Goal: Task Accomplishment & Management: Use online tool/utility

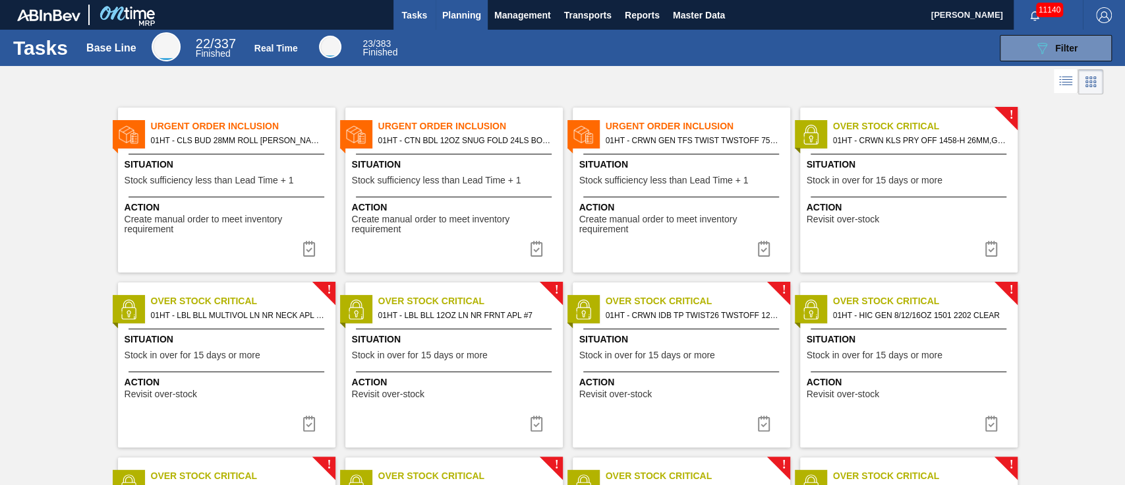
click at [465, 16] on span "Planning" at bounding box center [461, 15] width 39 height 16
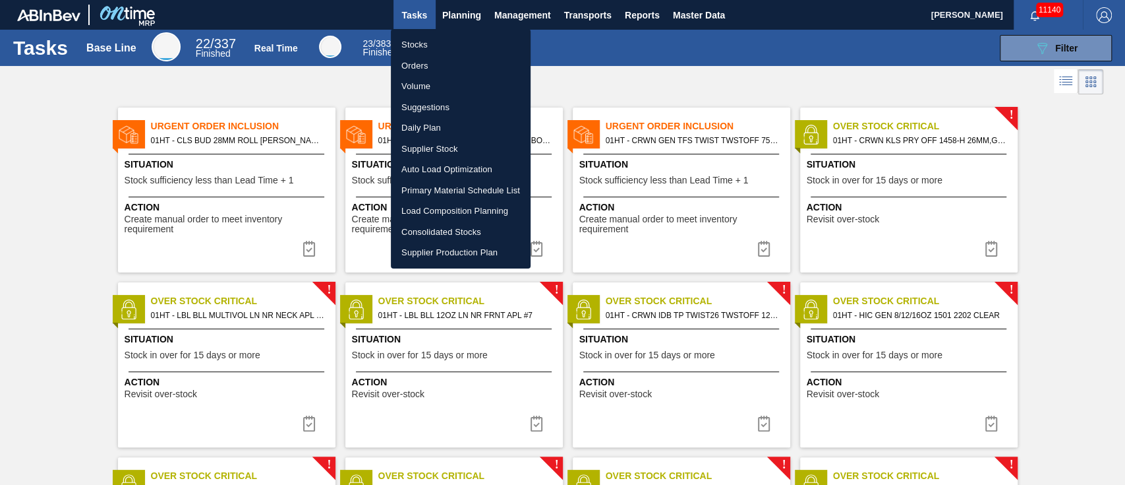
drag, startPoint x: 434, startPoint y: 104, endPoint x: 730, endPoint y: 75, distance: 297.4
click at [434, 103] on li "Suggestions" at bounding box center [461, 107] width 140 height 21
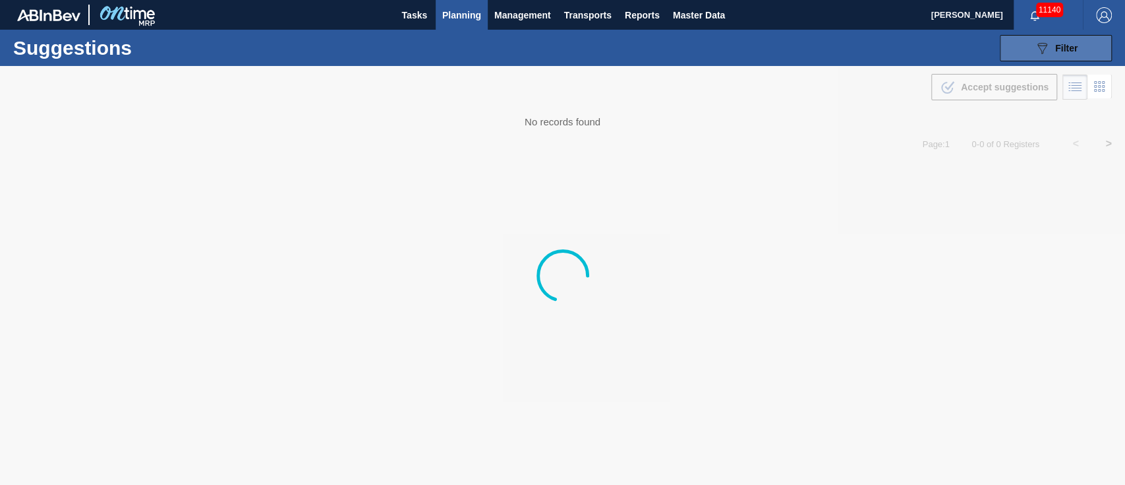
type from "[DATE]"
type to "[DATE]"
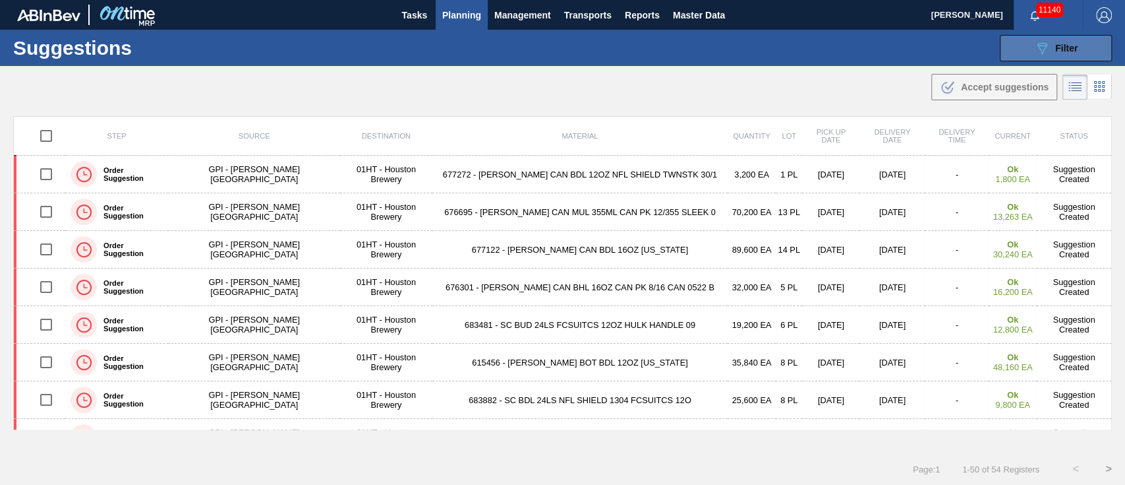
click at [1055, 45] on span "Filter" at bounding box center [1066, 48] width 22 height 11
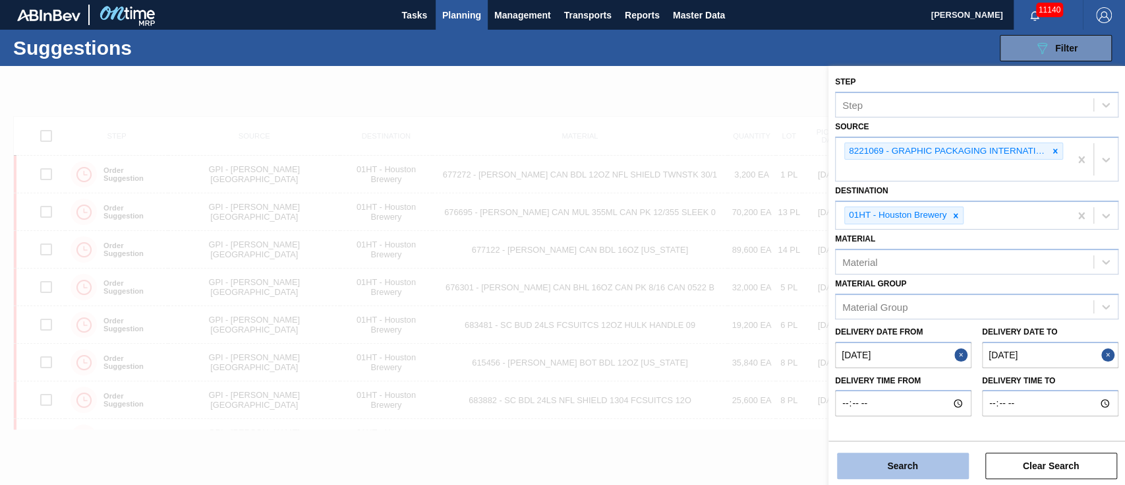
click at [899, 459] on button "Search" at bounding box center [903, 465] width 132 height 26
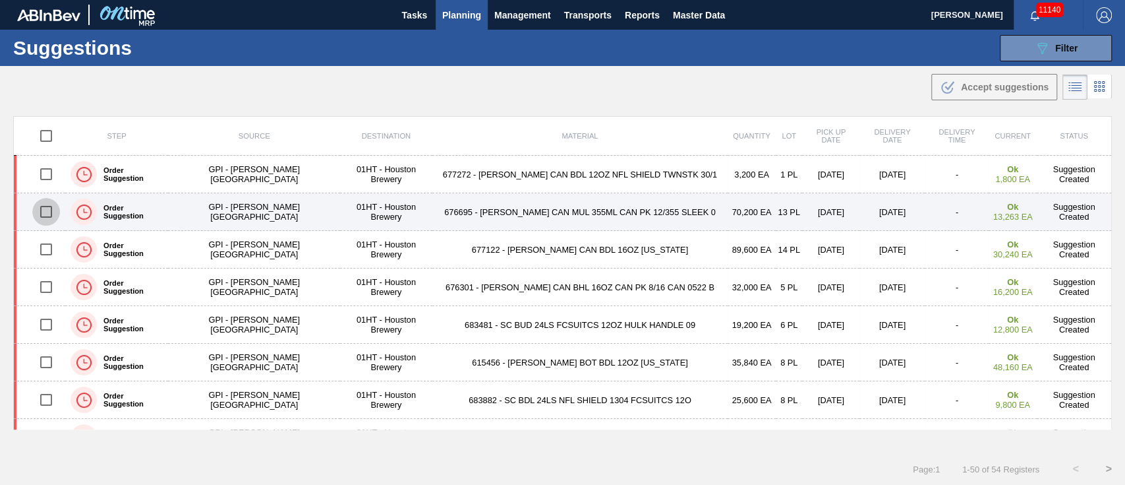
click at [47, 213] on input "checkbox" at bounding box center [46, 212] width 28 height 28
checkbox input "true"
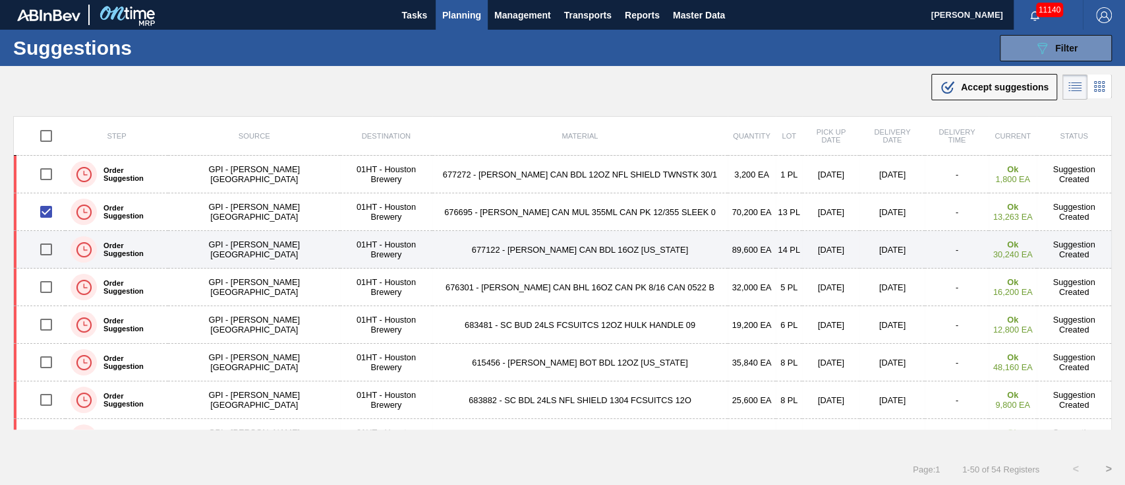
click at [44, 250] on input "checkbox" at bounding box center [46, 249] width 28 height 28
checkbox input "true"
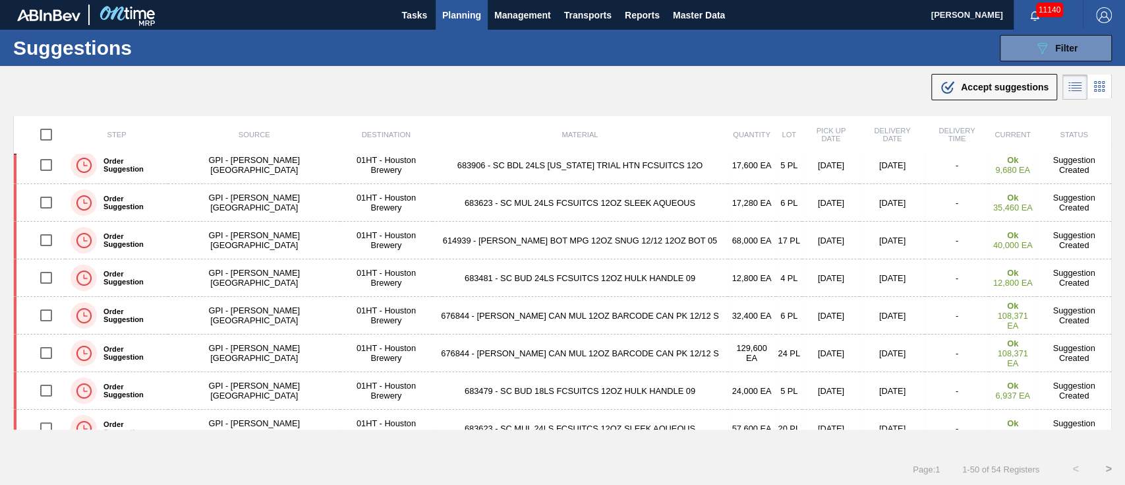
scroll to position [351, 0]
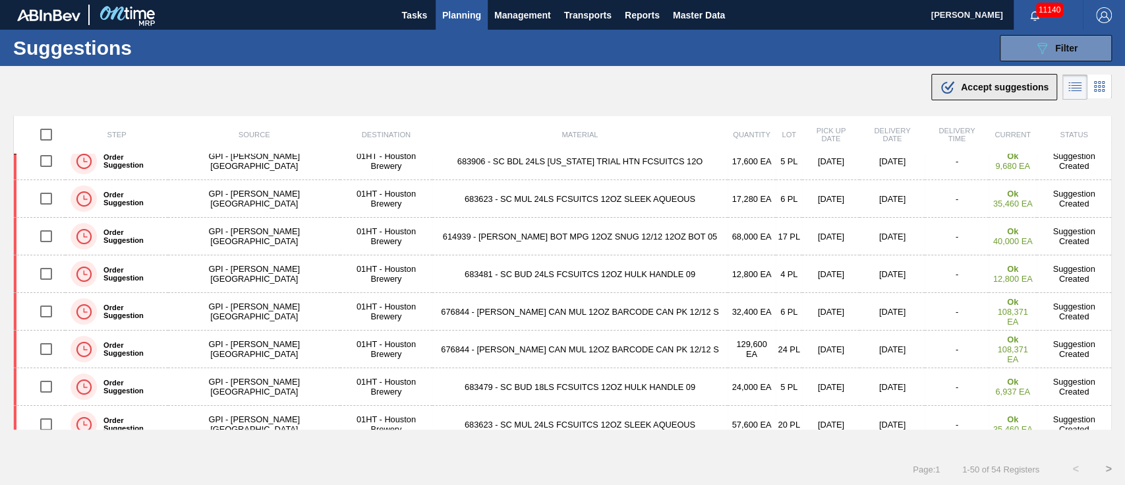
click at [983, 80] on div ".b{fill:var(--color-action-default)} Accept suggestions" at bounding box center [994, 87] width 109 height 16
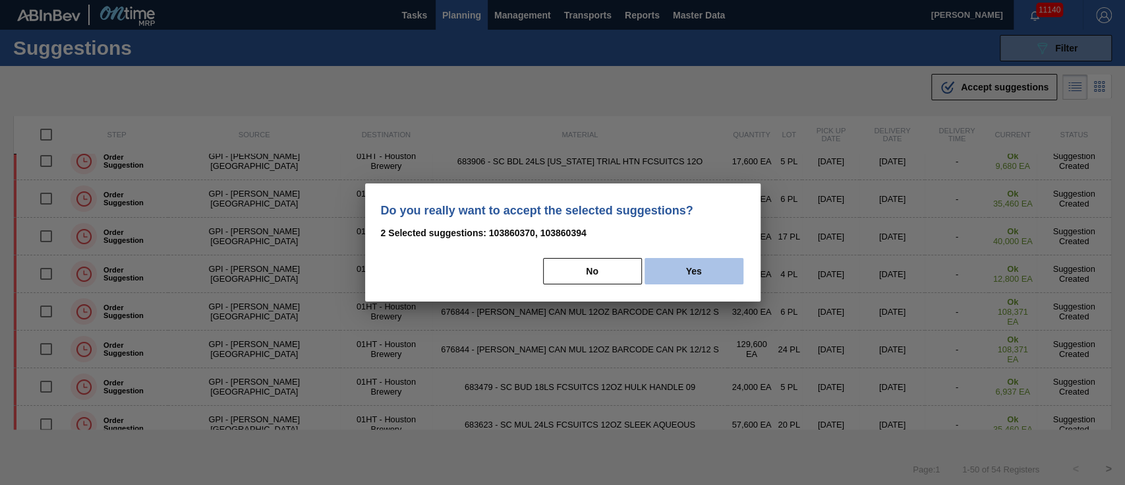
click at [690, 268] on button "Yes" at bounding box center [694, 271] width 99 height 26
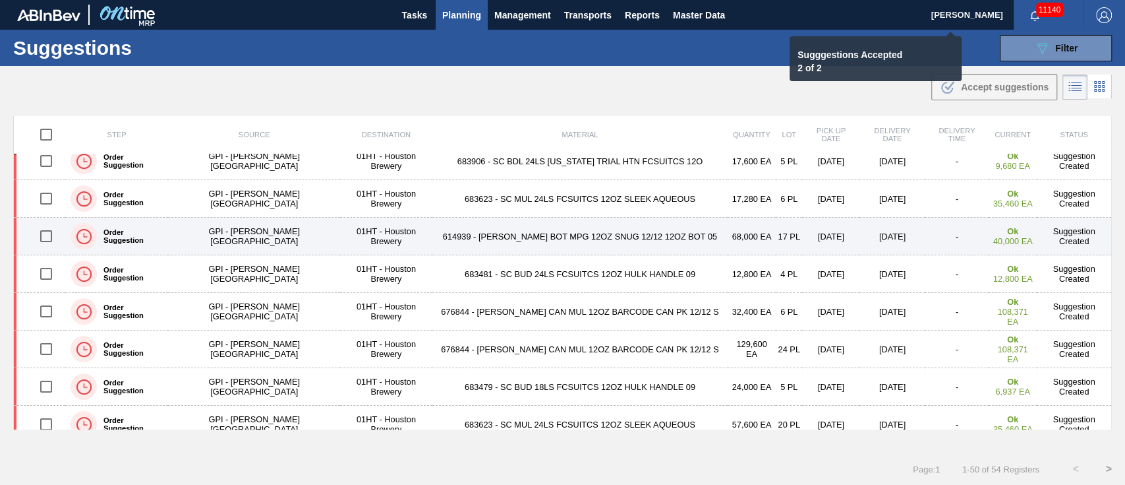
checkbox input "false"
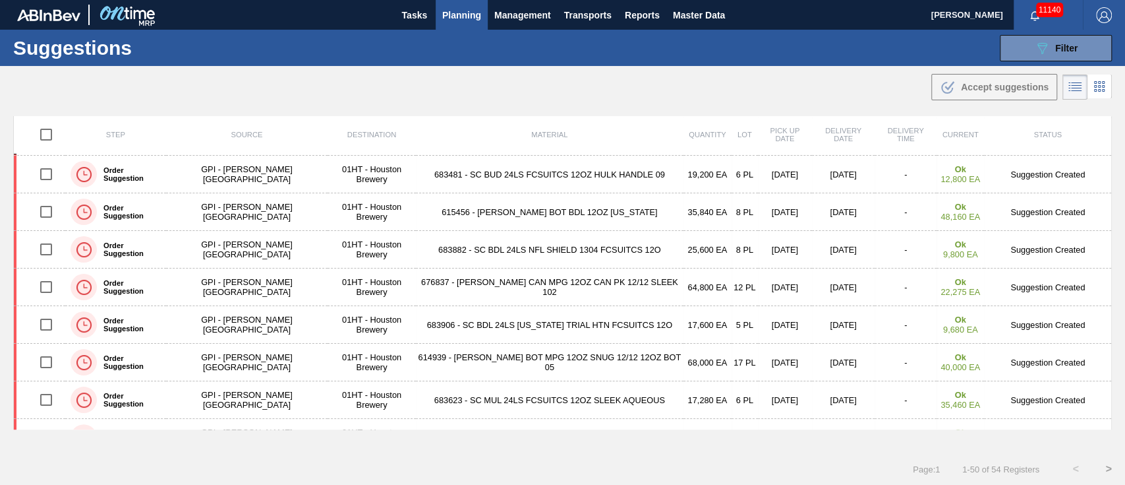
scroll to position [0, 0]
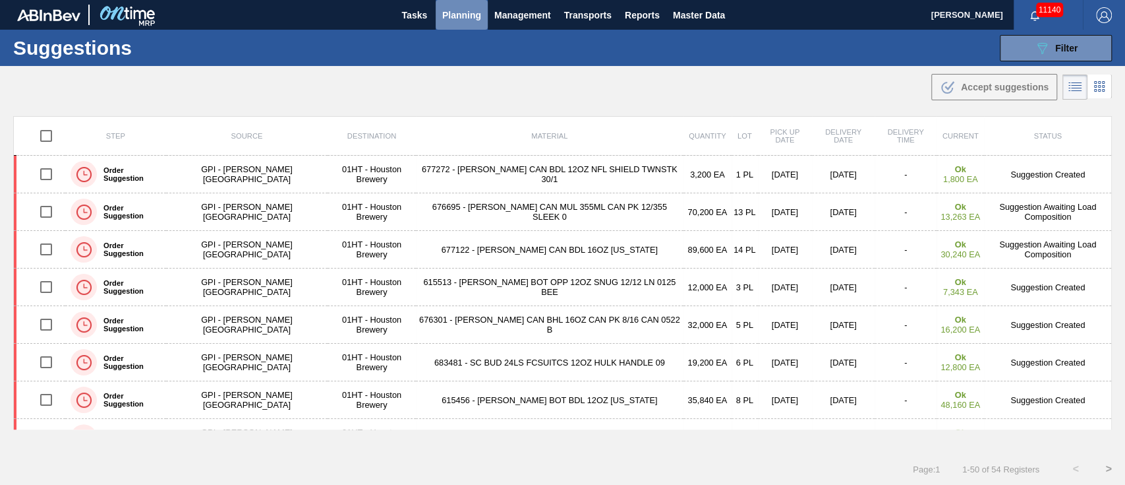
click at [467, 7] on span "Planning" at bounding box center [461, 15] width 39 height 16
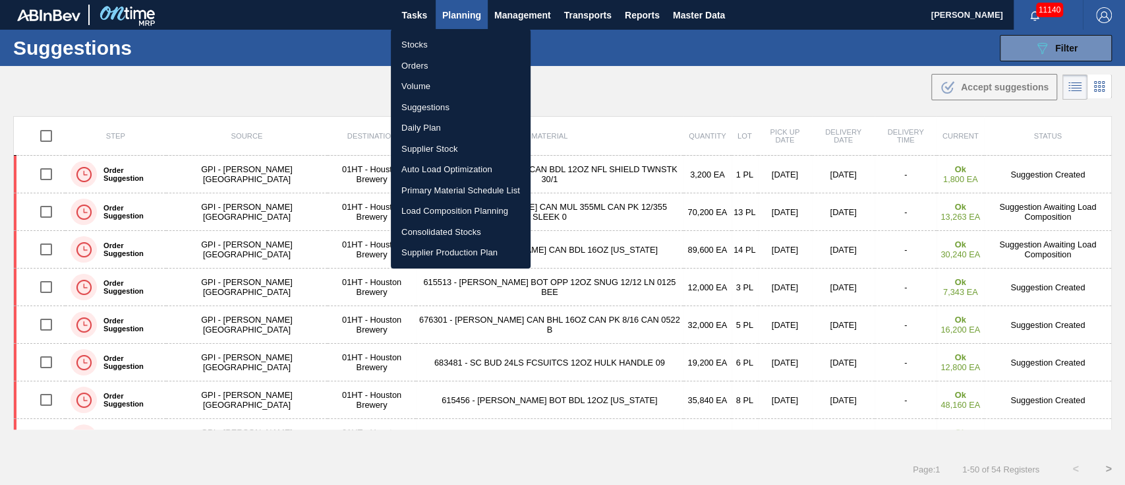
click at [426, 36] on li "Stocks" at bounding box center [461, 44] width 140 height 21
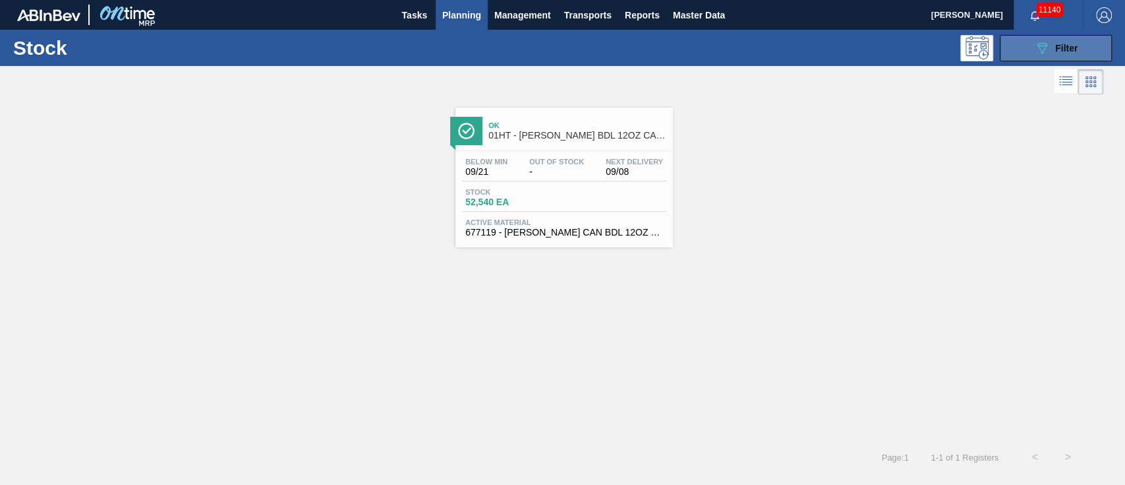
click at [1055, 51] on button "089F7B8B-B2A5-4AFE-B5C0-19BA573D28AC Filter" at bounding box center [1056, 48] width 112 height 26
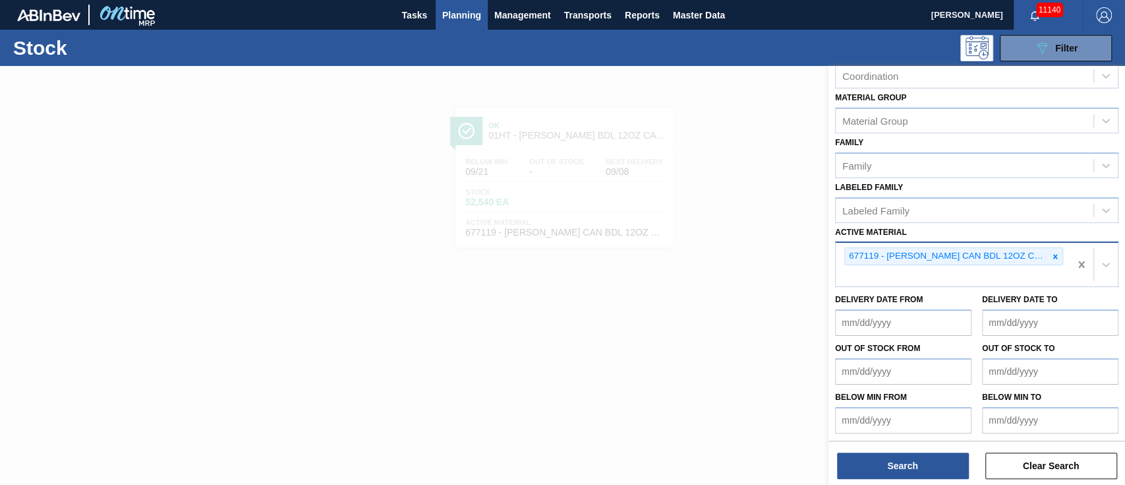
scroll to position [142, 0]
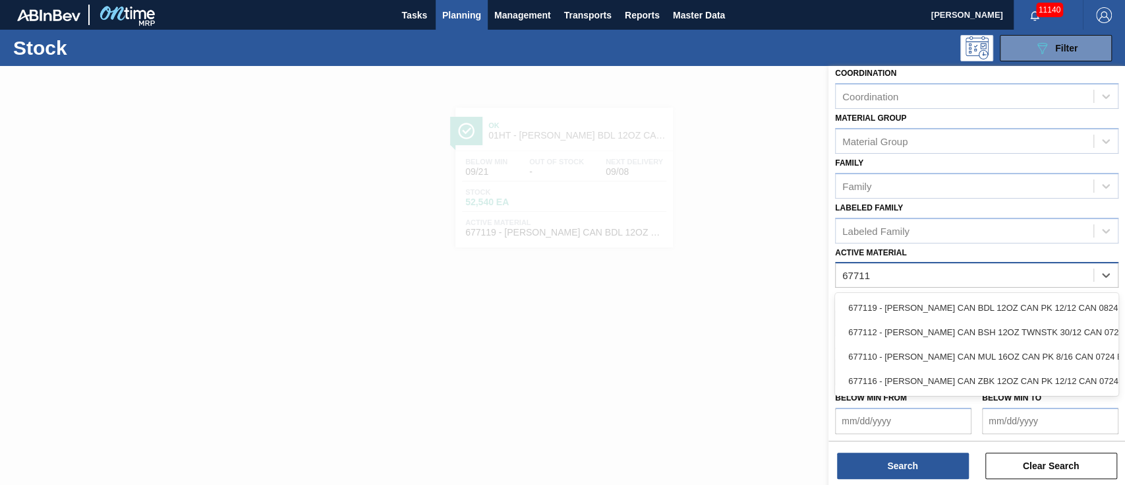
type Material "677112"
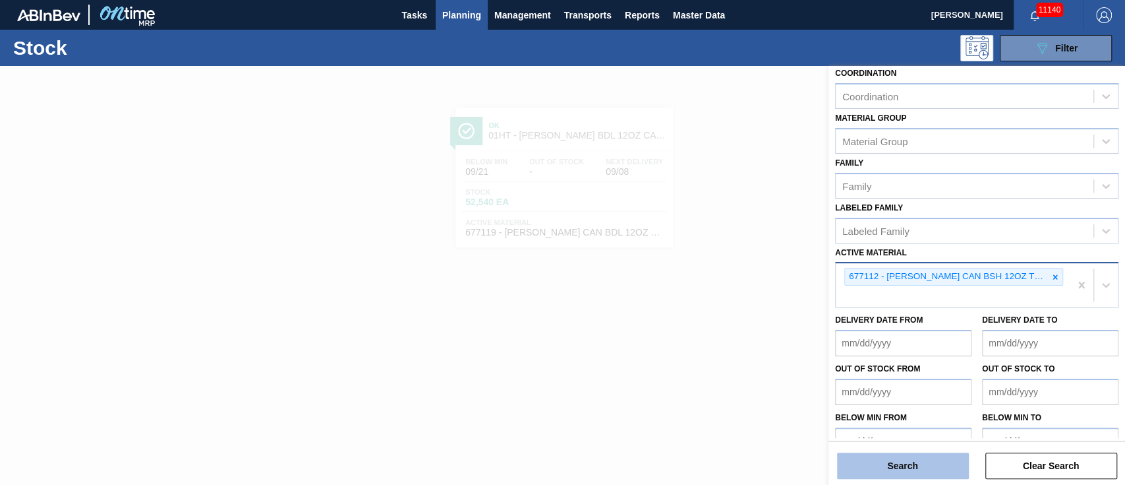
click at [875, 456] on button "Search" at bounding box center [903, 465] width 132 height 26
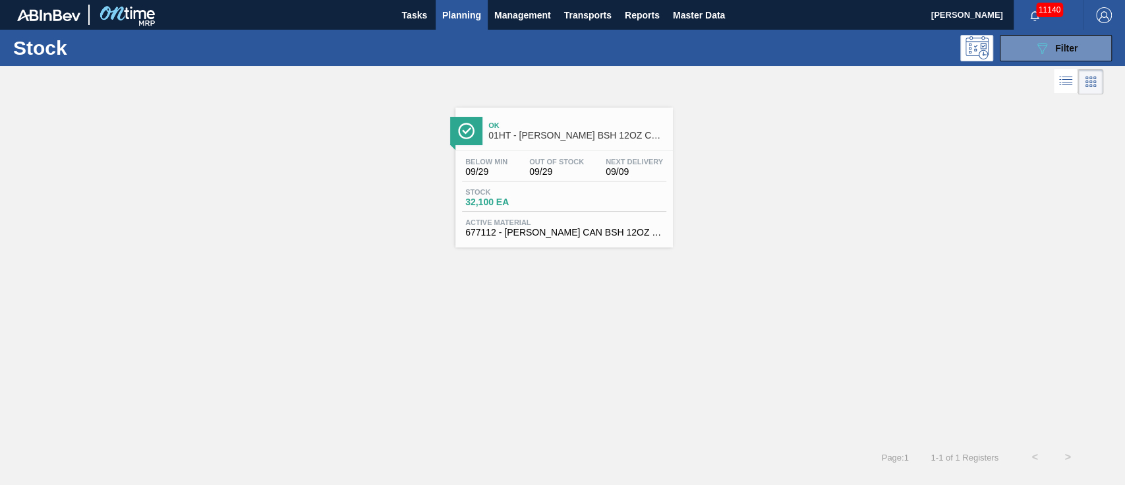
click at [520, 173] on div "Below Min 09/29 Out Of Stock 09/29 Next Delivery 09/09" at bounding box center [564, 170] width 204 height 24
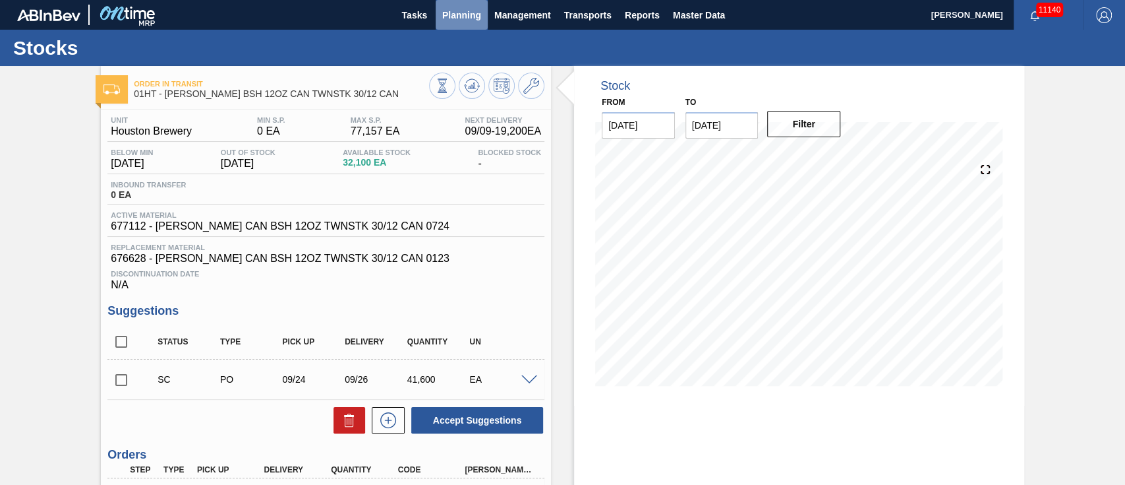
click at [458, 8] on span "Planning" at bounding box center [461, 15] width 39 height 16
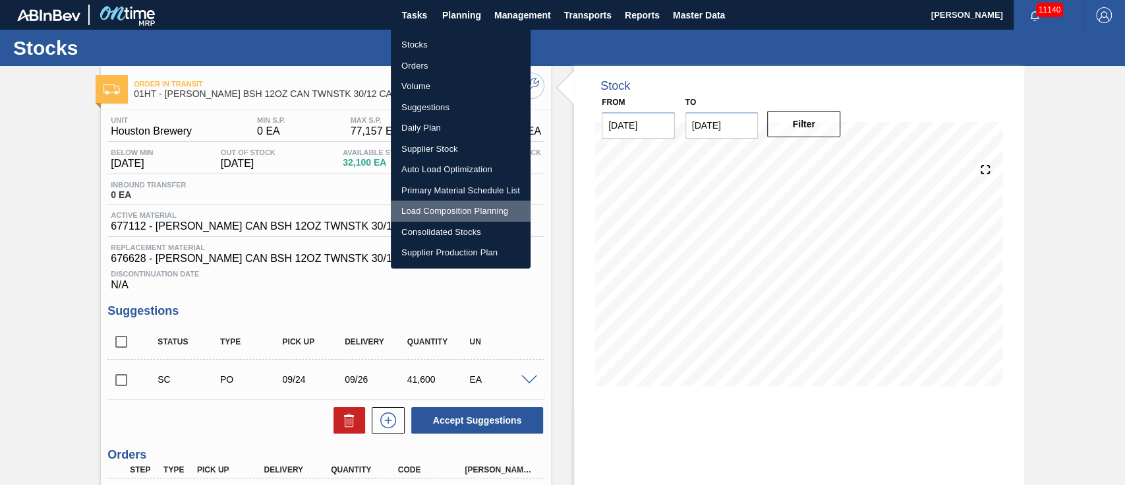
click at [440, 208] on li "Load Composition Planning" at bounding box center [461, 210] width 140 height 21
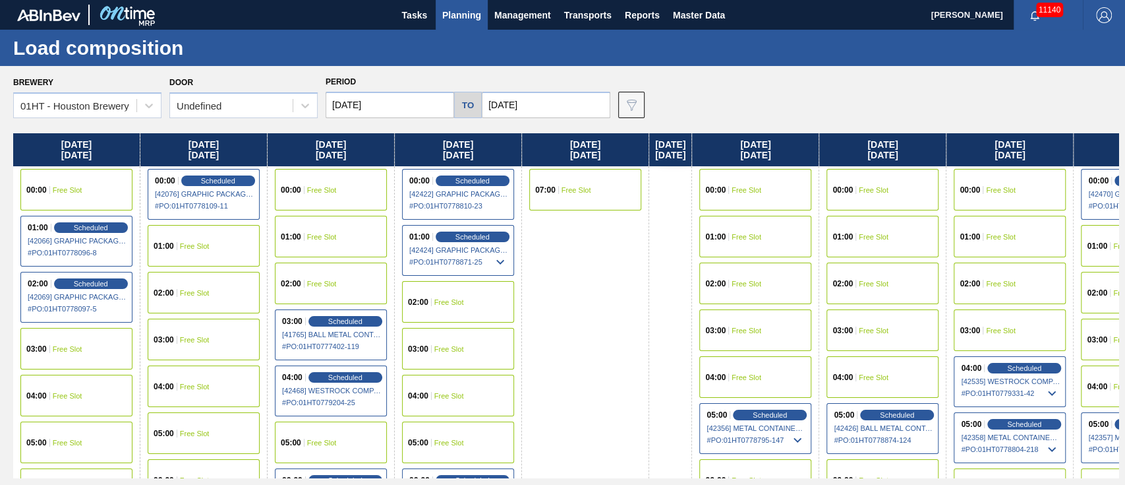
click at [432, 105] on input "09/09/2025" at bounding box center [390, 105] width 129 height 26
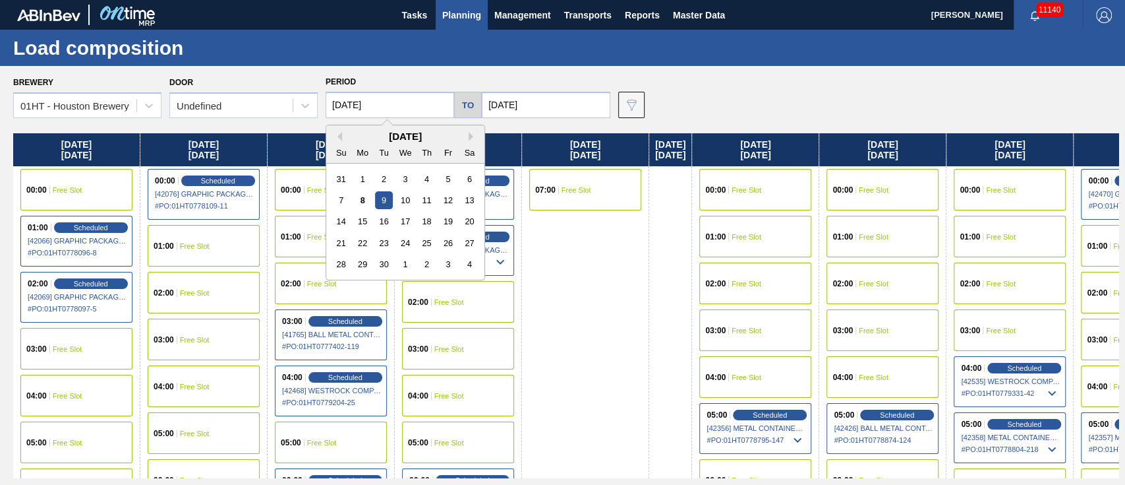
click at [350, 219] on div "14 15 16 17 18 19 20" at bounding box center [405, 221] width 150 height 21
click at [447, 198] on div "12" at bounding box center [448, 200] width 18 height 18
type input "[DATE]"
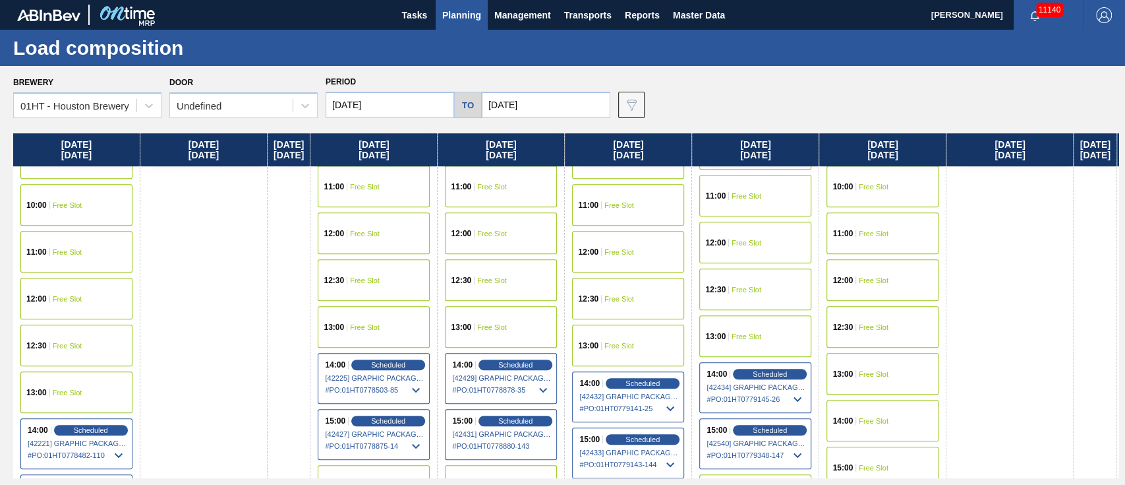
scroll to position [703, 0]
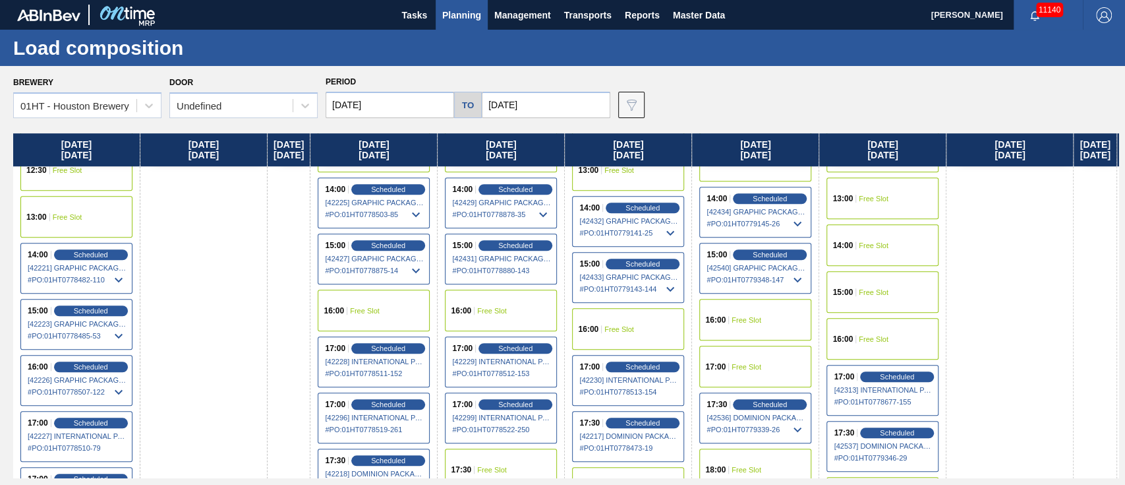
click at [759, 306] on div "16:00 Free Slot" at bounding box center [755, 320] width 112 height 42
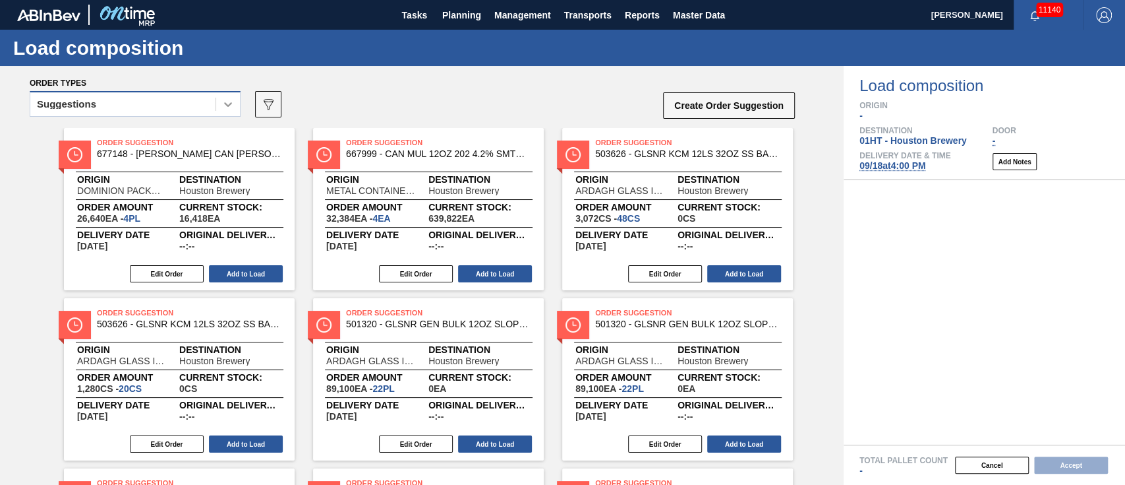
click at [227, 101] on icon at bounding box center [228, 104] width 13 height 13
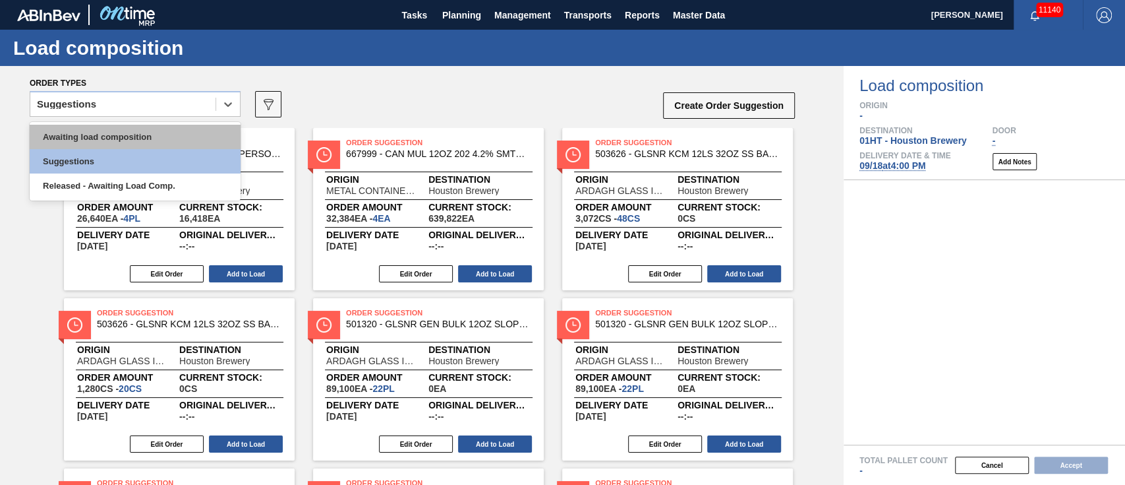
click at [156, 144] on div "Awaiting load composition" at bounding box center [135, 137] width 211 height 24
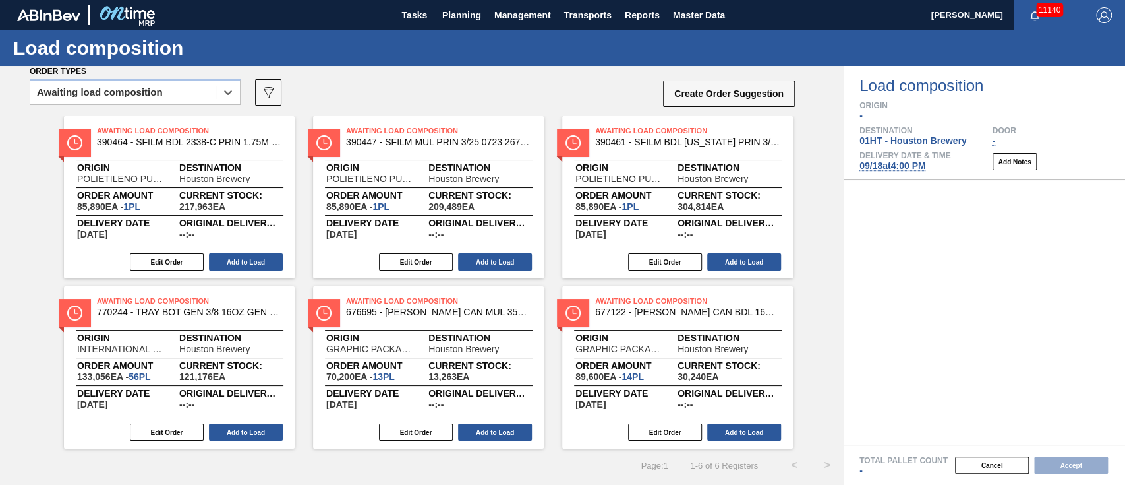
scroll to position [15, 0]
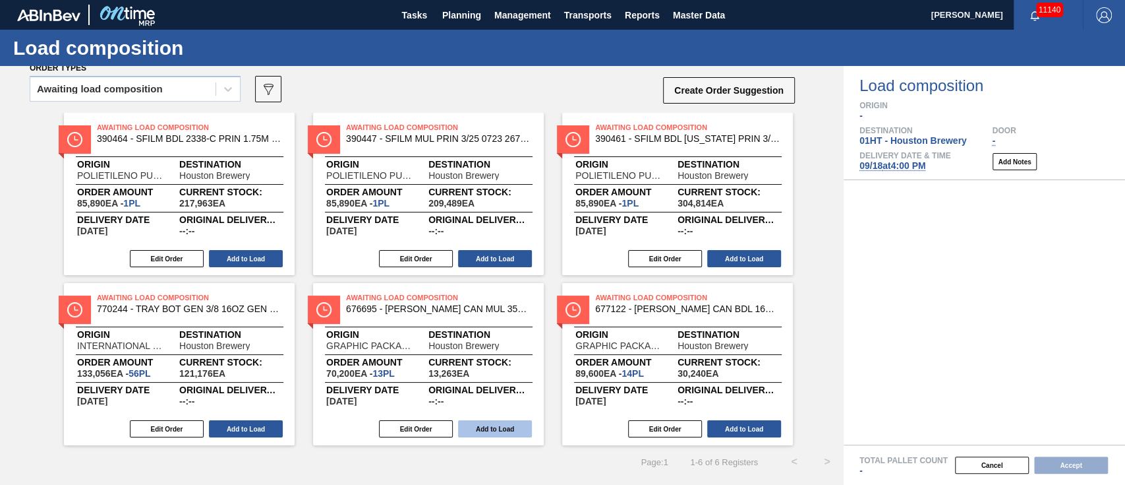
click at [514, 421] on button "Add to Load" at bounding box center [495, 428] width 74 height 17
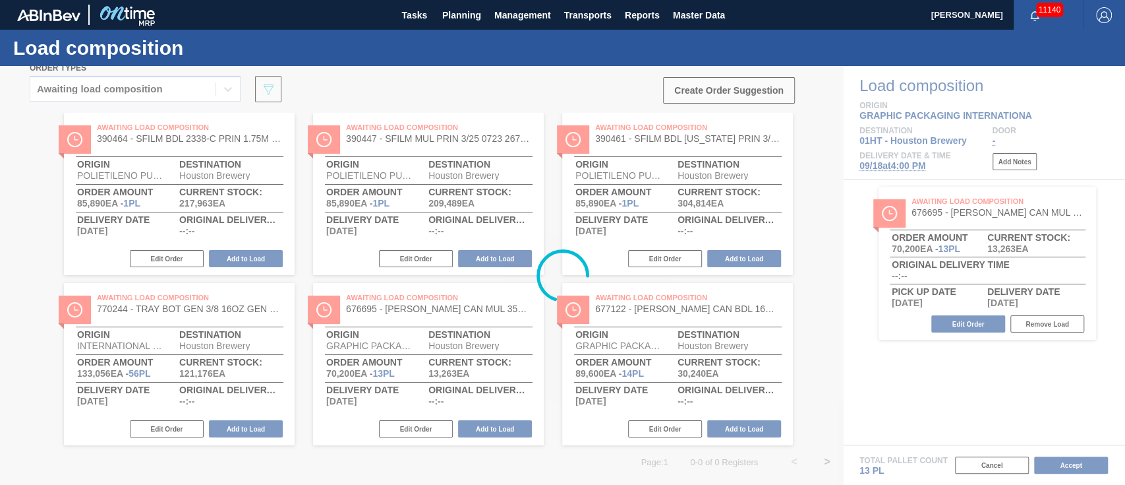
scroll to position [0, 0]
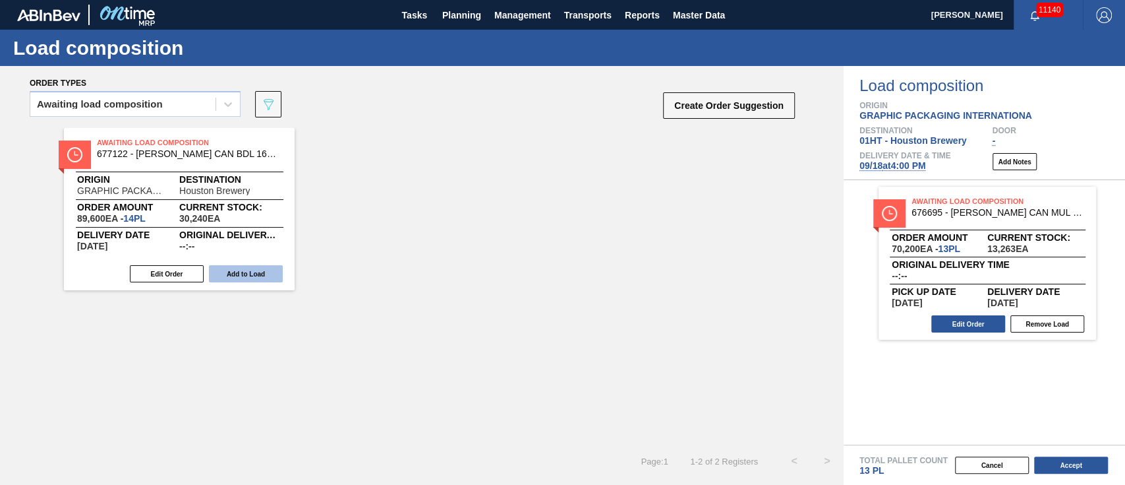
click at [249, 270] on button "Add to Load" at bounding box center [246, 273] width 74 height 17
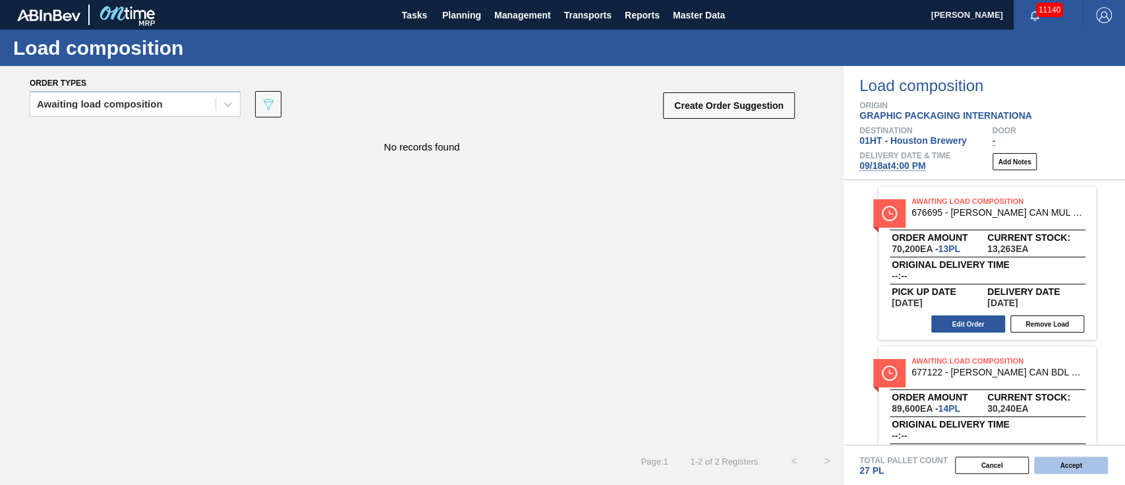
click at [1086, 467] on button "Accept" at bounding box center [1071, 464] width 74 height 17
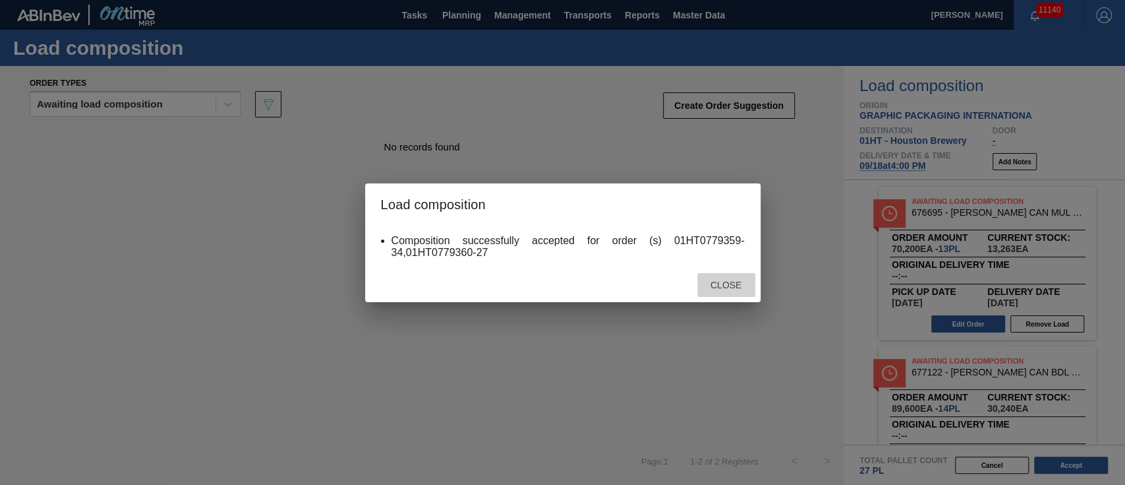
click at [721, 279] on div "Close" at bounding box center [726, 285] width 58 height 24
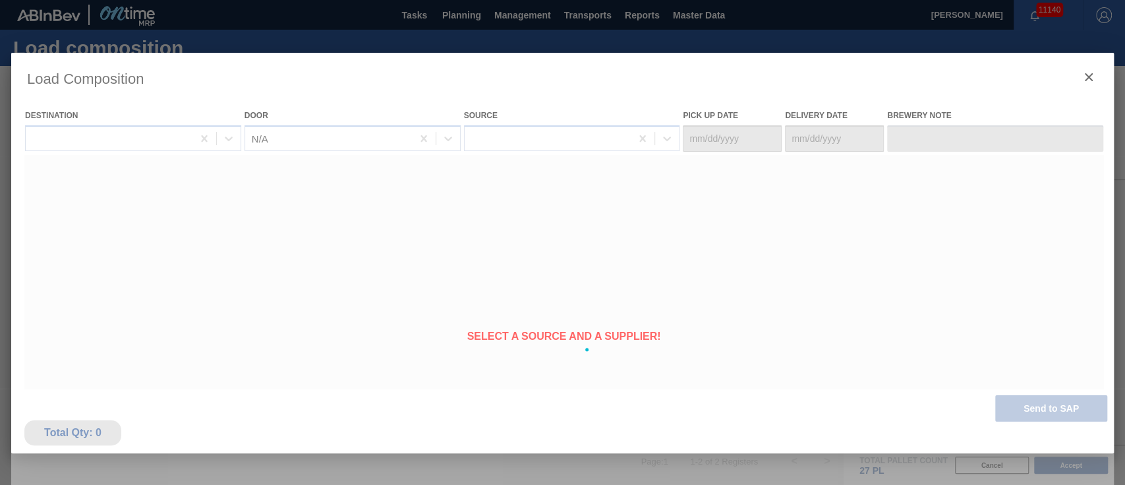
type Date "[DATE]"
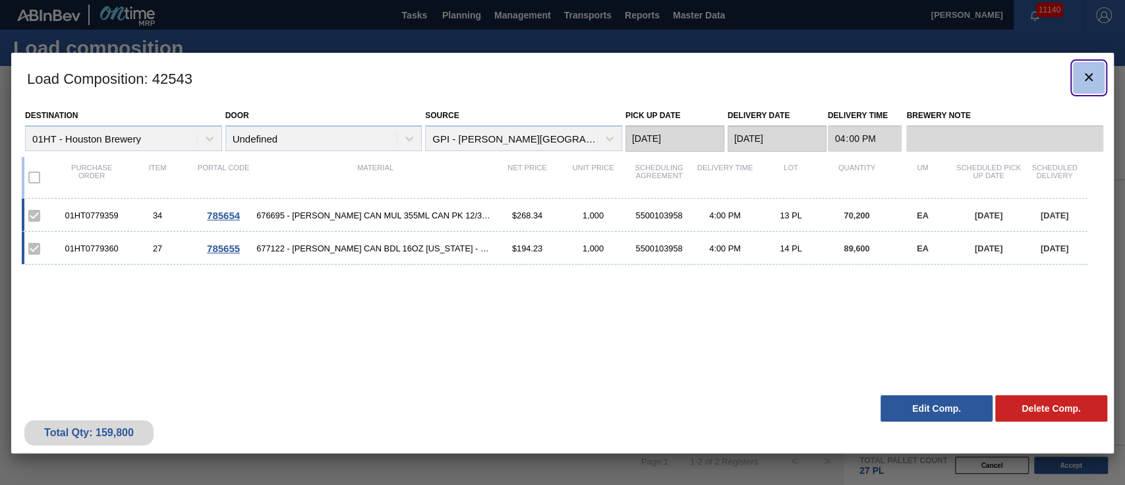
click at [1088, 69] on icon "botão de ícone" at bounding box center [1089, 77] width 16 height 16
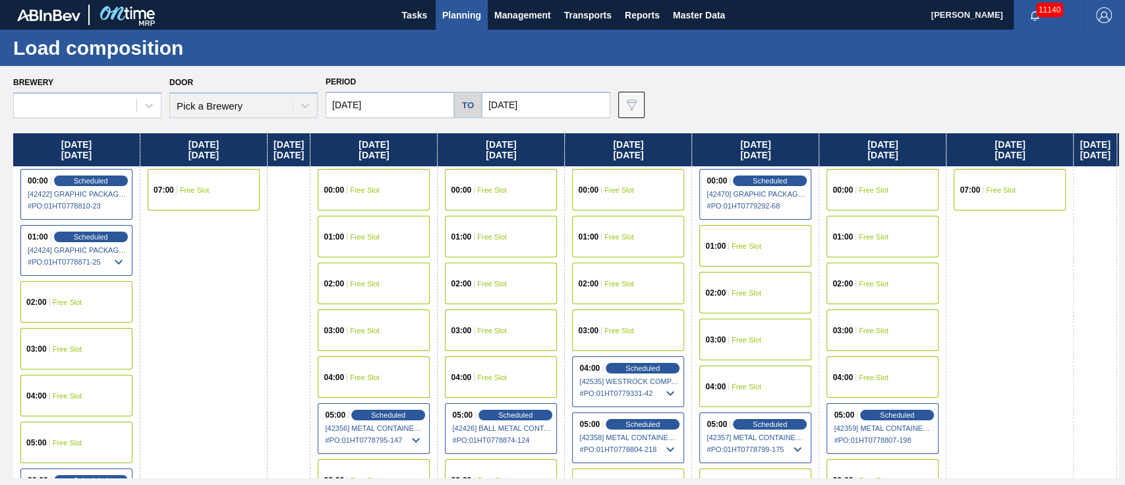
click at [458, 0] on button "Planning" at bounding box center [462, 15] width 52 height 30
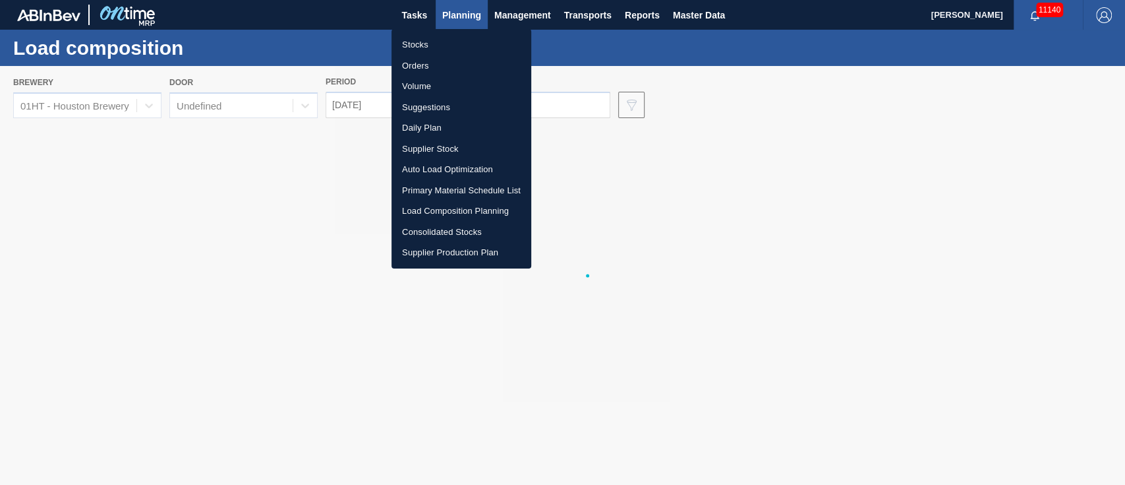
click at [423, 40] on li "Stocks" at bounding box center [462, 44] width 140 height 21
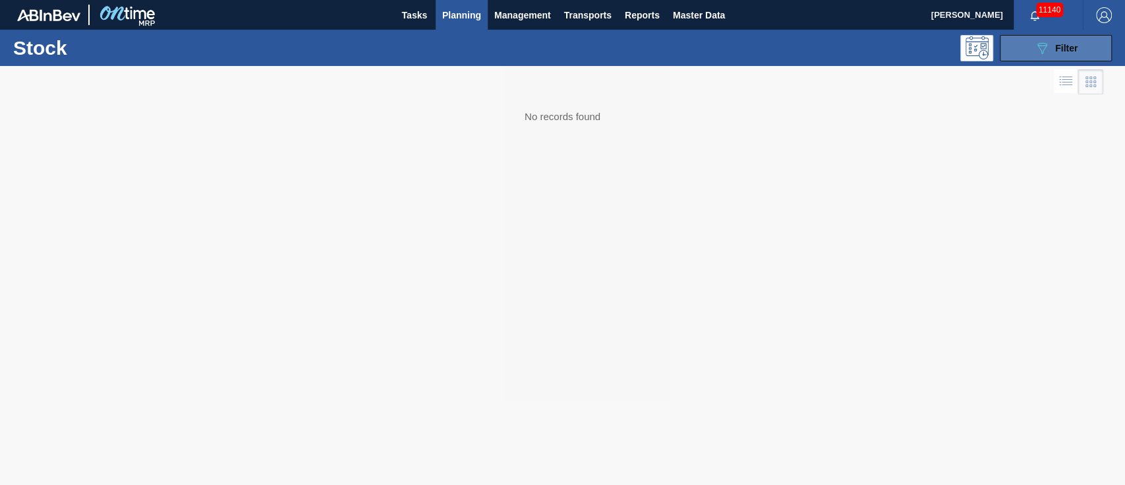
click at [1044, 40] on icon "089F7B8B-B2A5-4AFE-B5C0-19BA573D28AC" at bounding box center [1042, 48] width 16 height 16
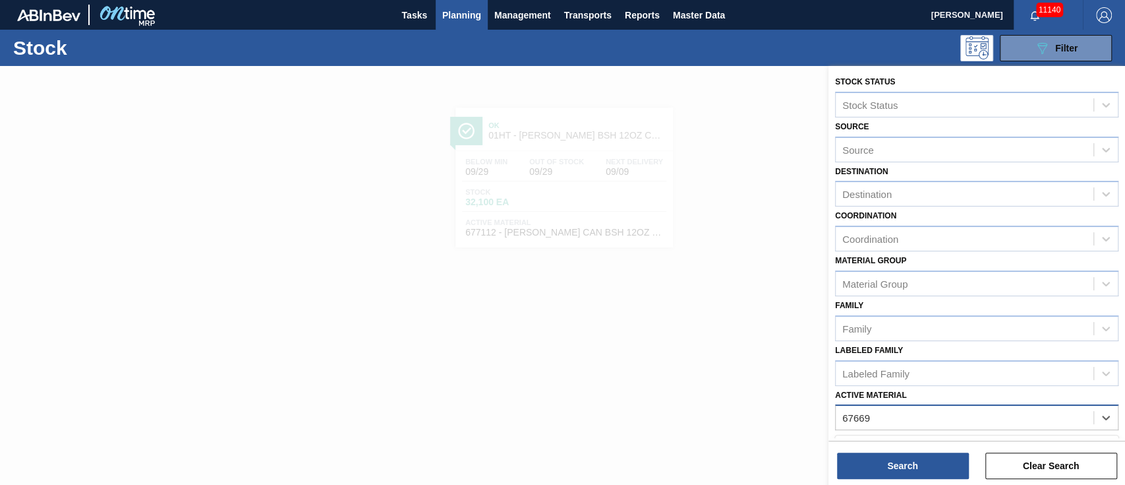
type Material "676695"
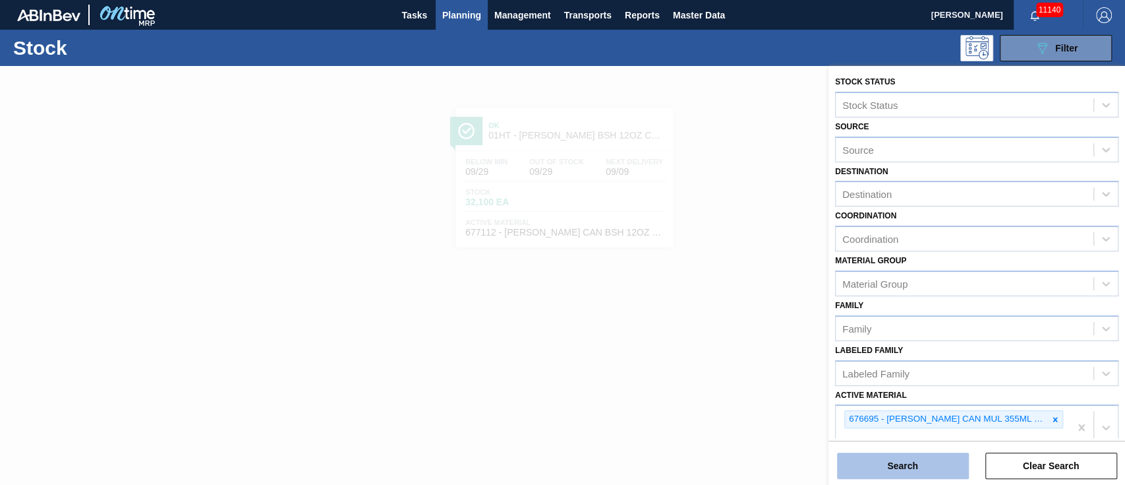
click at [923, 466] on button "Search" at bounding box center [903, 465] width 132 height 26
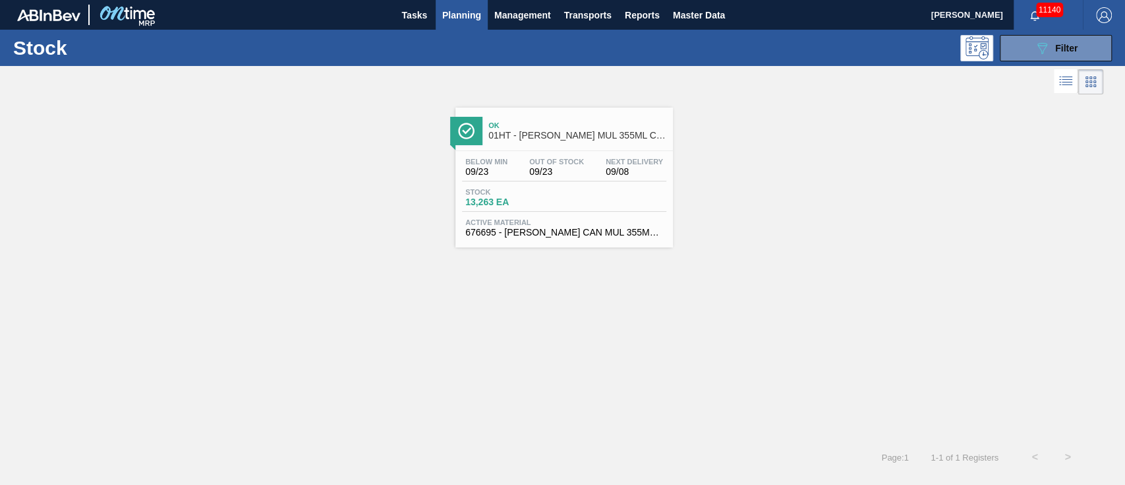
click at [528, 133] on span "01HT - [PERSON_NAME] MUL 355ML CAN CAN PK 12/355 CAN AQUEOUS COATING" at bounding box center [578, 136] width 178 height 10
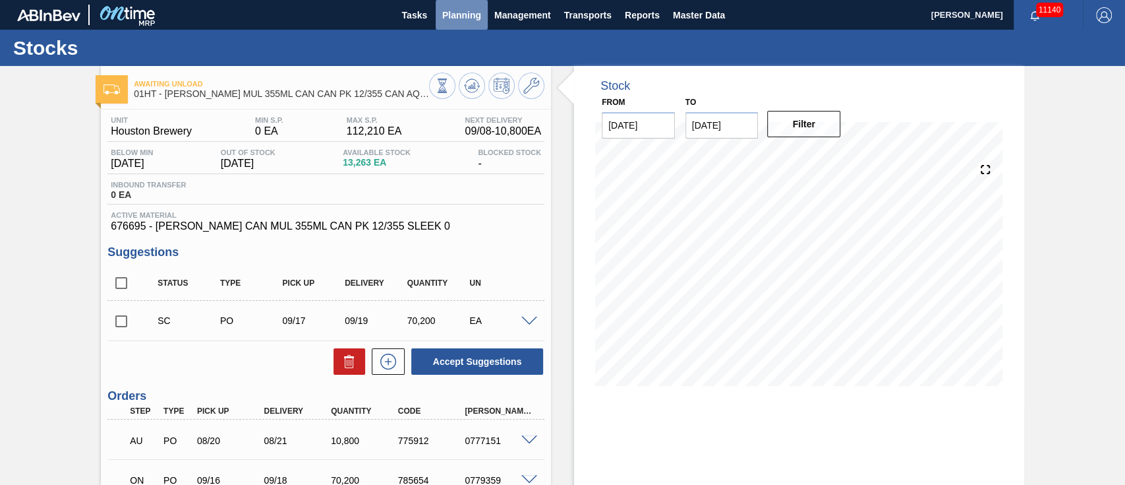
click at [465, 15] on span "Planning" at bounding box center [461, 15] width 39 height 16
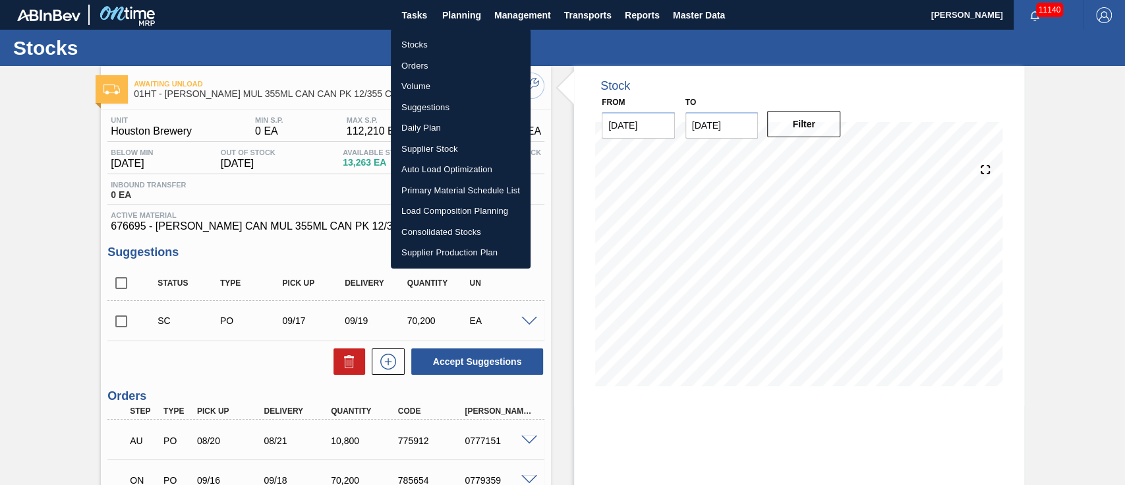
click at [419, 44] on li "Stocks" at bounding box center [461, 44] width 140 height 21
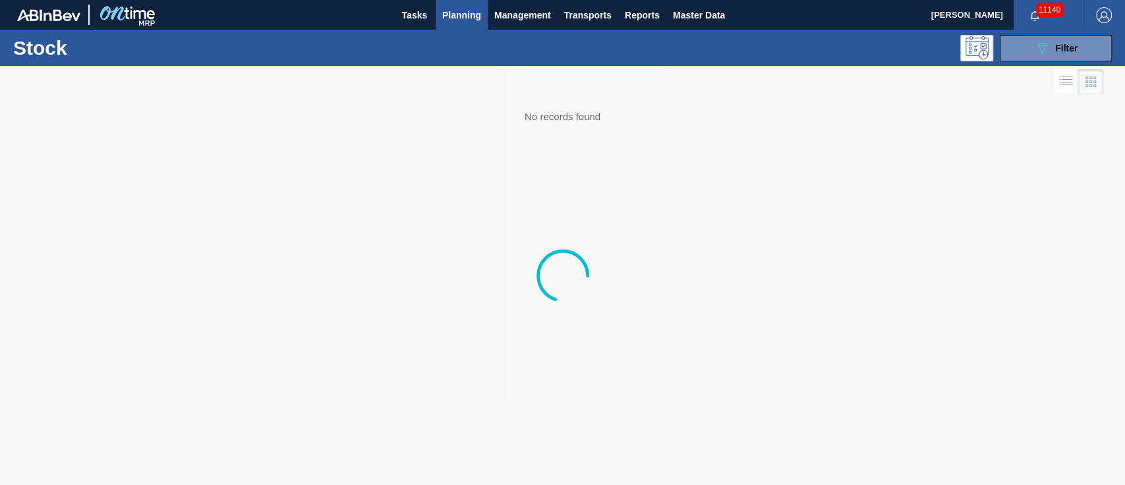
click at [465, 16] on span "Planning" at bounding box center [461, 15] width 39 height 16
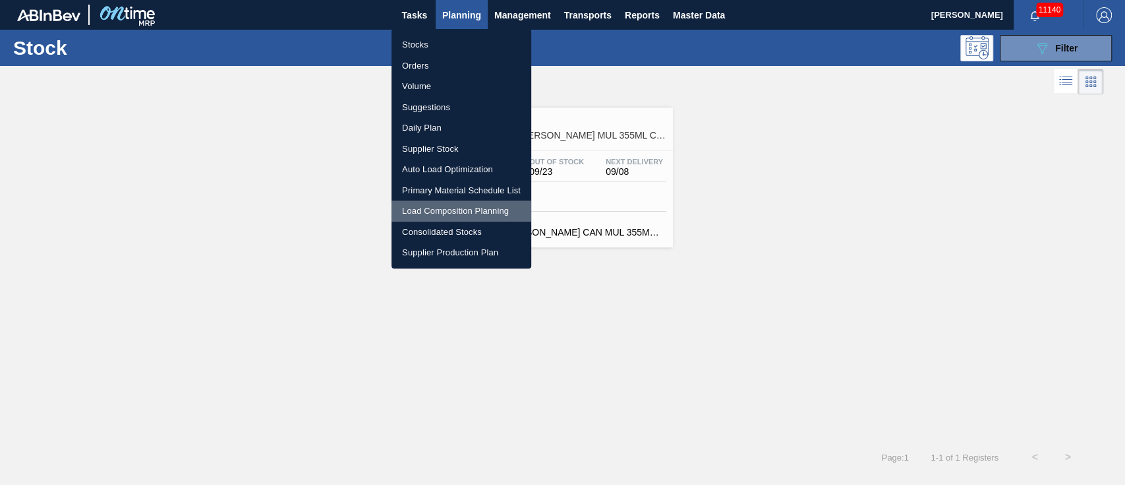
click at [459, 208] on li "Load Composition Planning" at bounding box center [462, 210] width 140 height 21
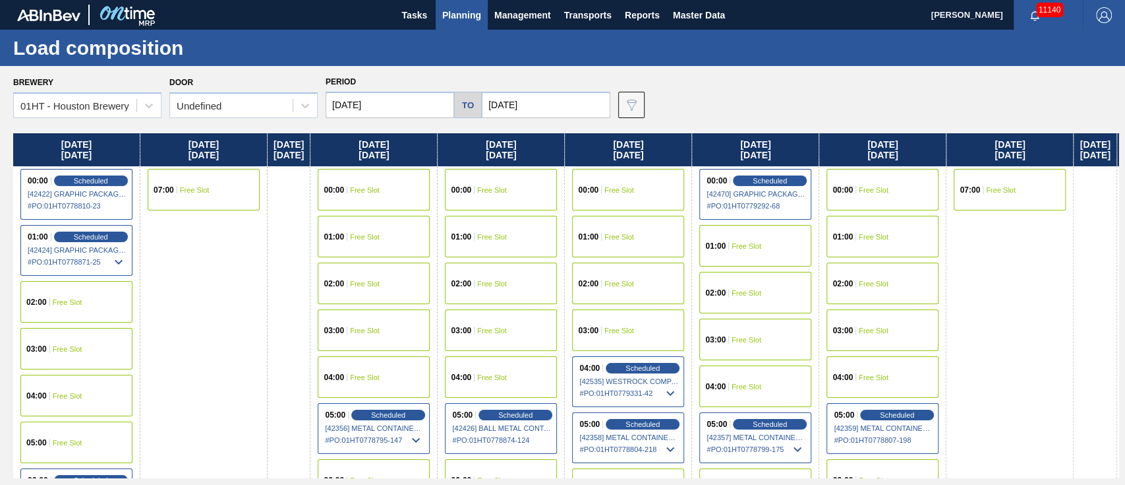
click at [461, 12] on span "Planning" at bounding box center [461, 15] width 39 height 16
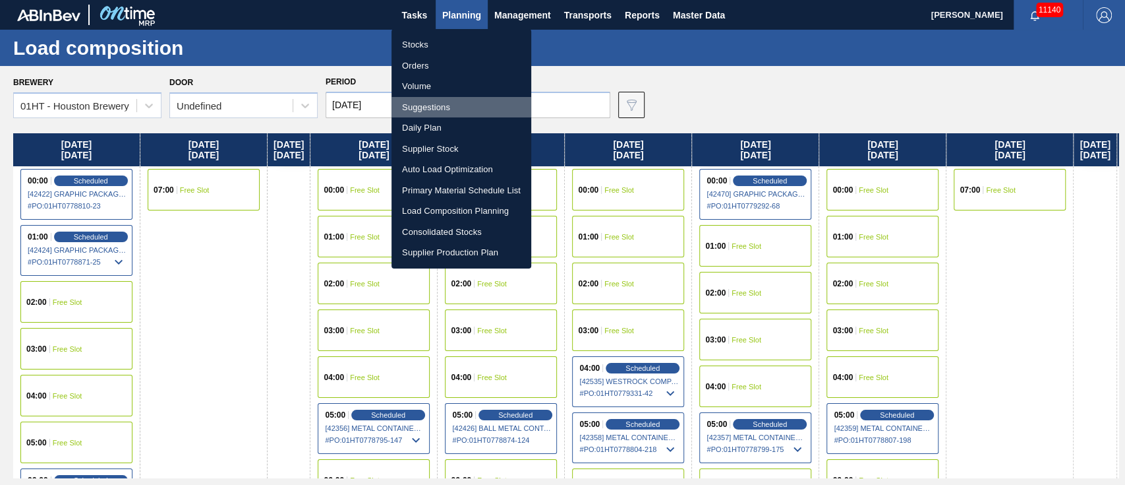
click at [427, 102] on li "Suggestions" at bounding box center [462, 107] width 140 height 21
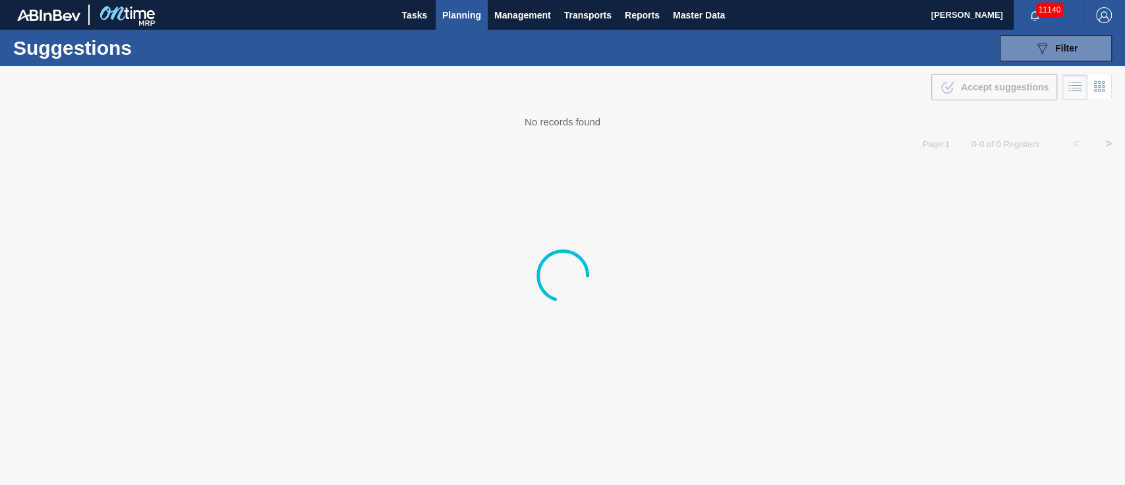
type from "[DATE]"
type to "[DATE]"
type from "[DATE]"
type to "[DATE]"
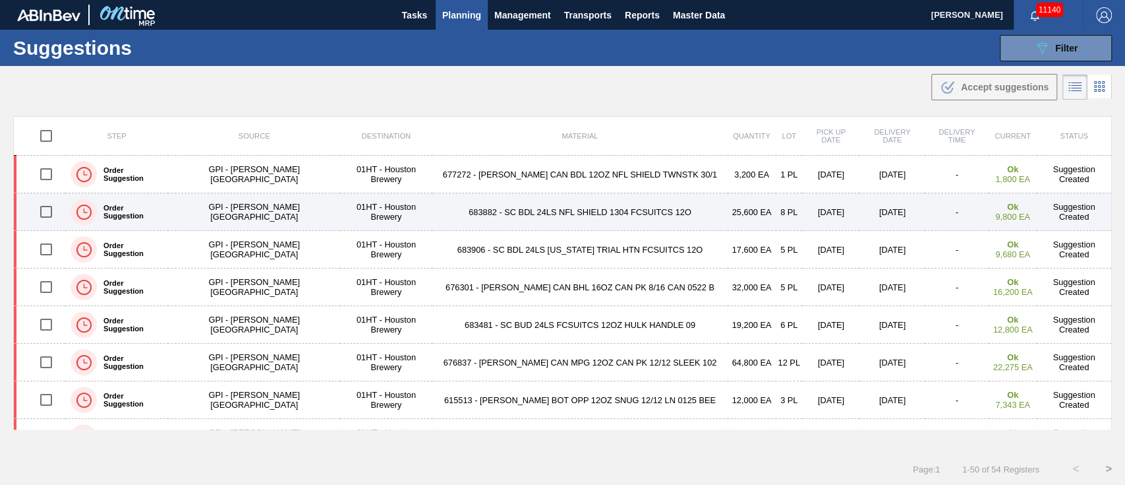
click at [46, 208] on input "checkbox" at bounding box center [46, 212] width 28 height 28
checkbox input "true"
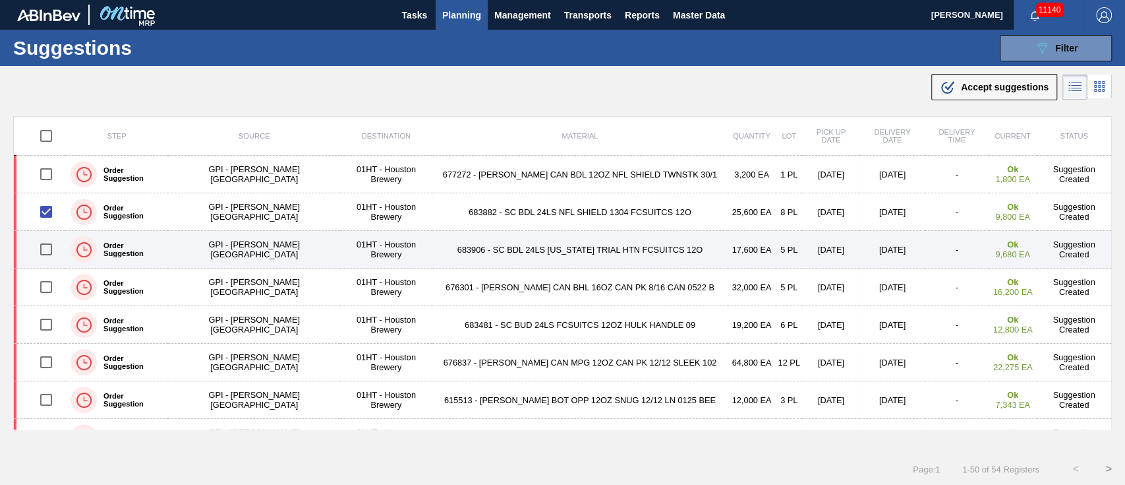
click at [52, 248] on input "checkbox" at bounding box center [46, 249] width 28 height 28
checkbox input "true"
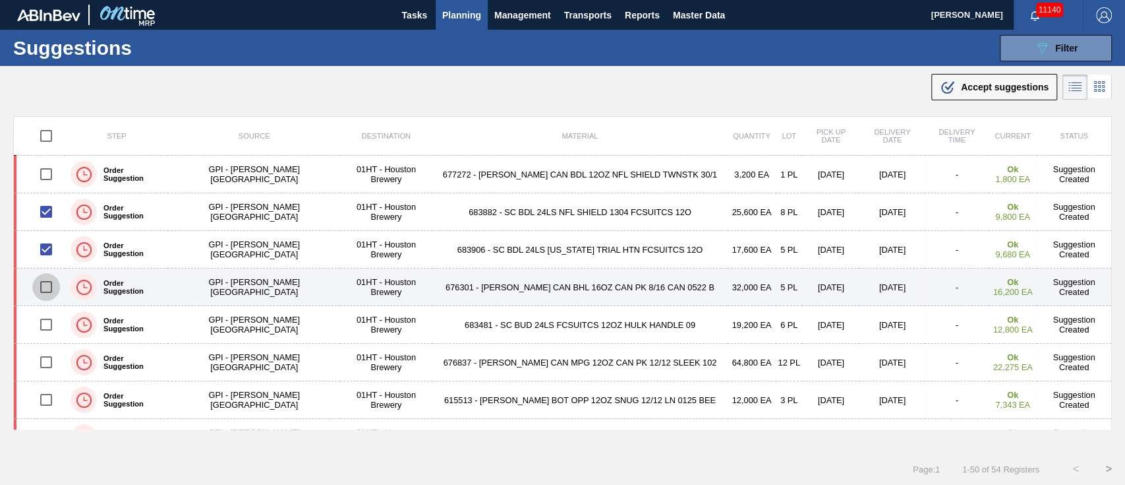
click at [46, 283] on input "checkbox" at bounding box center [46, 287] width 28 height 28
checkbox input "true"
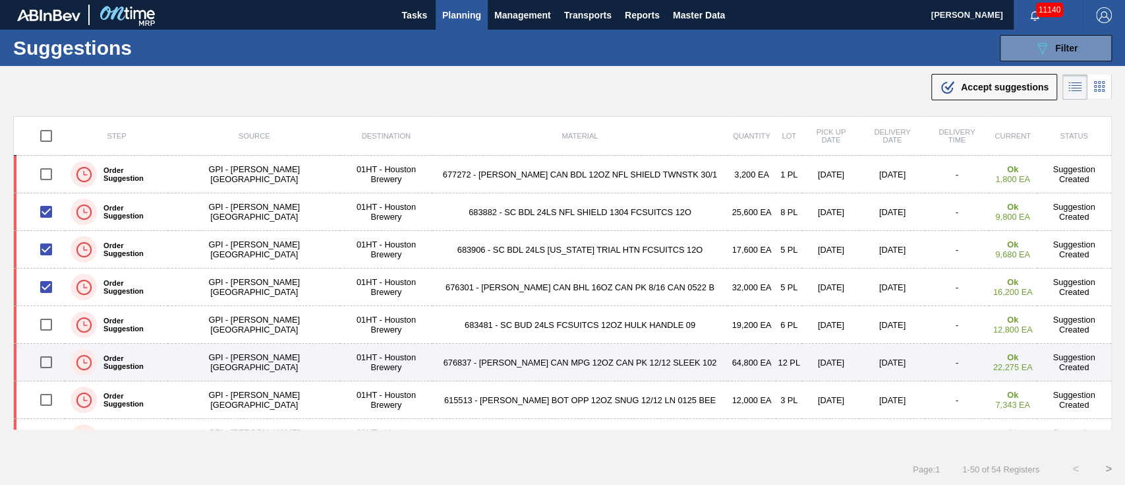
click at [46, 357] on input "checkbox" at bounding box center [46, 362] width 28 height 28
checkbox input "true"
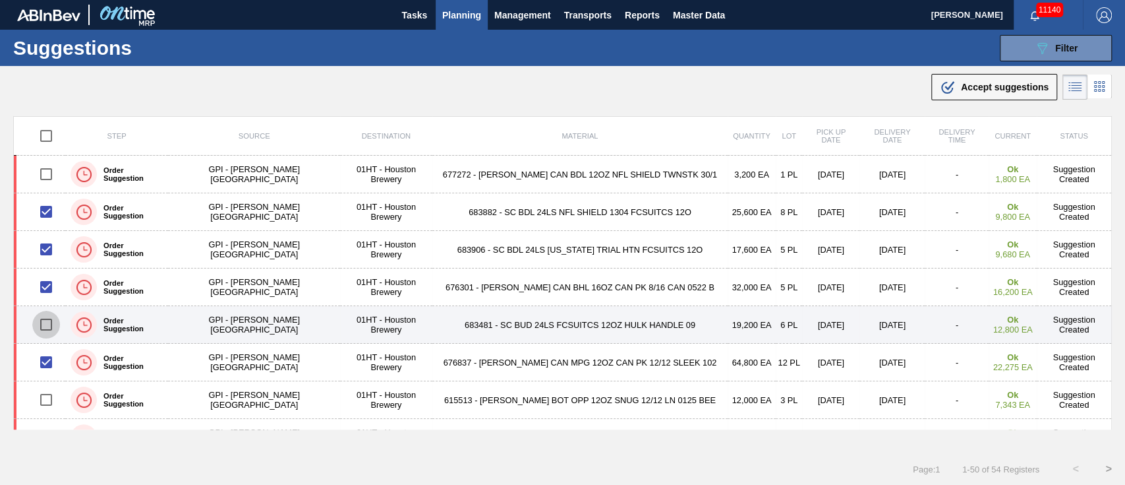
click at [48, 325] on input "checkbox" at bounding box center [46, 325] width 28 height 28
checkbox input "true"
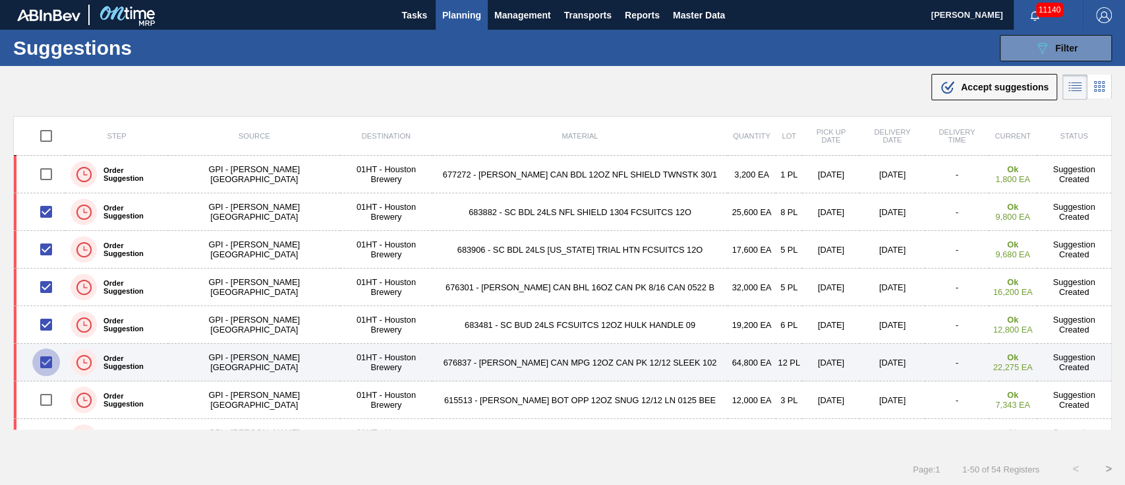
click at [42, 359] on input "checkbox" at bounding box center [46, 362] width 28 height 28
checkbox input "false"
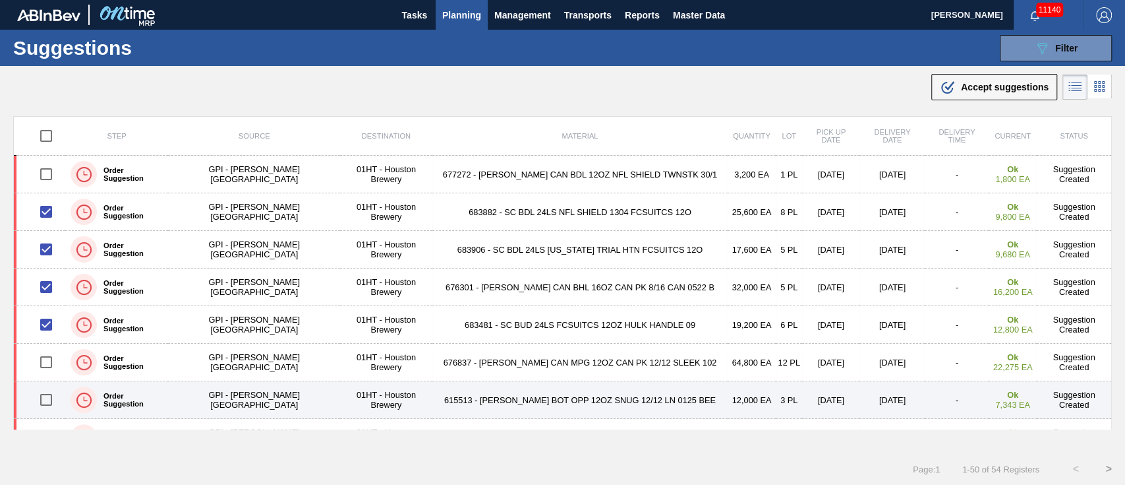
click at [49, 396] on input "checkbox" at bounding box center [46, 400] width 28 height 28
checkbox input "true"
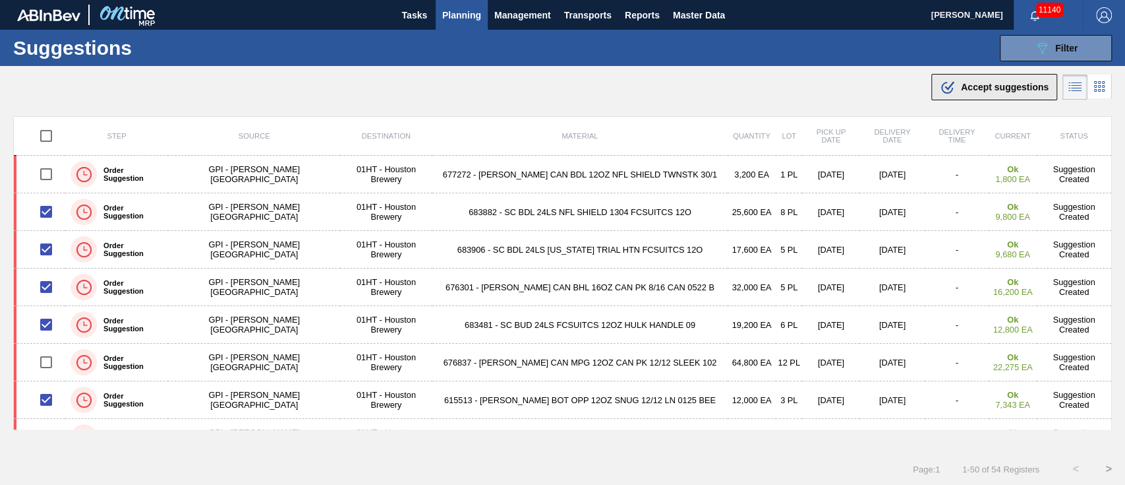
click at [963, 82] on span "Accept suggestions" at bounding box center [1005, 87] width 88 height 11
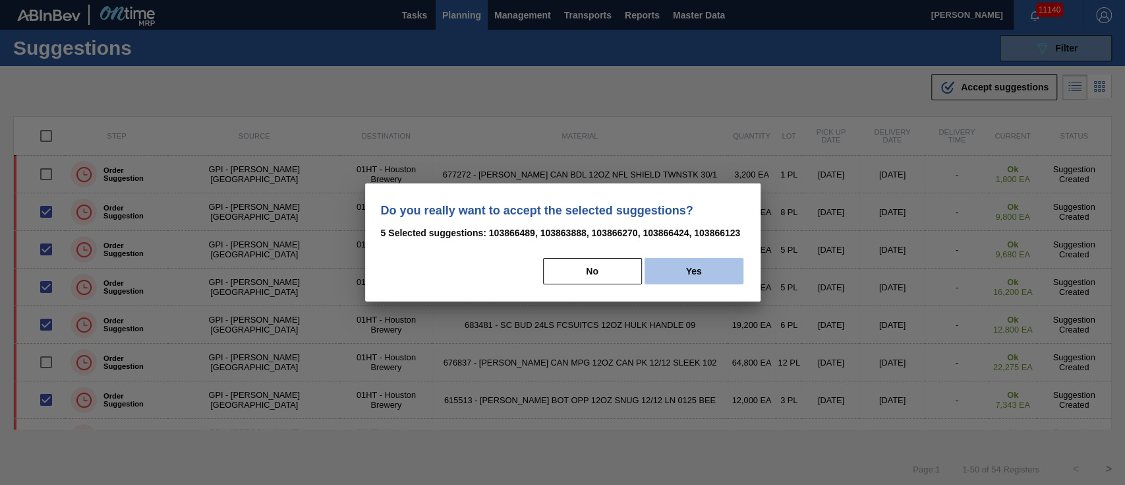
click at [683, 269] on button "Yes" at bounding box center [694, 271] width 99 height 26
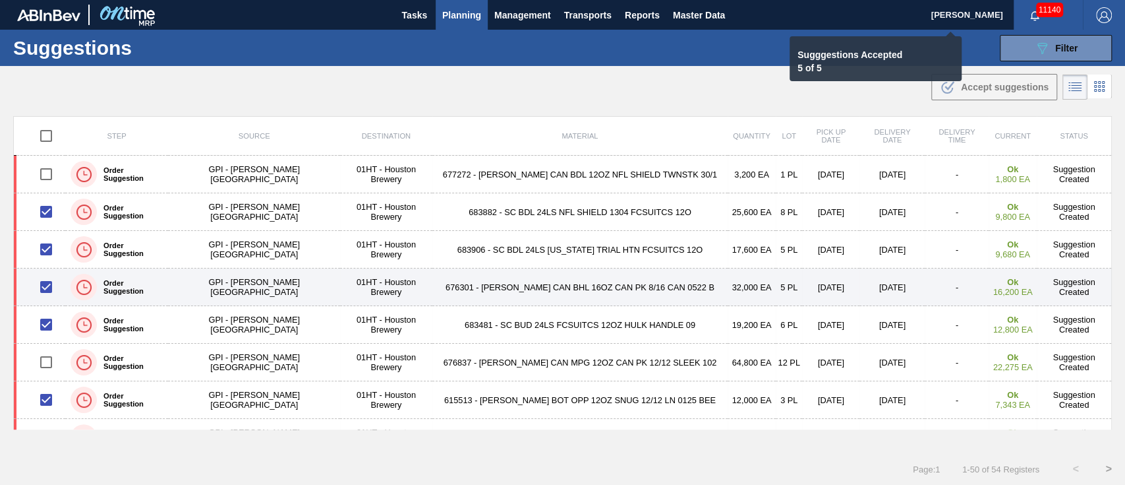
checkbox input "false"
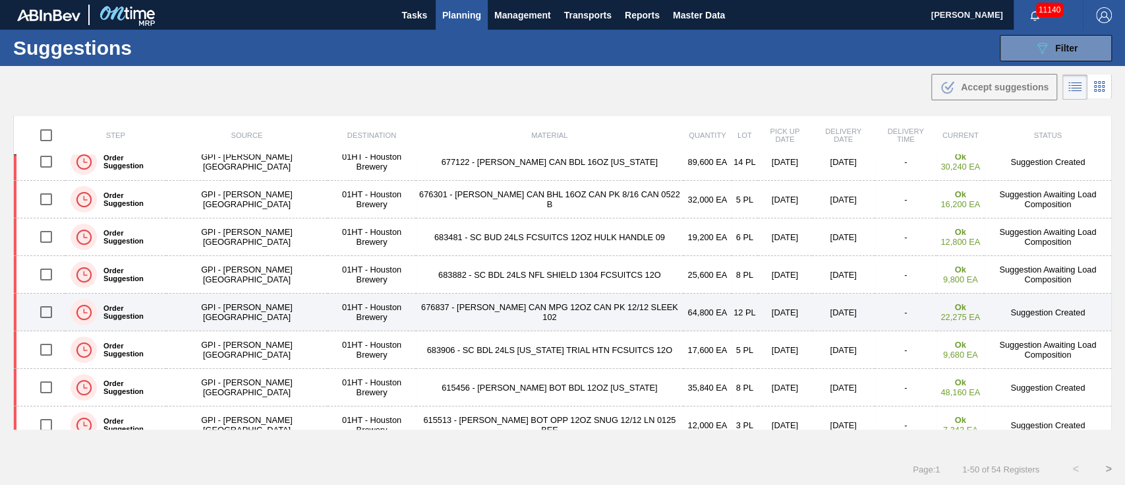
scroll to position [175, 0]
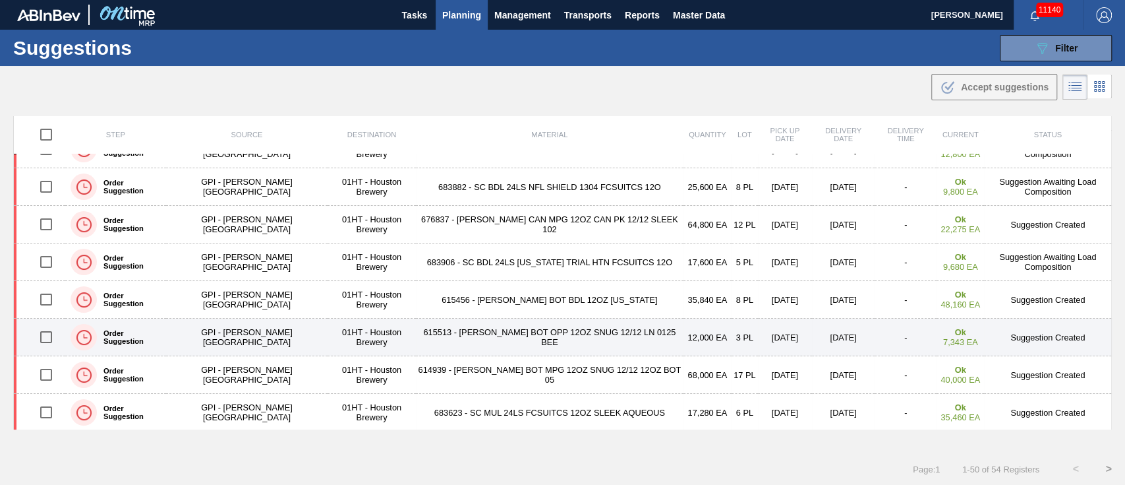
click at [47, 331] on input "checkbox" at bounding box center [46, 337] width 28 height 28
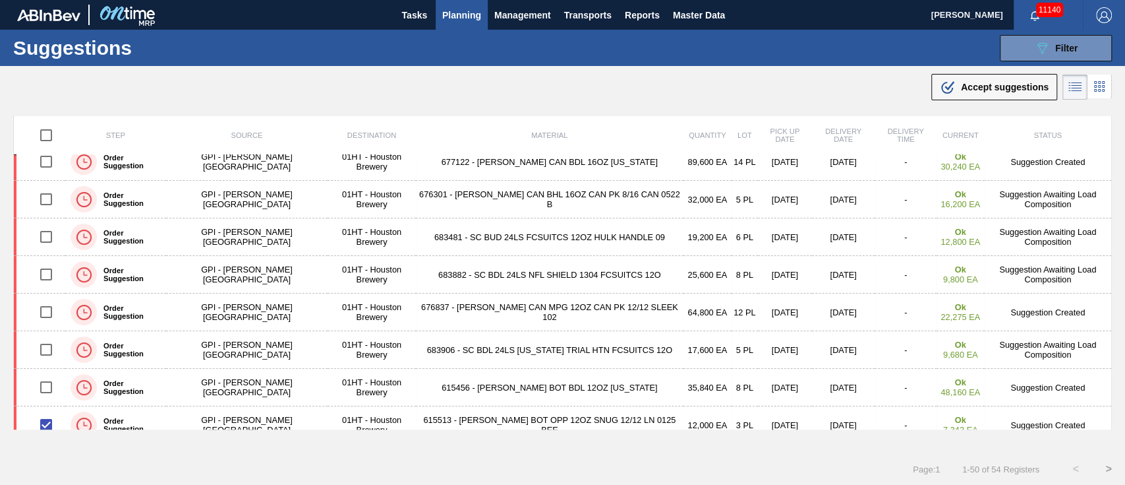
click at [975, 85] on span "Accept suggestions" at bounding box center [1005, 87] width 88 height 11
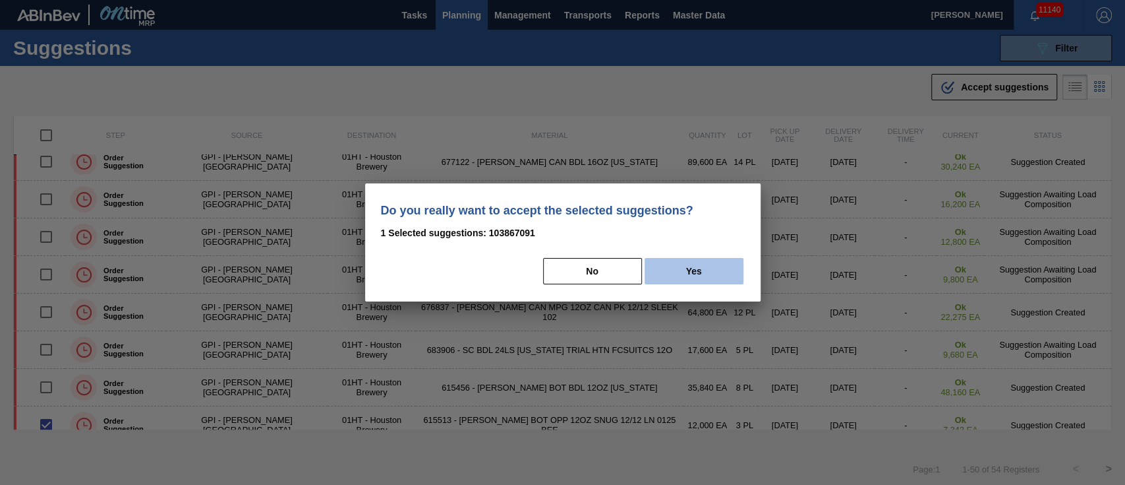
click at [712, 261] on button "Yes" at bounding box center [694, 271] width 99 height 26
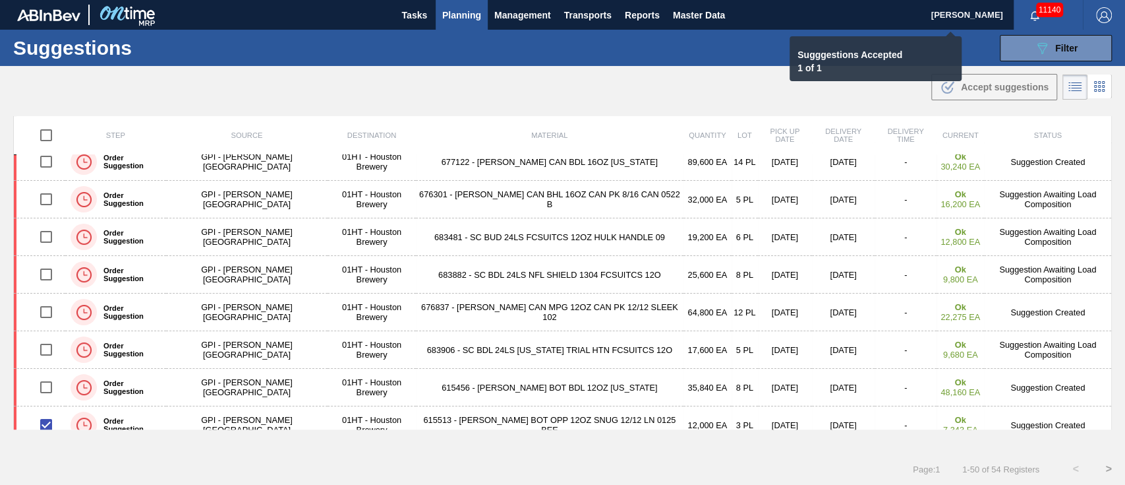
checkbox input "false"
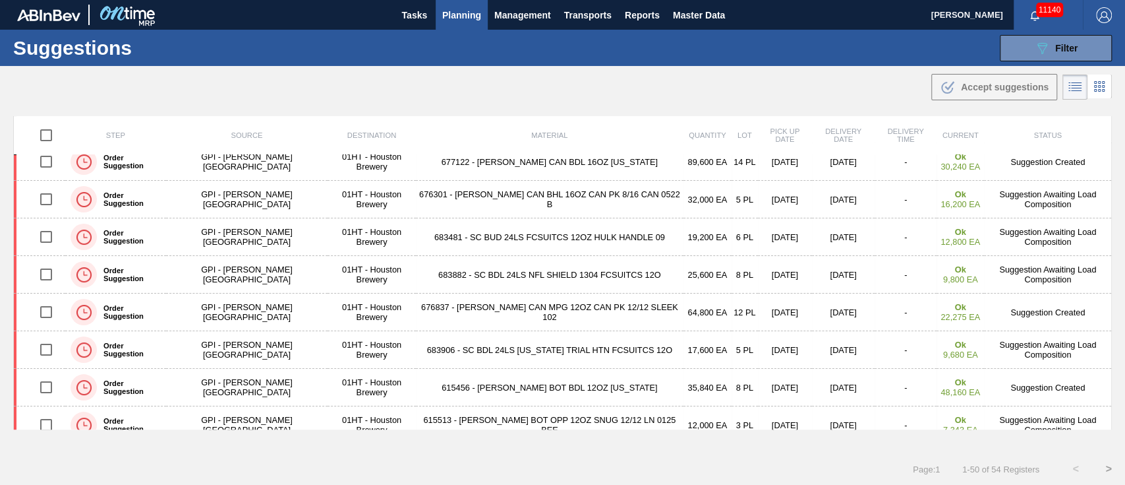
click at [470, 3] on button "Planning" at bounding box center [462, 15] width 52 height 30
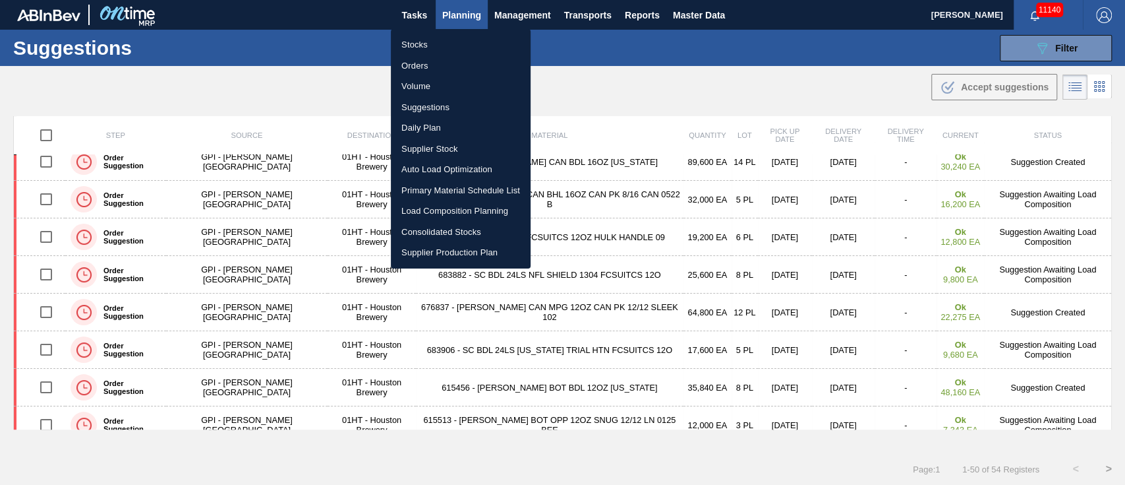
click at [430, 206] on li "Load Composition Planning" at bounding box center [461, 210] width 140 height 21
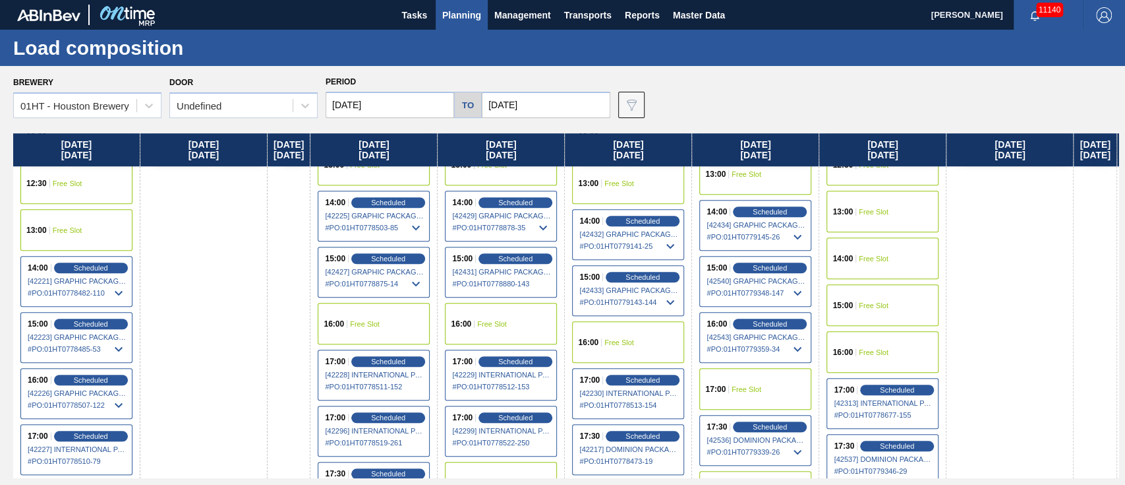
scroll to position [703, 0]
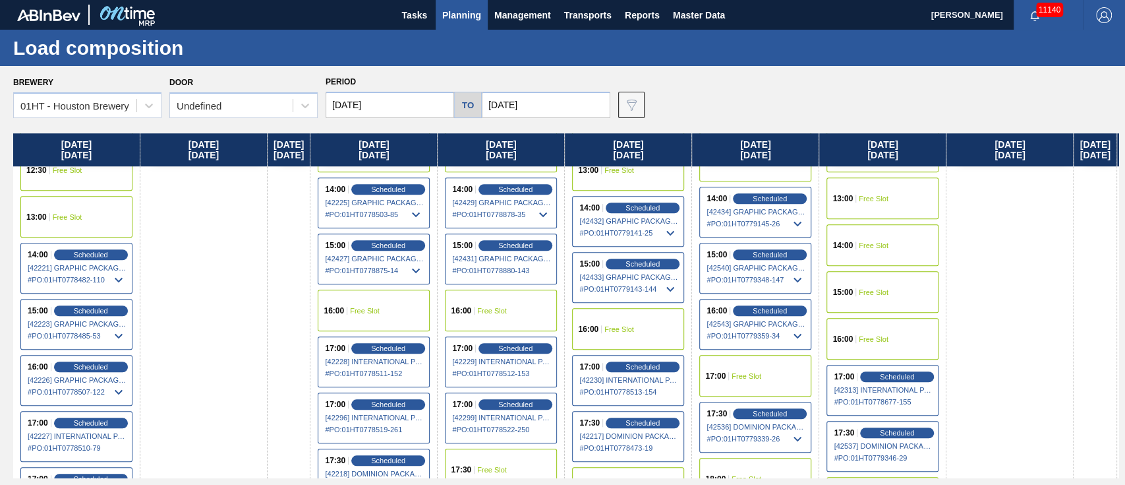
click at [868, 225] on div "14:00 Free Slot" at bounding box center [883, 245] width 112 height 42
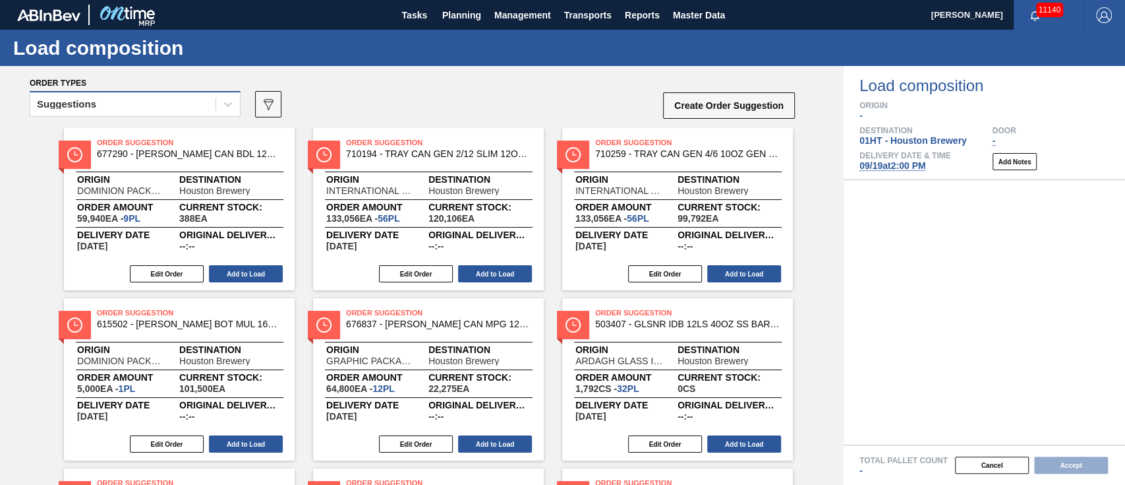
click at [167, 96] on div "Suggestions" at bounding box center [122, 104] width 185 height 19
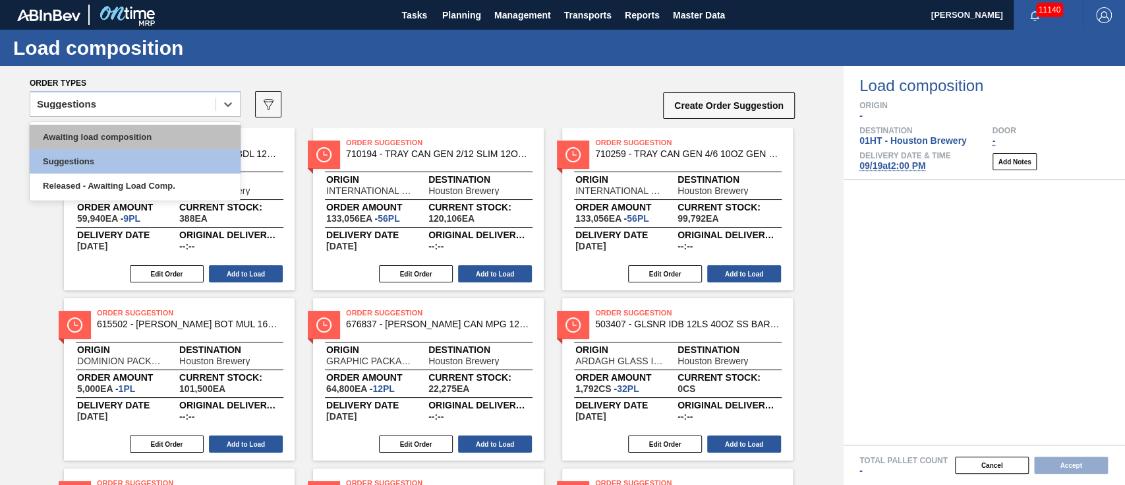
click at [158, 126] on div "Awaiting load composition" at bounding box center [135, 137] width 211 height 24
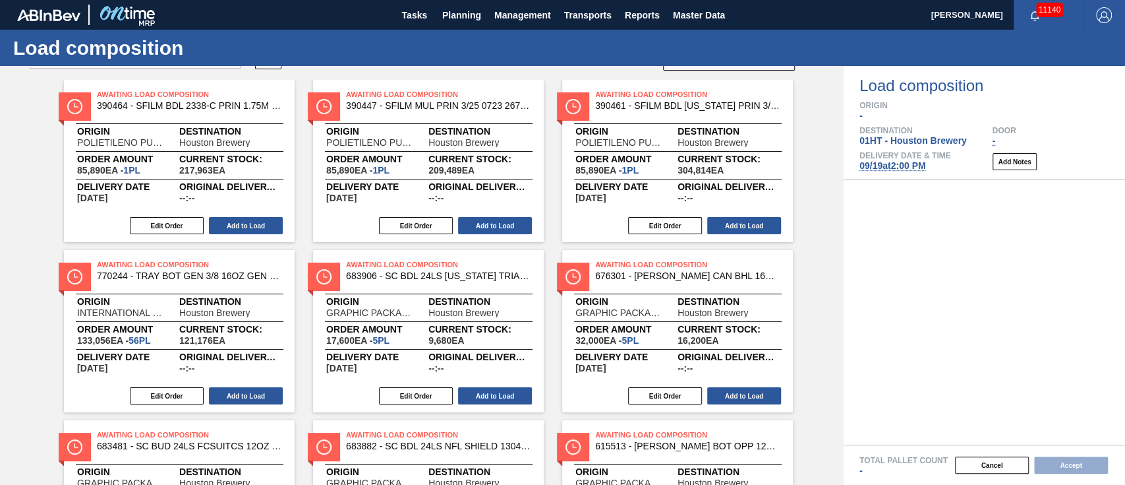
scroll to position [88, 0]
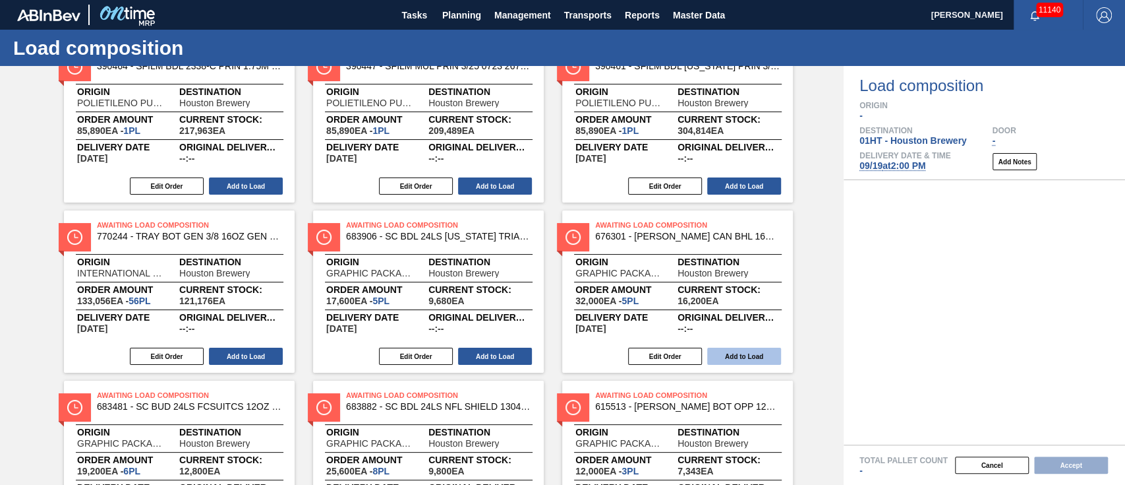
click at [739, 350] on button "Add to Load" at bounding box center [744, 355] width 74 height 17
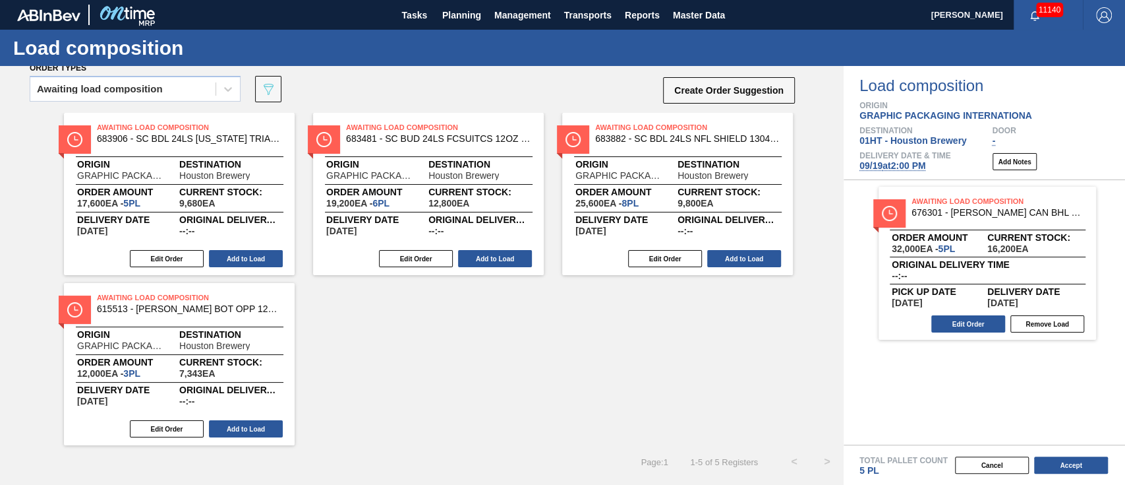
scroll to position [15, 0]
drag, startPoint x: 495, startPoint y: 259, endPoint x: 494, endPoint y: 251, distance: 8.6
click at [494, 251] on button "Add to Load" at bounding box center [495, 258] width 74 height 17
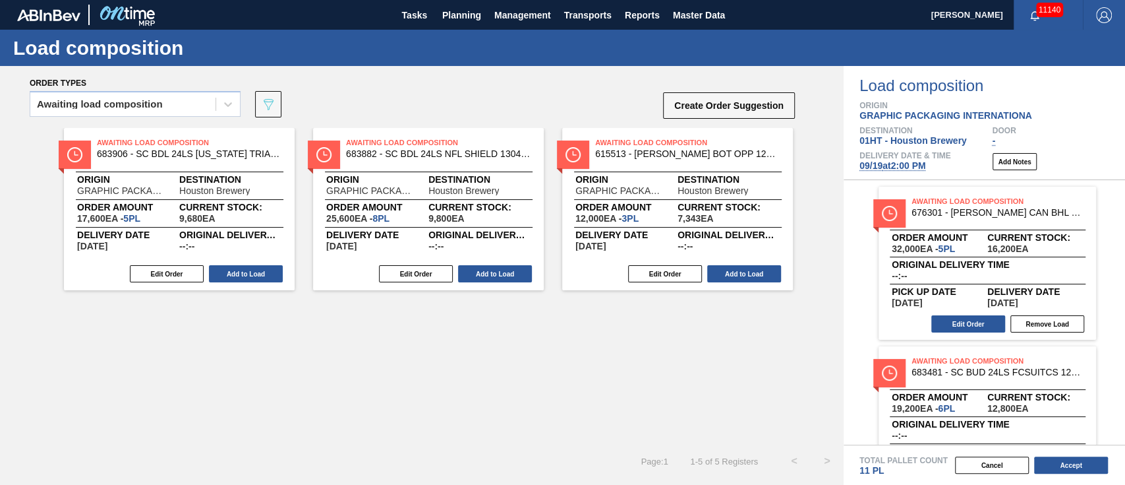
click at [248, 263] on div "Awaiting Load Composition 683906 - SC BDL 24LS TEXAS TRIAL HTN FCSUITCS 12O Ori…" at bounding box center [179, 209] width 231 height 162
click at [238, 278] on button "Add to Load" at bounding box center [246, 273] width 74 height 17
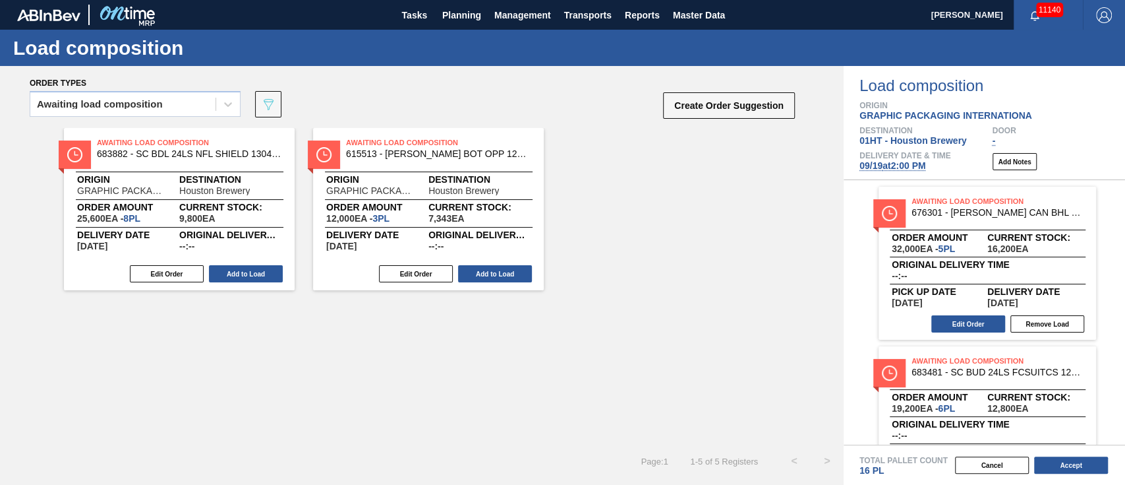
click at [238, 278] on button "Add to Load" at bounding box center [246, 273] width 74 height 17
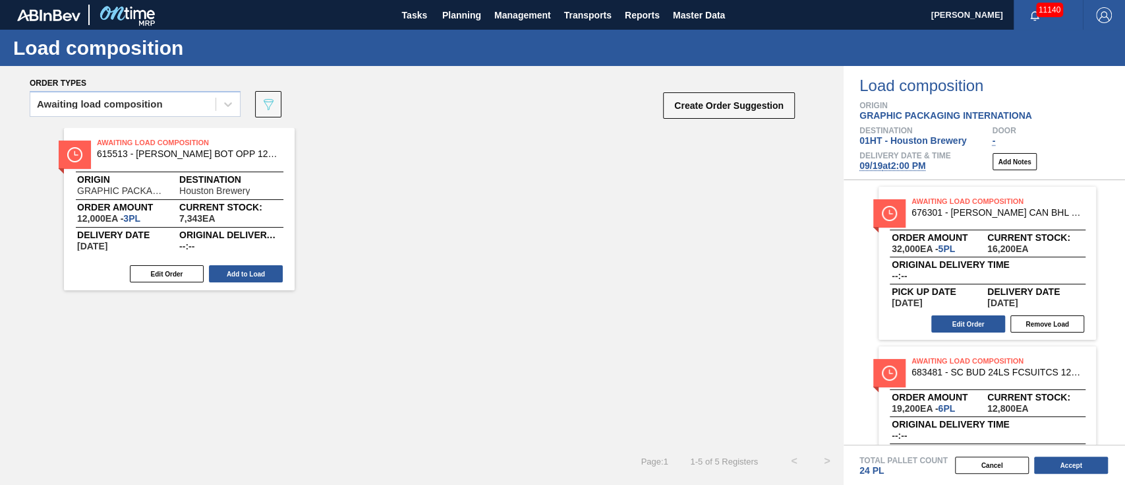
click at [238, 278] on button "Add to Load" at bounding box center [246, 273] width 74 height 17
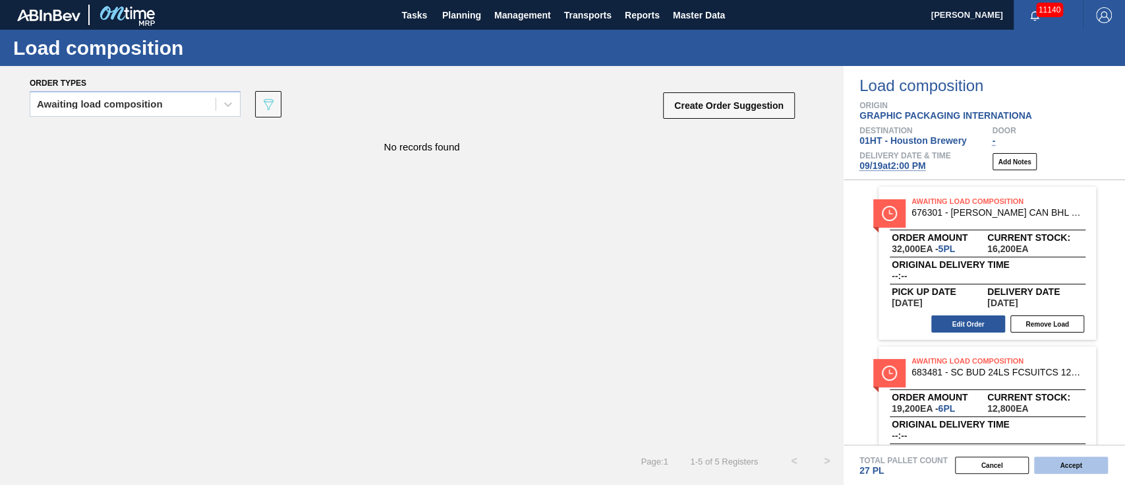
click at [1063, 465] on button "Accept" at bounding box center [1071, 464] width 74 height 17
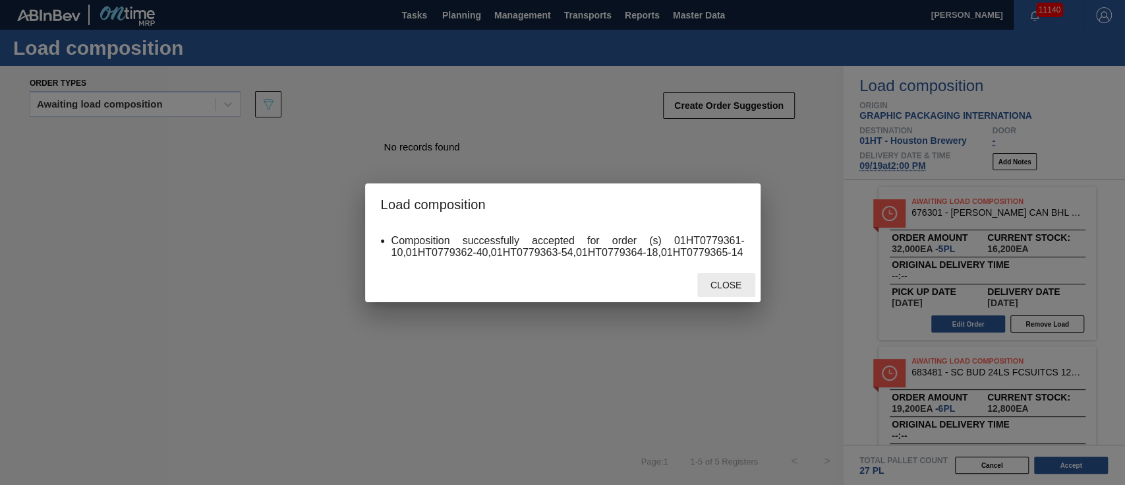
drag, startPoint x: 731, startPoint y: 285, endPoint x: 736, endPoint y: 270, distance: 15.4
click at [734, 271] on div "Close" at bounding box center [563, 285] width 396 height 34
click at [711, 285] on span "Close" at bounding box center [726, 285] width 52 height 11
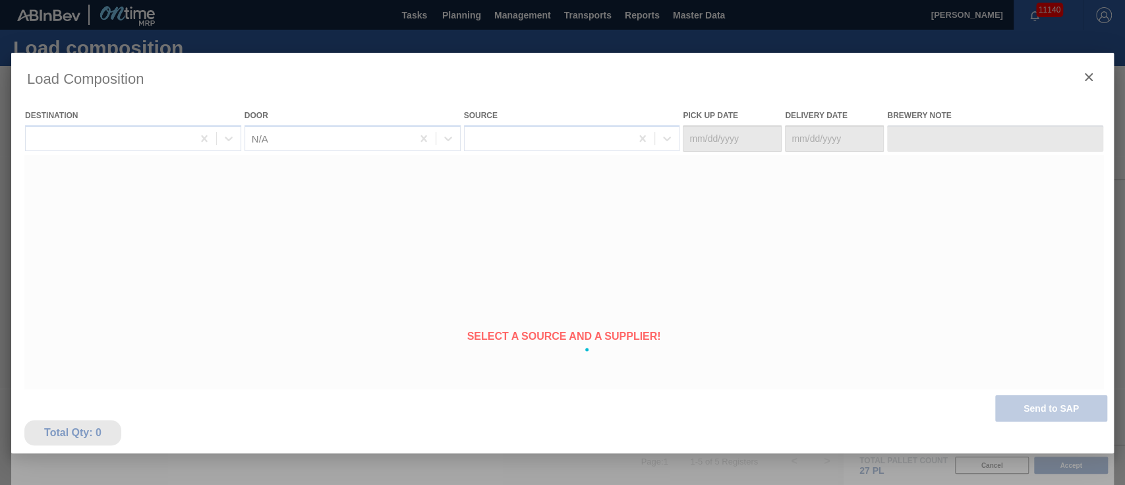
type Date "[DATE]"
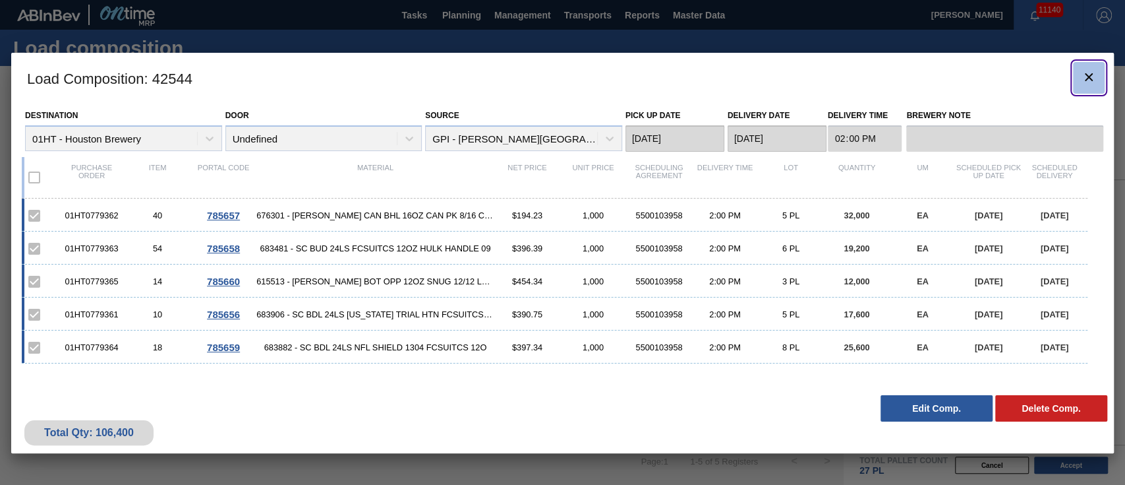
click at [1093, 73] on icon "botão de ícone" at bounding box center [1089, 77] width 16 height 16
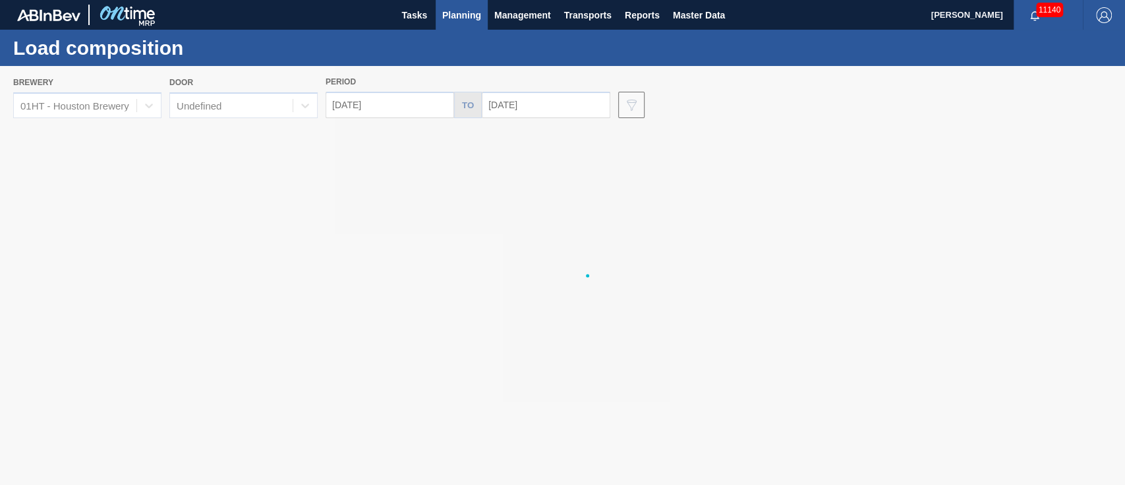
click at [454, 13] on span "Planning" at bounding box center [461, 15] width 39 height 16
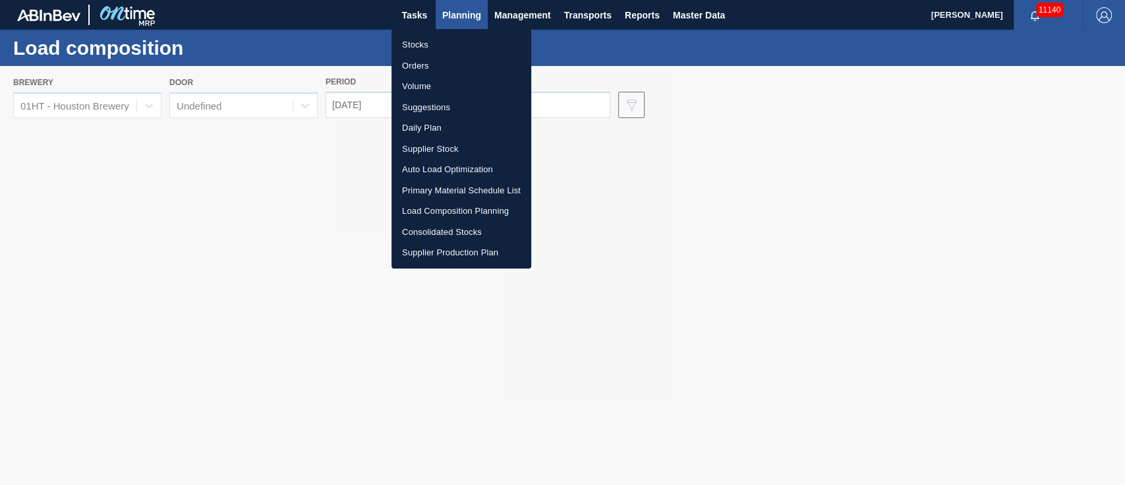
drag, startPoint x: 421, startPoint y: 44, endPoint x: 906, endPoint y: 243, distance: 525.1
click at [419, 43] on li "Stocks" at bounding box center [462, 44] width 140 height 21
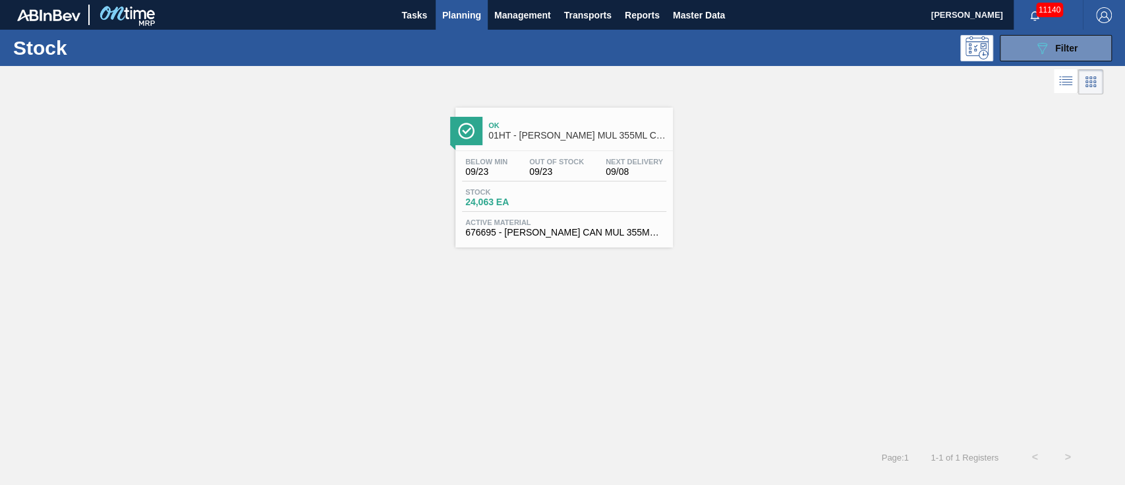
click at [466, 17] on span "Planning" at bounding box center [461, 15] width 39 height 16
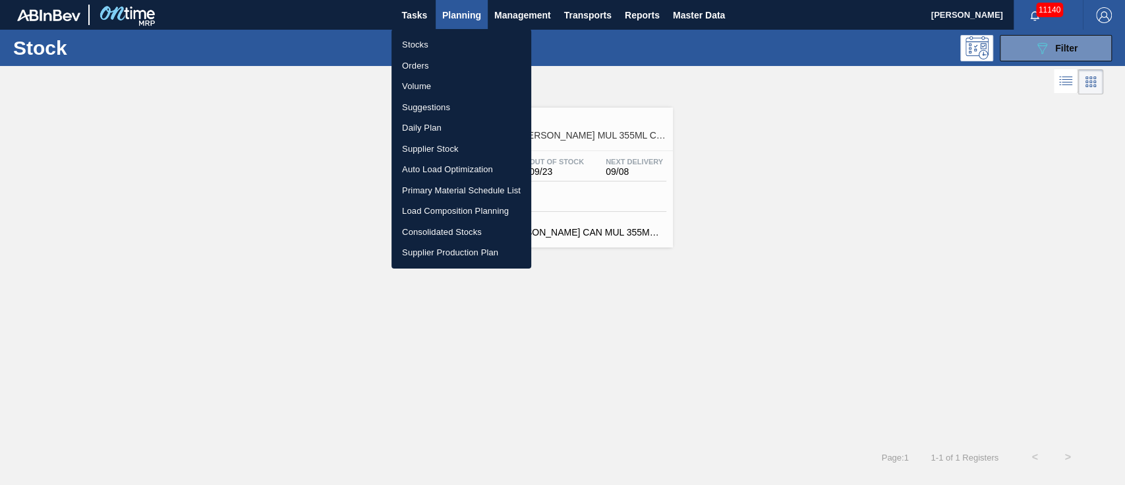
click at [1052, 44] on div at bounding box center [562, 242] width 1125 height 485
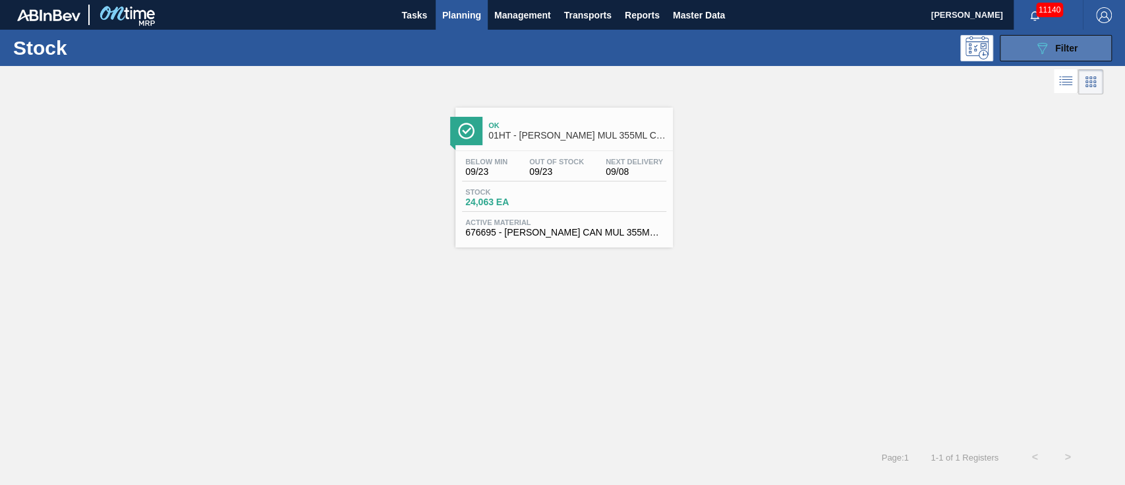
click at [1063, 49] on span "Filter" at bounding box center [1066, 48] width 22 height 11
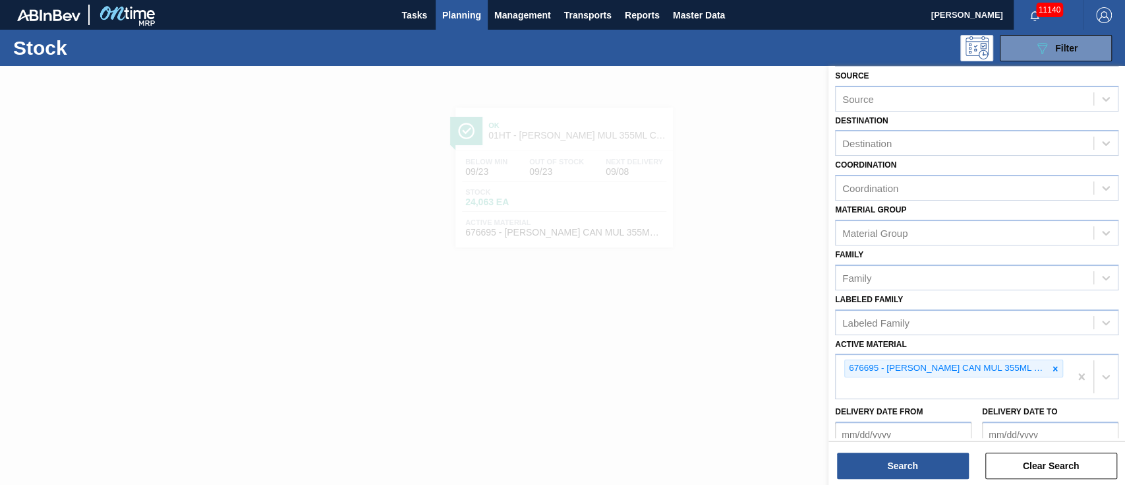
scroll to position [88, 0]
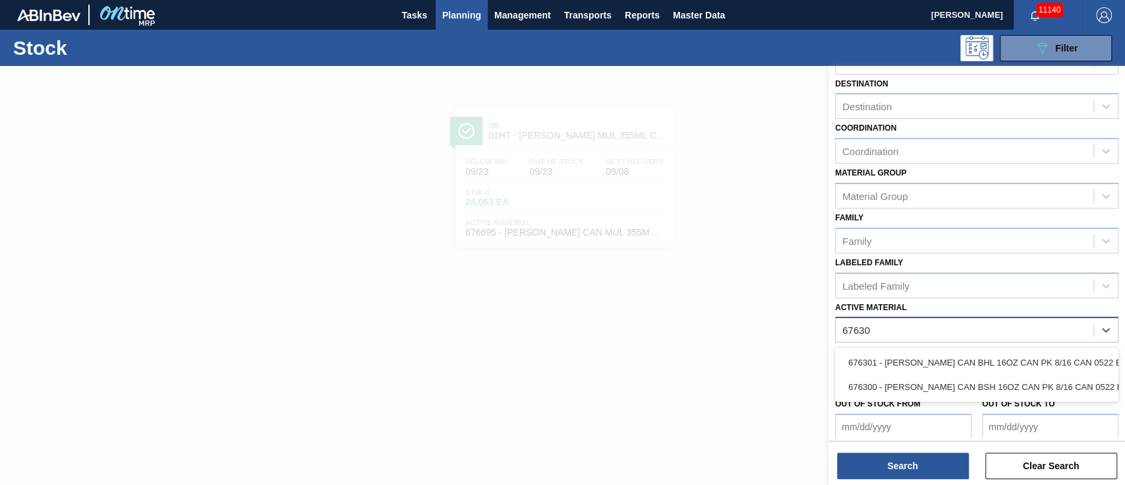
type Material "676301"
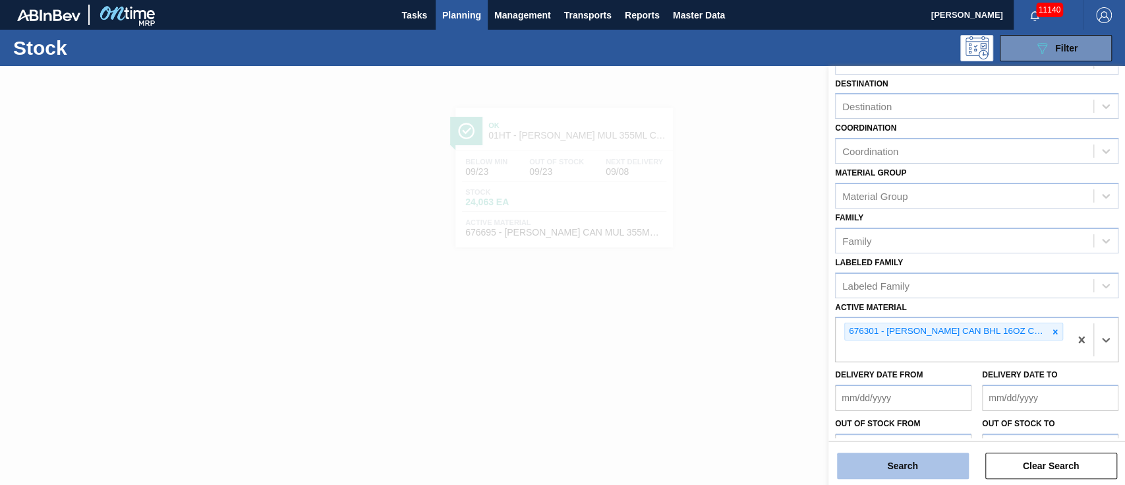
click at [911, 474] on button "Search" at bounding box center [903, 465] width 132 height 26
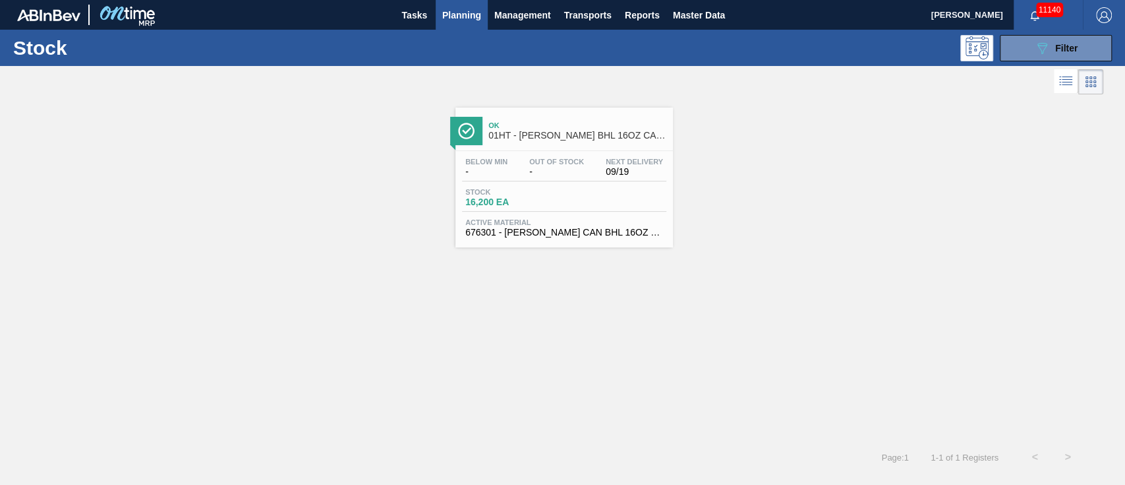
click at [555, 196] on div "Stock 16,200 EA" at bounding box center [511, 197] width 99 height 19
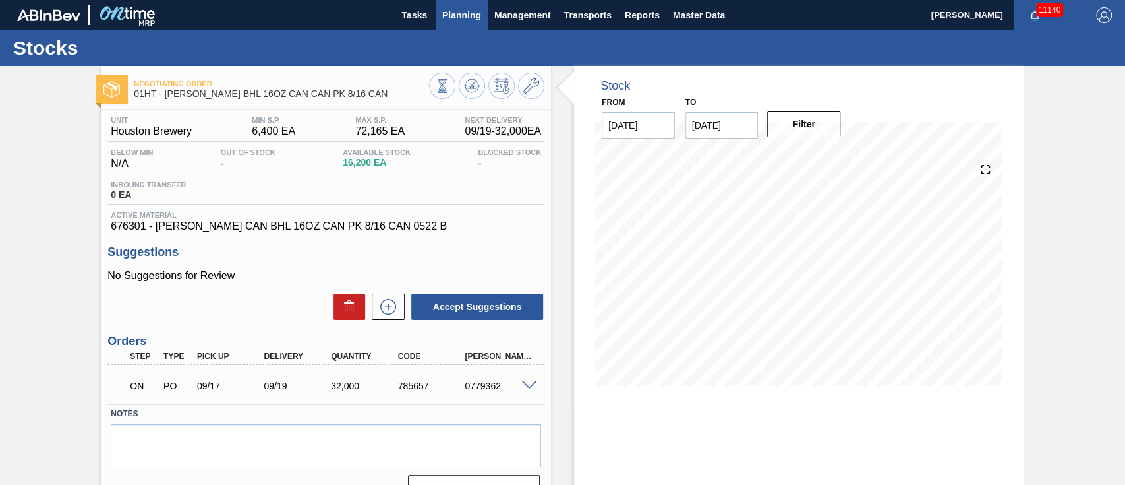
click at [458, 9] on span "Planning" at bounding box center [461, 15] width 39 height 16
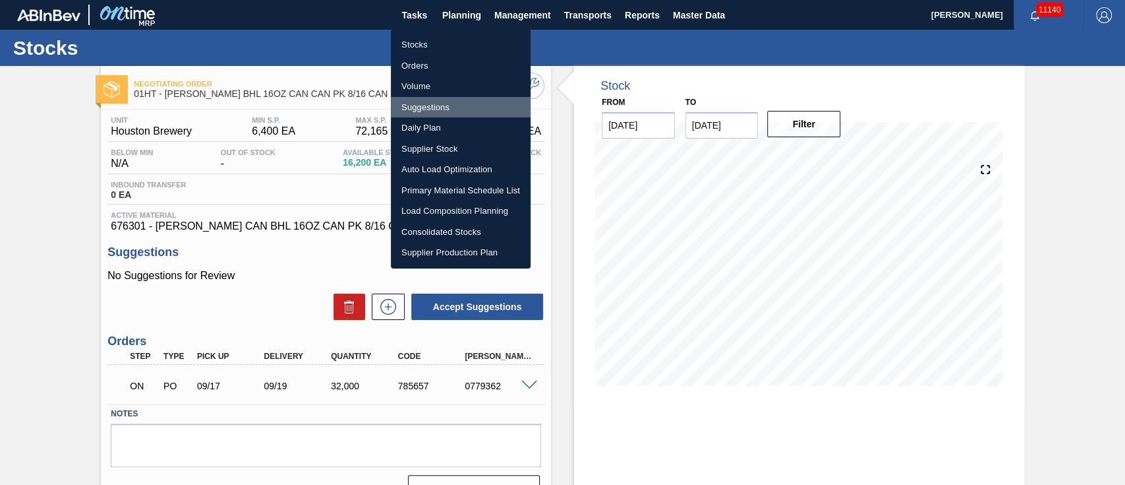
click at [438, 108] on li "Suggestions" at bounding box center [461, 107] width 140 height 21
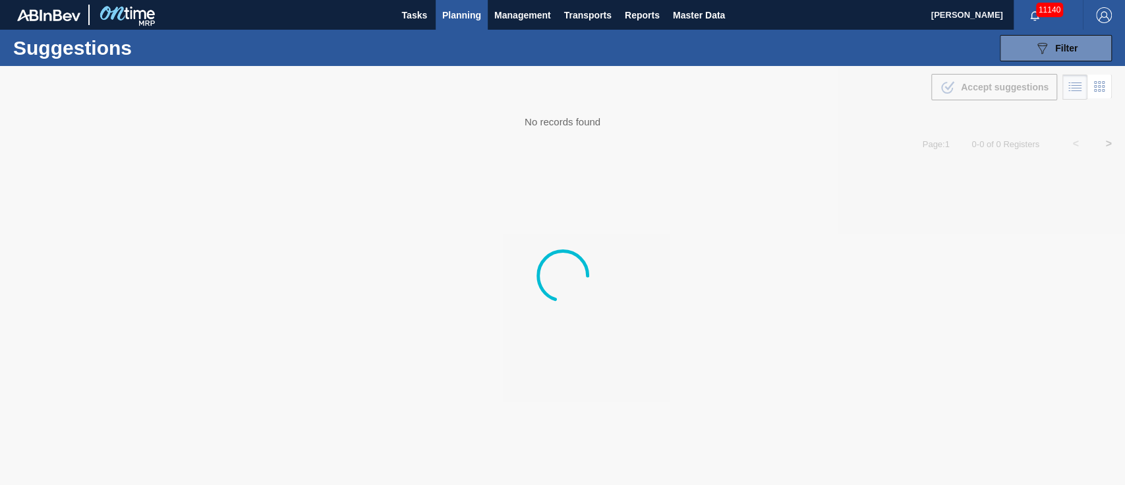
type from "[DATE]"
type to "[DATE]"
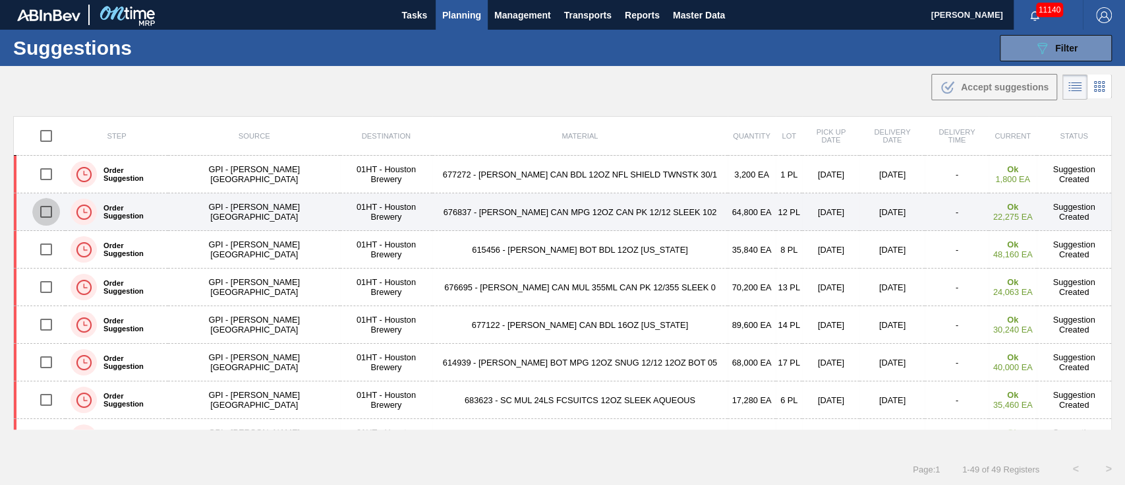
click at [51, 208] on input "checkbox" at bounding box center [46, 212] width 28 height 28
checkbox input "true"
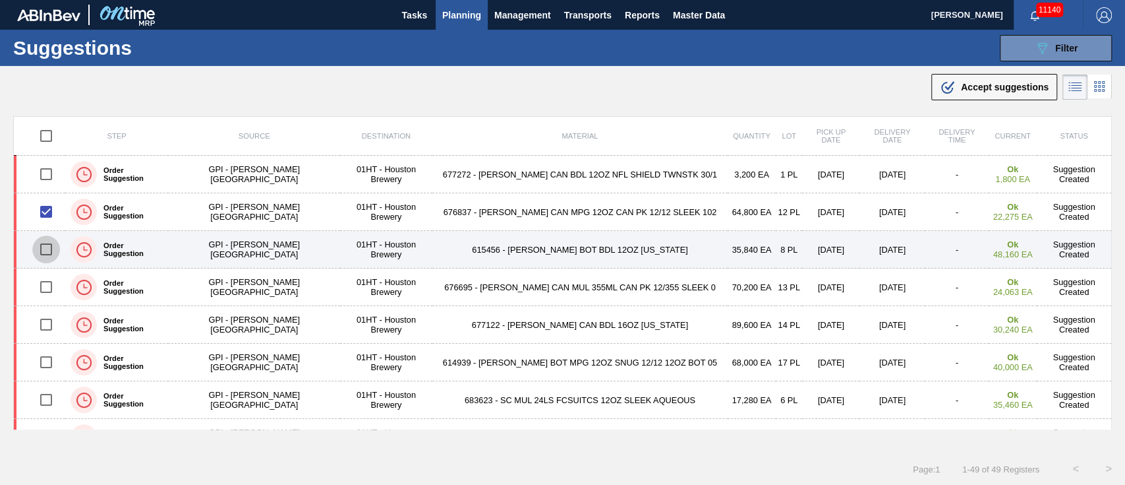
click at [52, 251] on input "checkbox" at bounding box center [46, 249] width 28 height 28
checkbox input "true"
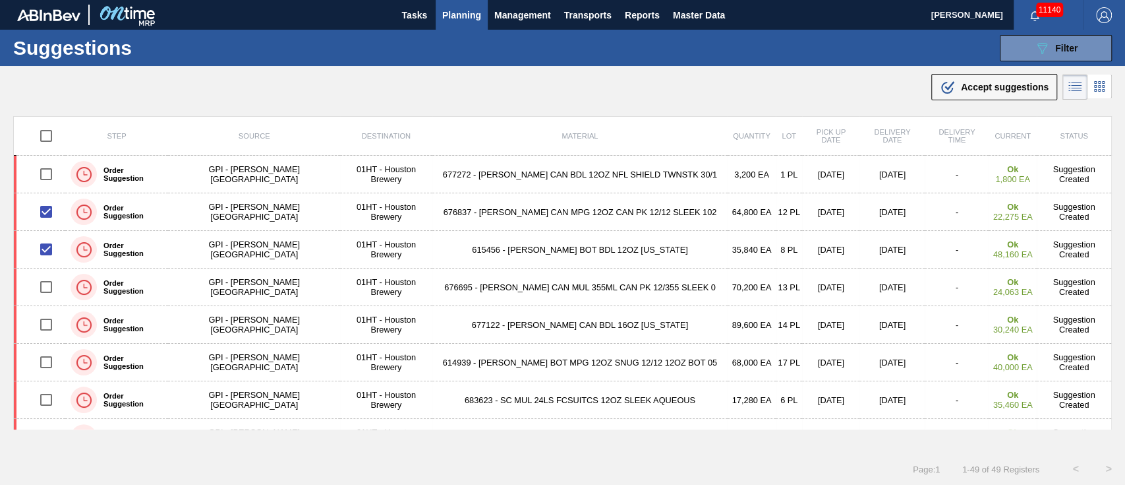
click at [973, 84] on span "Accept suggestions" at bounding box center [1005, 87] width 88 height 11
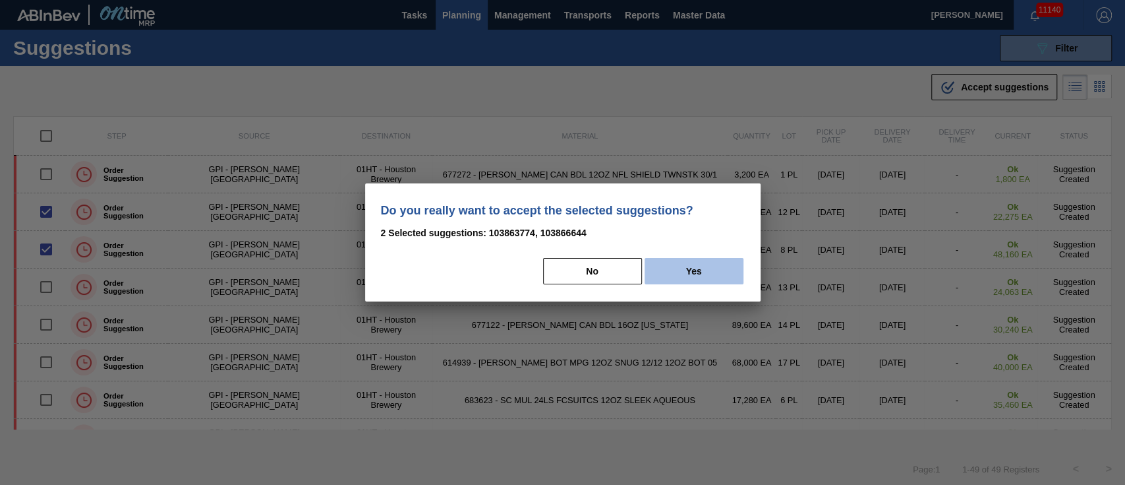
click at [665, 268] on button "Yes" at bounding box center [694, 271] width 99 height 26
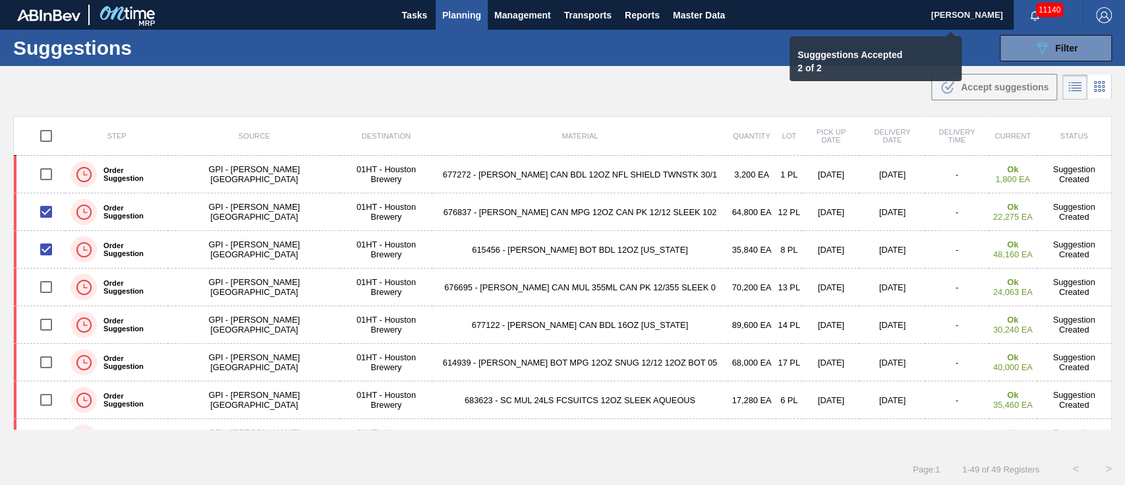
checkbox input "false"
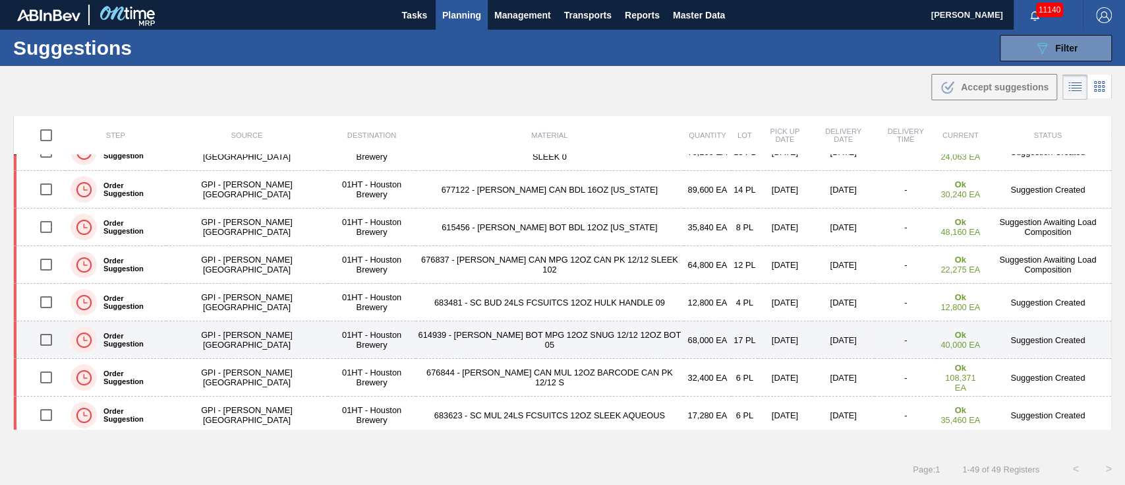
scroll to position [88, 0]
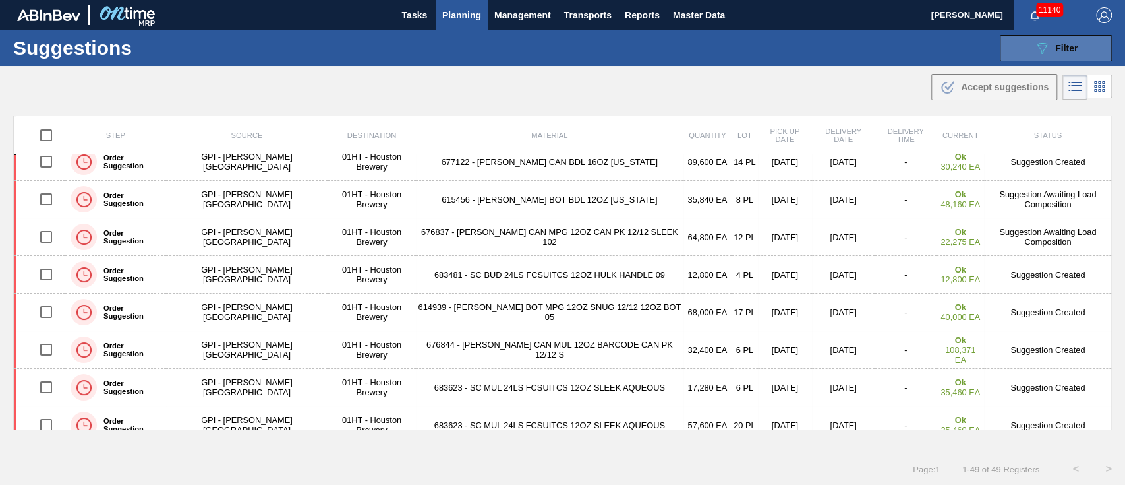
click at [1051, 45] on div "089F7B8B-B2A5-4AFE-B5C0-19BA573D28AC Filter" at bounding box center [1056, 48] width 44 height 16
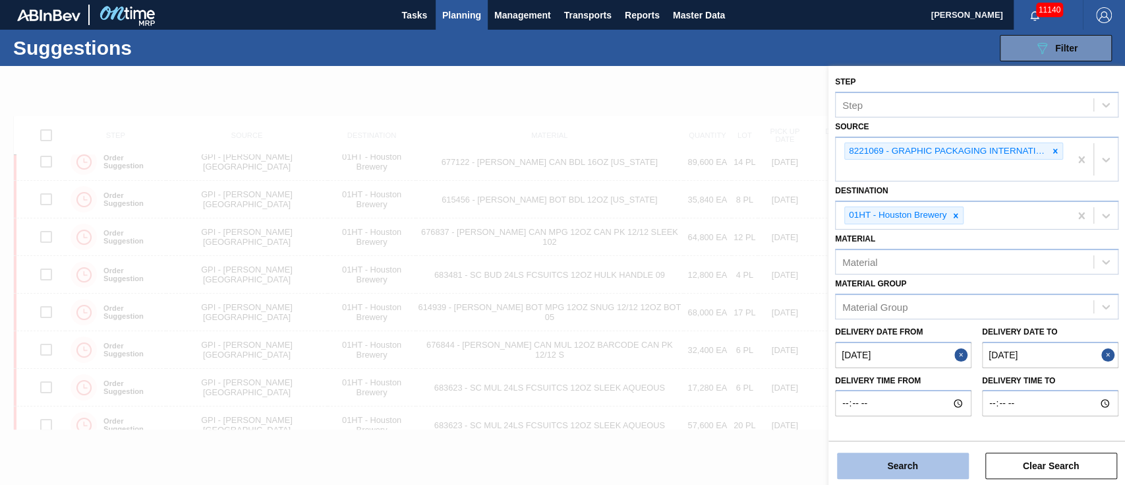
click at [890, 463] on button "Search" at bounding box center [903, 465] width 132 height 26
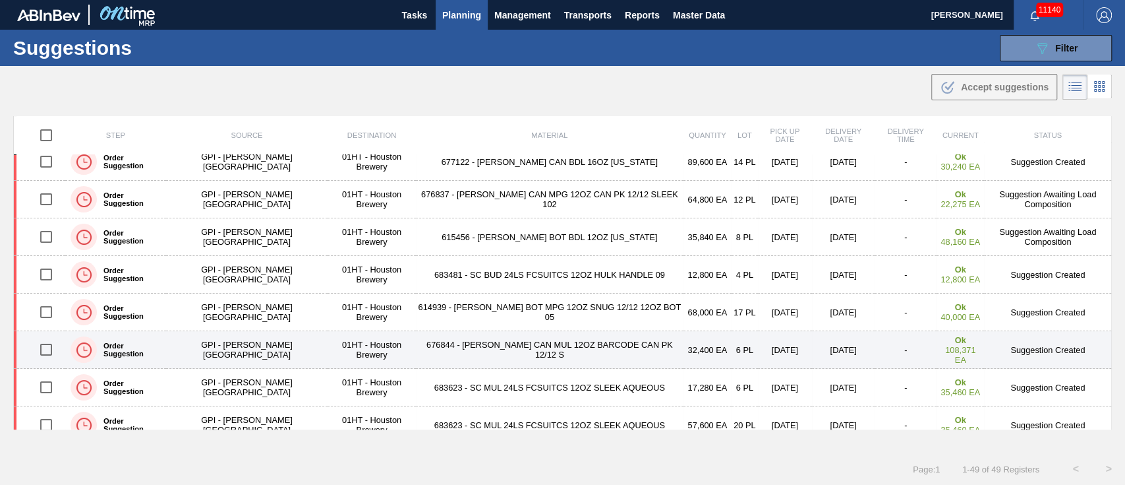
click at [45, 345] on input "checkbox" at bounding box center [46, 350] width 28 height 28
click at [47, 348] on input "checkbox" at bounding box center [46, 350] width 28 height 28
checkbox input "false"
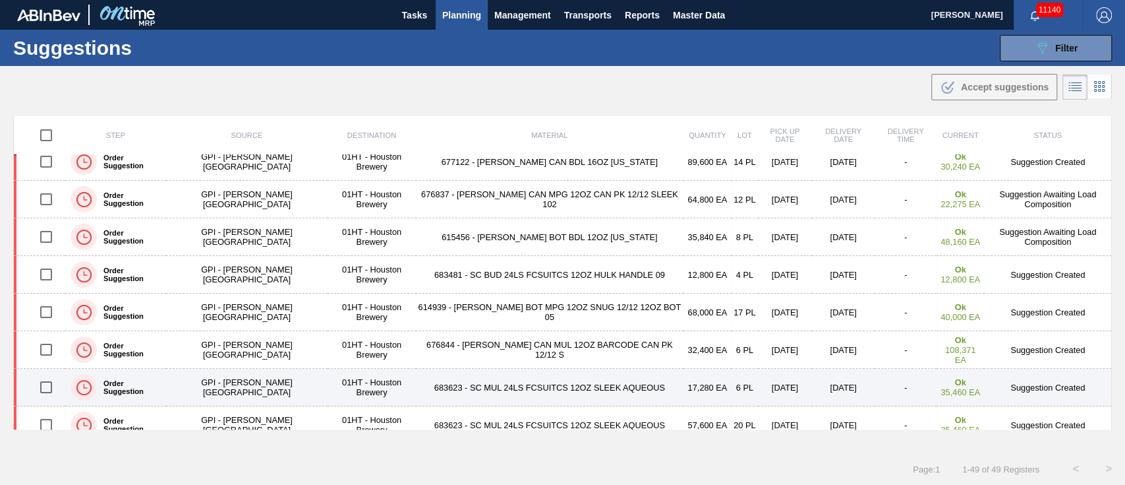
click at [40, 386] on input "checkbox" at bounding box center [46, 387] width 28 height 28
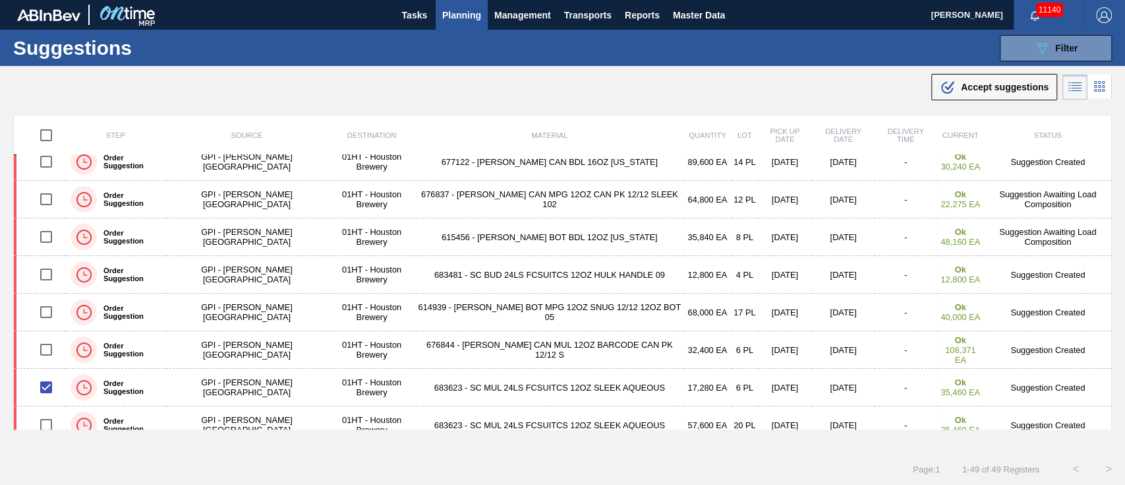
drag, startPoint x: 998, startPoint y: 84, endPoint x: 999, endPoint y: 71, distance: 13.9
click at [999, 71] on div ".b{fill:var(--color-action-default)} Accept suggestions" at bounding box center [562, 84] width 1125 height 37
click at [992, 88] on span "Accept suggestions" at bounding box center [1005, 87] width 88 height 11
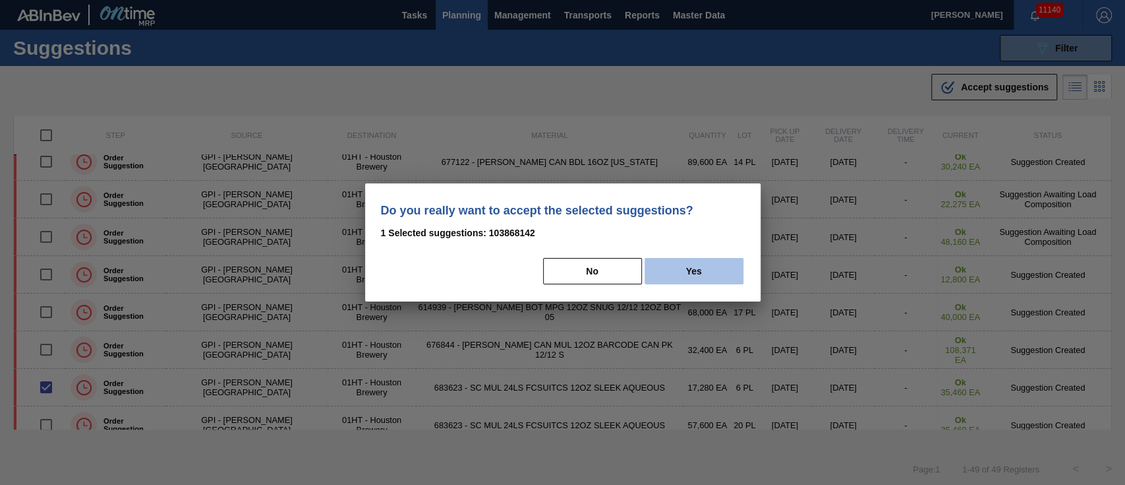
click at [715, 266] on button "Yes" at bounding box center [694, 271] width 99 height 26
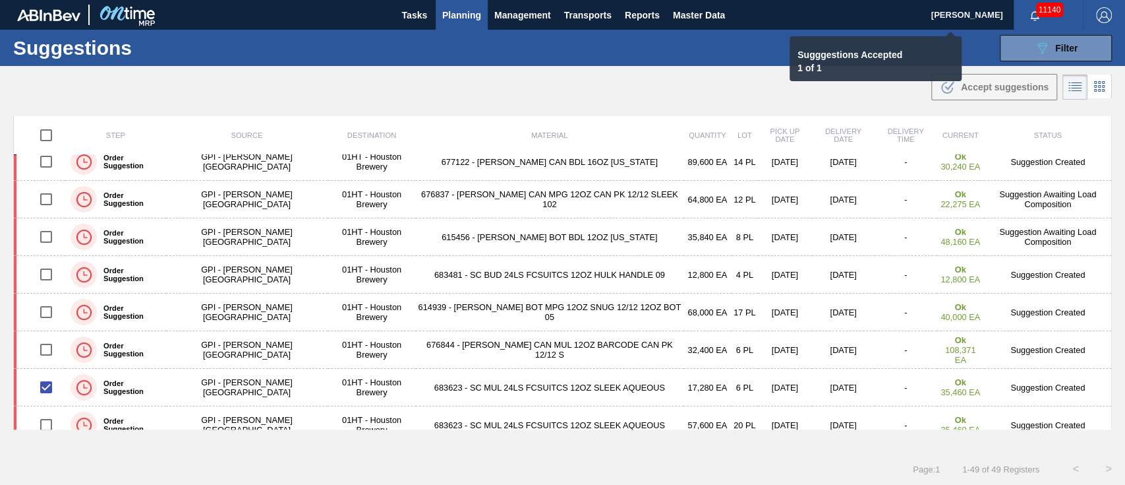
checkbox input "false"
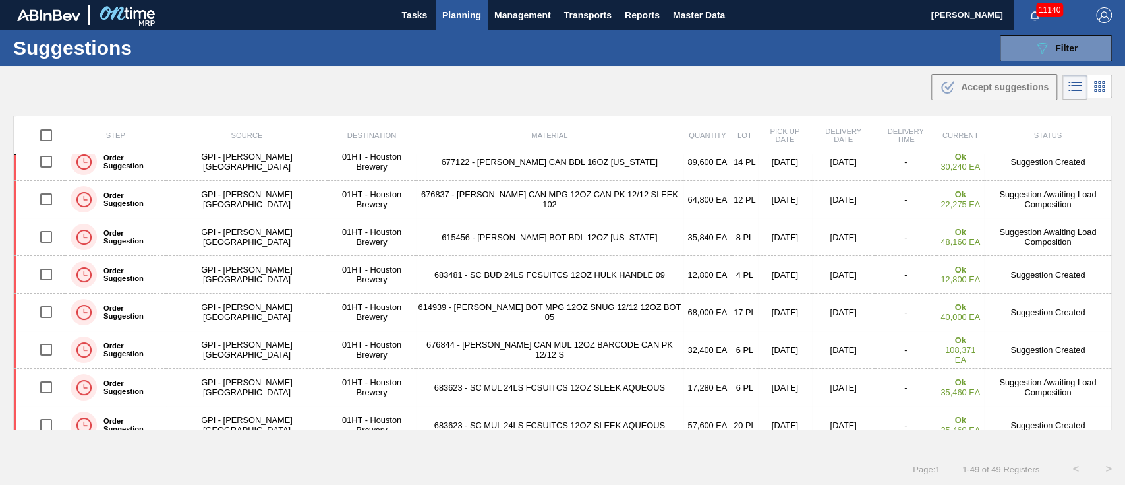
click at [455, 15] on span "Planning" at bounding box center [461, 15] width 39 height 16
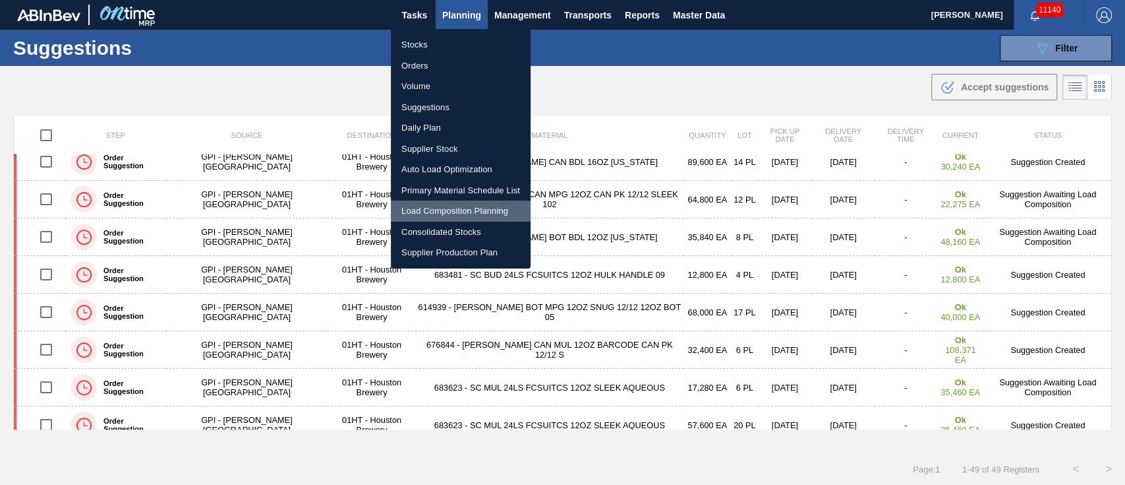
click at [437, 204] on li "Load Composition Planning" at bounding box center [461, 210] width 140 height 21
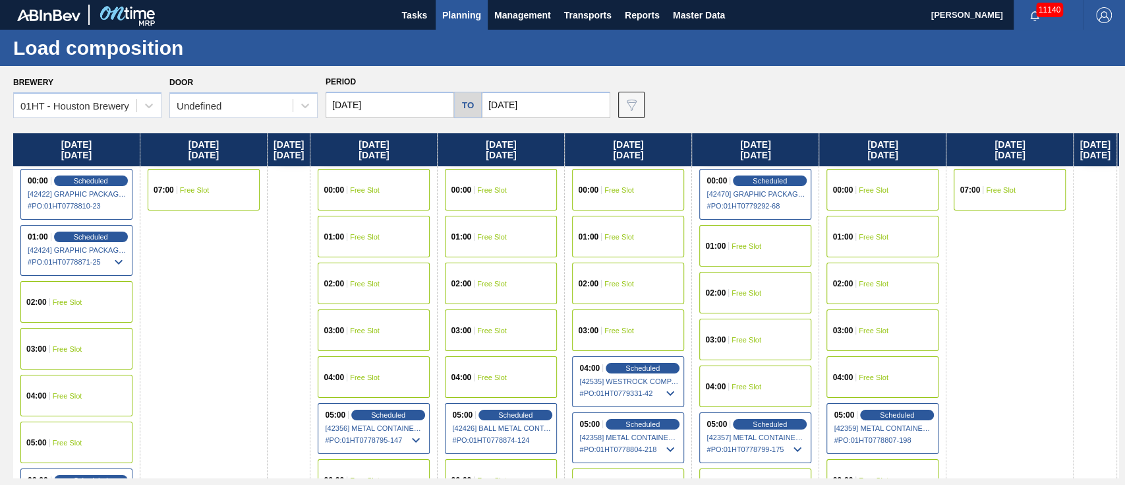
click at [915, 194] on div "00:00 Free Slot" at bounding box center [883, 190] width 112 height 42
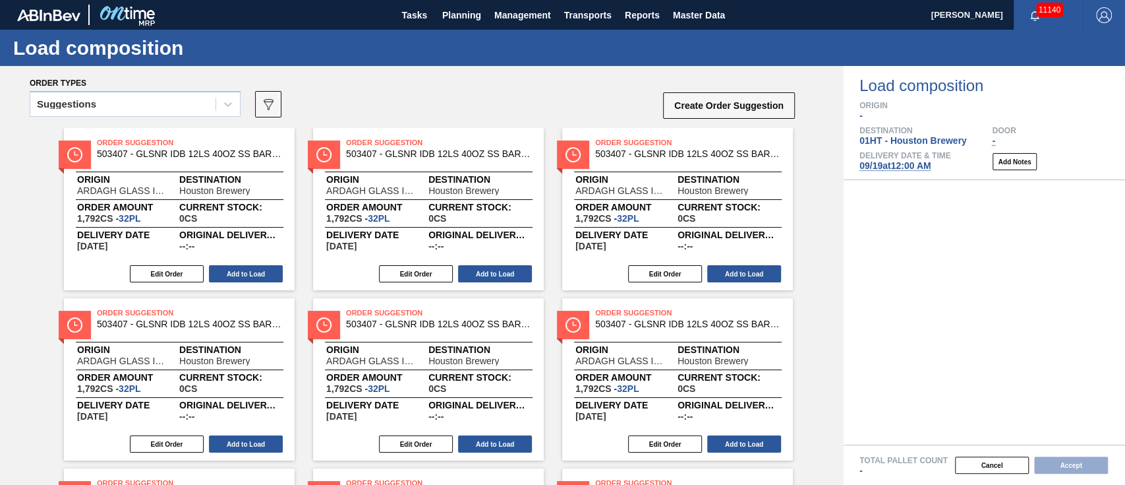
click at [92, 104] on div "Suggestions" at bounding box center [66, 104] width 59 height 9
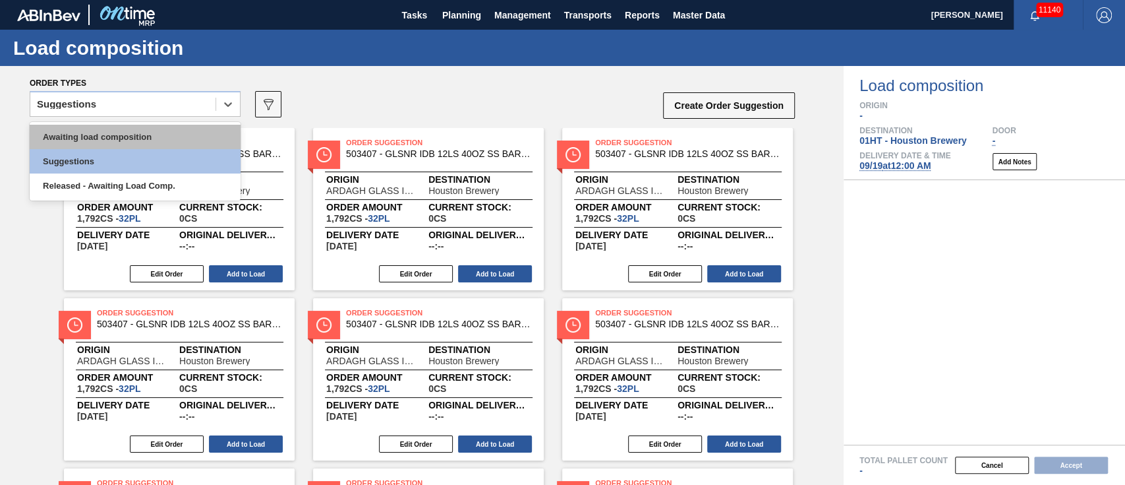
click at [92, 140] on div "Awaiting load composition" at bounding box center [135, 137] width 211 height 24
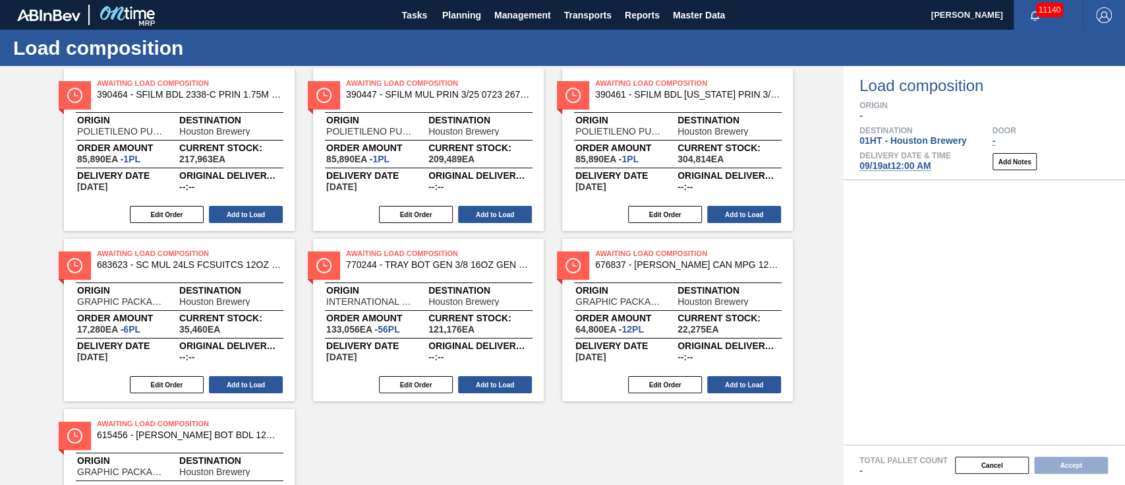
scroll to position [88, 0]
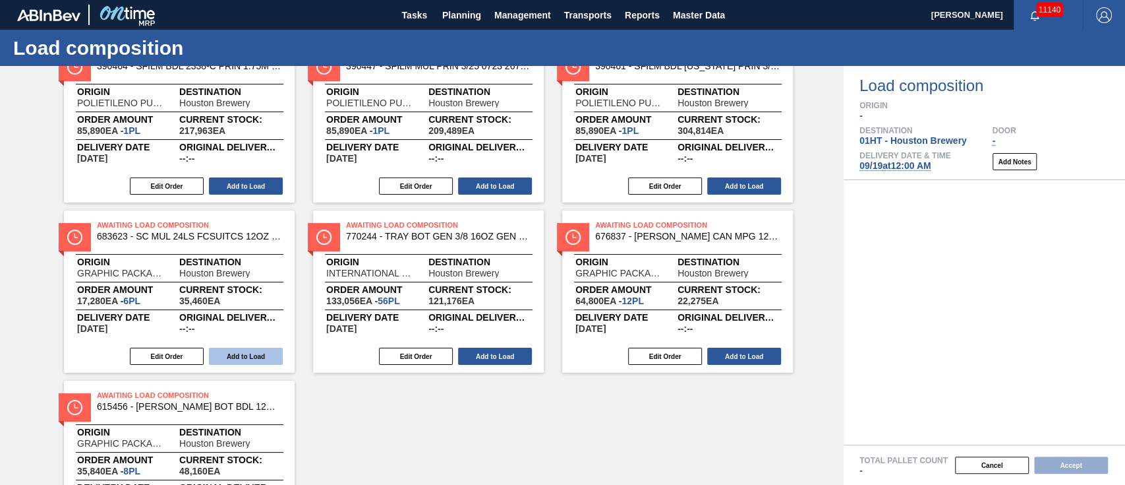
click at [234, 352] on button "Add to Load" at bounding box center [246, 355] width 74 height 17
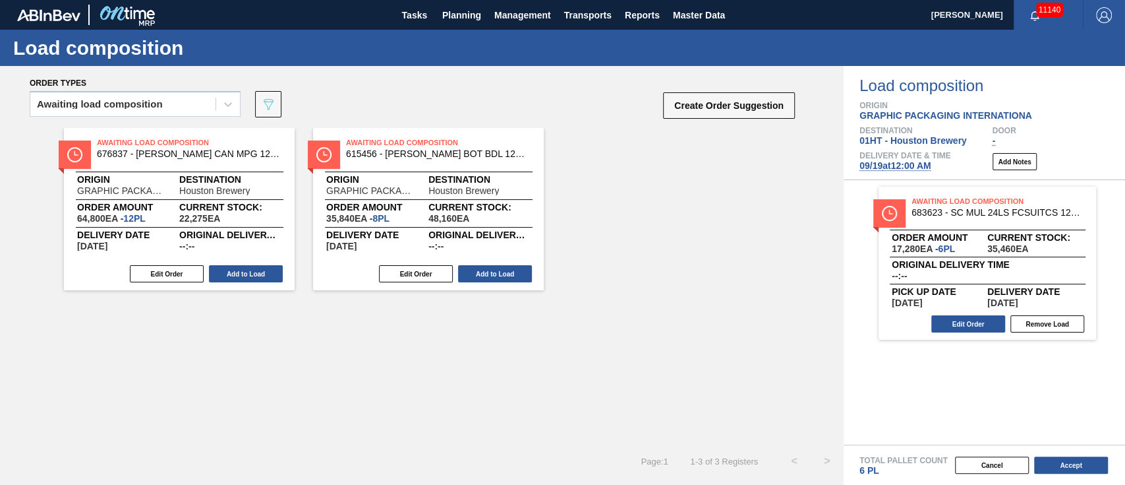
scroll to position [0, 0]
click at [238, 272] on button "Add to Load" at bounding box center [246, 273] width 74 height 17
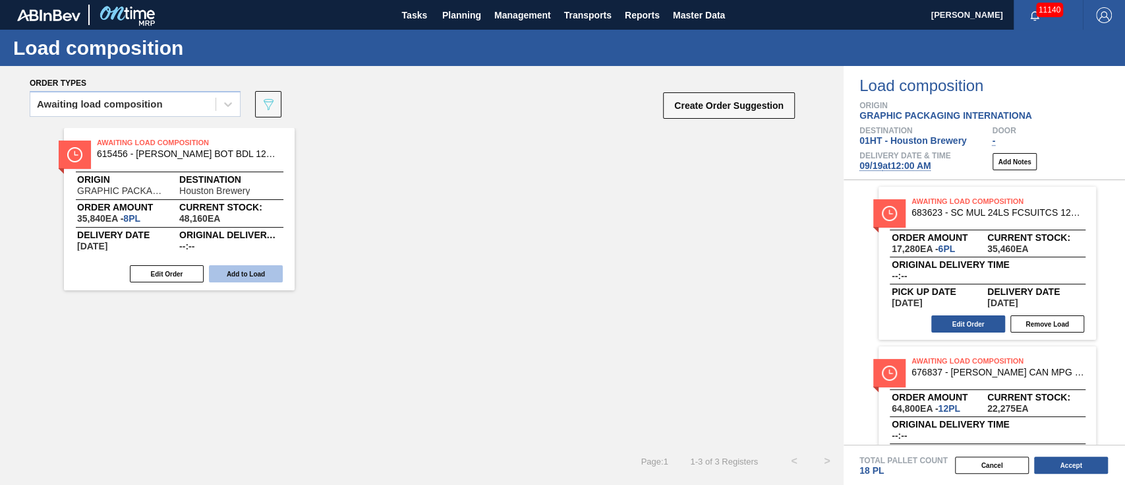
click at [252, 270] on button "Add to Load" at bounding box center [246, 273] width 74 height 17
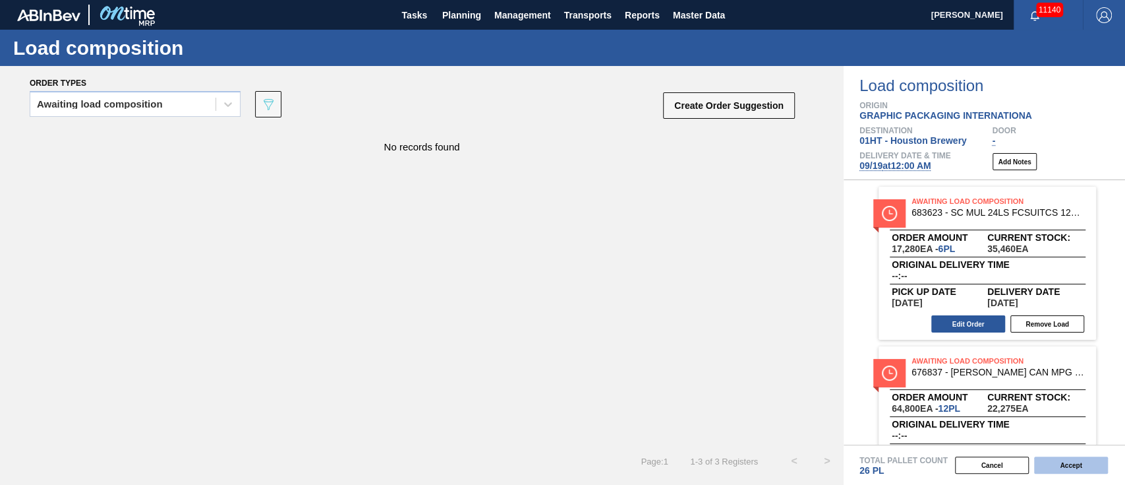
click at [1062, 463] on button "Accept" at bounding box center [1071, 464] width 74 height 17
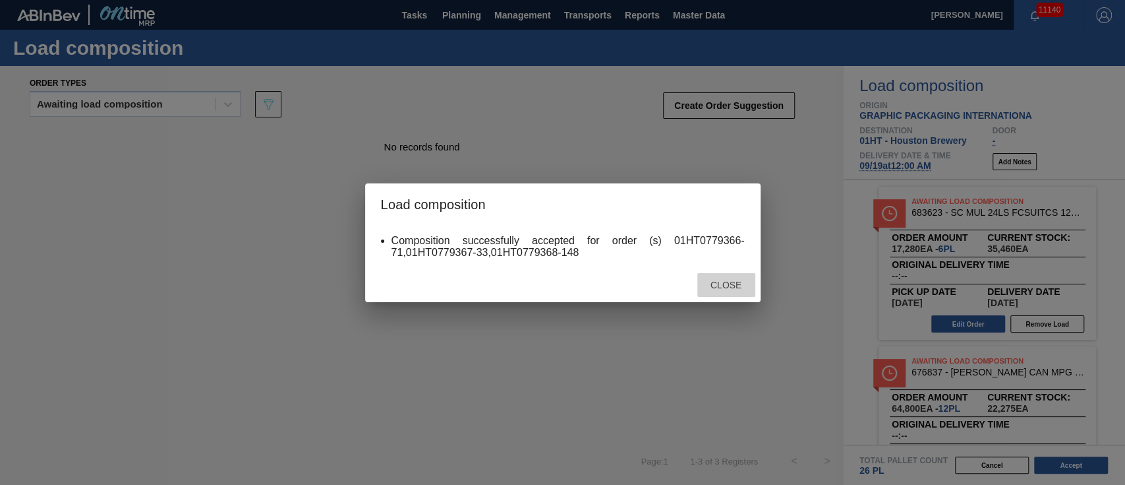
click at [728, 283] on span "Close" at bounding box center [726, 285] width 52 height 11
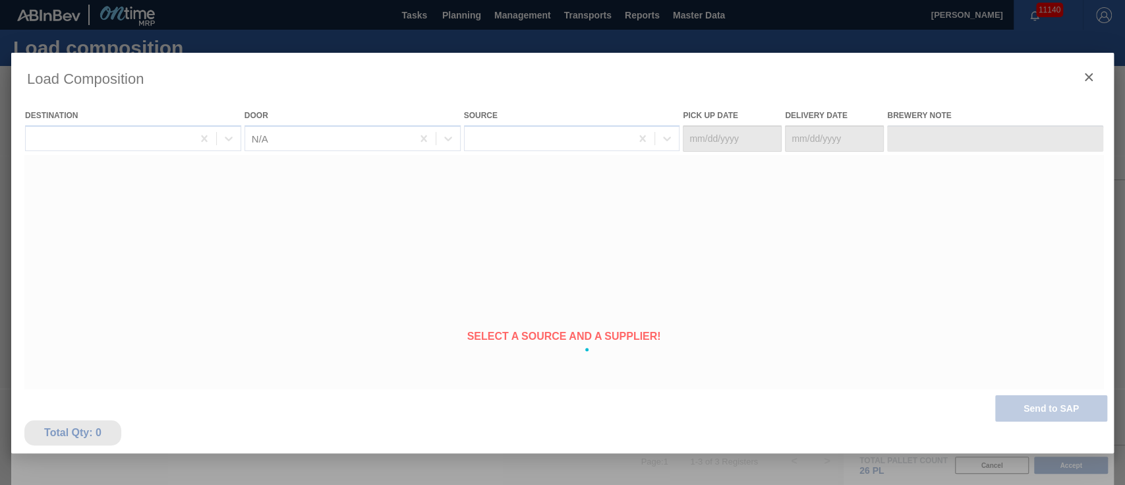
type Date "[DATE]"
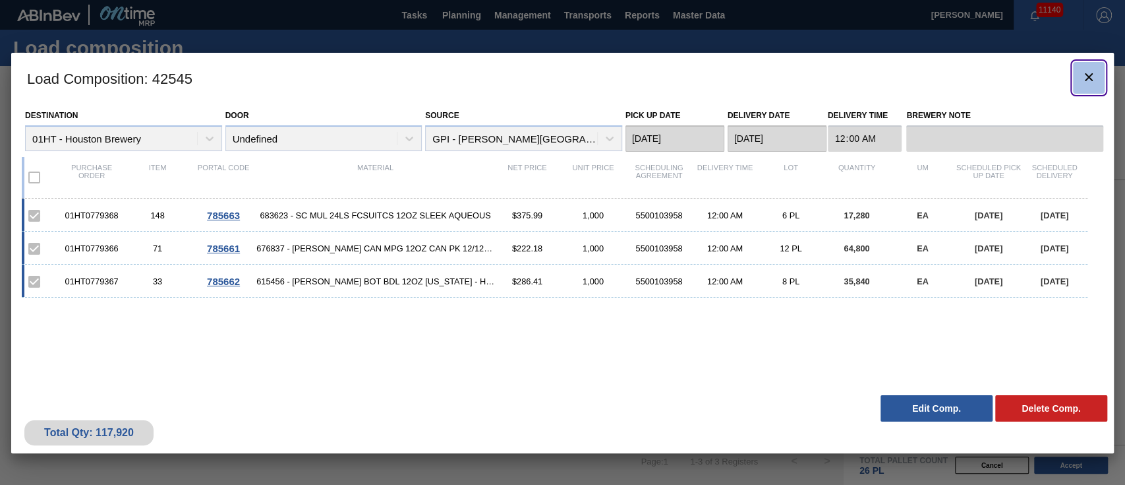
click at [1087, 72] on icon "botão de ícone" at bounding box center [1089, 77] width 16 height 16
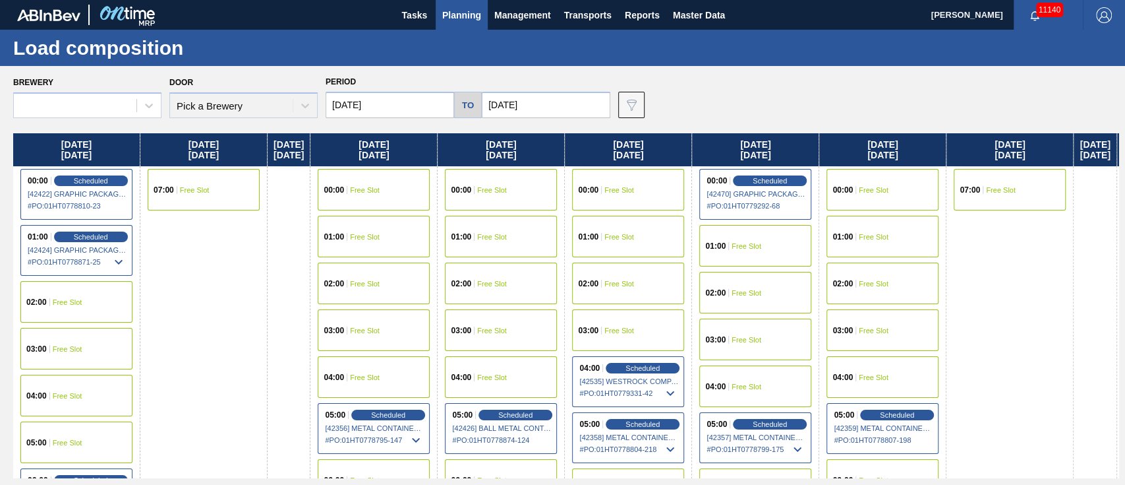
type input "[DATE]"
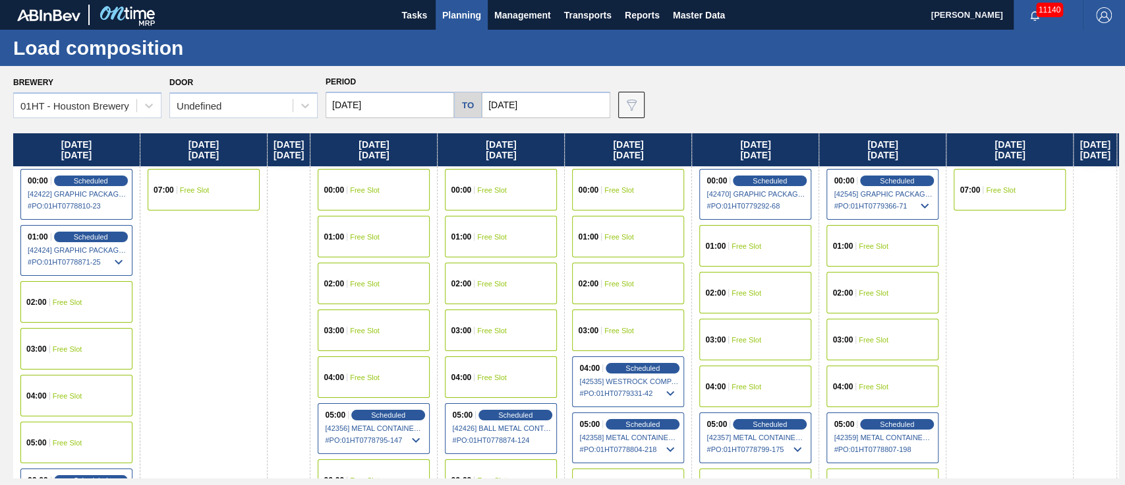
click at [444, 13] on span "Planning" at bounding box center [461, 15] width 39 height 16
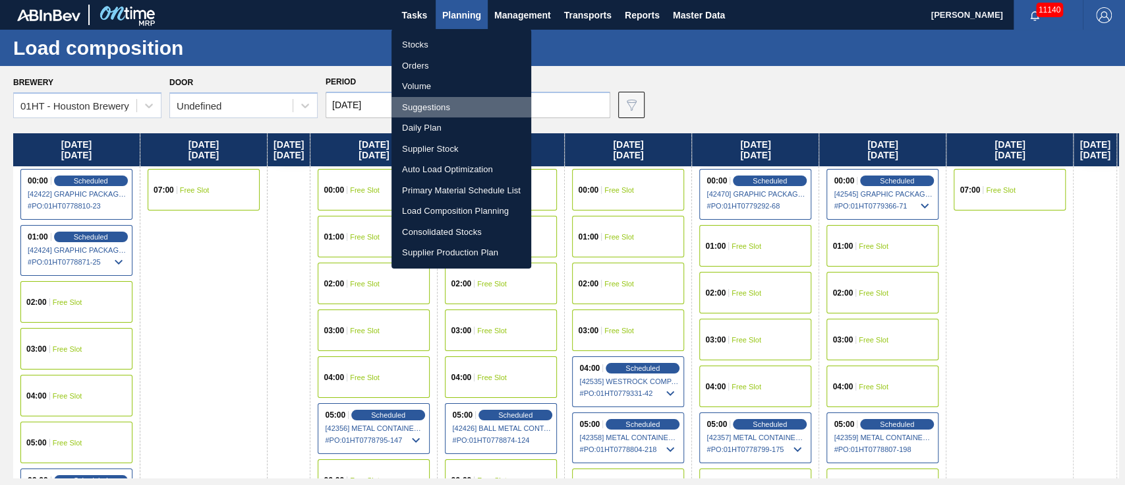
click at [426, 99] on li "Suggestions" at bounding box center [462, 107] width 140 height 21
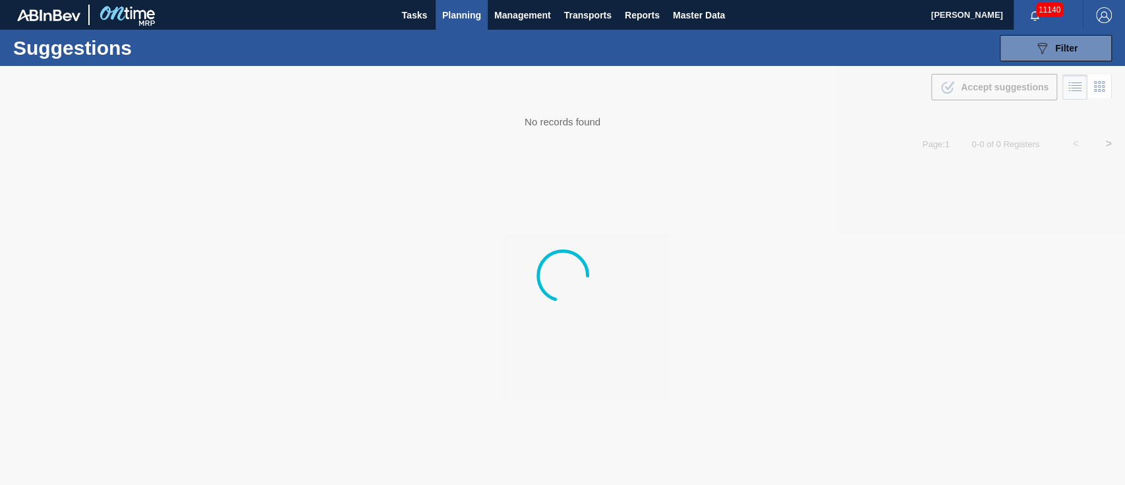
type from "[DATE]"
type to "[DATE]"
type from "[DATE]"
type to "[DATE]"
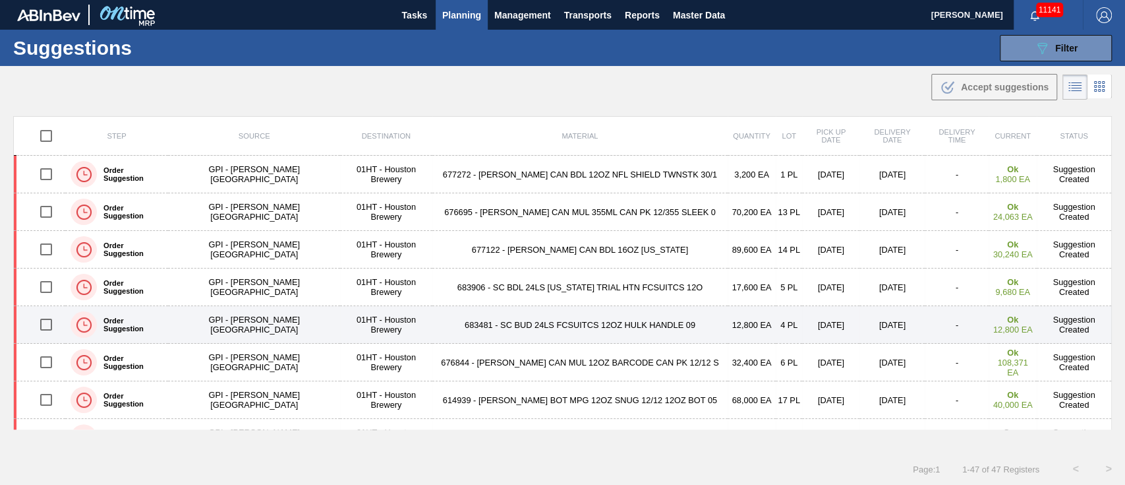
scroll to position [88, 0]
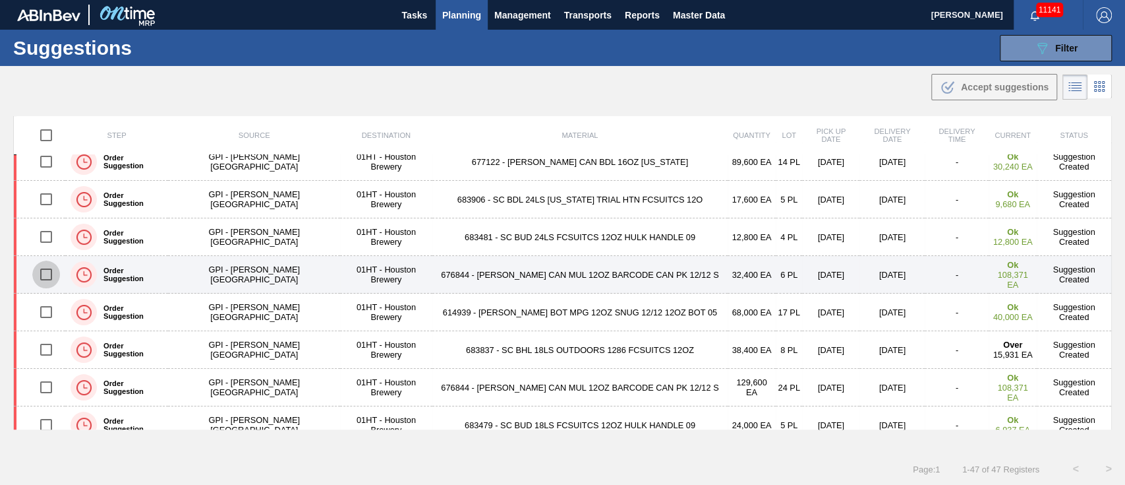
click at [42, 272] on input "checkbox" at bounding box center [46, 274] width 28 height 28
checkbox input "true"
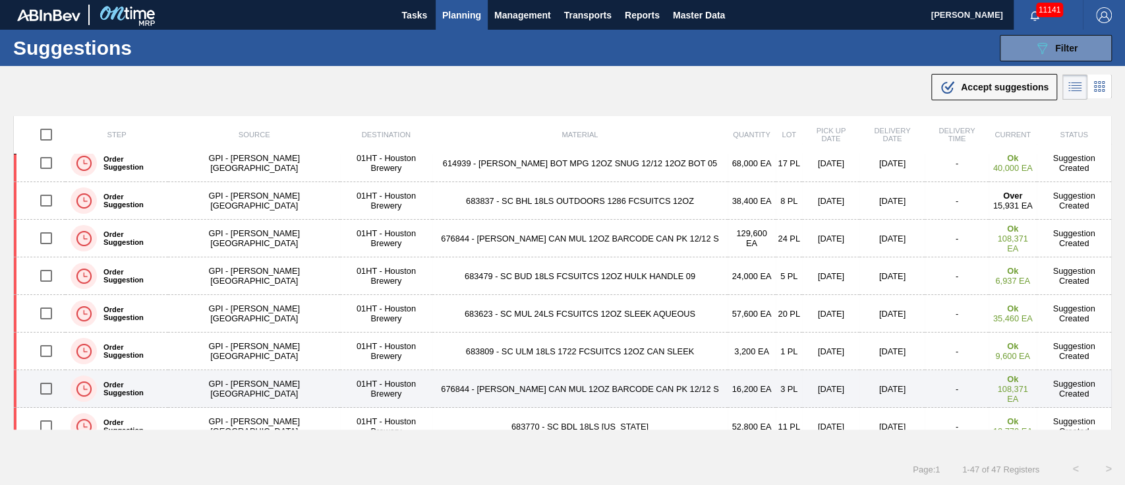
scroll to position [264, 0]
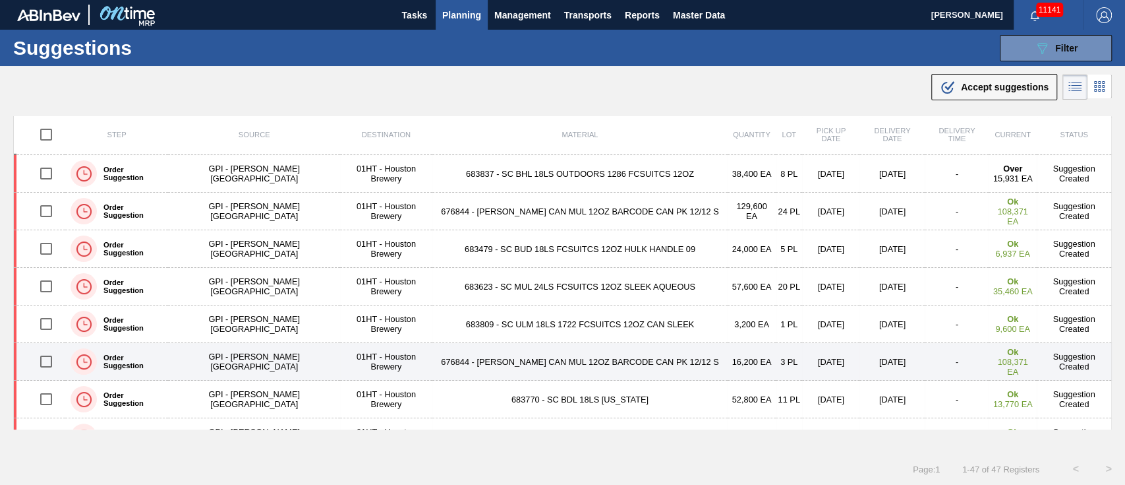
click at [44, 360] on input "checkbox" at bounding box center [46, 361] width 28 height 28
checkbox input "true"
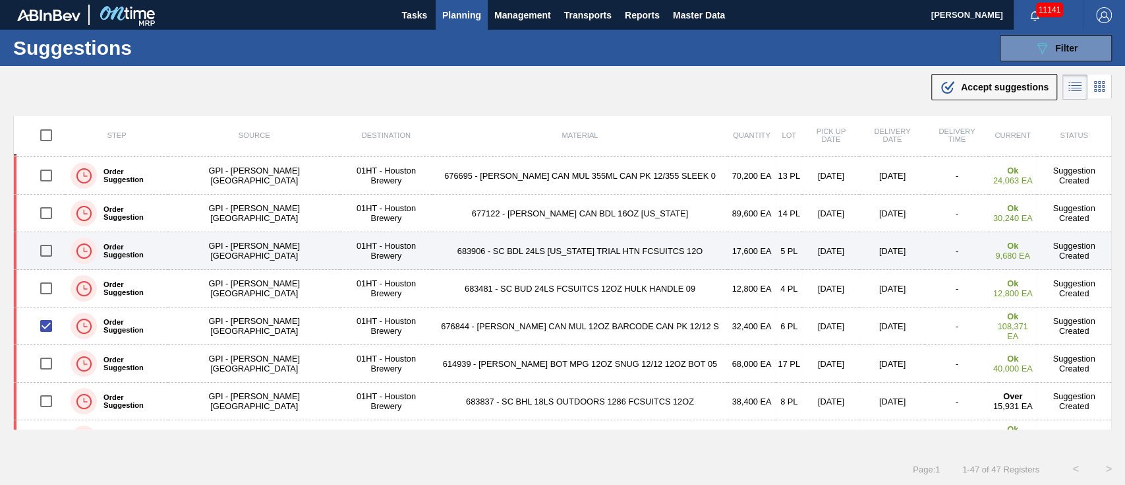
scroll to position [0, 0]
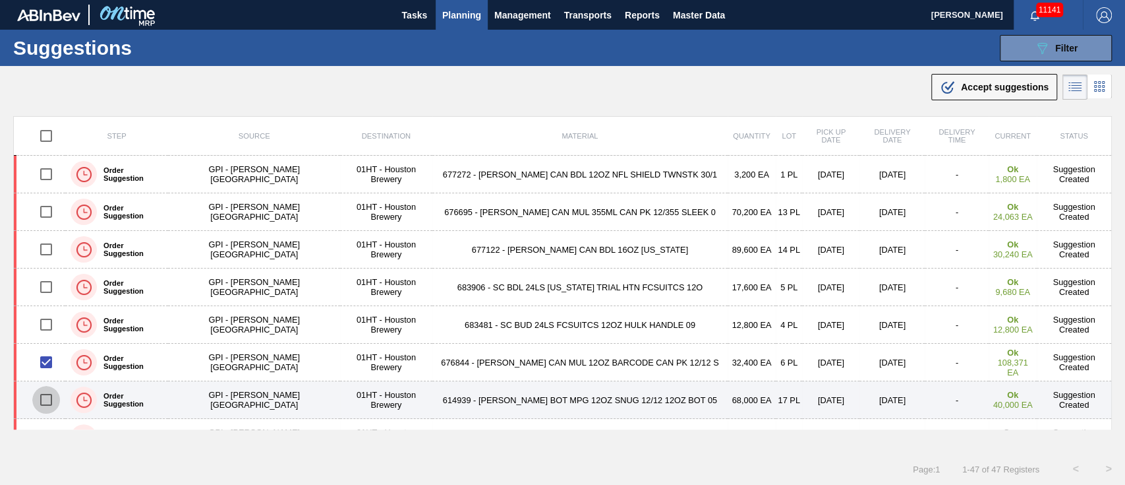
click at [45, 396] on input "checkbox" at bounding box center [46, 400] width 28 height 28
checkbox input "true"
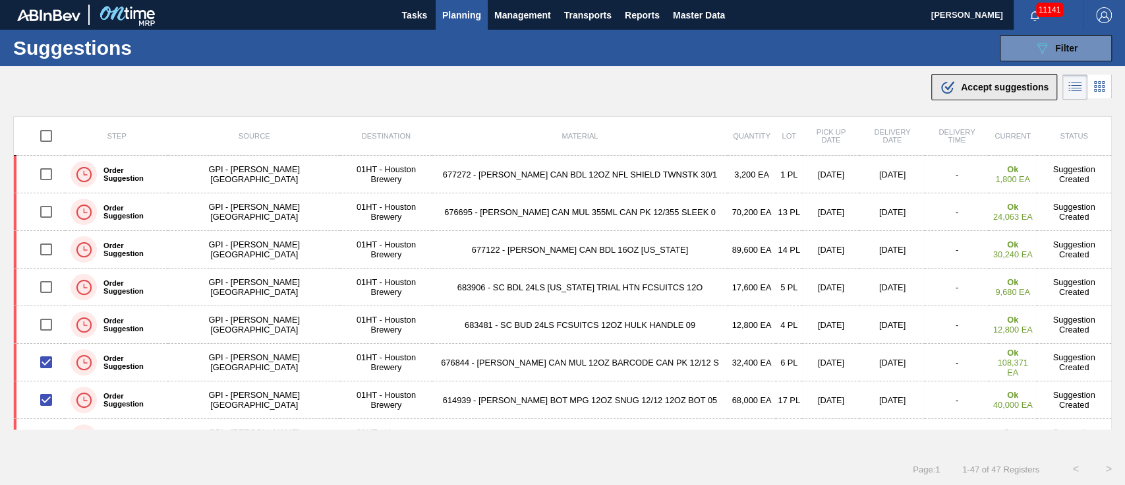
click at [958, 84] on div ".b{fill:var(--color-action-default)} Accept suggestions" at bounding box center [994, 87] width 109 height 16
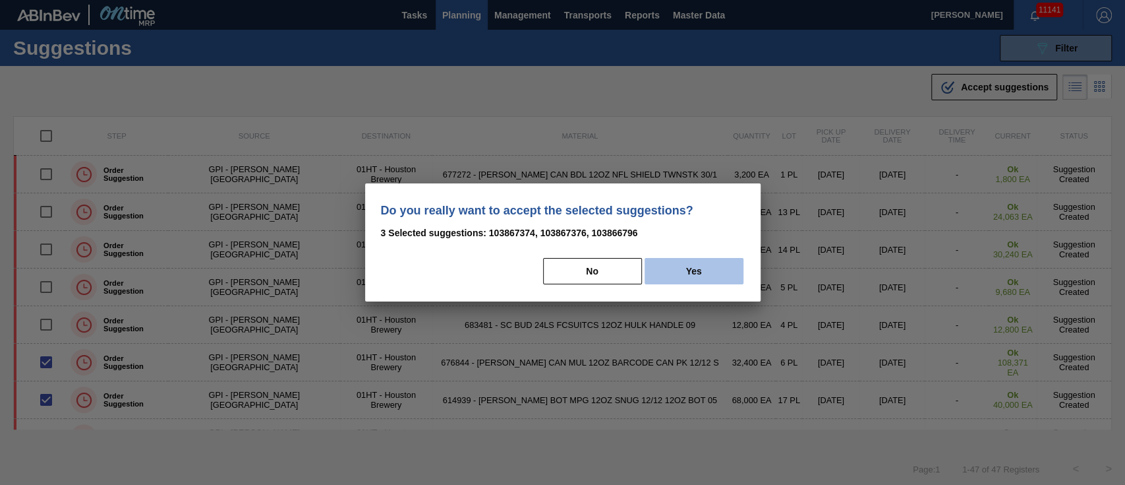
drag, startPoint x: 709, startPoint y: 272, endPoint x: 707, endPoint y: 263, distance: 9.4
click at [707, 264] on button "Yes" at bounding box center [694, 271] width 99 height 26
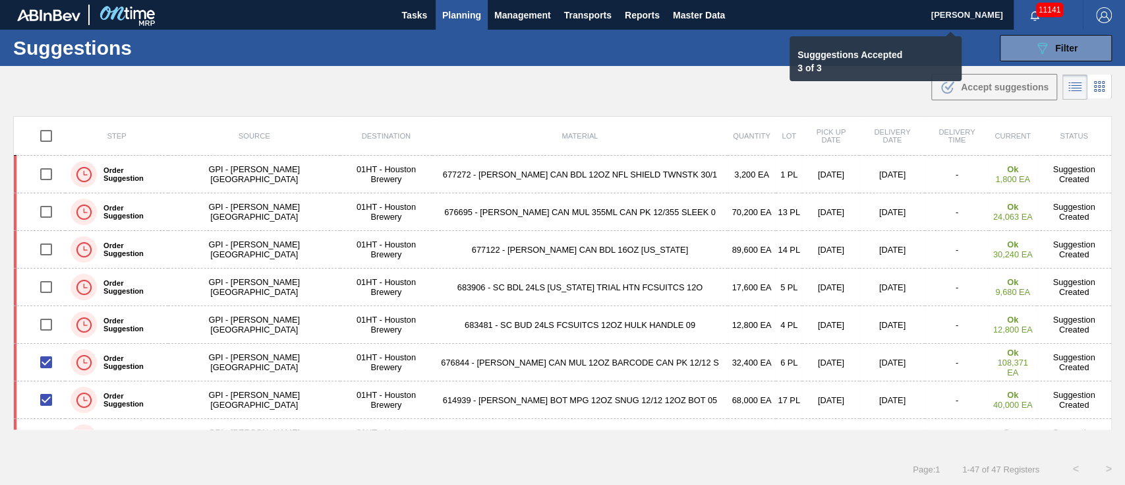
checkbox input "false"
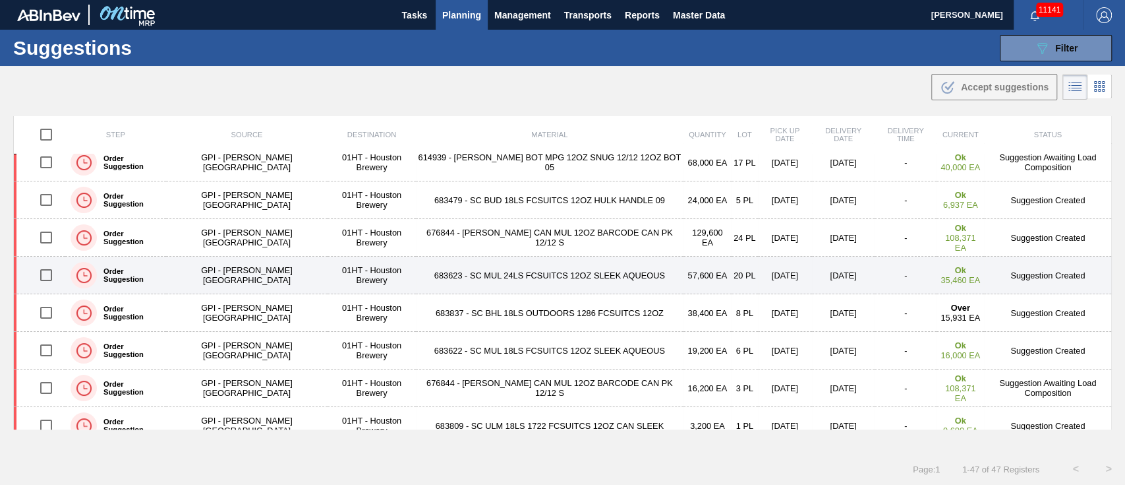
scroll to position [264, 0]
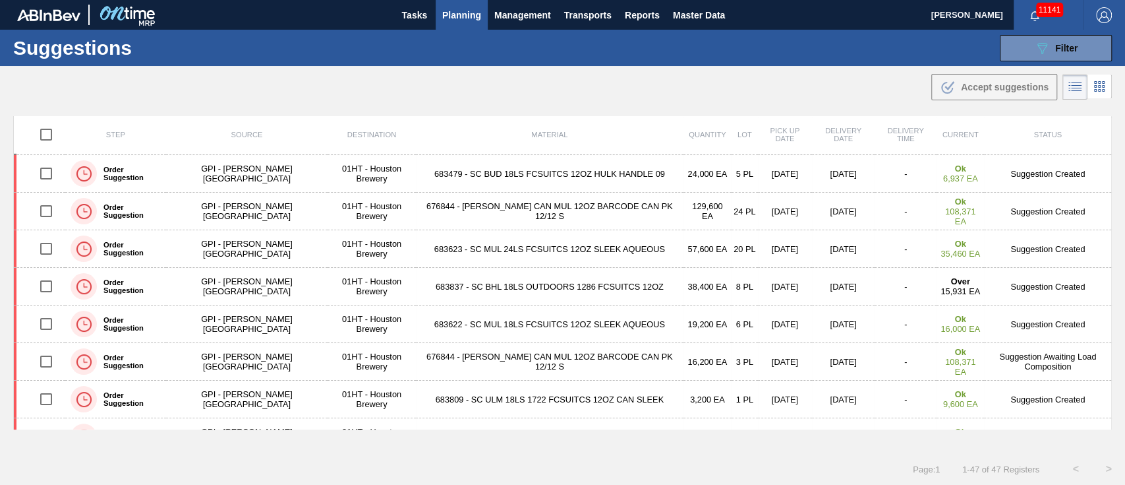
click at [474, 6] on button "Planning" at bounding box center [462, 15] width 52 height 30
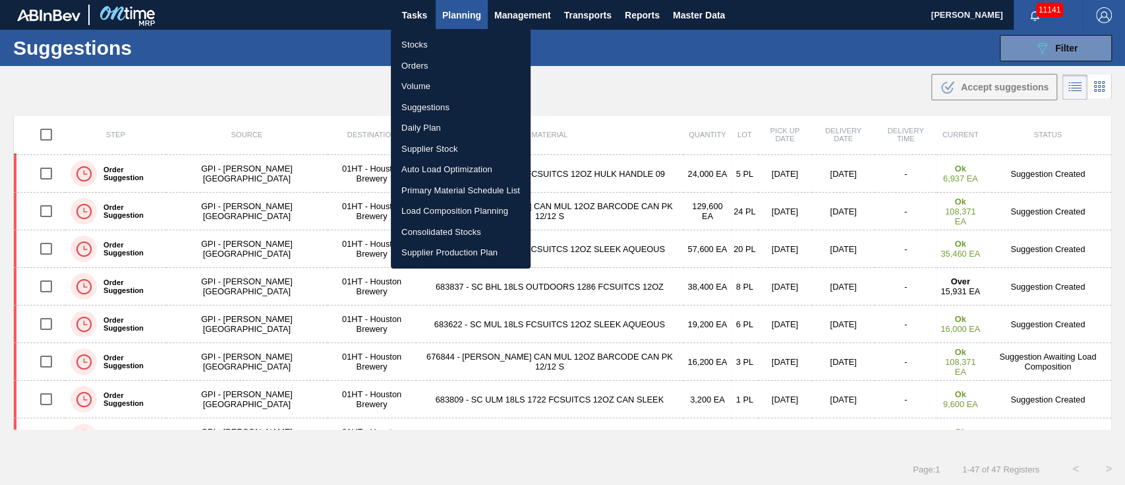
click at [465, 211] on li "Load Composition Planning" at bounding box center [461, 210] width 140 height 21
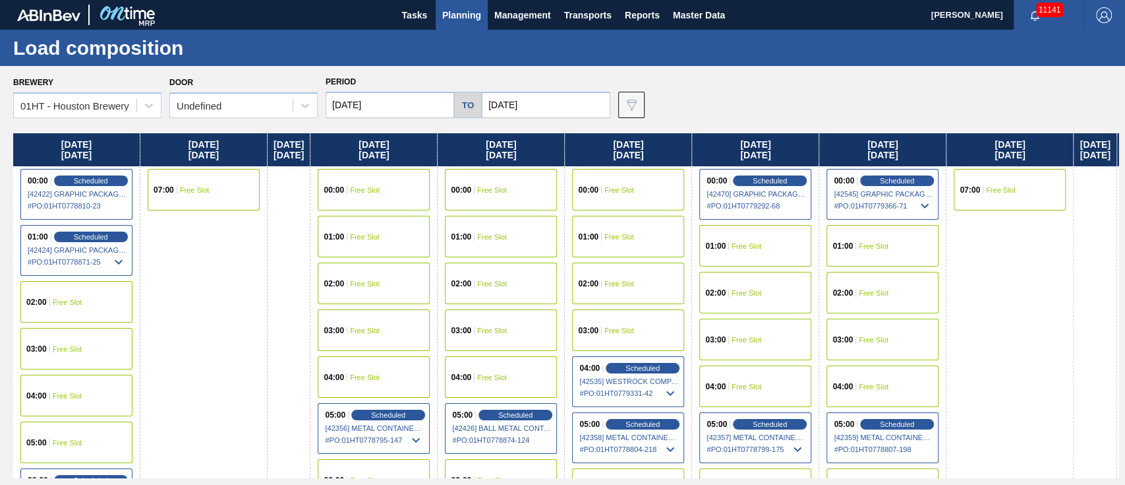
click at [411, 109] on input "[DATE]" at bounding box center [390, 105] width 129 height 26
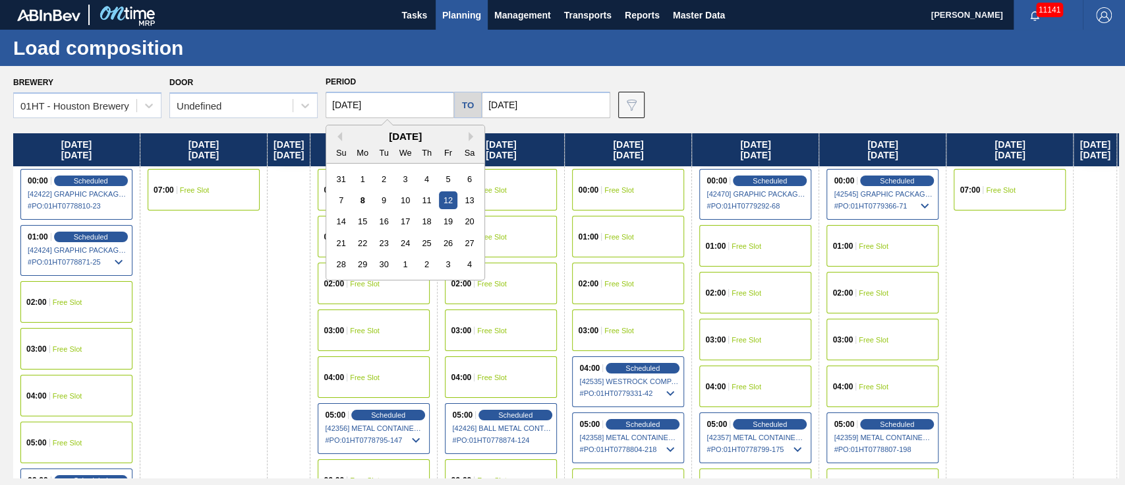
click at [372, 214] on div "14 15 16 17 18 19 20" at bounding box center [405, 221] width 150 height 21
click at [366, 219] on div "15" at bounding box center [363, 221] width 18 height 18
type input "[DATE]"
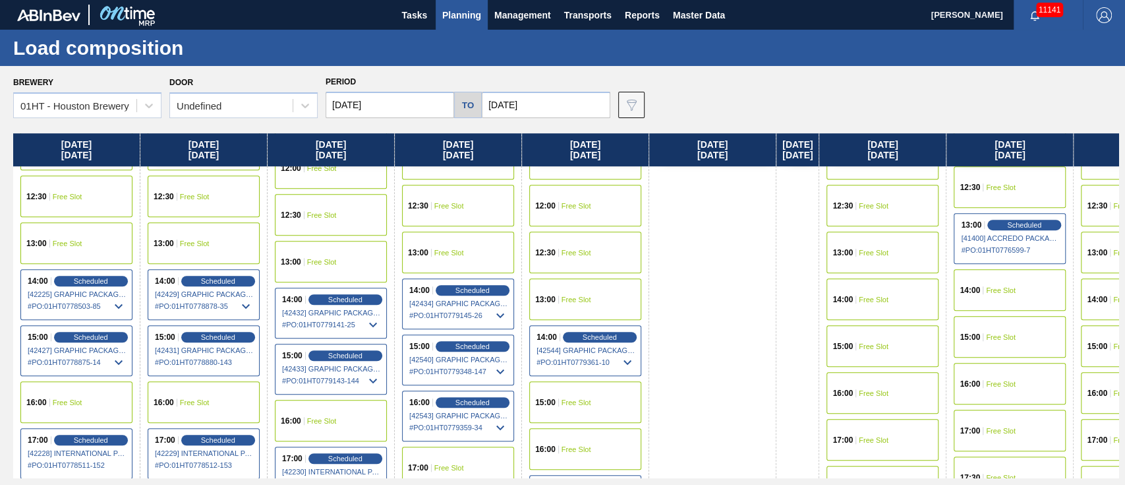
scroll to position [615, 0]
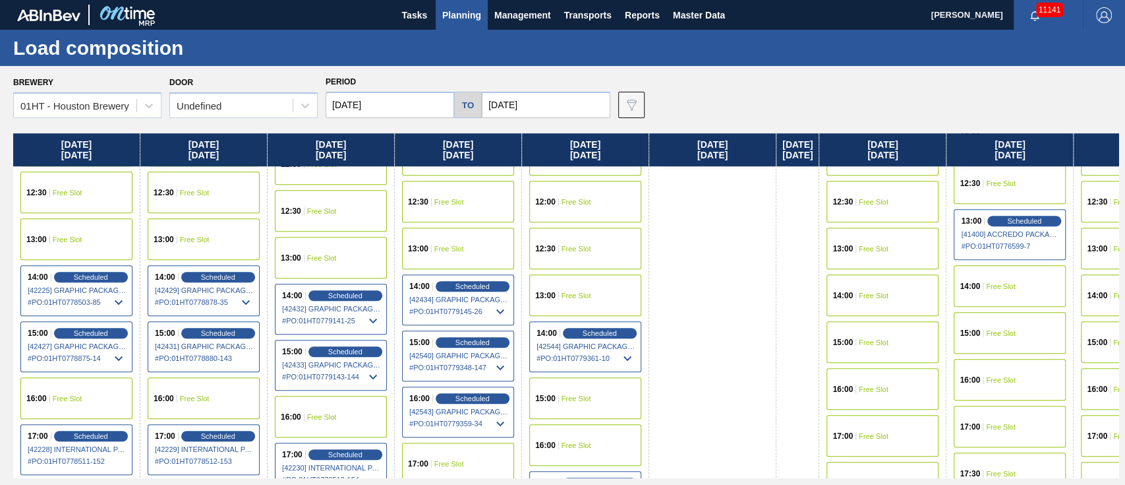
click at [879, 283] on div "14:00 Free Slot" at bounding box center [883, 295] width 112 height 42
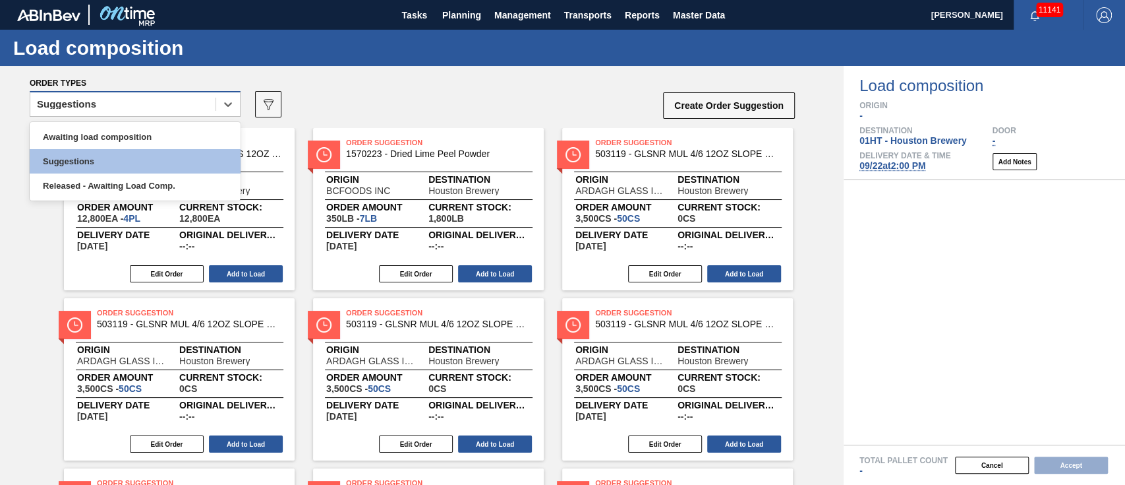
click at [166, 111] on div "Suggestions" at bounding box center [122, 104] width 185 height 19
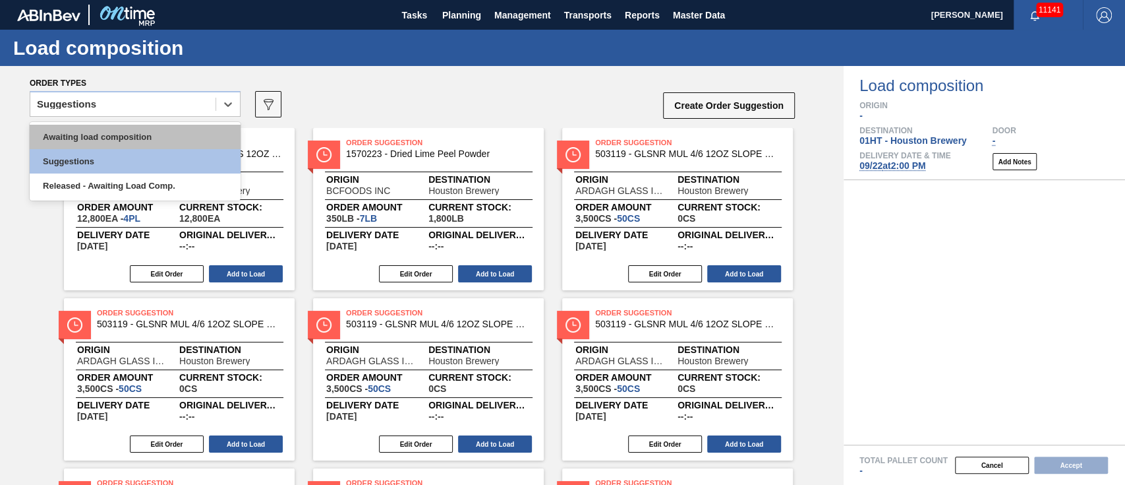
click at [152, 134] on div "Awaiting load composition" at bounding box center [135, 137] width 211 height 24
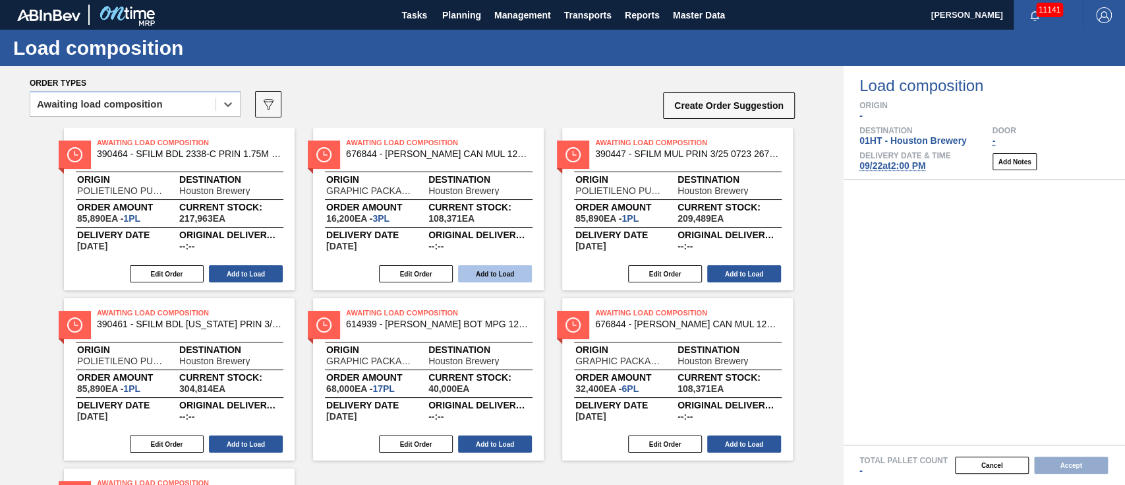
click at [505, 274] on button "Add to Load" at bounding box center [495, 273] width 74 height 17
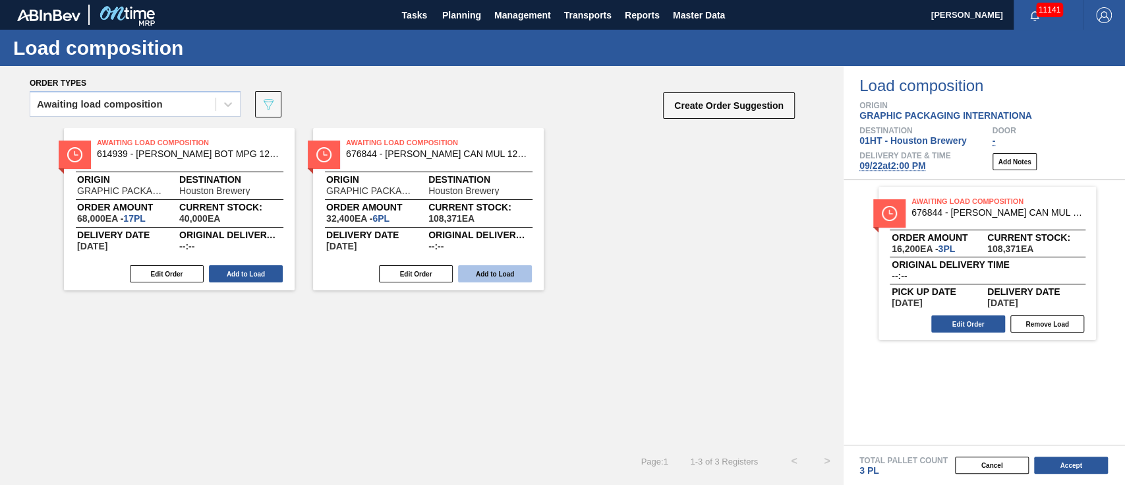
click at [480, 274] on button "Add to Load" at bounding box center [495, 273] width 74 height 17
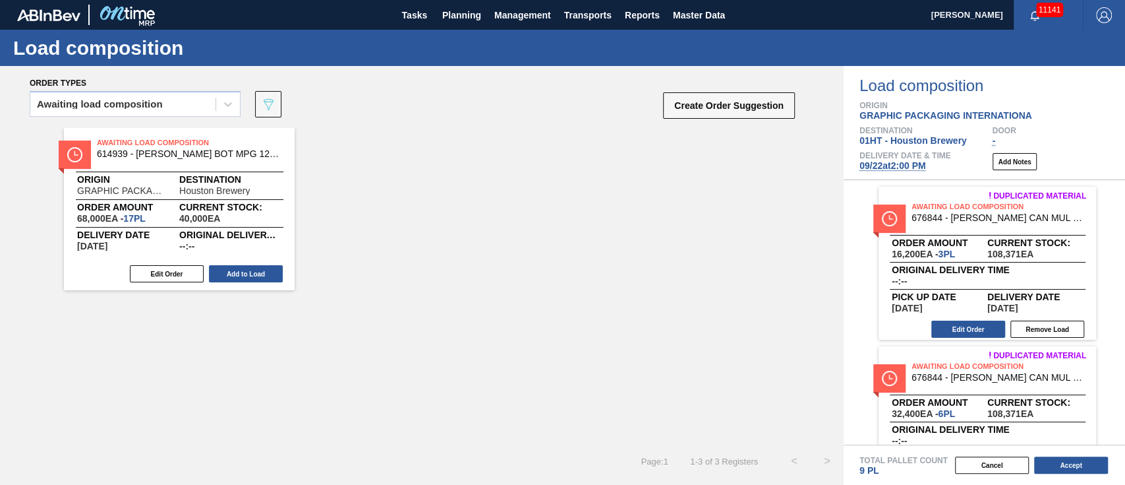
click at [262, 276] on button "Add to Load" at bounding box center [246, 273] width 74 height 17
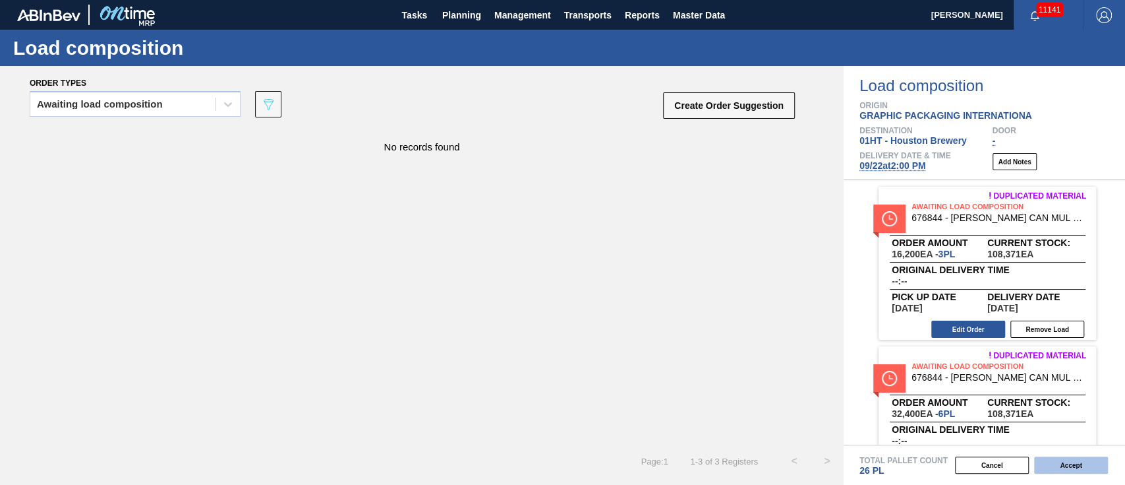
click at [1045, 461] on button "Accept" at bounding box center [1071, 464] width 74 height 17
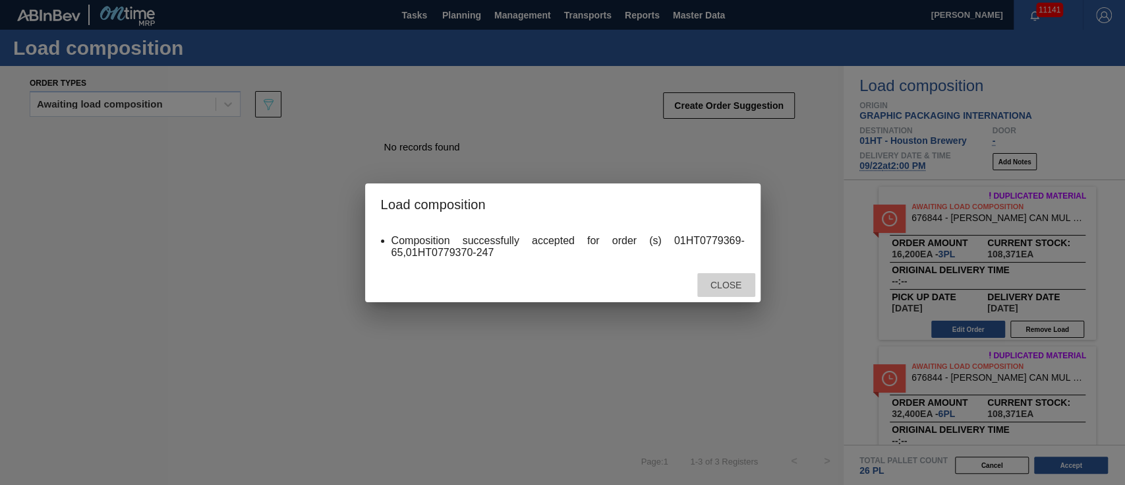
click at [730, 282] on span "Close" at bounding box center [726, 285] width 52 height 11
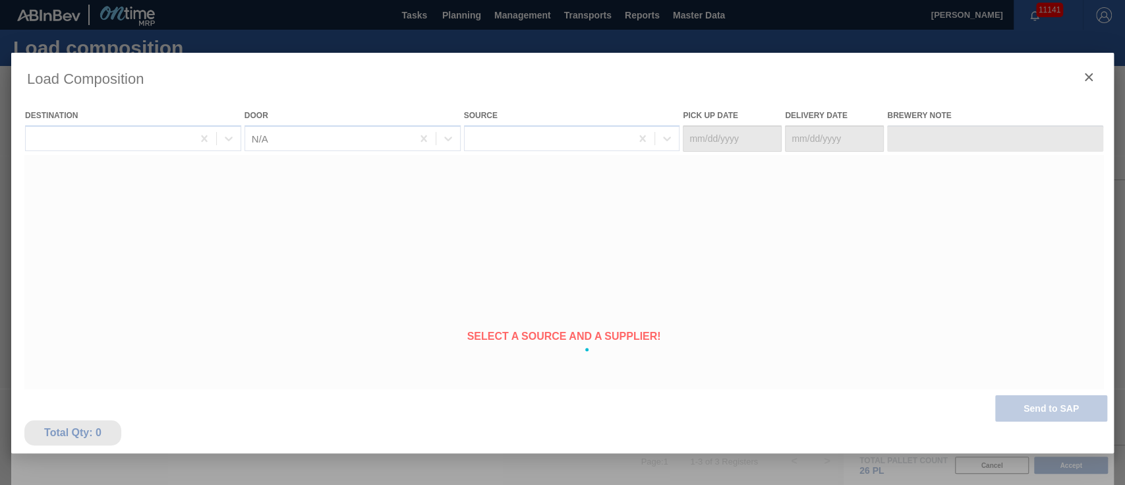
type Date "[DATE]"
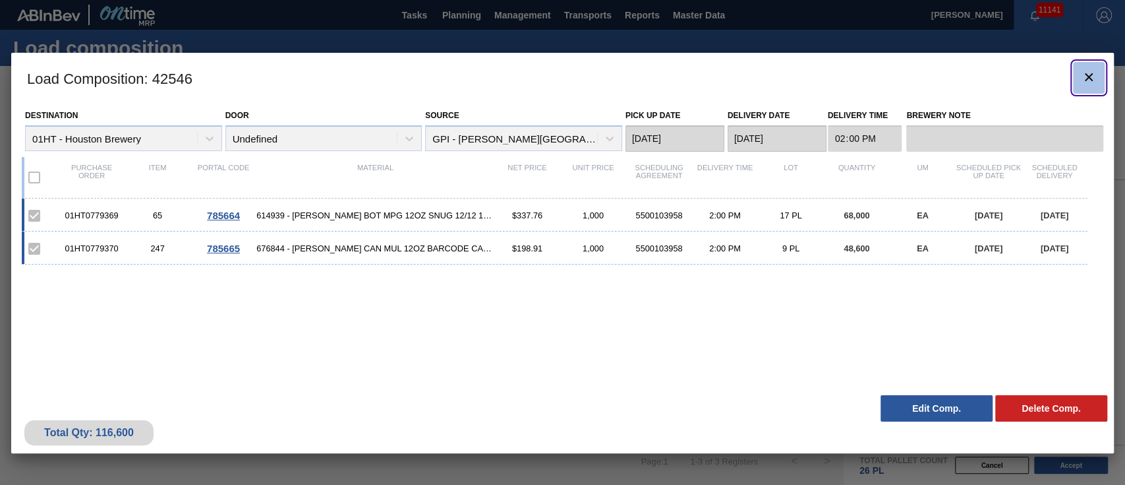
click at [1091, 73] on icon "botão de ícone" at bounding box center [1089, 77] width 16 height 16
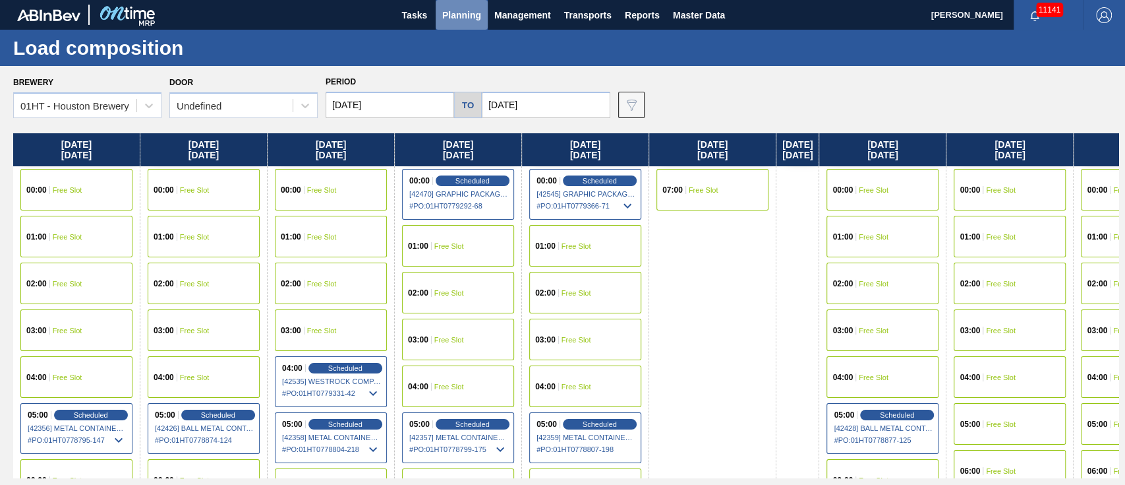
click at [468, 13] on span "Planning" at bounding box center [461, 15] width 39 height 16
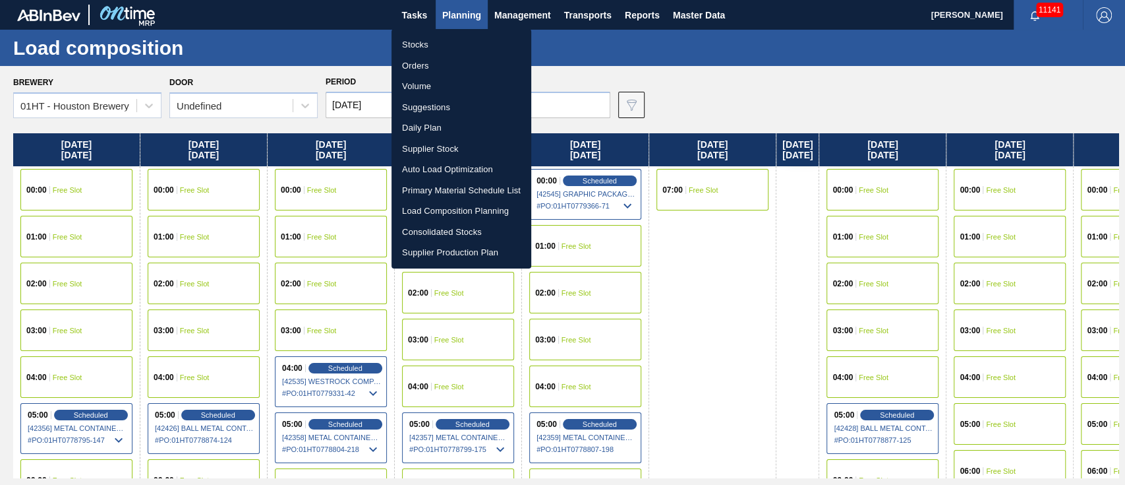
click at [438, 207] on li "Load Composition Planning" at bounding box center [462, 210] width 140 height 21
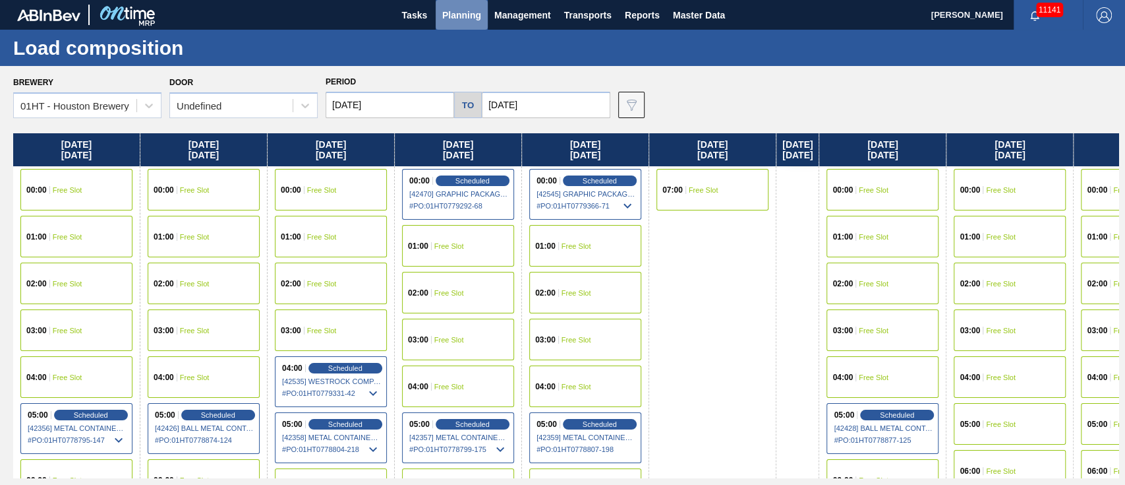
click at [462, 16] on span "Planning" at bounding box center [461, 15] width 39 height 16
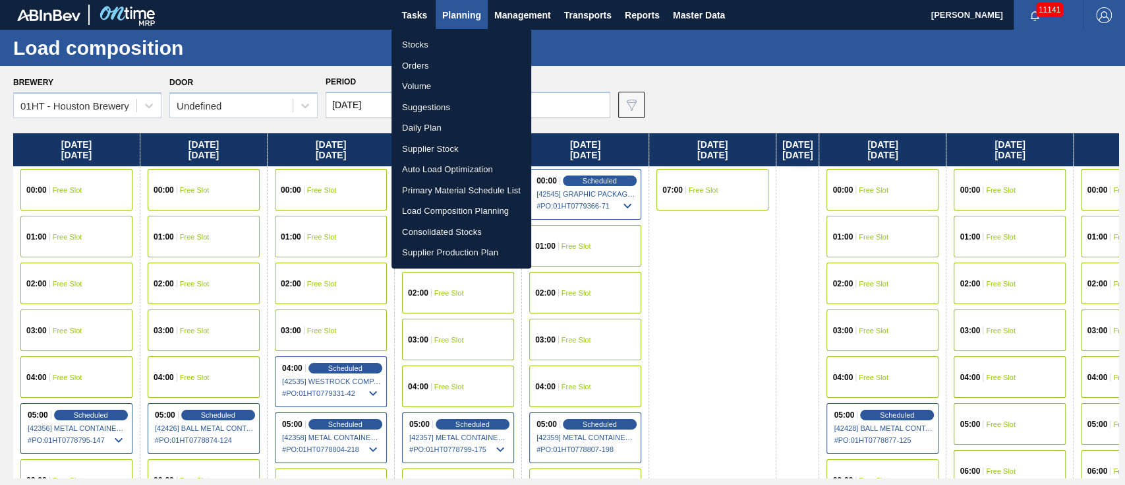
click at [424, 107] on li "Suggestions" at bounding box center [462, 107] width 140 height 21
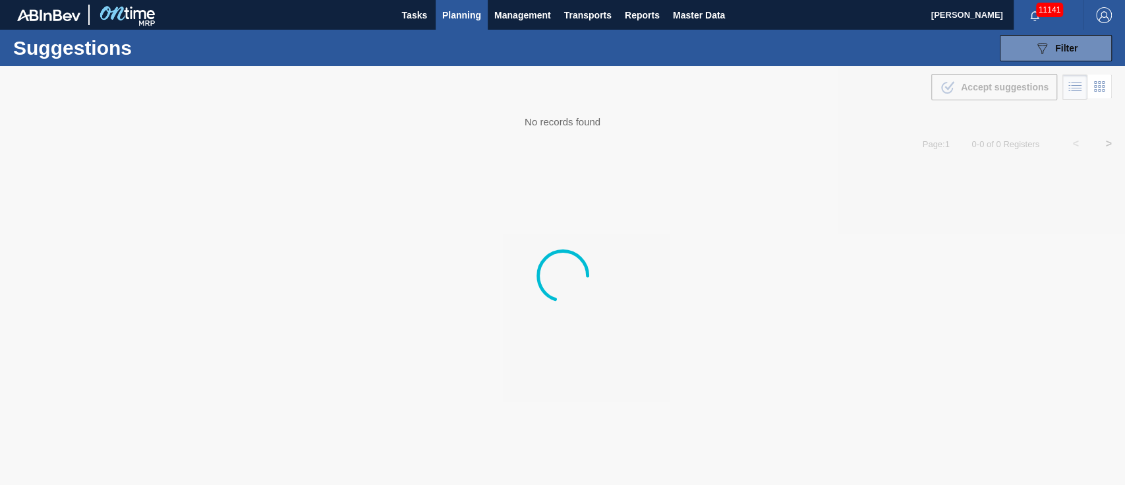
type from "[DATE]"
type to "[DATE]"
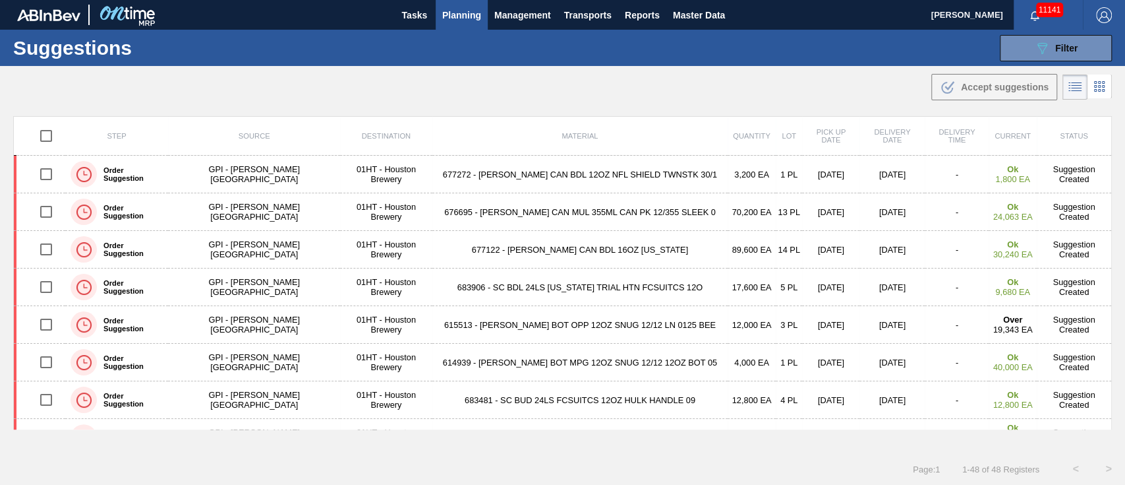
drag, startPoint x: 199, startPoint y: 1, endPoint x: 653, endPoint y: 136, distance: 473.5
click at [653, 136] on tr "Step Source Destination Material Quantity Lot Pick up Date Delivery Date Delive…" at bounding box center [563, 136] width 1098 height 39
click at [1040, 45] on icon "089F7B8B-B2A5-4AFE-B5C0-19BA573D28AC" at bounding box center [1042, 48] width 16 height 16
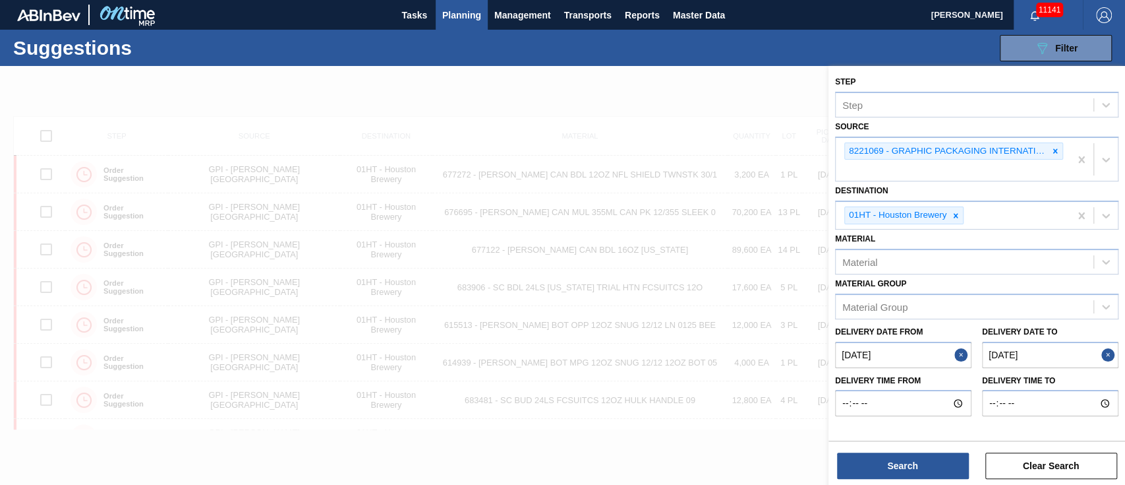
click at [874, 349] on from "[DATE]" at bounding box center [903, 354] width 136 height 26
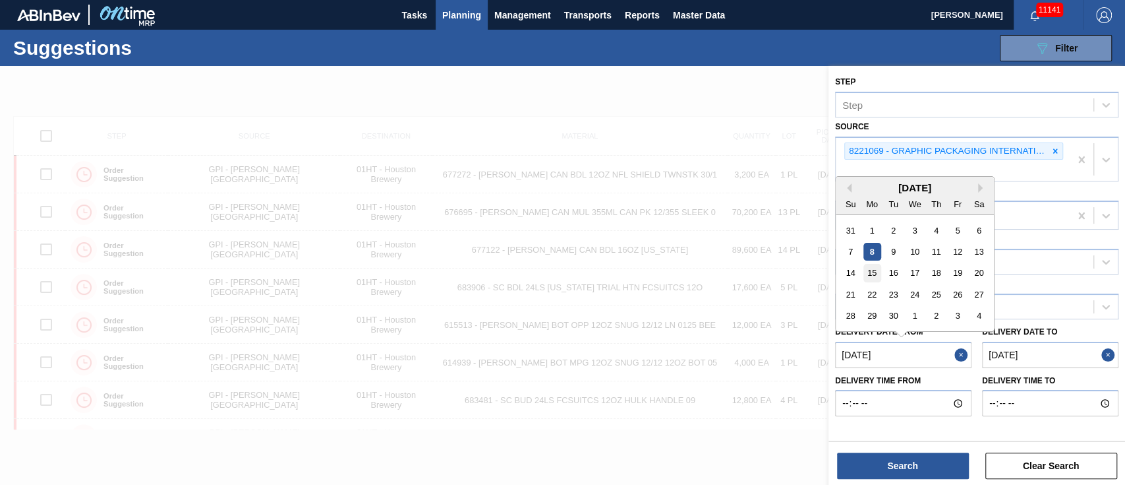
click at [870, 274] on div "15" at bounding box center [873, 273] width 18 height 18
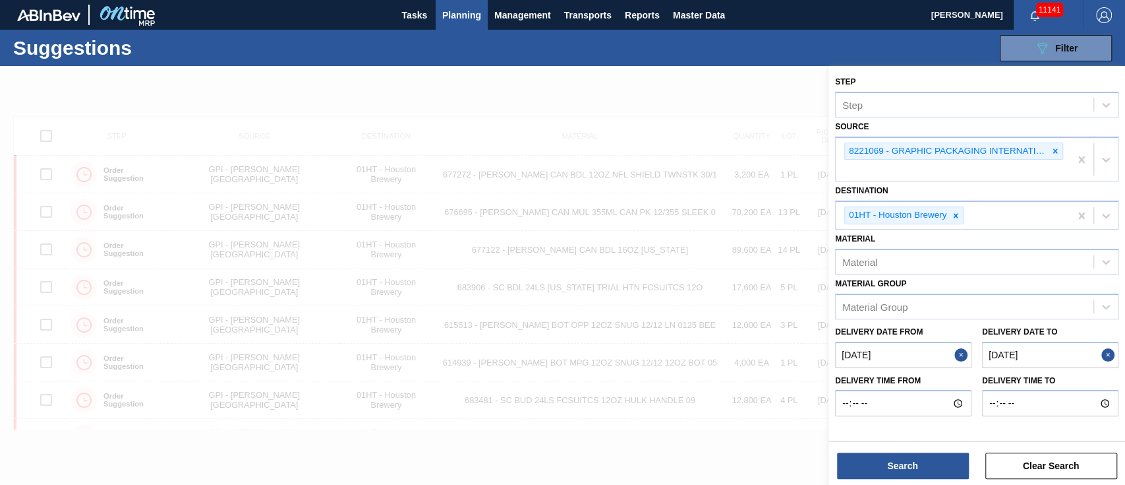
type from "[DATE]"
click at [926, 463] on button "Search" at bounding box center [903, 465] width 132 height 26
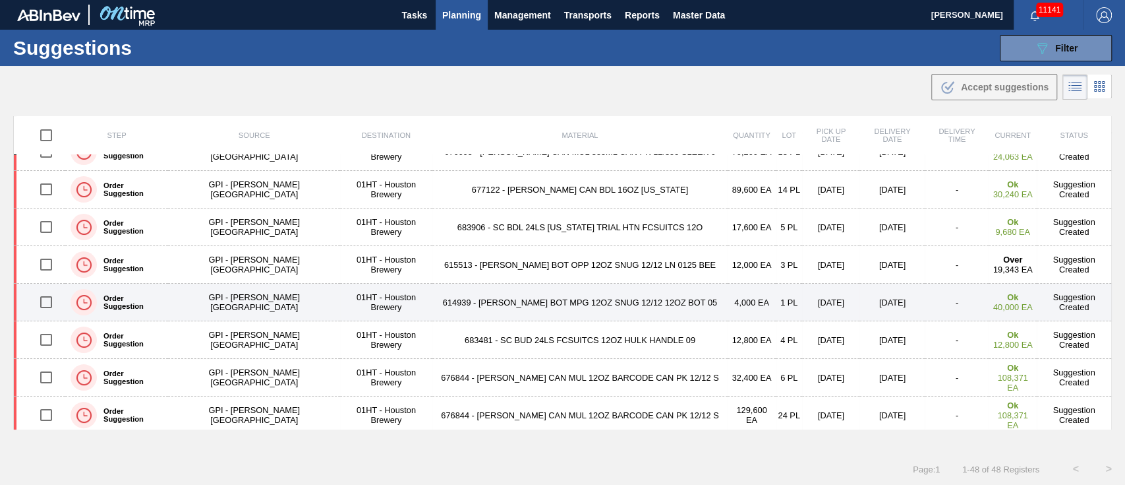
scroll to position [88, 0]
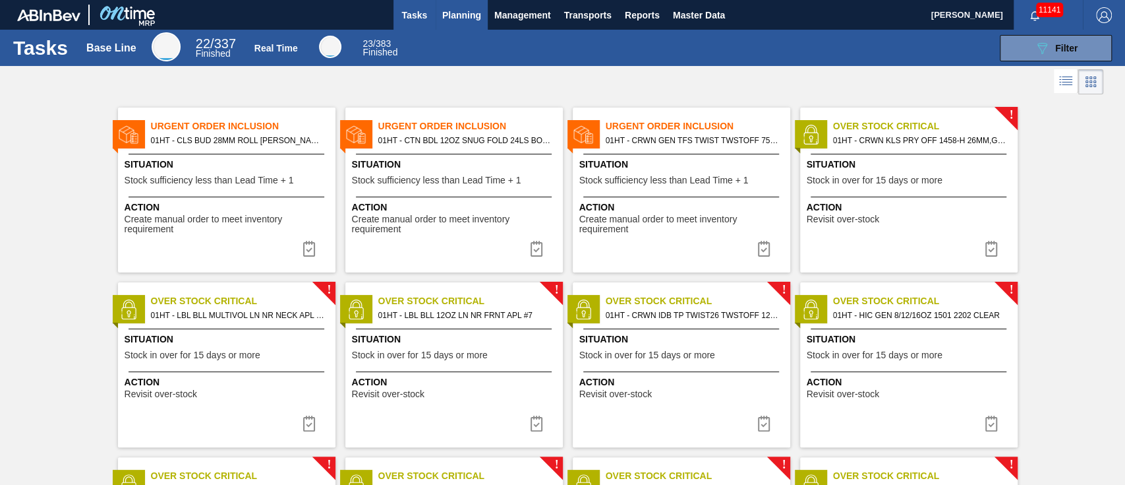
click at [456, 12] on span "Planning" at bounding box center [461, 15] width 39 height 16
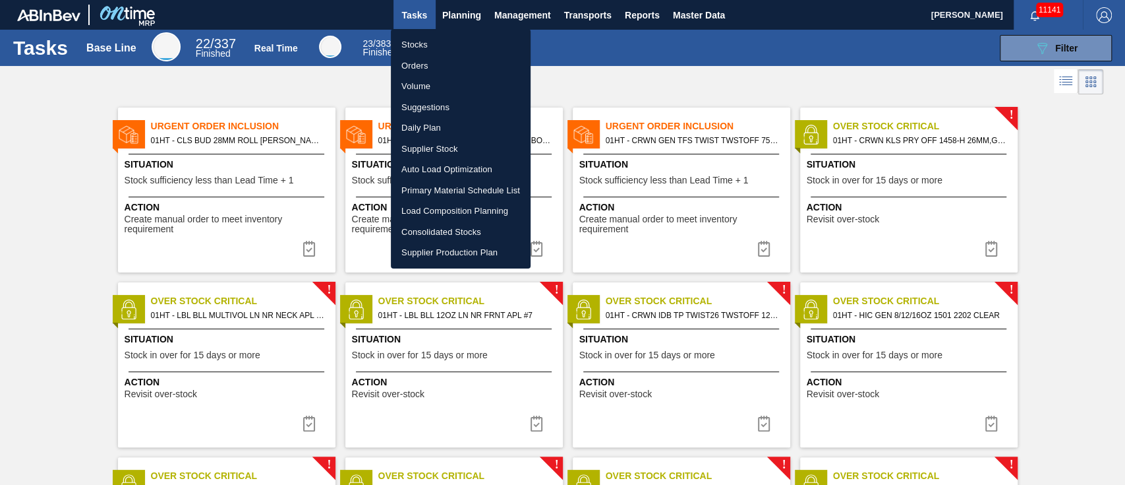
click at [420, 105] on li "Suggestions" at bounding box center [461, 107] width 140 height 21
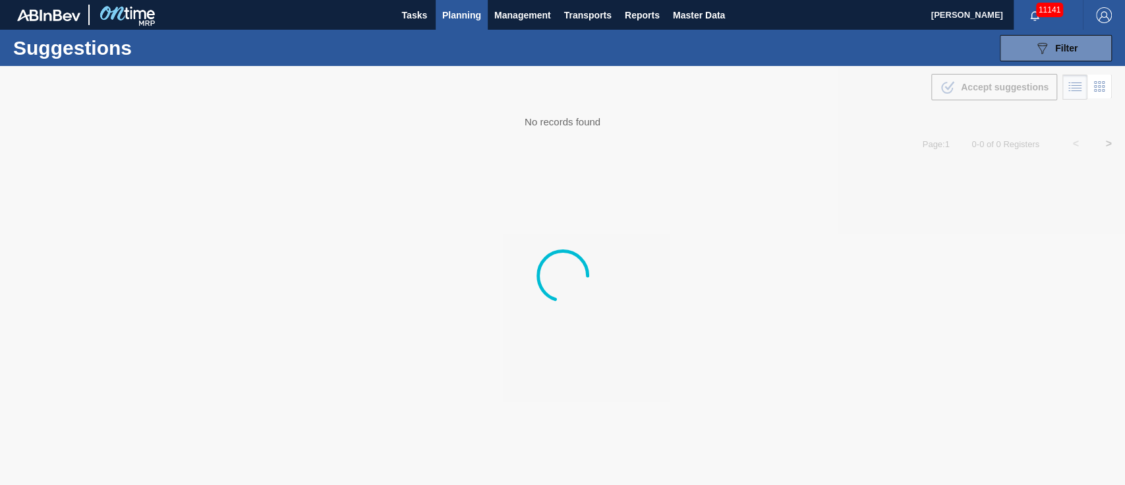
type from "[DATE]"
type to "[DATE]"
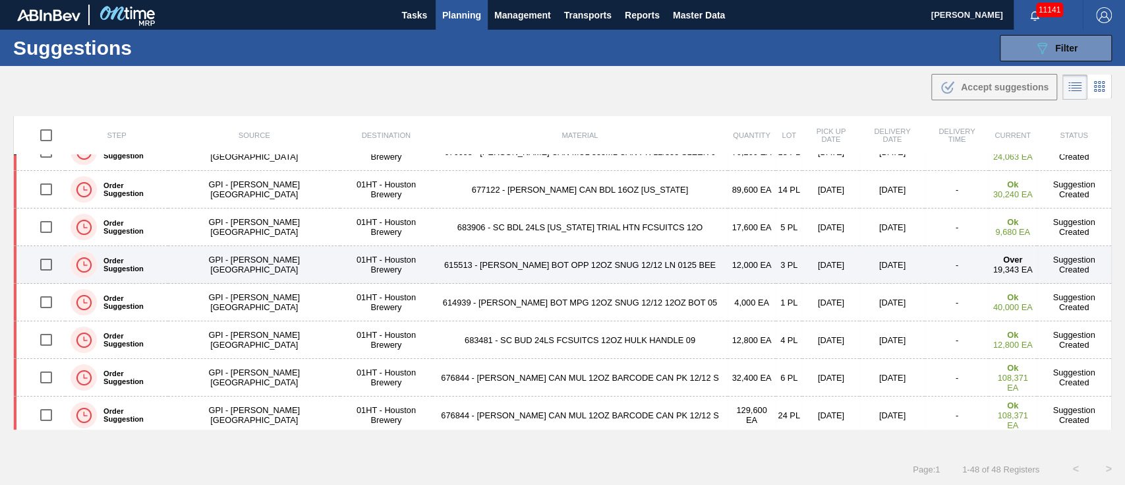
scroll to position [88, 0]
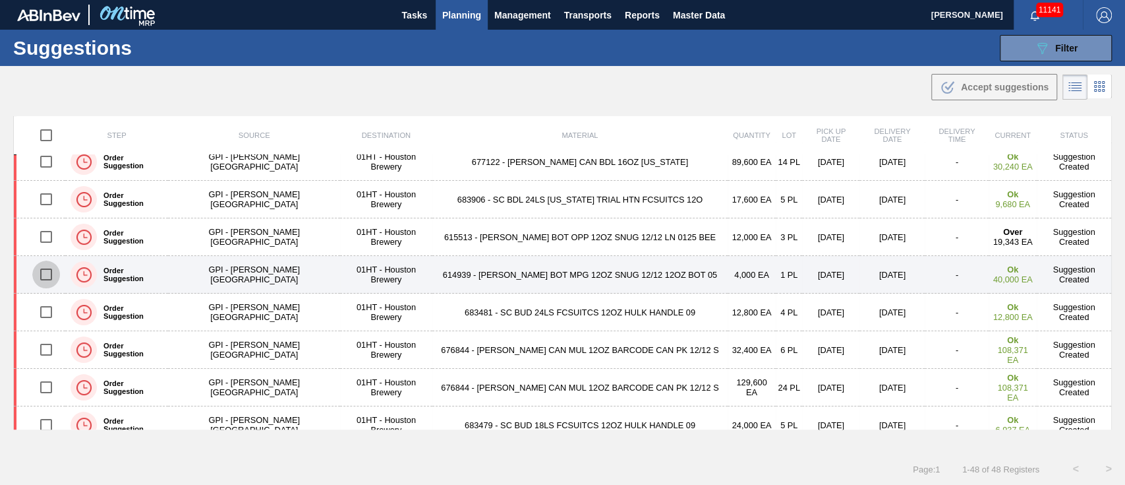
click at [47, 272] on input "checkbox" at bounding box center [46, 274] width 28 height 28
checkbox input "true"
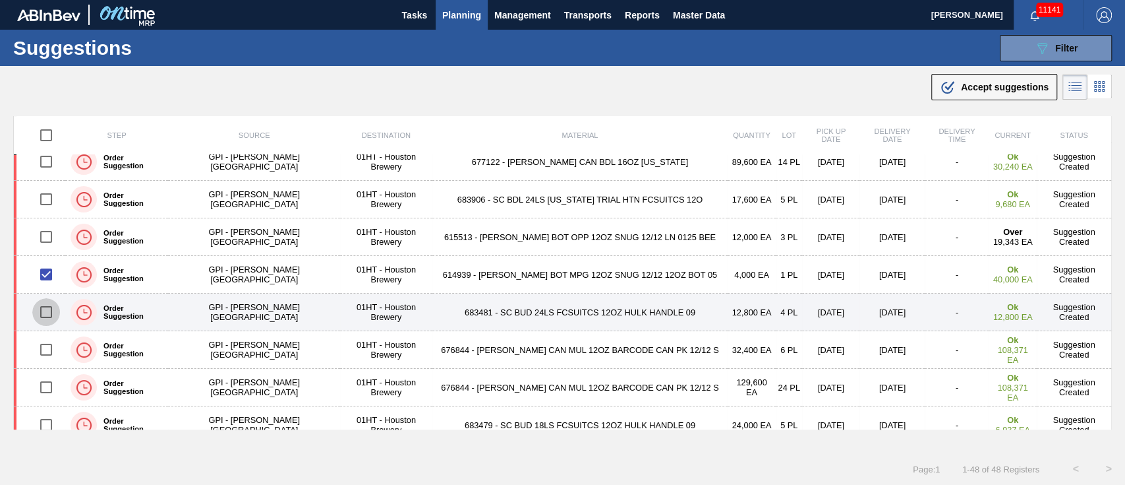
click at [49, 308] on input "checkbox" at bounding box center [46, 312] width 28 height 28
checkbox input "true"
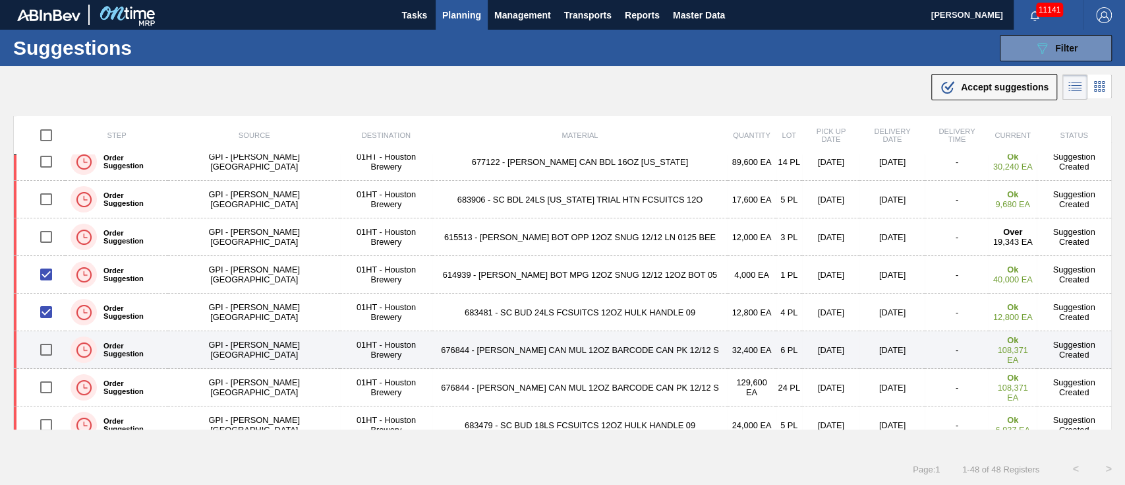
click at [47, 345] on input "checkbox" at bounding box center [46, 350] width 28 height 28
checkbox input "true"
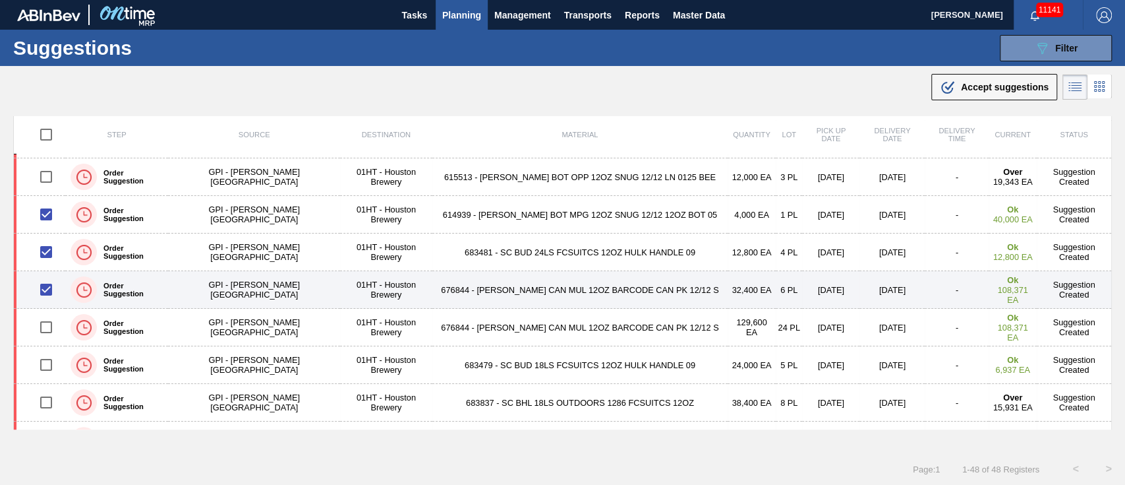
scroll to position [175, 0]
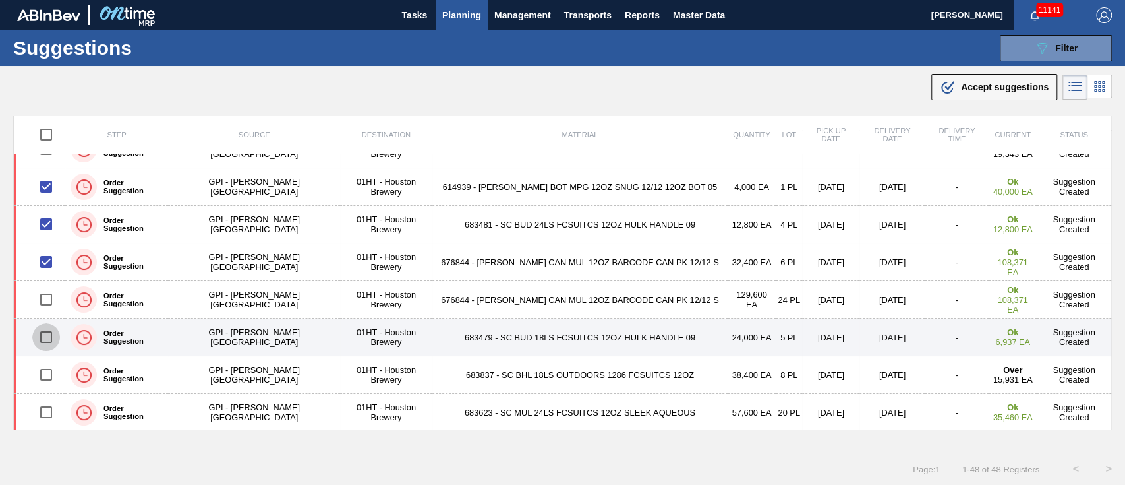
click at [46, 339] on input "checkbox" at bounding box center [46, 337] width 28 height 28
checkbox input "true"
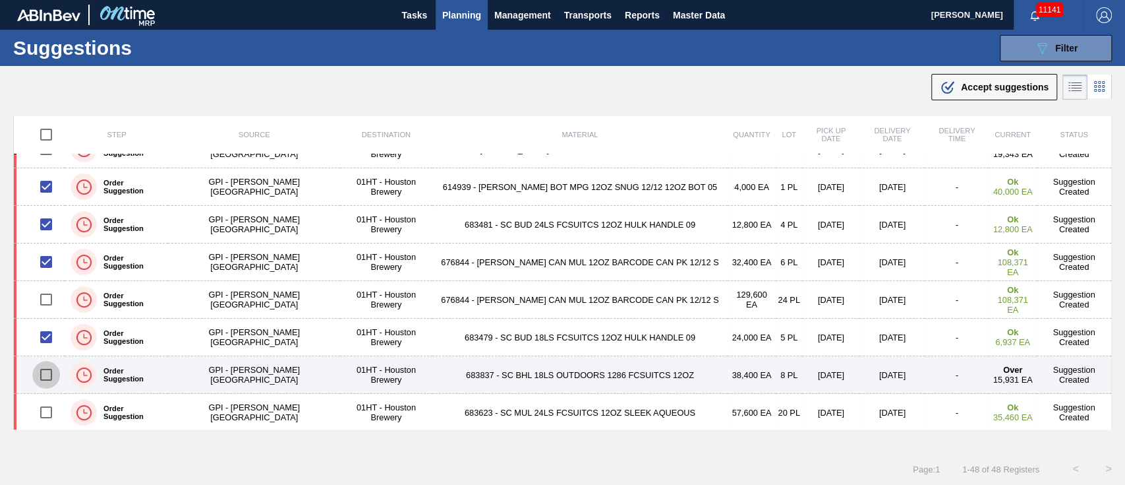
click at [50, 377] on input "checkbox" at bounding box center [46, 375] width 28 height 28
checkbox input "true"
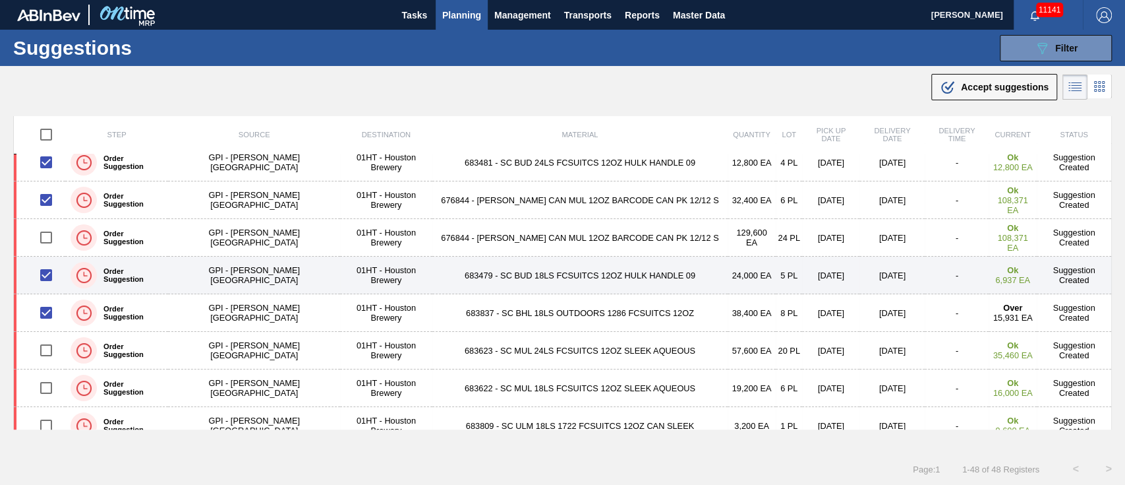
scroll to position [264, 0]
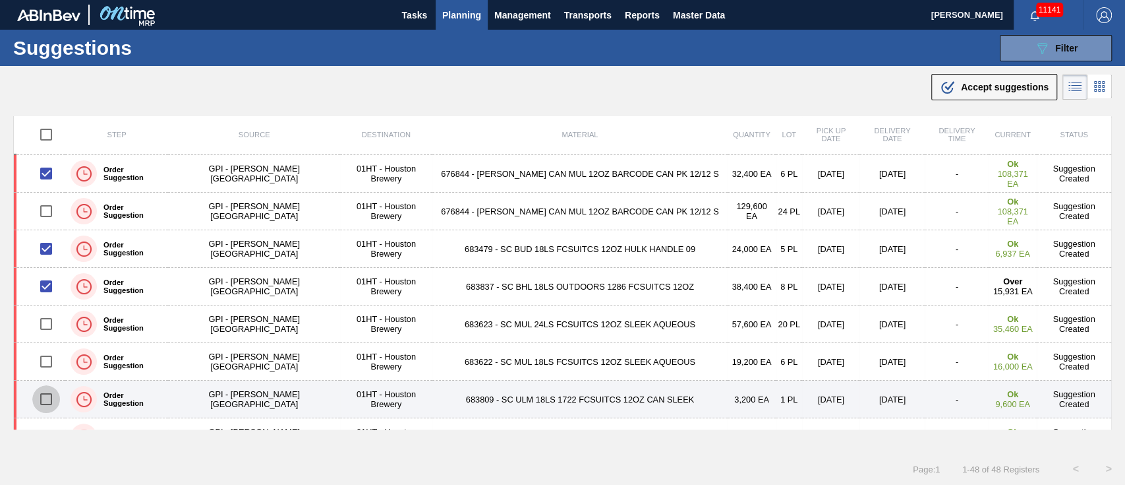
click at [47, 398] on input "checkbox" at bounding box center [46, 399] width 28 height 28
checkbox input "true"
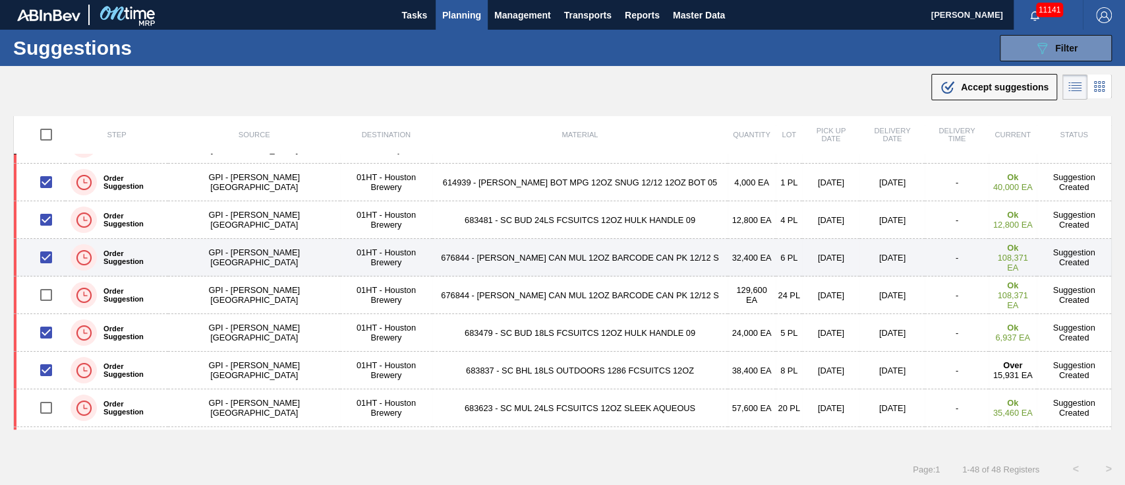
scroll to position [175, 0]
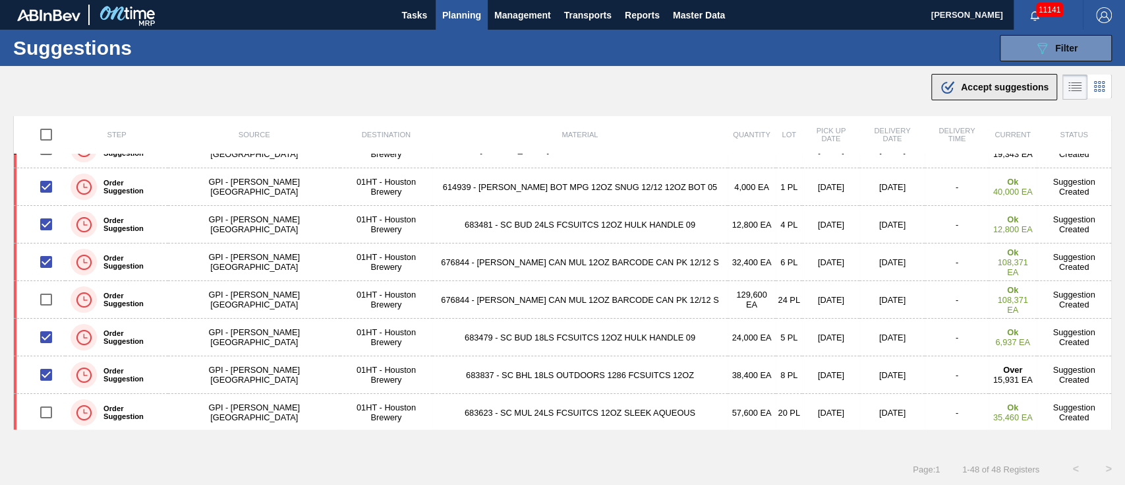
click at [973, 90] on span "Accept suggestions" at bounding box center [1005, 87] width 88 height 11
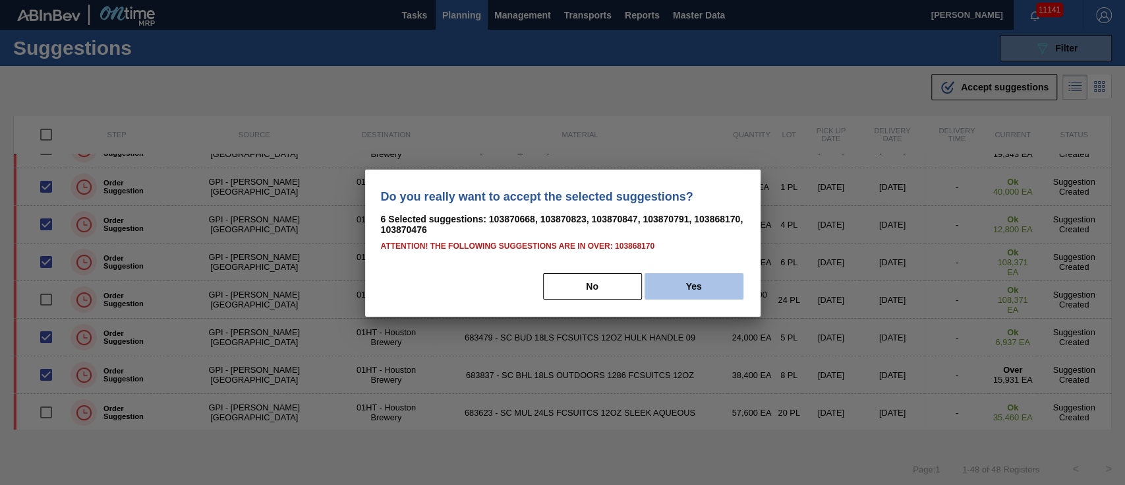
click at [669, 285] on button "Yes" at bounding box center [694, 286] width 99 height 26
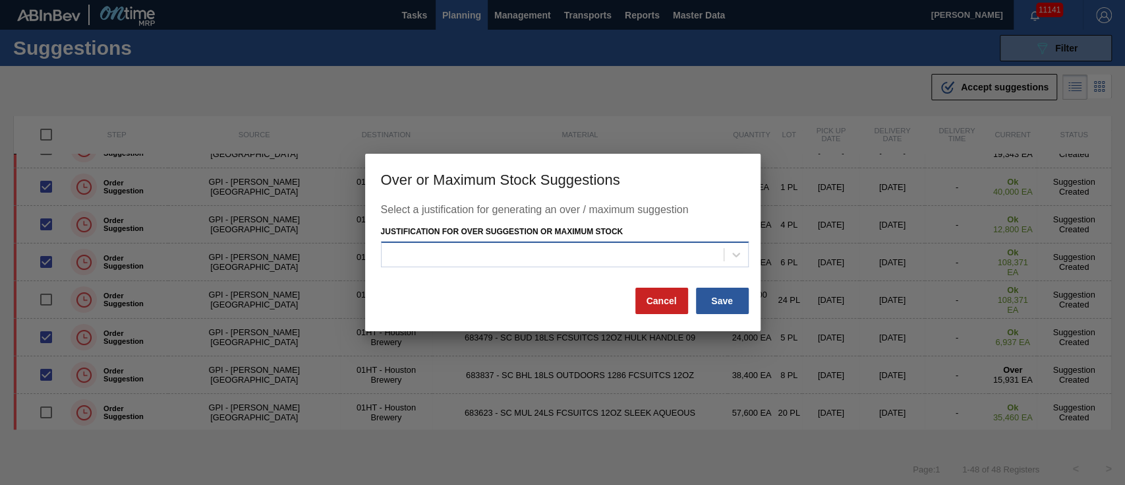
click at [616, 253] on div at bounding box center [553, 254] width 342 height 19
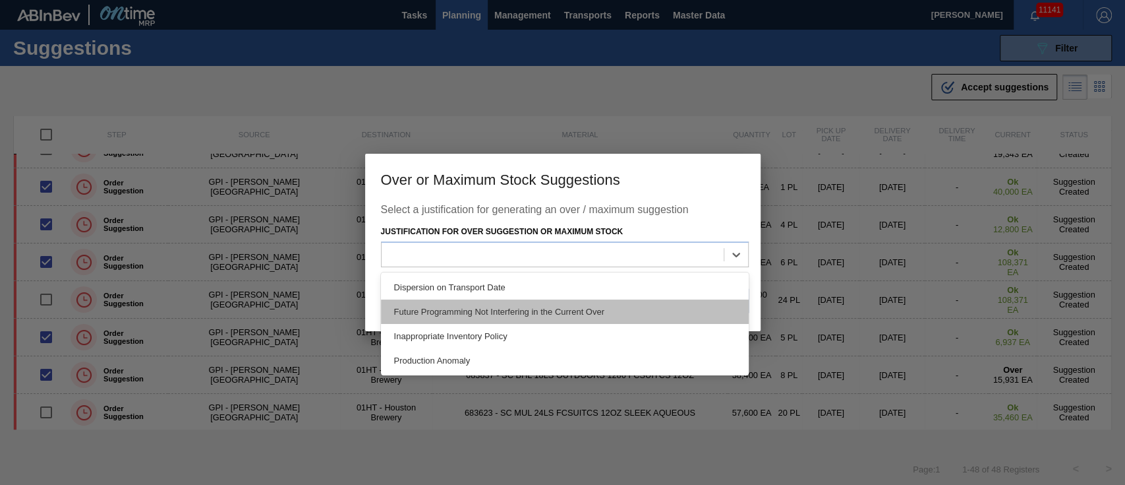
click at [554, 316] on div "Future Programming Not Interfering in the Current Over" at bounding box center [565, 311] width 368 height 24
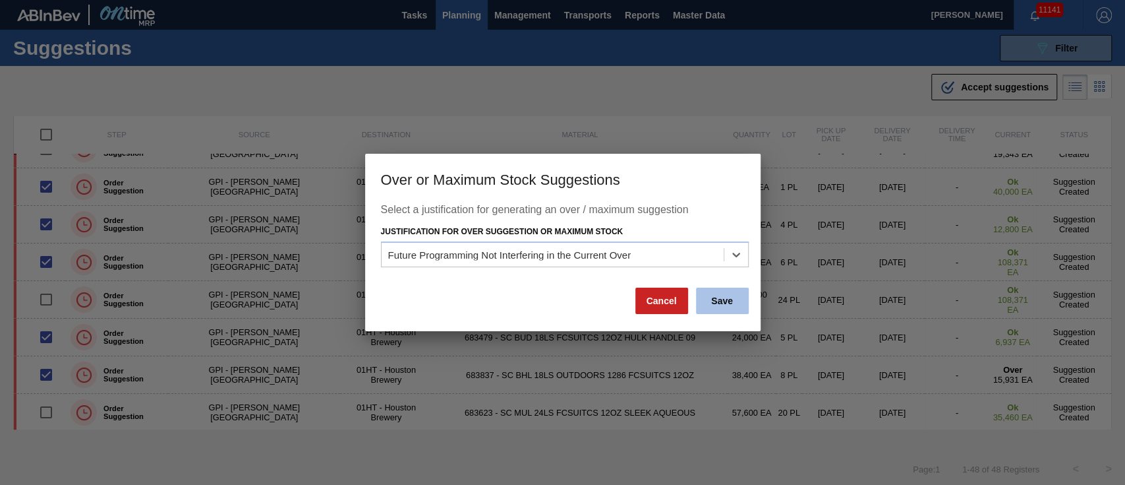
click at [717, 297] on button "Save" at bounding box center [722, 300] width 53 height 26
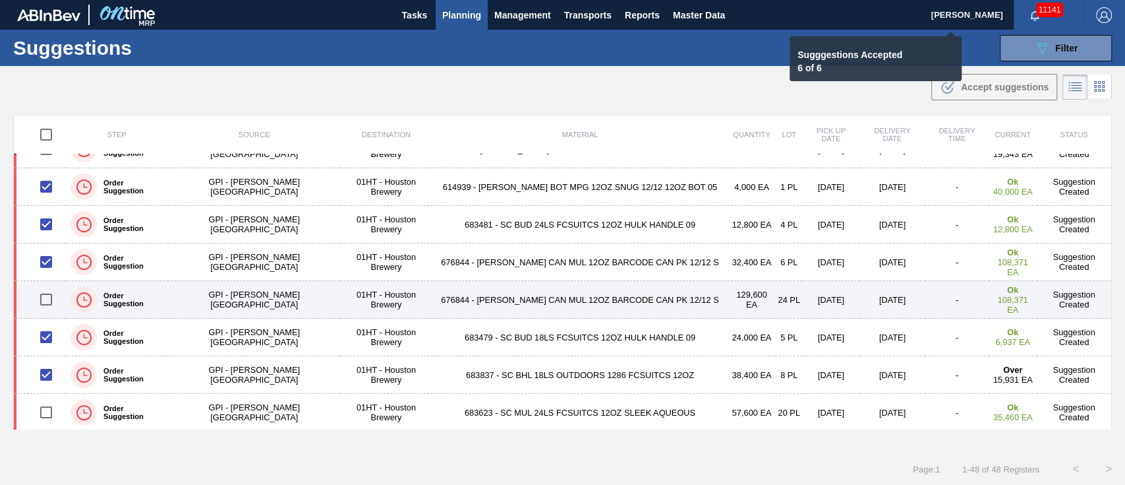
checkbox input "false"
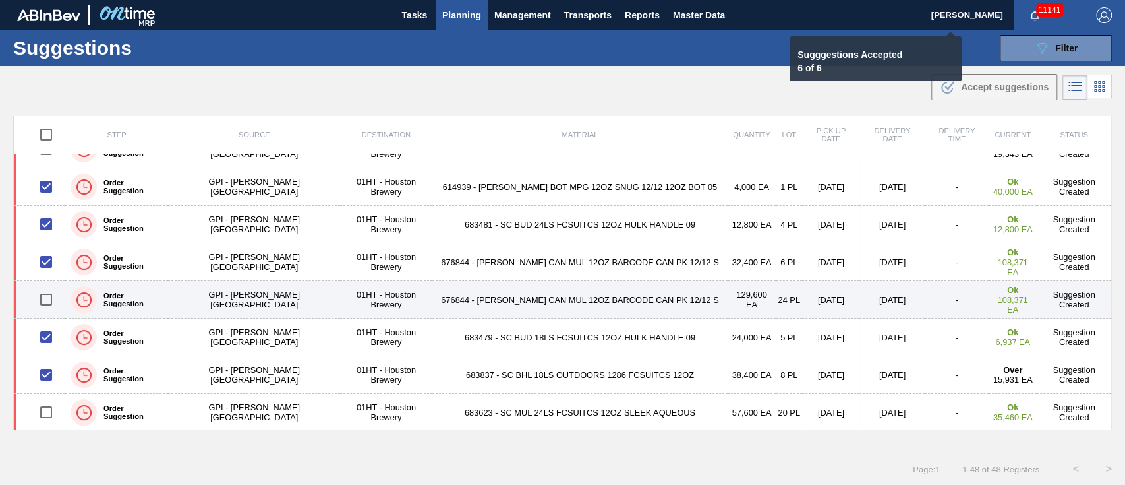
checkbox input "false"
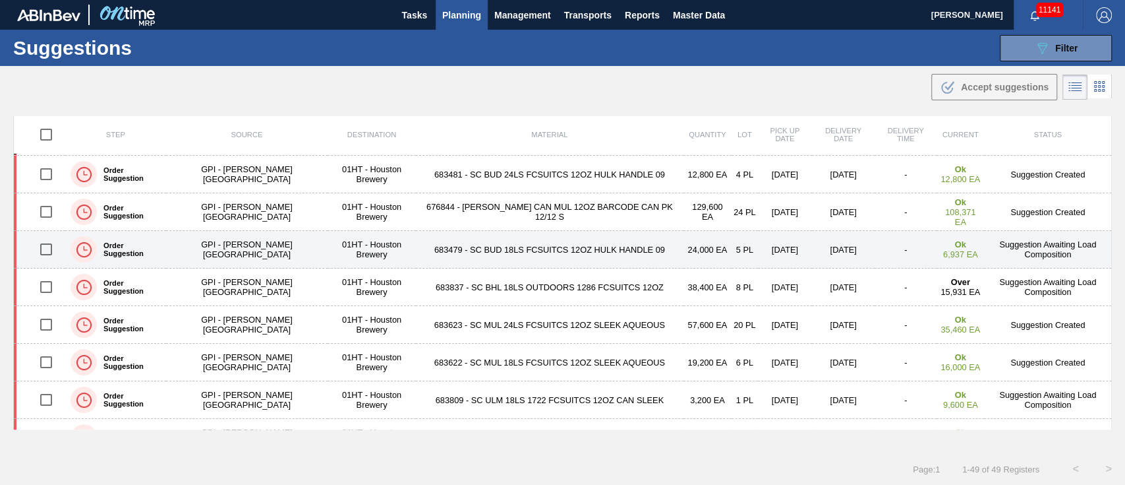
scroll to position [389, 0]
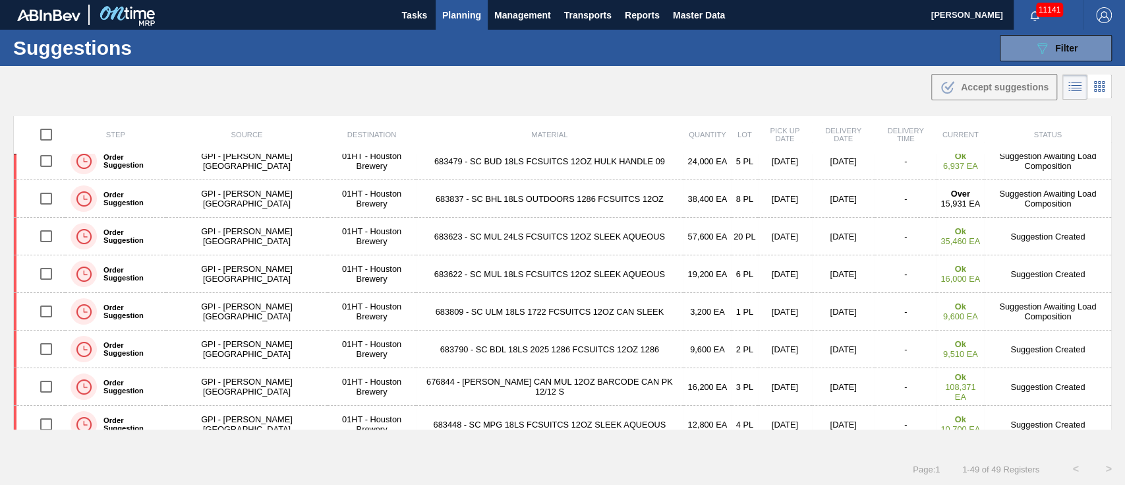
click at [457, 9] on span "Planning" at bounding box center [461, 15] width 39 height 16
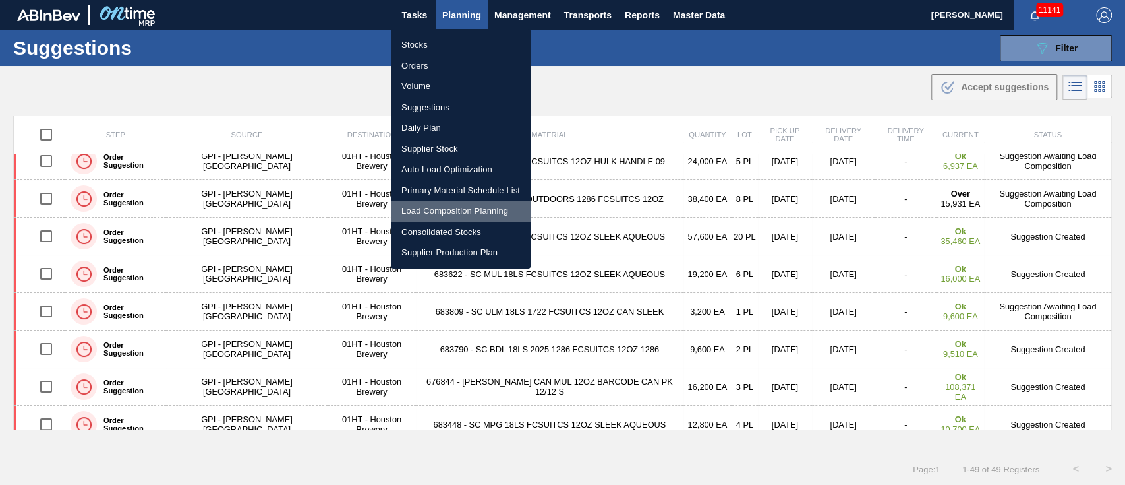
click at [464, 206] on li "Load Composition Planning" at bounding box center [461, 210] width 140 height 21
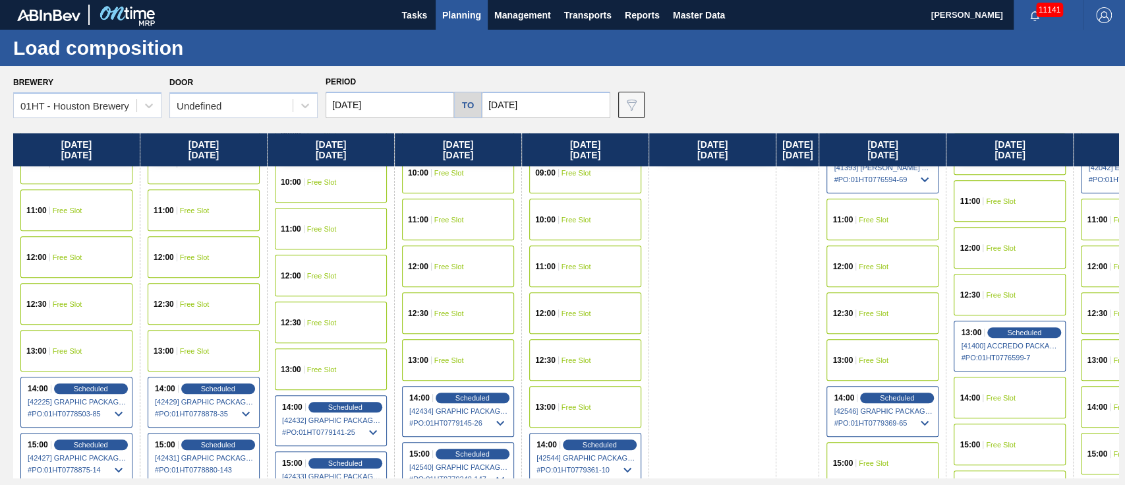
scroll to position [527, 0]
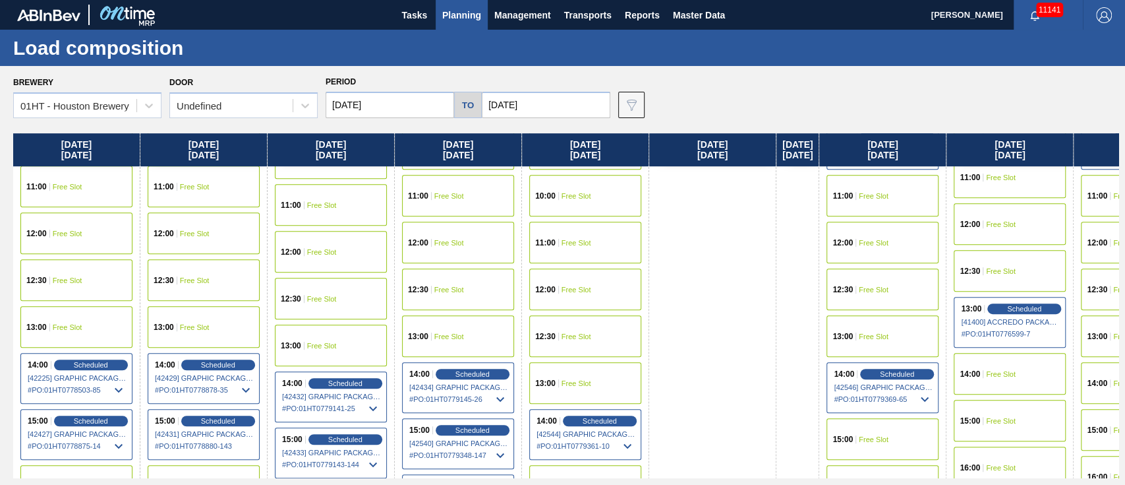
click at [992, 357] on div "14:00 Free Slot" at bounding box center [1010, 374] width 112 height 42
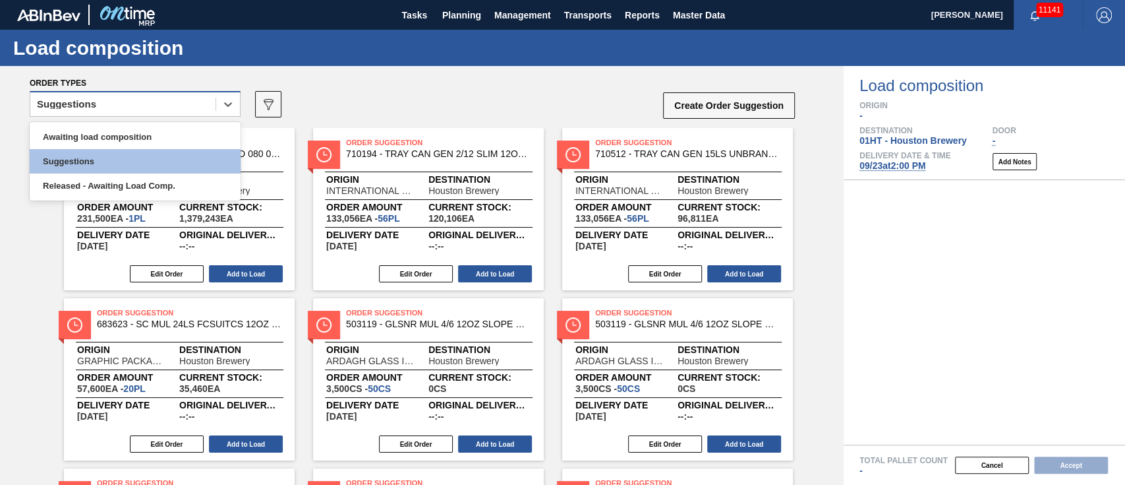
click at [158, 105] on div "Suggestions" at bounding box center [122, 104] width 185 height 19
drag, startPoint x: 153, startPoint y: 128, endPoint x: 153, endPoint y: 121, distance: 7.3
click at [153, 121] on div "option Awaiting load composition focused, 1 of 3. 3 results available. Use Up a…" at bounding box center [135, 108] width 211 height 34
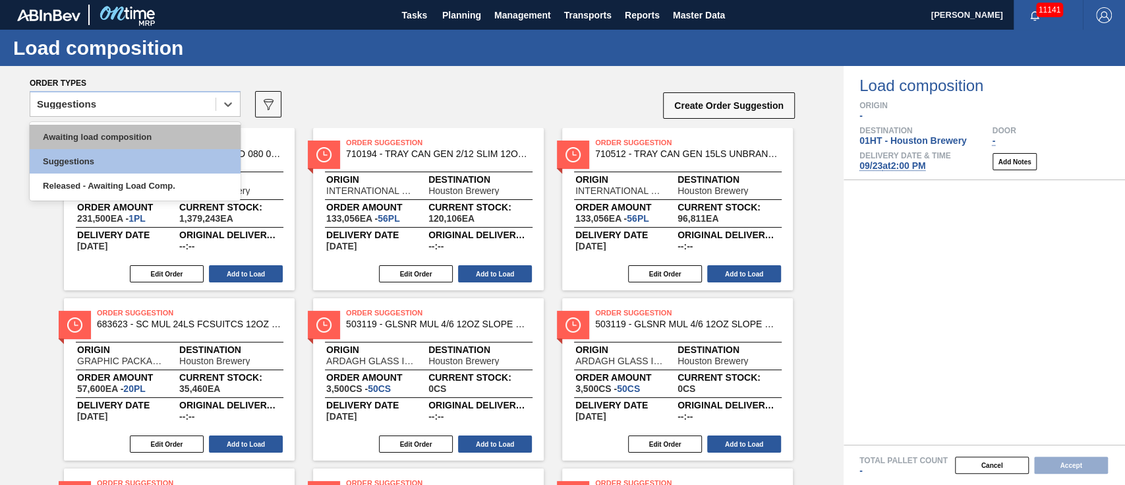
click at [113, 128] on div "Awaiting load composition" at bounding box center [135, 137] width 211 height 24
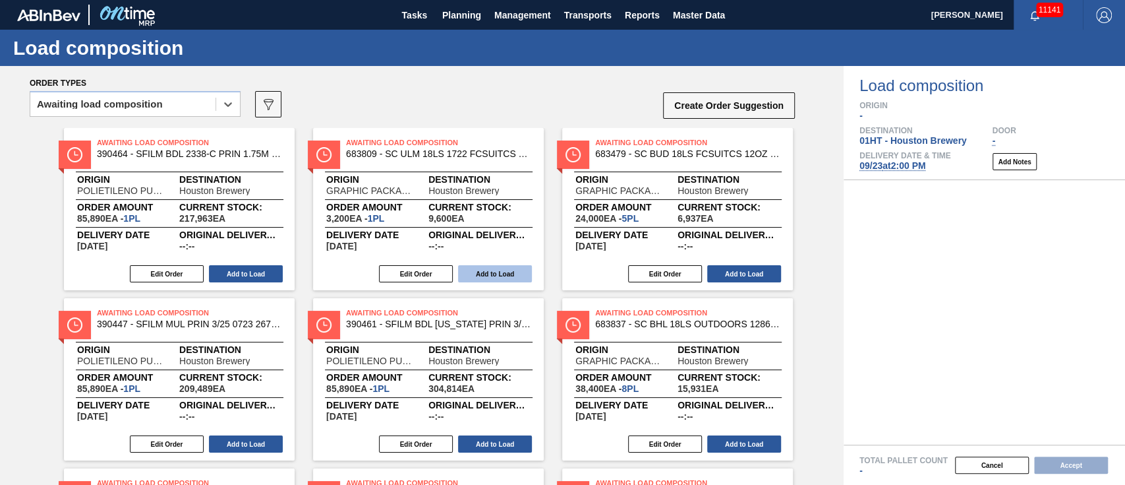
click at [492, 271] on button "Add to Load" at bounding box center [495, 273] width 74 height 17
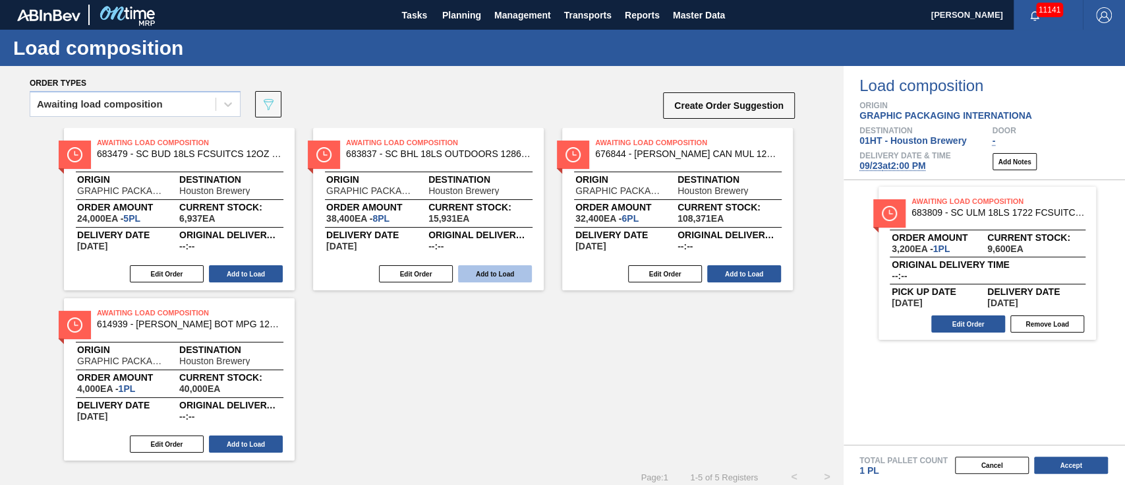
click at [482, 280] on button "Add to Load" at bounding box center [495, 273] width 74 height 17
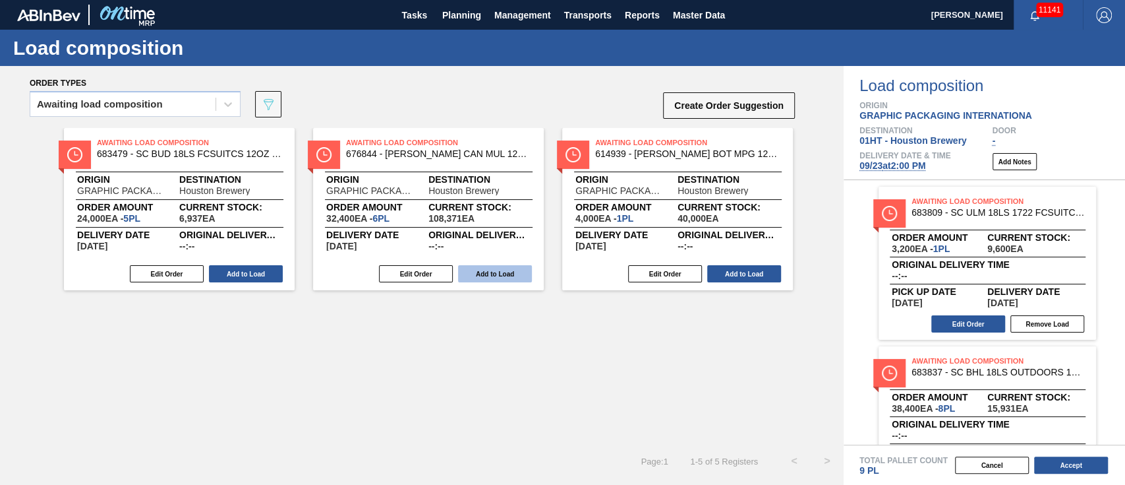
click at [253, 270] on button "Add to Load" at bounding box center [246, 273] width 74 height 17
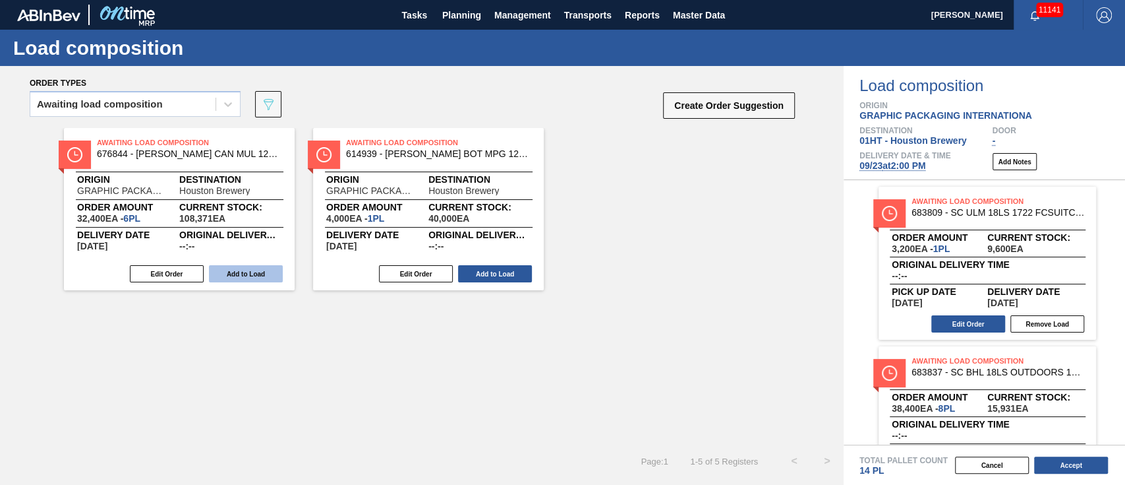
click at [253, 270] on button "Add to Load" at bounding box center [246, 273] width 74 height 17
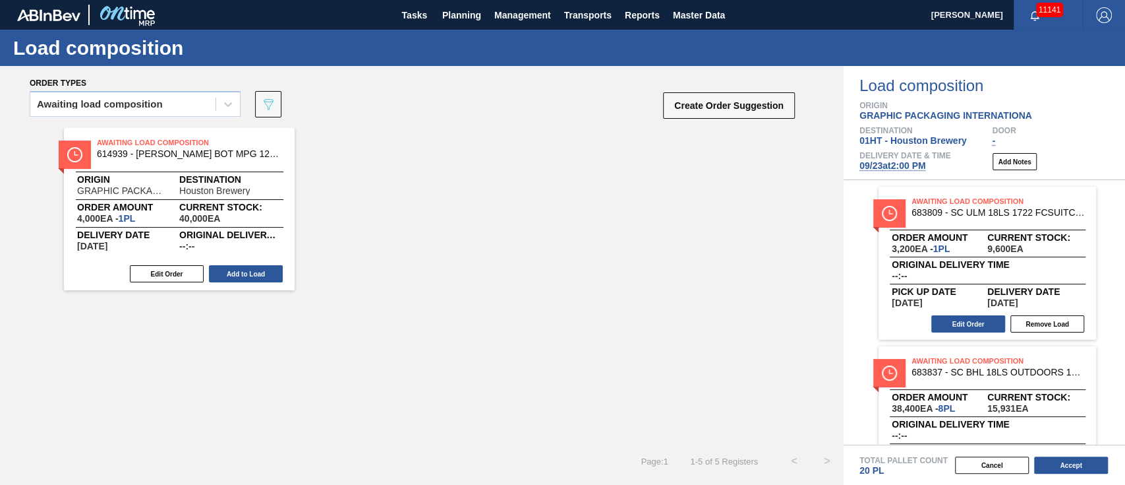
click at [253, 270] on button "Add to Load" at bounding box center [246, 273] width 74 height 17
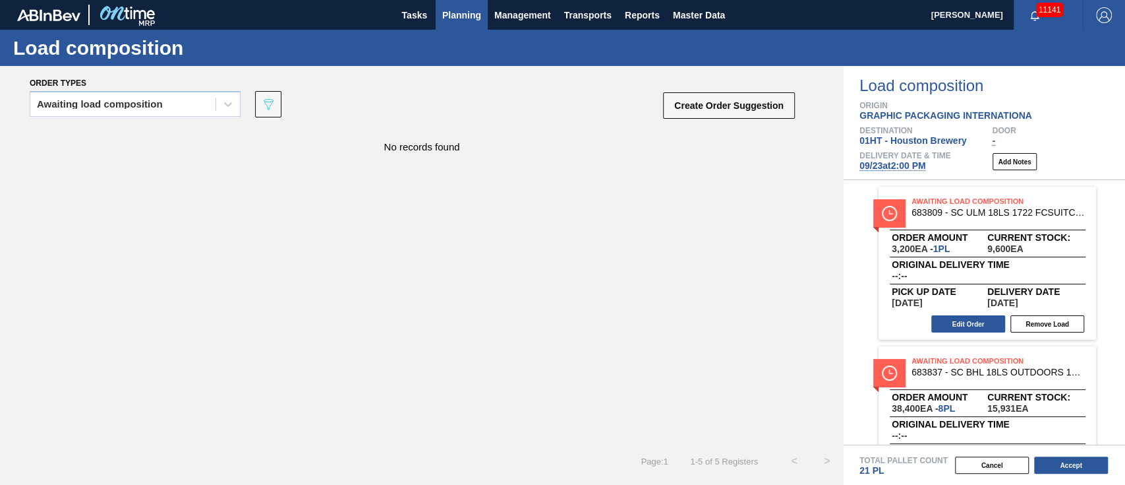
click at [452, 15] on span "Planning" at bounding box center [461, 15] width 39 height 16
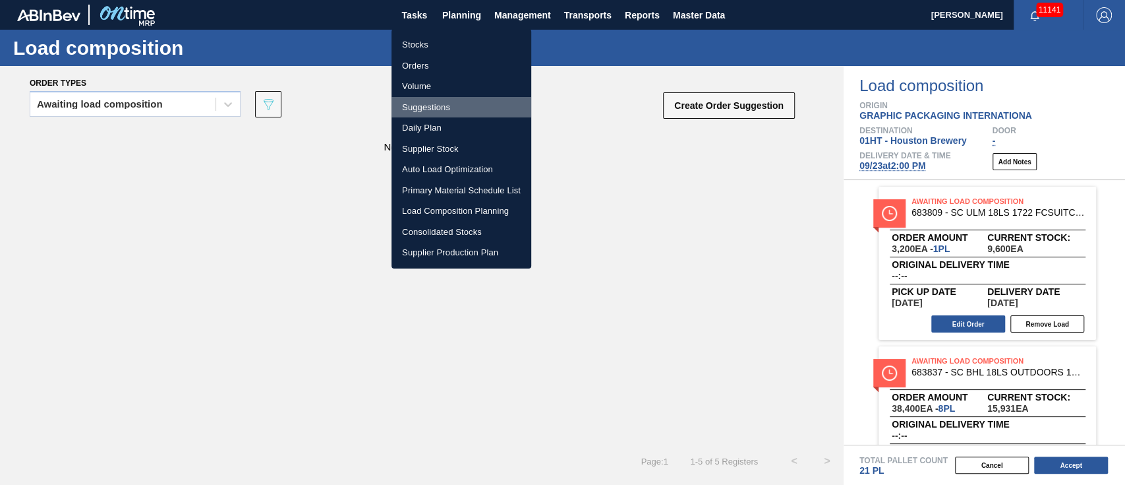
click at [417, 108] on li "Suggestions" at bounding box center [462, 107] width 140 height 21
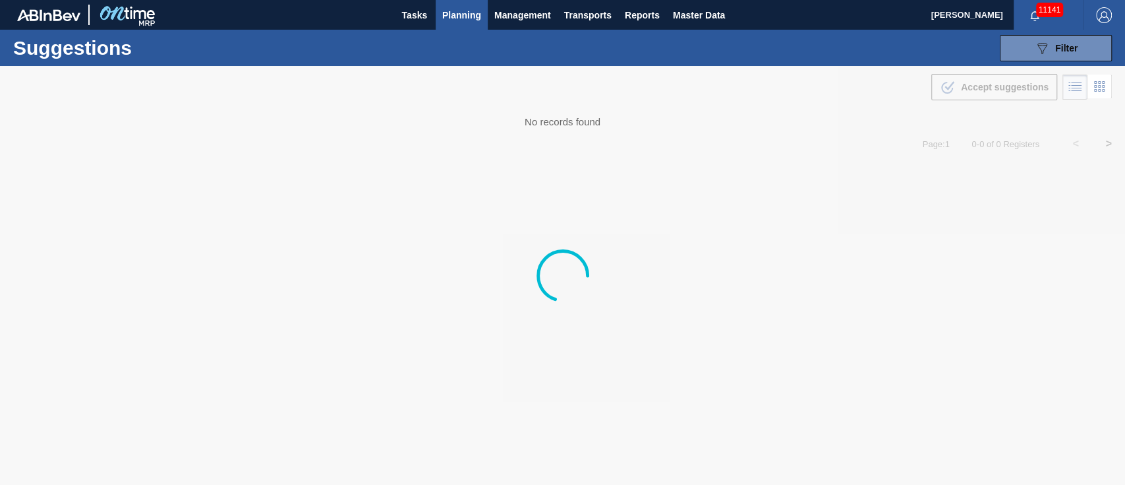
type from "[DATE]"
type to "[DATE]"
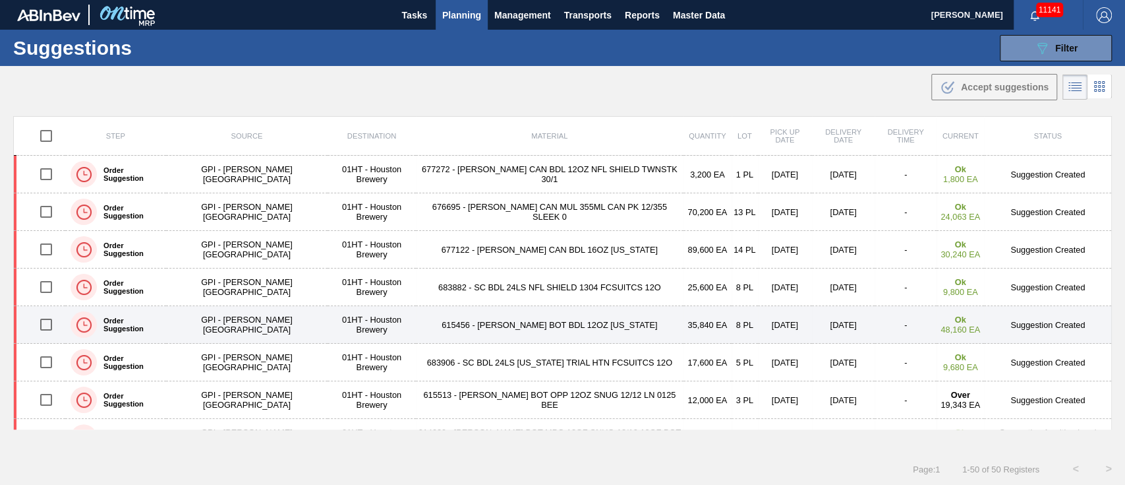
scroll to position [88, 0]
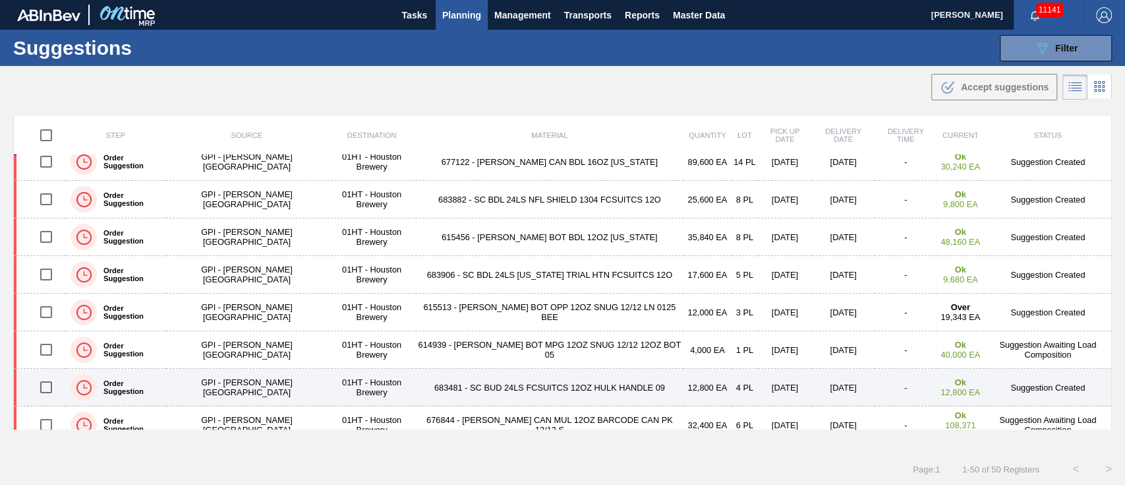
click at [44, 385] on input "checkbox" at bounding box center [46, 387] width 28 height 28
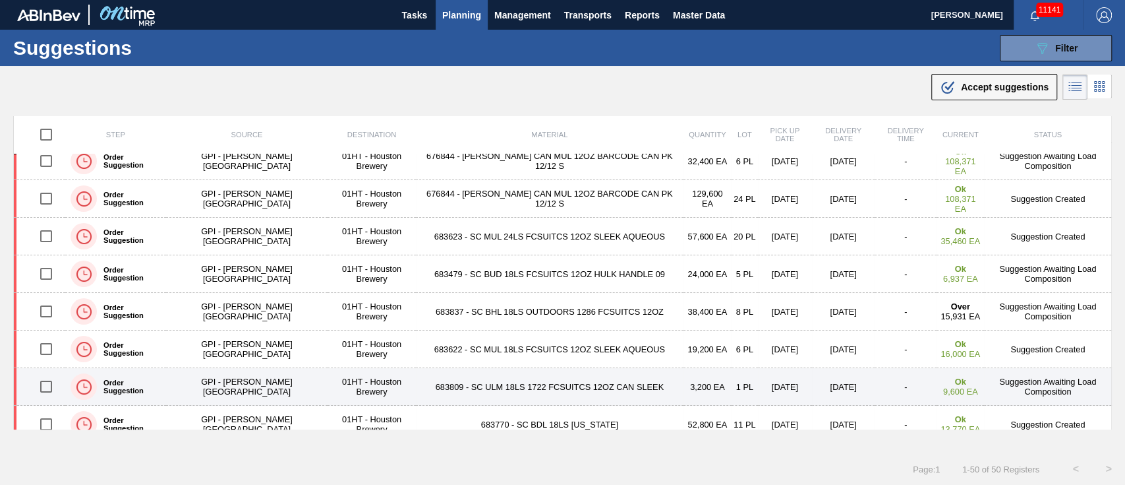
scroll to position [439, 0]
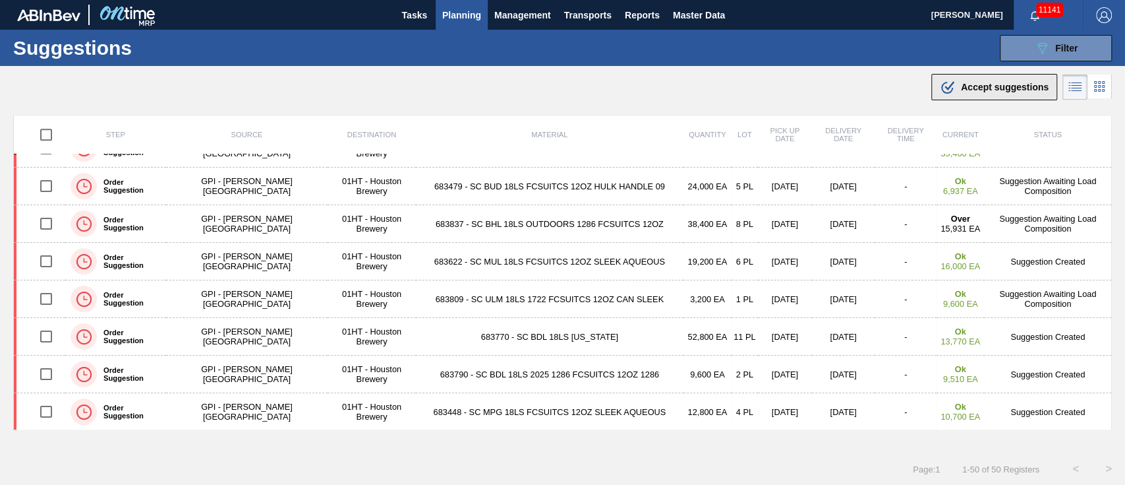
click at [965, 82] on span "Accept suggestions" at bounding box center [1005, 87] width 88 height 11
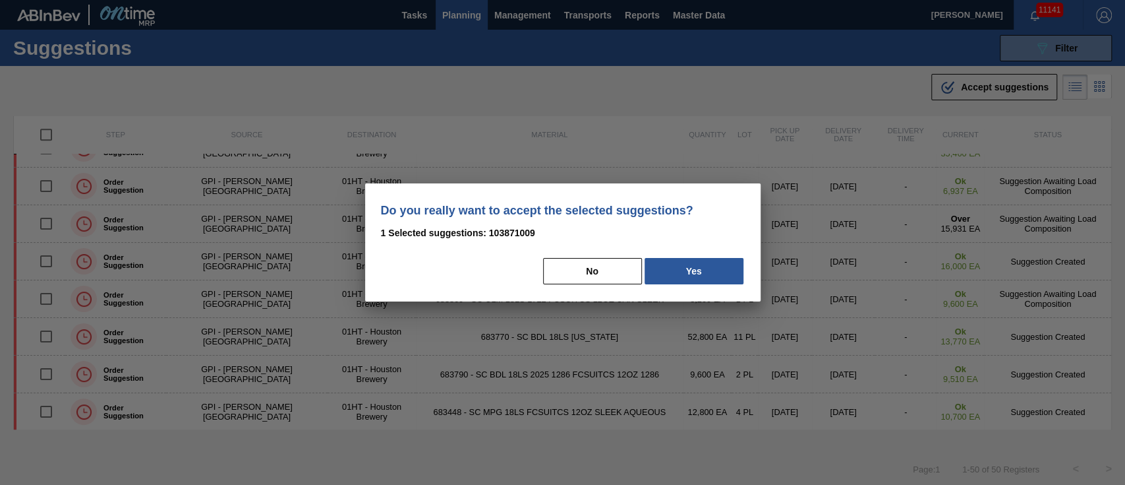
drag, startPoint x: 717, startPoint y: 271, endPoint x: 715, endPoint y: 254, distance: 16.5
click at [715, 254] on div "Do you really want to accept the selected suggestions? 1 Selected suggestions: …" at bounding box center [563, 242] width 396 height 118
click at [697, 276] on button "Yes" at bounding box center [694, 271] width 99 height 26
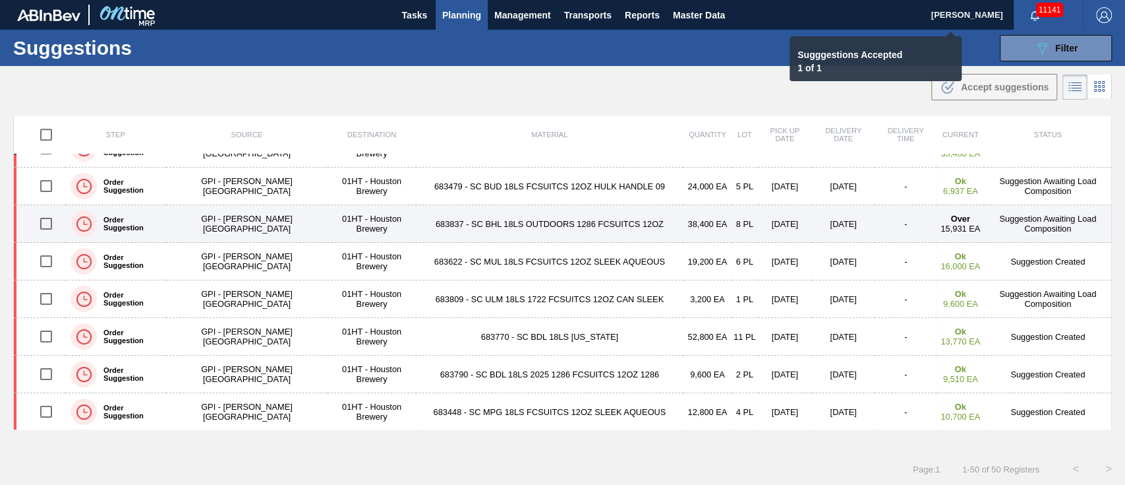
checkbox input "false"
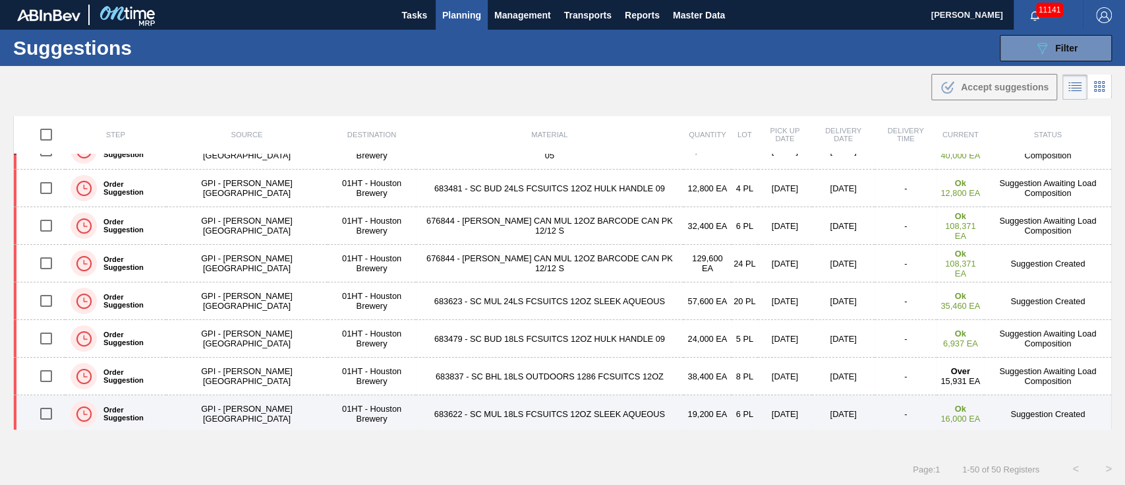
scroll to position [264, 0]
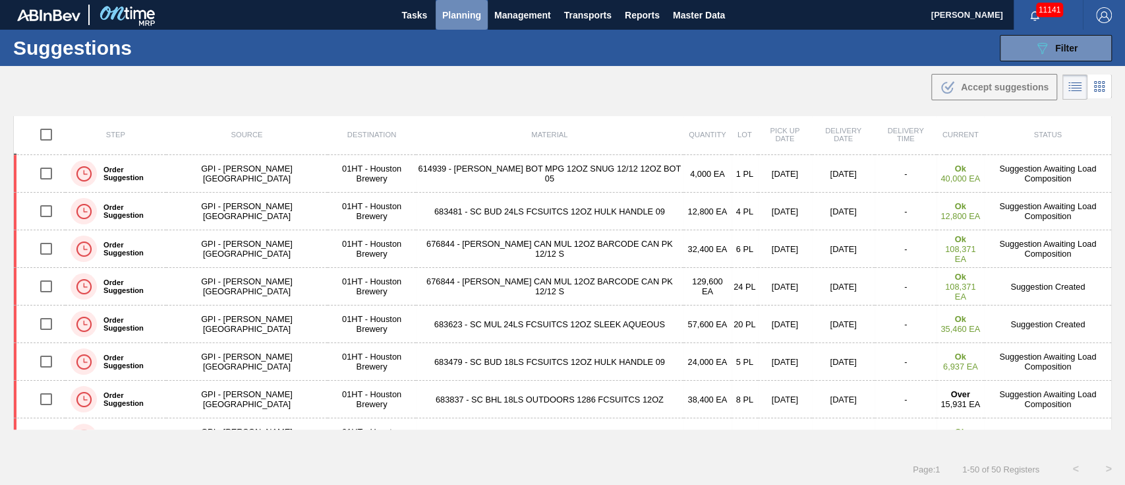
click at [463, 16] on span "Planning" at bounding box center [461, 15] width 39 height 16
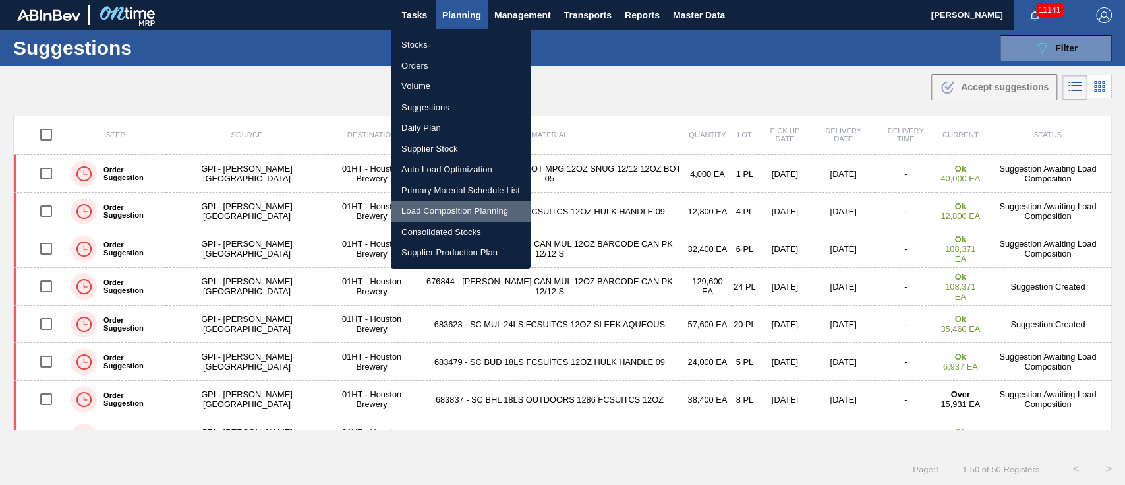
click at [436, 205] on li "Load Composition Planning" at bounding box center [461, 210] width 140 height 21
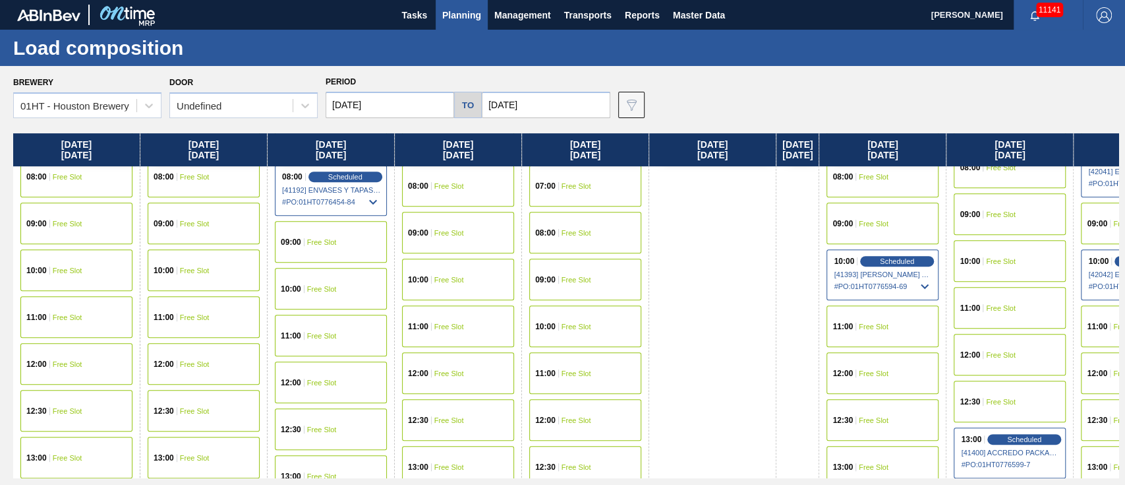
scroll to position [439, 0]
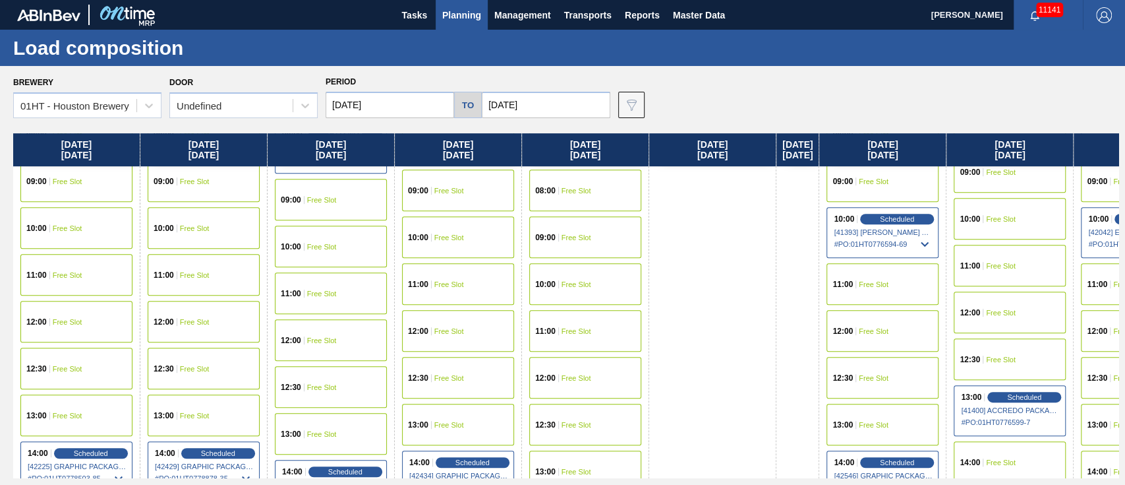
click at [1007, 446] on div "14:00 Free Slot" at bounding box center [1010, 462] width 112 height 42
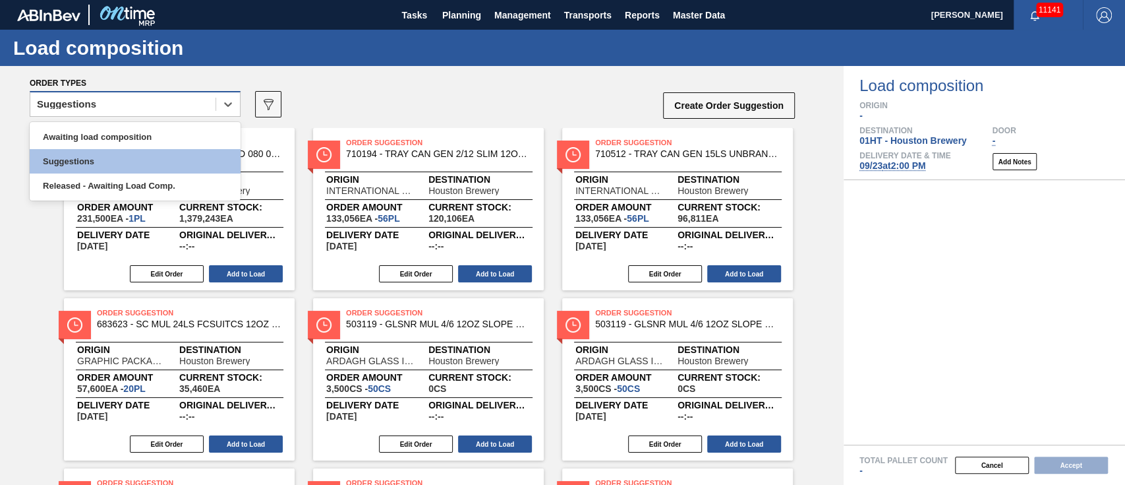
click at [150, 105] on div "Suggestions" at bounding box center [122, 104] width 185 height 19
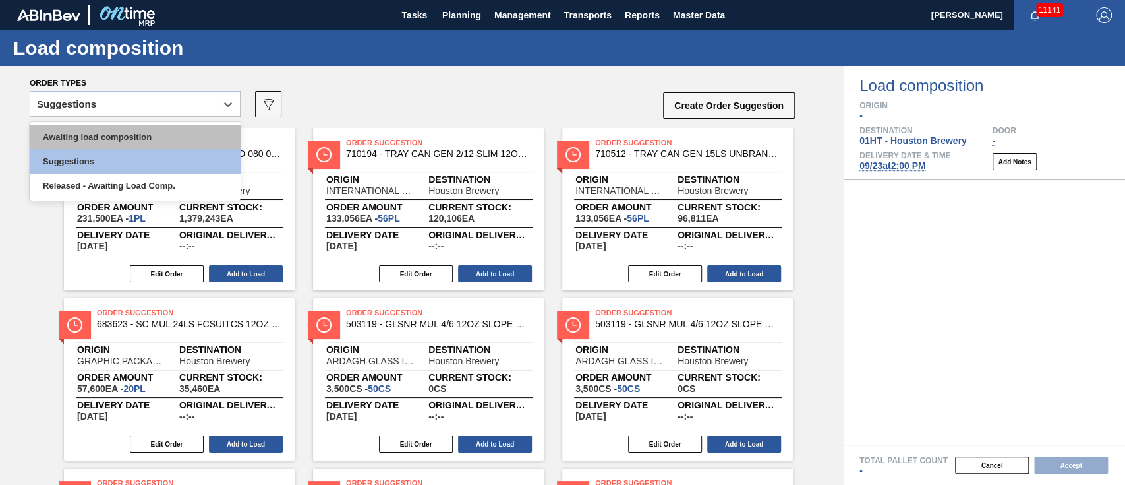
click at [142, 128] on div "Awaiting load composition" at bounding box center [135, 137] width 211 height 24
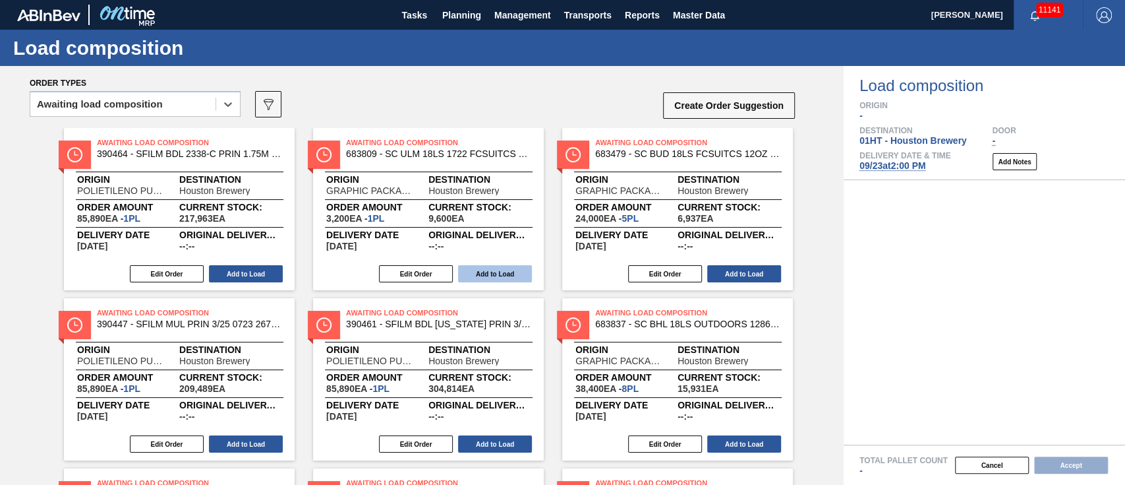
click at [500, 274] on button "Add to Load" at bounding box center [495, 273] width 74 height 17
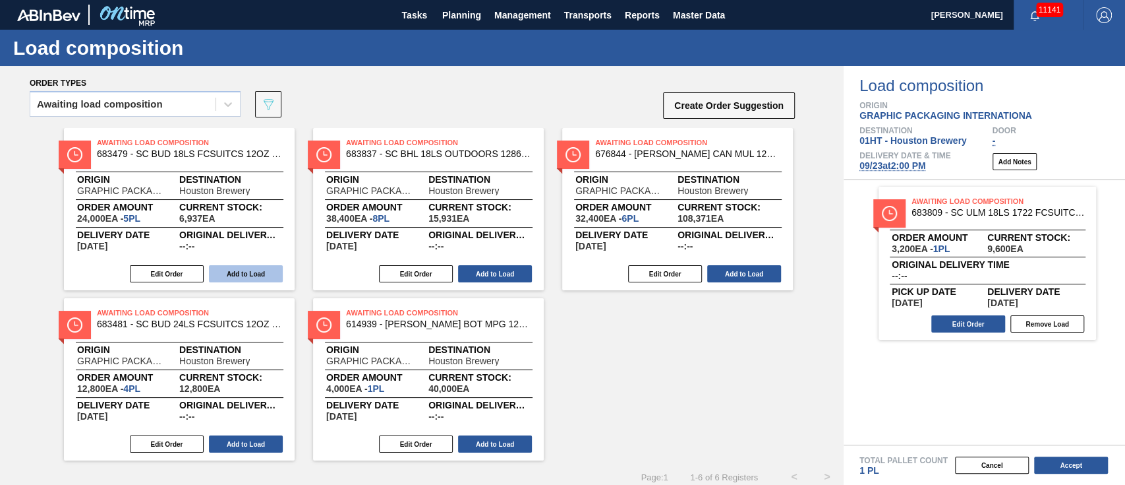
click at [237, 268] on button "Add to Load" at bounding box center [246, 273] width 74 height 17
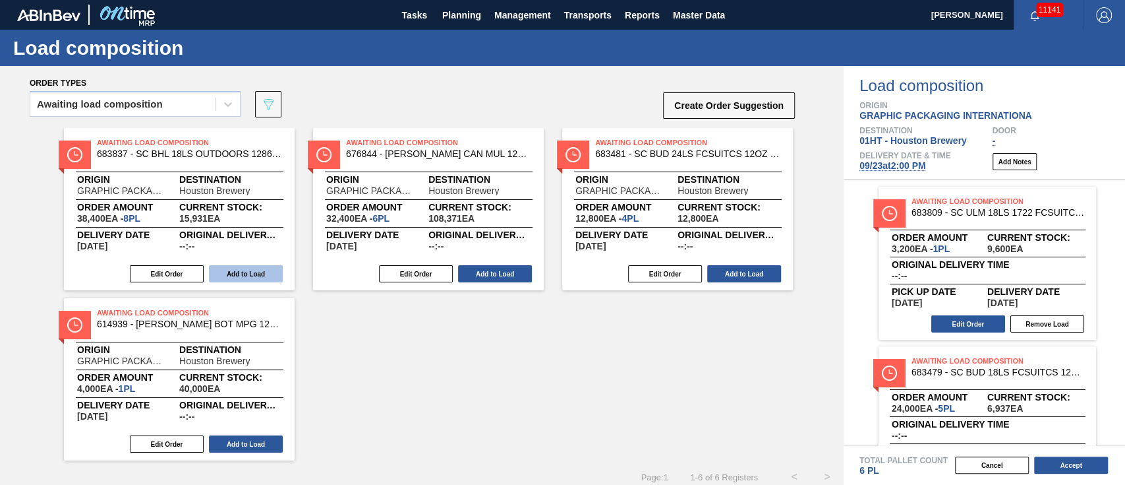
click at [237, 268] on button "Add to Load" at bounding box center [246, 273] width 74 height 17
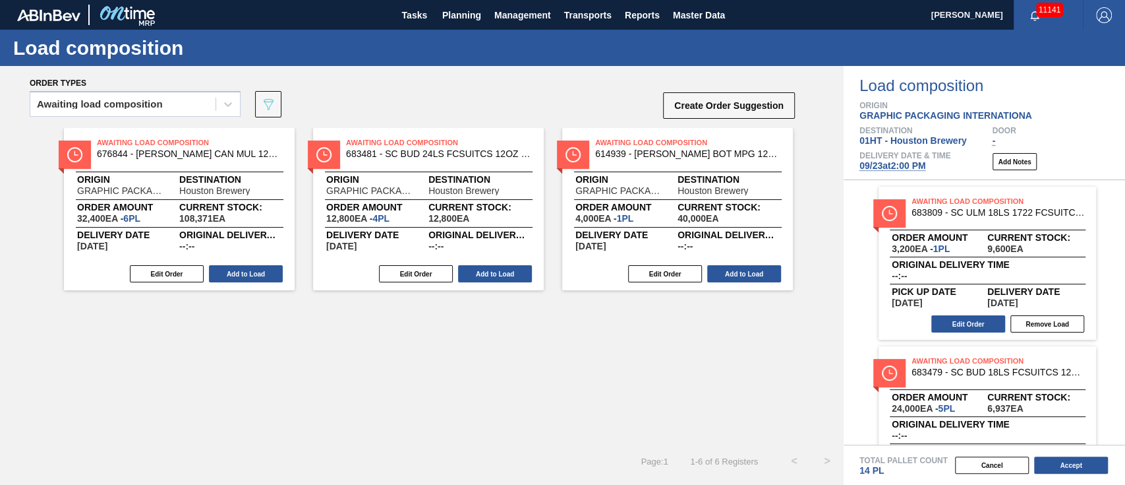
click at [237, 268] on button "Add to Load" at bounding box center [246, 273] width 74 height 17
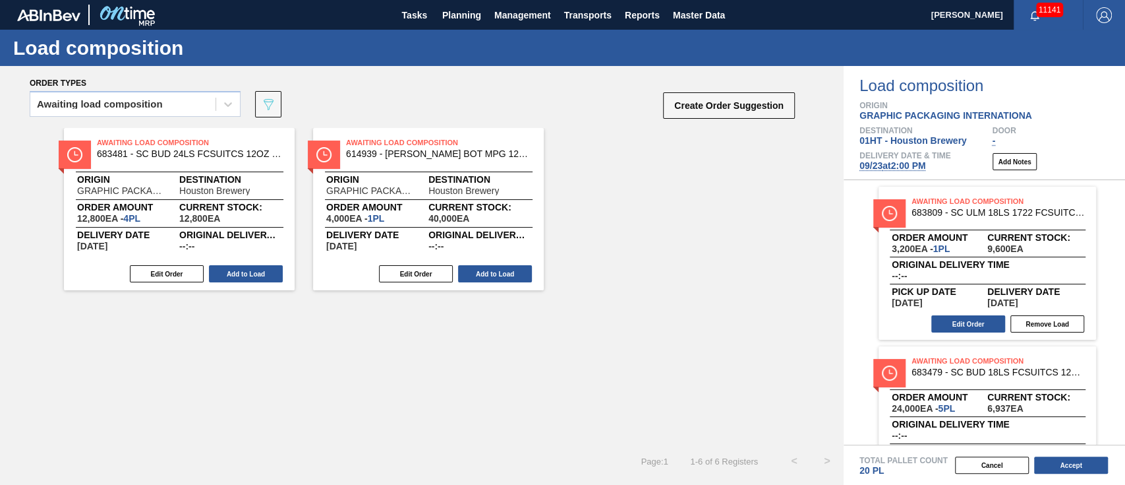
click at [237, 268] on button "Add to Load" at bounding box center [246, 273] width 74 height 17
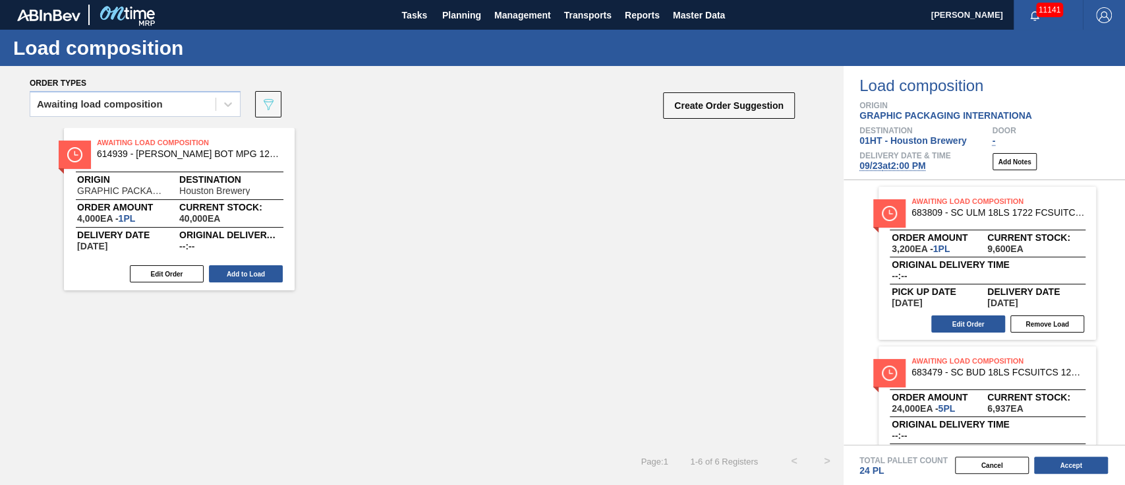
click at [237, 268] on button "Add to Load" at bounding box center [246, 273] width 74 height 17
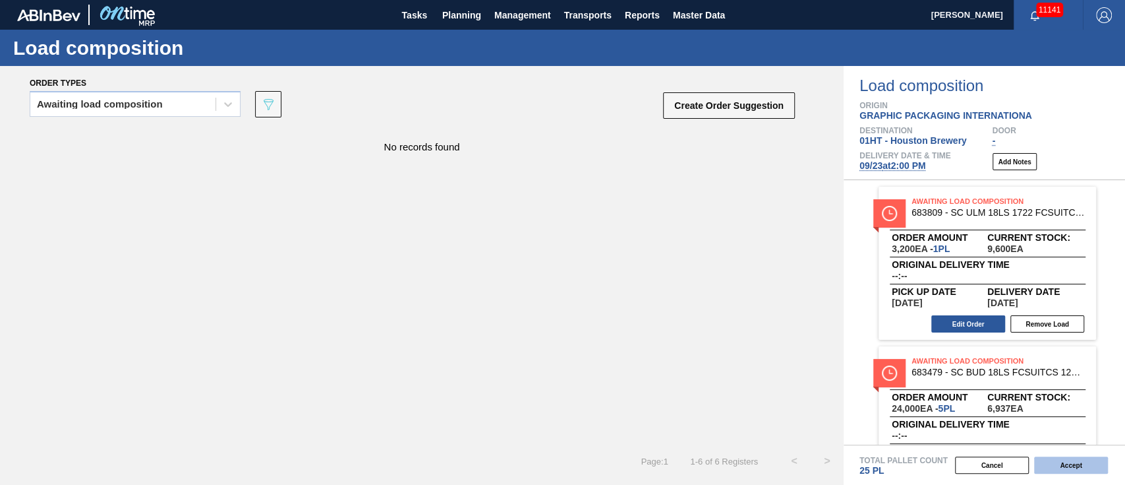
click at [1068, 465] on button "Accept" at bounding box center [1071, 464] width 74 height 17
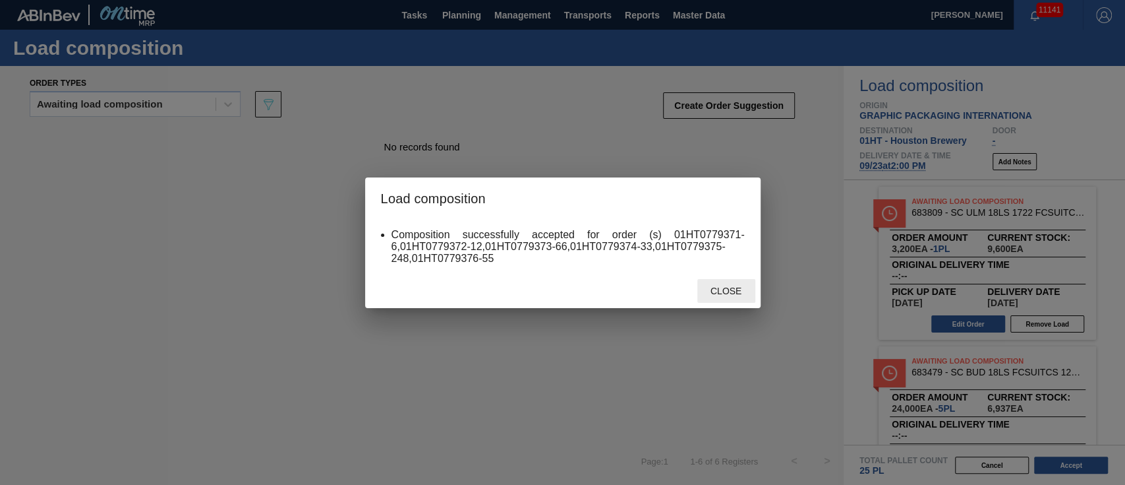
click at [723, 289] on span "Close" at bounding box center [726, 290] width 52 height 11
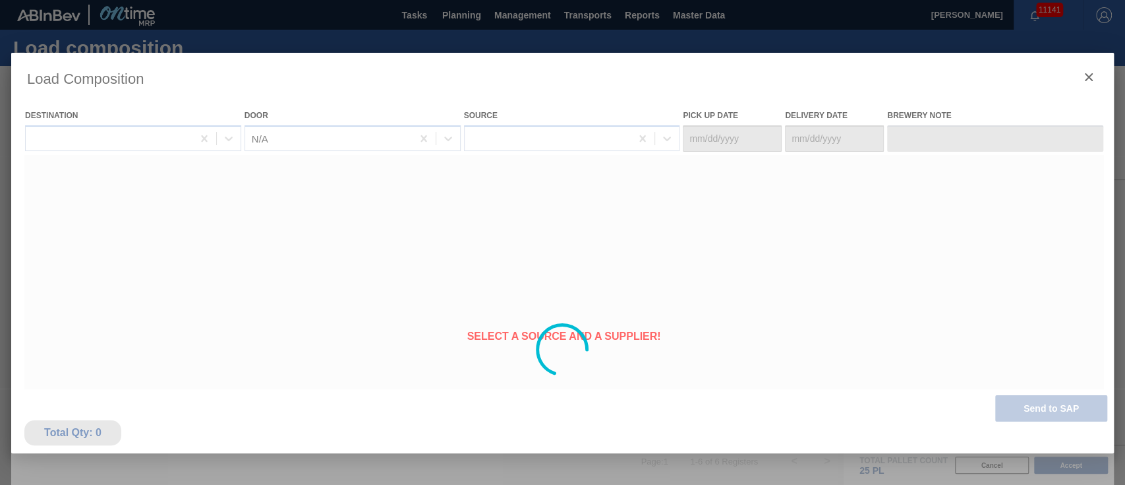
type Date "[DATE]"
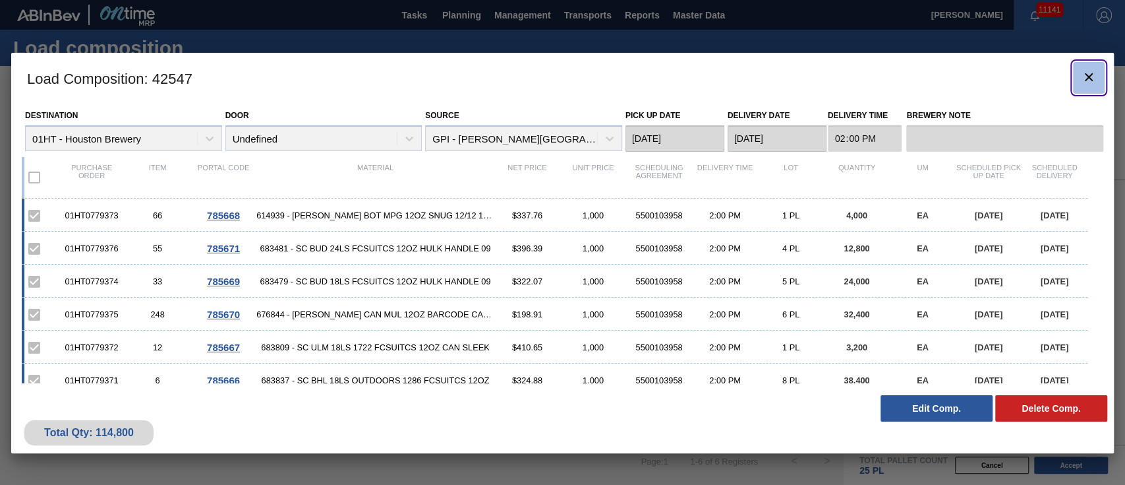
click at [1092, 74] on icon "botão de ícone" at bounding box center [1089, 77] width 8 height 8
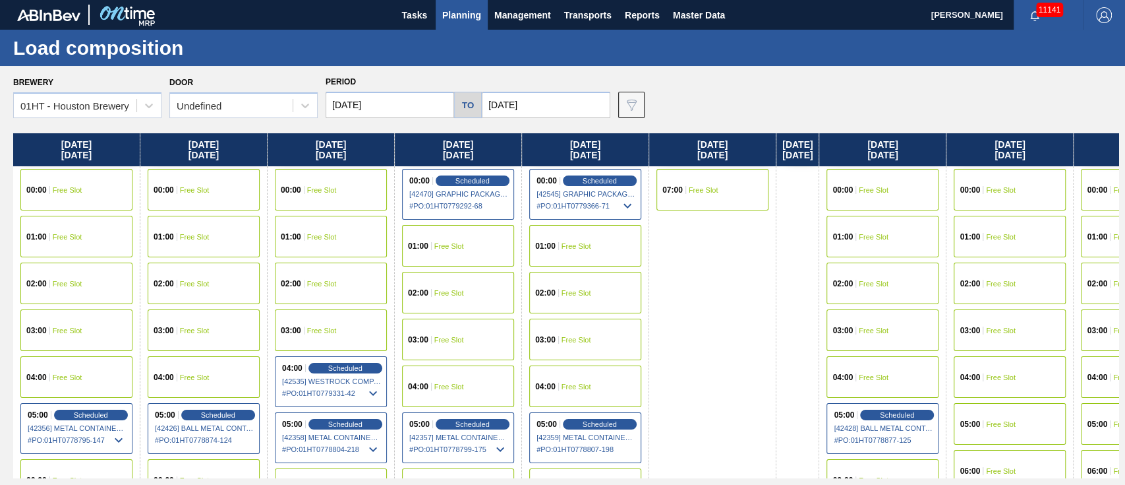
click at [472, 16] on span "Planning" at bounding box center [461, 15] width 39 height 16
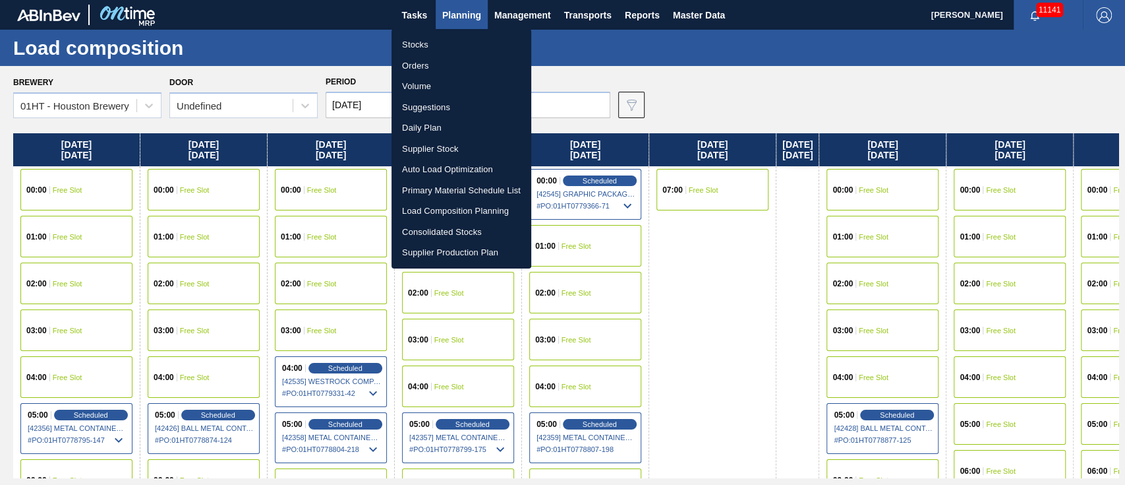
drag, startPoint x: 433, startPoint y: 108, endPoint x: 469, endPoint y: 113, distance: 36.0
click at [433, 108] on li "Suggestions" at bounding box center [462, 107] width 140 height 21
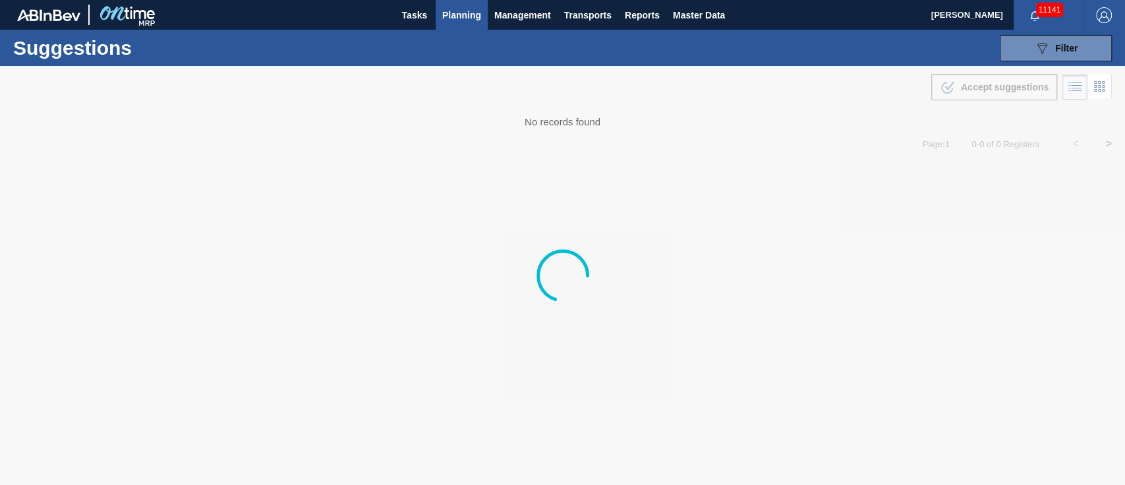
type from "[DATE]"
type to "[DATE]"
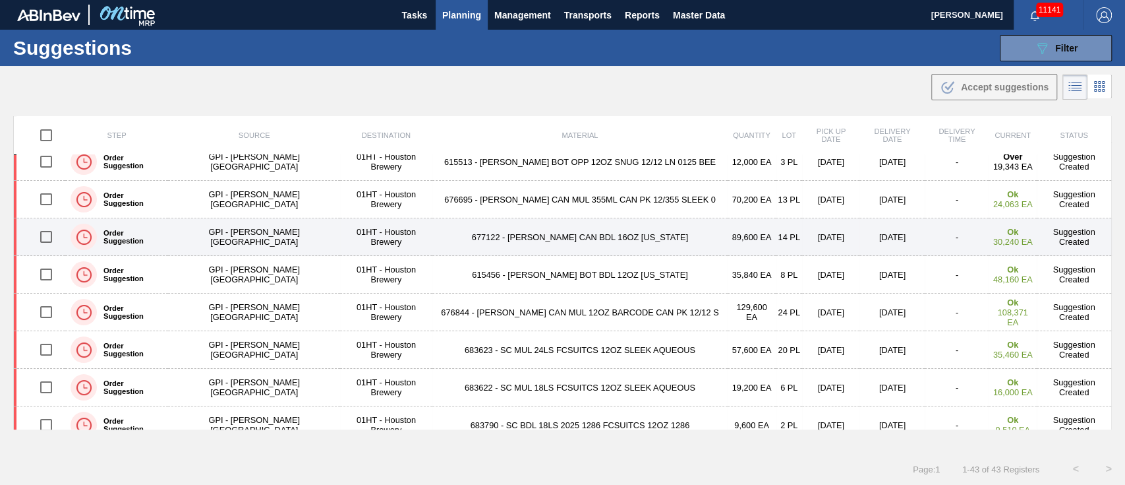
scroll to position [175, 0]
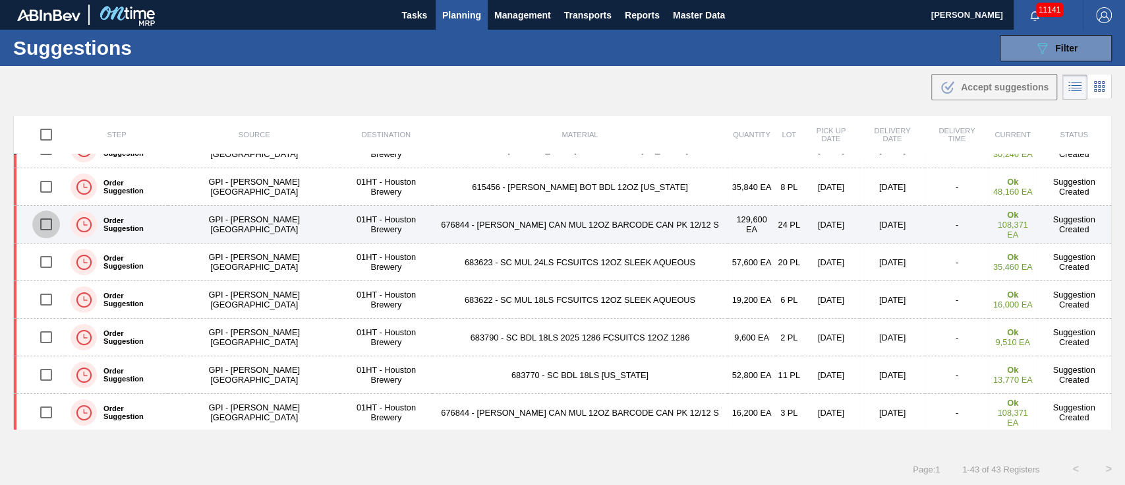
click at [45, 223] on input "checkbox" at bounding box center [46, 224] width 28 height 28
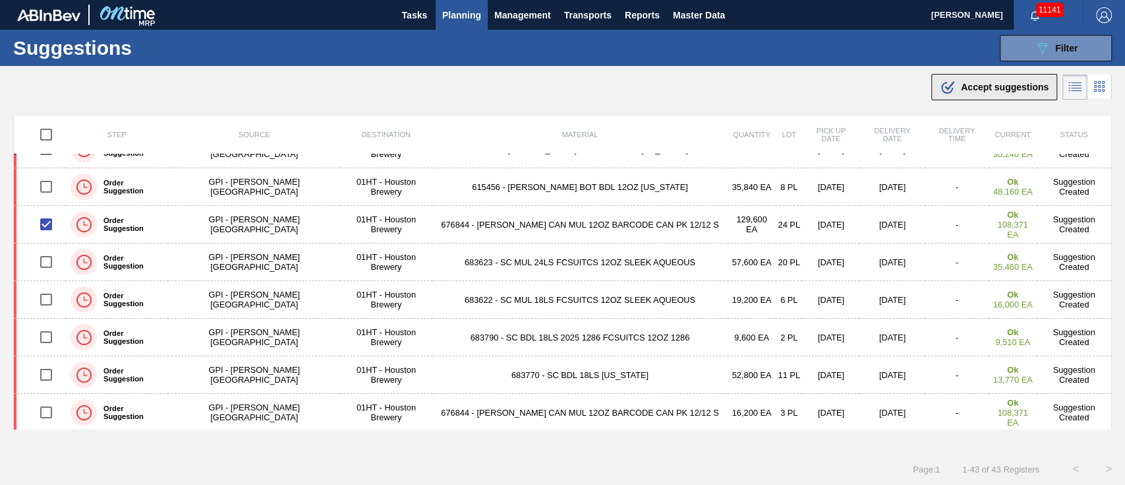
click at [970, 82] on span "Accept suggestions" at bounding box center [1005, 87] width 88 height 11
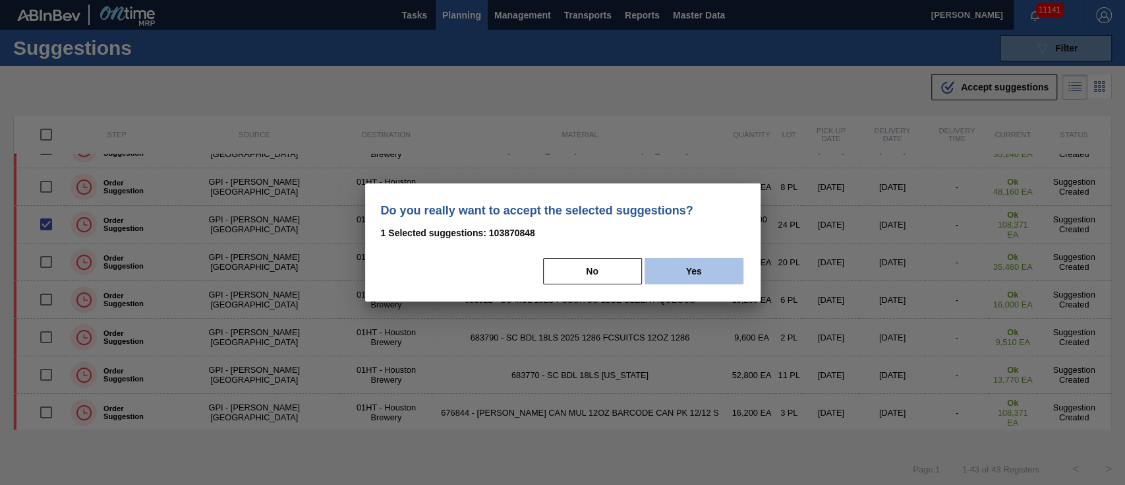
click at [705, 264] on button "Yes" at bounding box center [694, 271] width 99 height 26
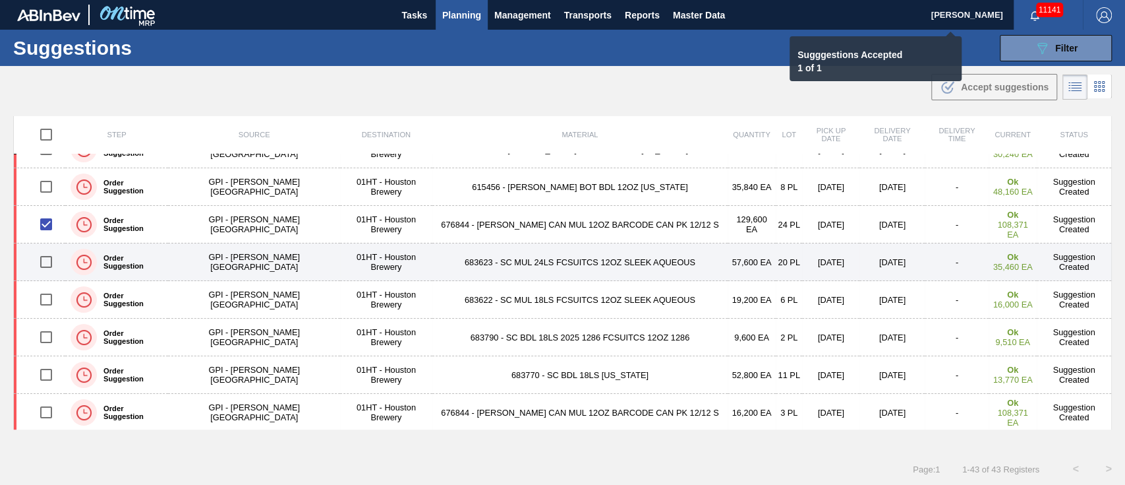
checkbox input "false"
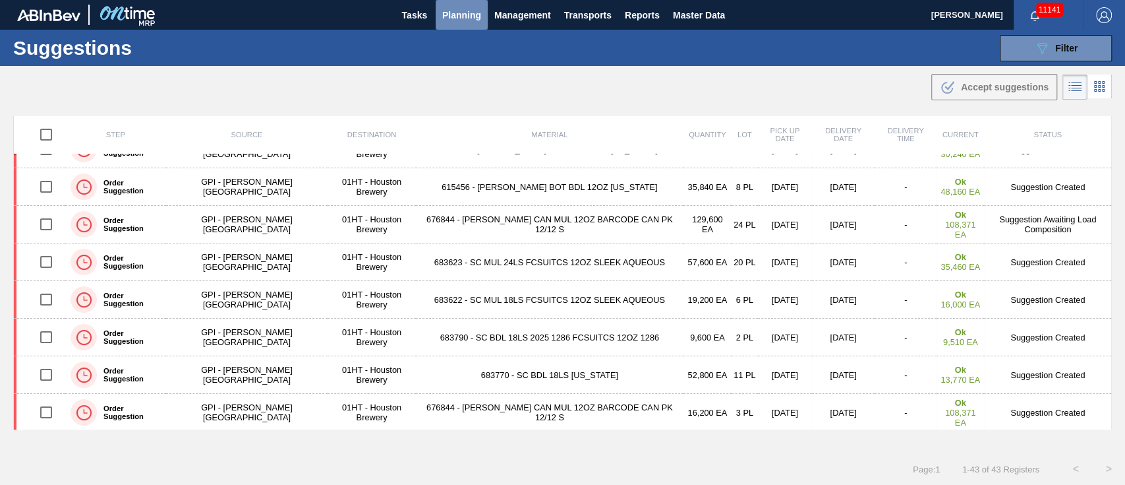
click at [467, 9] on span "Planning" at bounding box center [461, 15] width 39 height 16
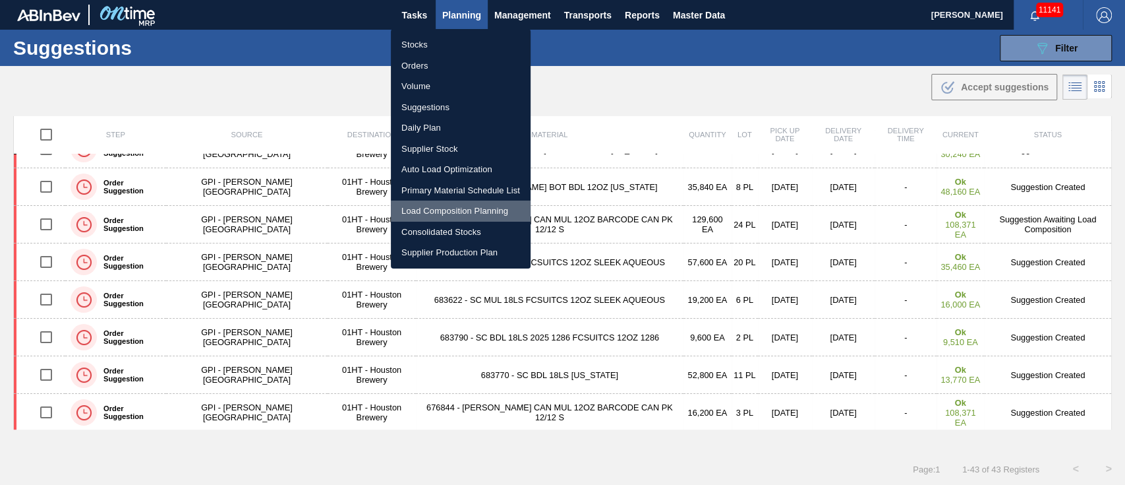
click at [444, 210] on li "Load Composition Planning" at bounding box center [461, 210] width 140 height 21
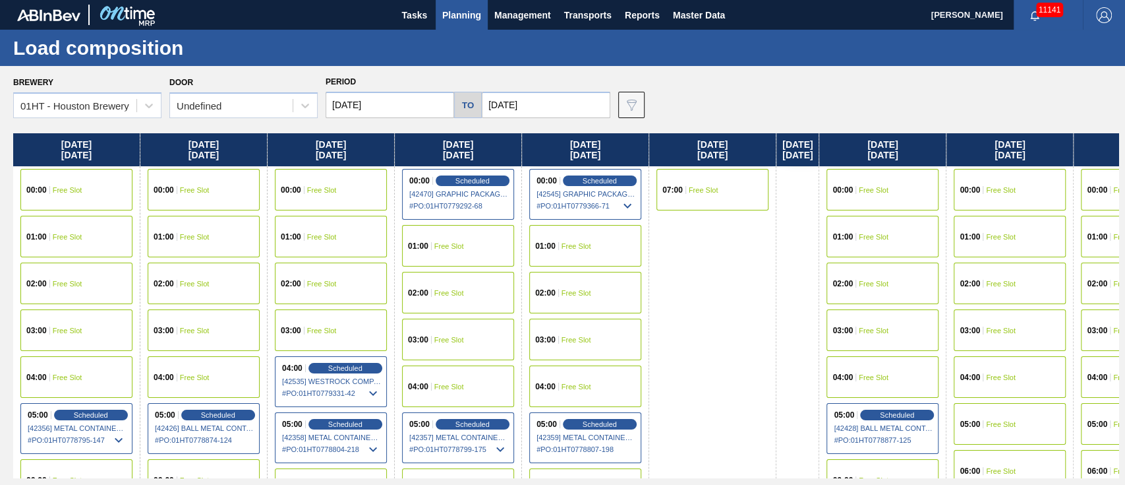
click at [385, 104] on input "[DATE]" at bounding box center [390, 105] width 129 height 26
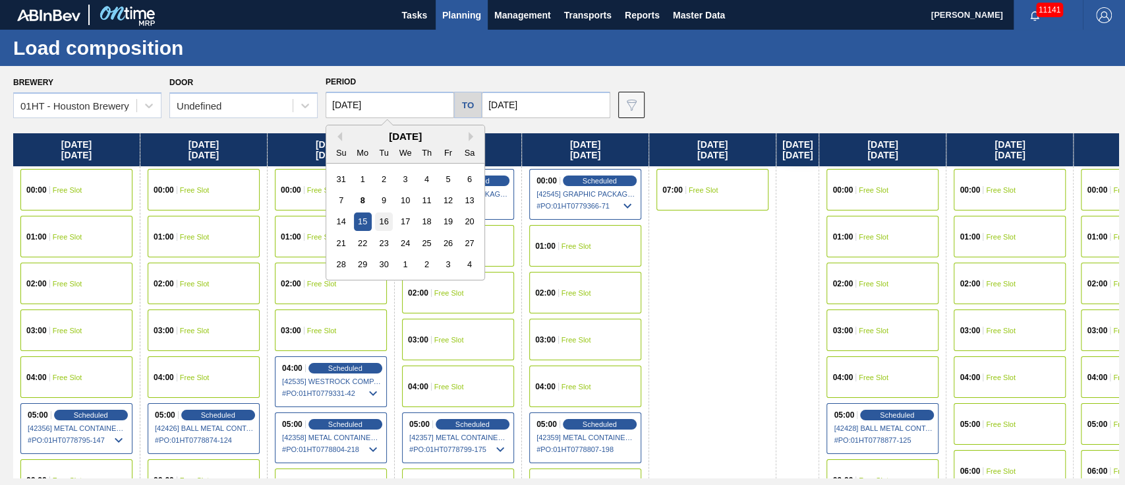
click at [386, 220] on div "16" at bounding box center [384, 221] width 18 height 18
type input "[DATE]"
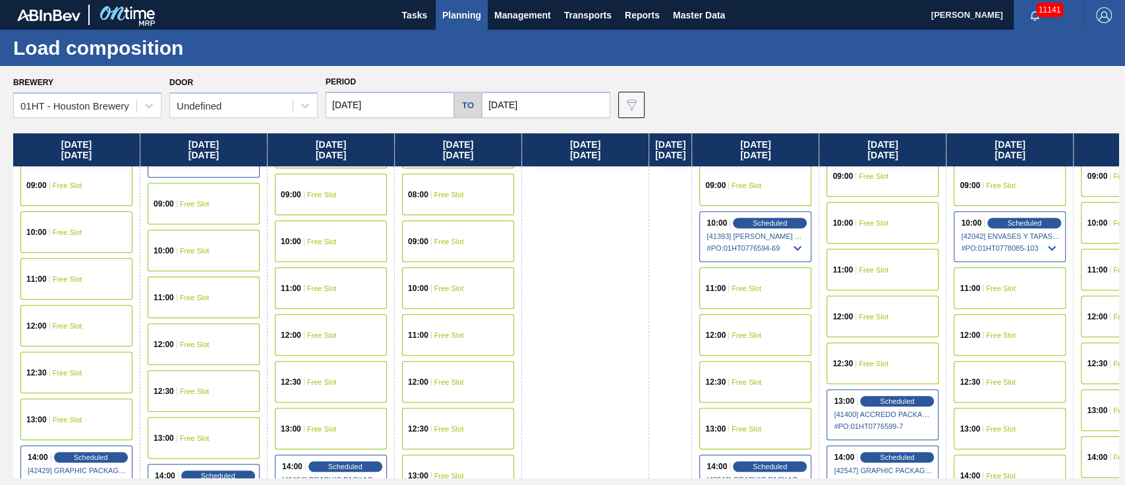
scroll to position [439, 0]
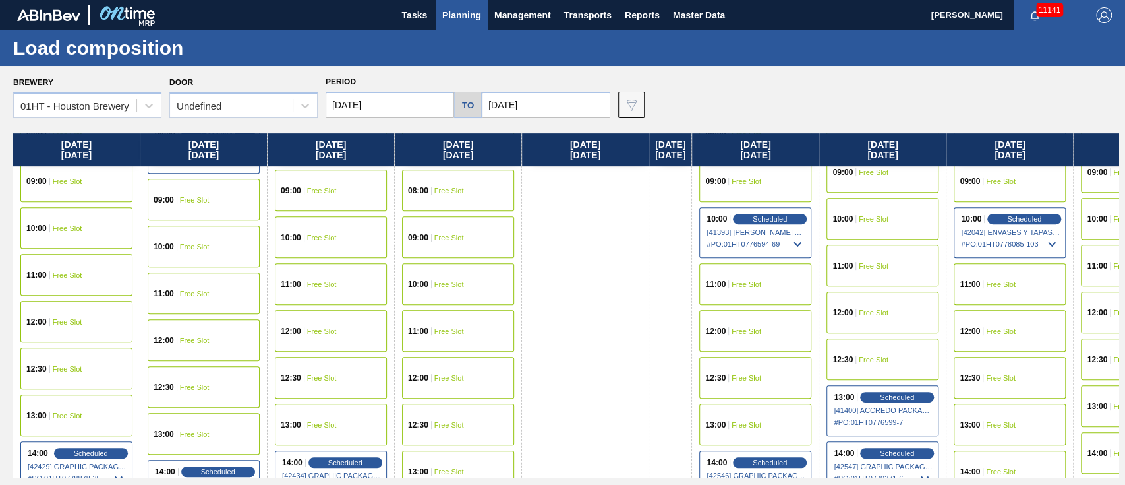
click at [992, 462] on div "14:00 Free Slot" at bounding box center [1010, 471] width 112 height 42
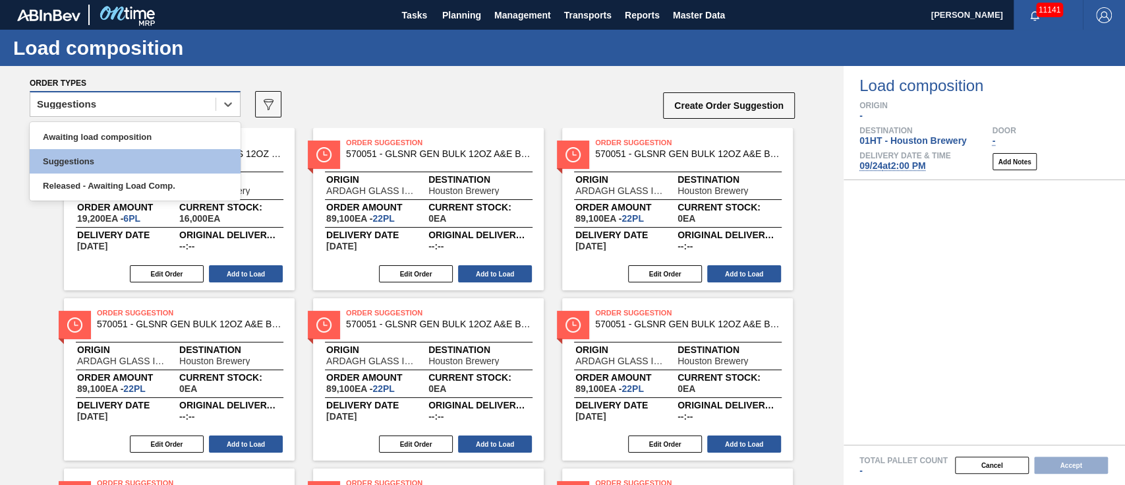
click at [117, 106] on div "Suggestions" at bounding box center [122, 104] width 185 height 19
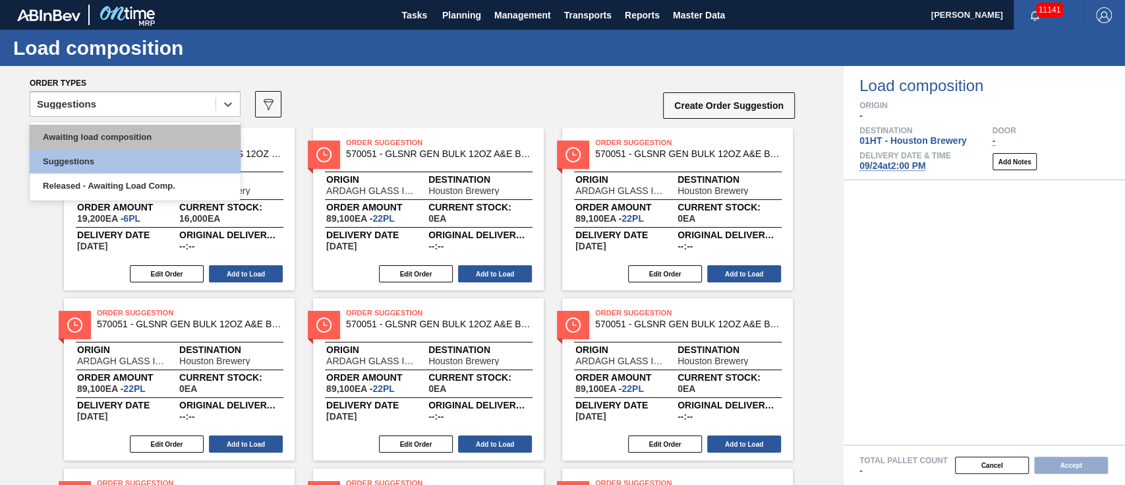
click at [118, 127] on div "Awaiting load composition" at bounding box center [135, 137] width 211 height 24
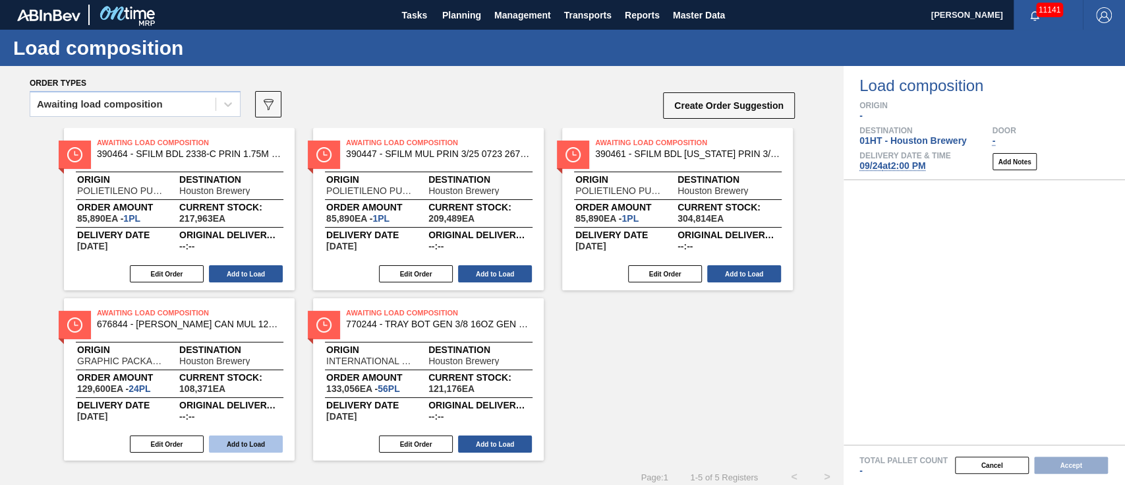
click at [242, 441] on button "Add to Load" at bounding box center [246, 443] width 74 height 17
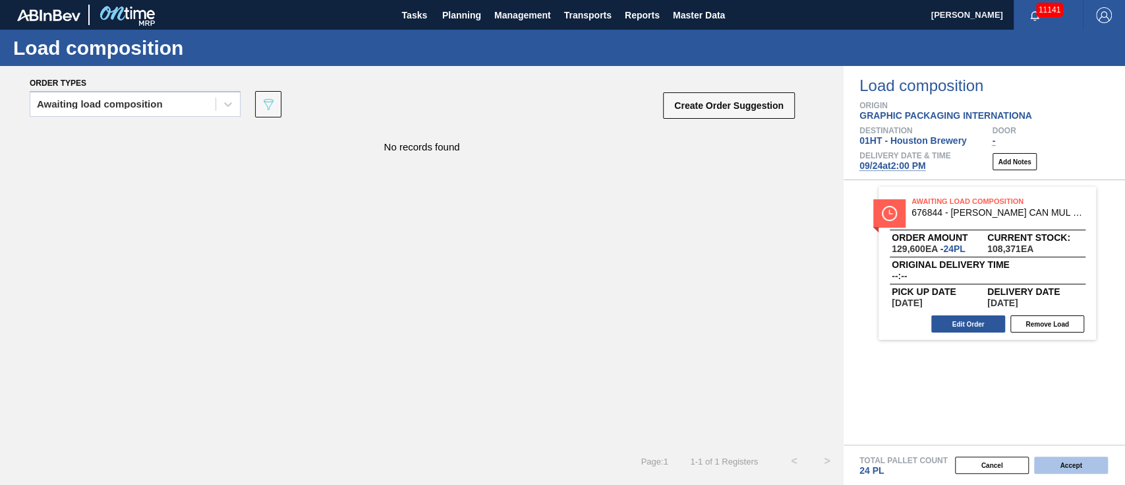
click at [1063, 463] on button "Accept" at bounding box center [1071, 464] width 74 height 17
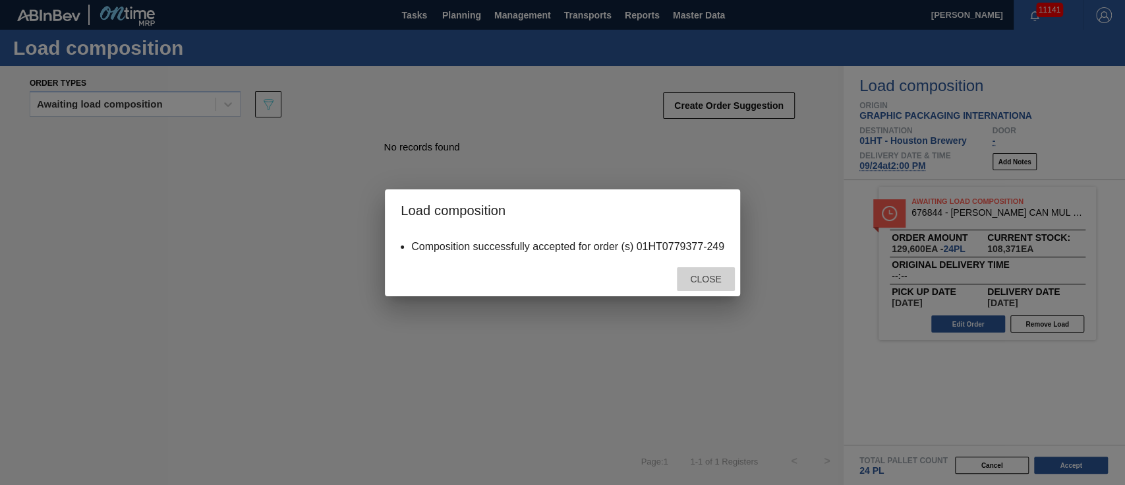
click at [713, 271] on div "Close" at bounding box center [706, 279] width 58 height 24
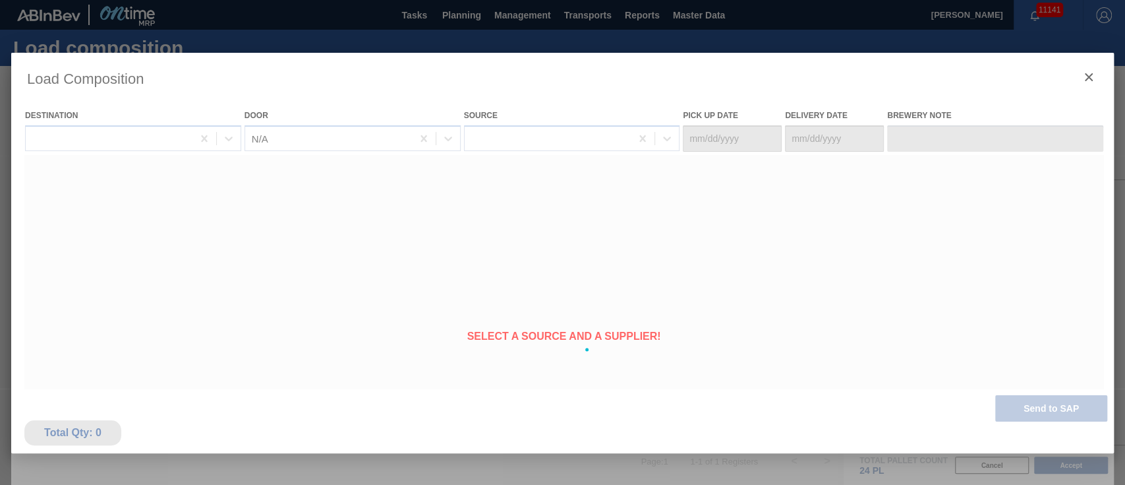
type Date "[DATE]"
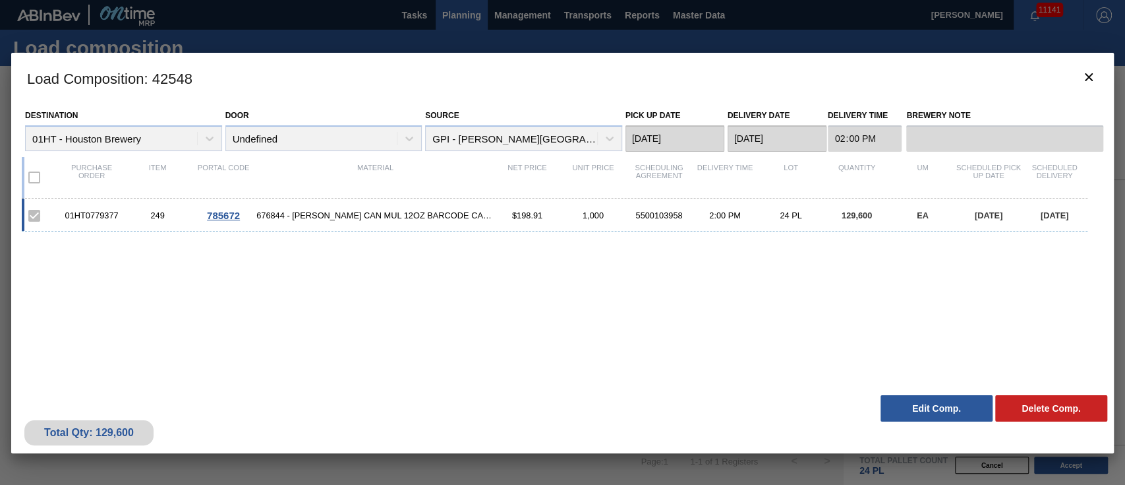
click at [455, 10] on div at bounding box center [562, 242] width 1125 height 485
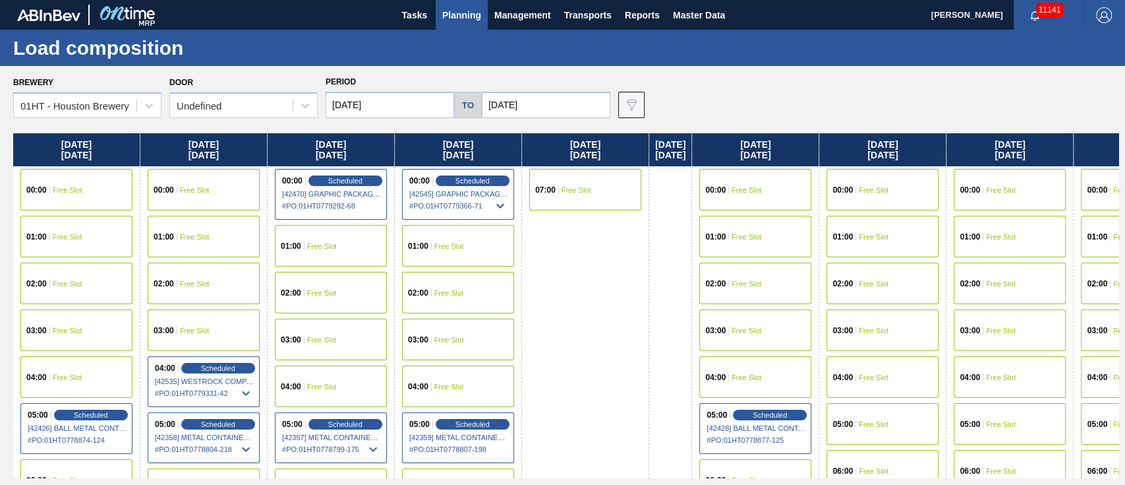
click at [461, 9] on span "Planning" at bounding box center [461, 15] width 39 height 16
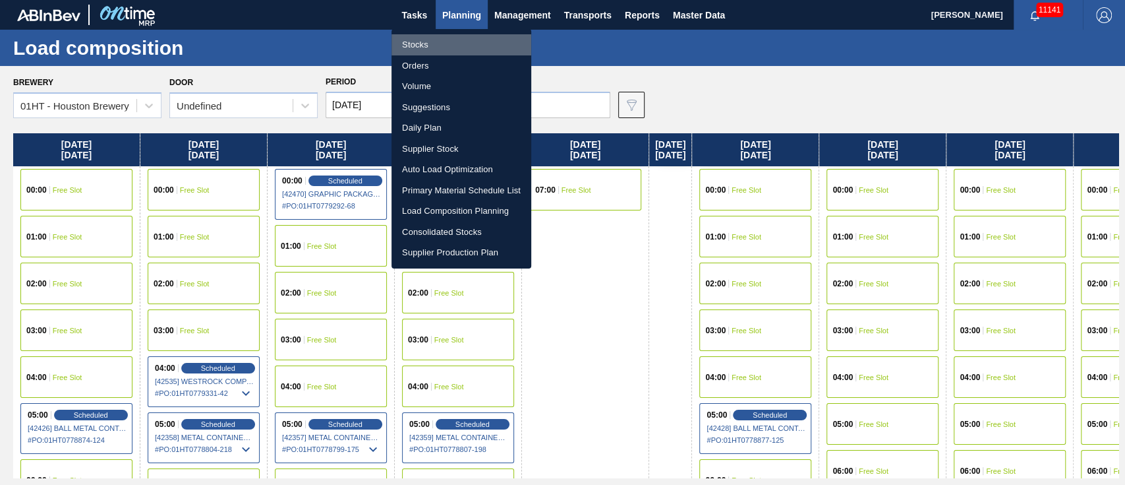
click at [418, 42] on li "Stocks" at bounding box center [462, 44] width 140 height 21
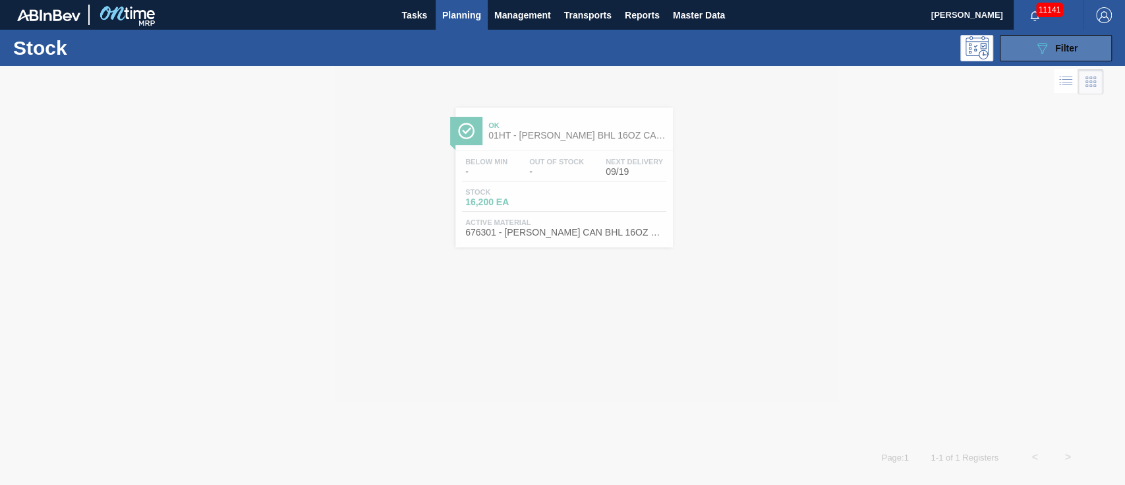
click at [1056, 49] on span "Filter" at bounding box center [1066, 48] width 22 height 11
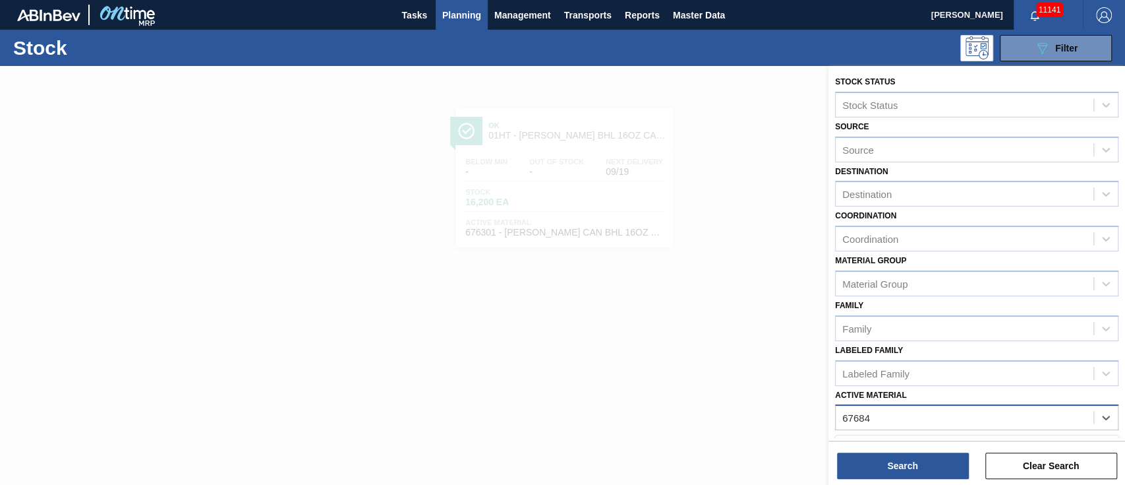
type Material "676844"
drag, startPoint x: 907, startPoint y: 458, endPoint x: 908, endPoint y: 450, distance: 8.0
click at [908, 450] on div "Search Clear Search" at bounding box center [977, 458] width 297 height 37
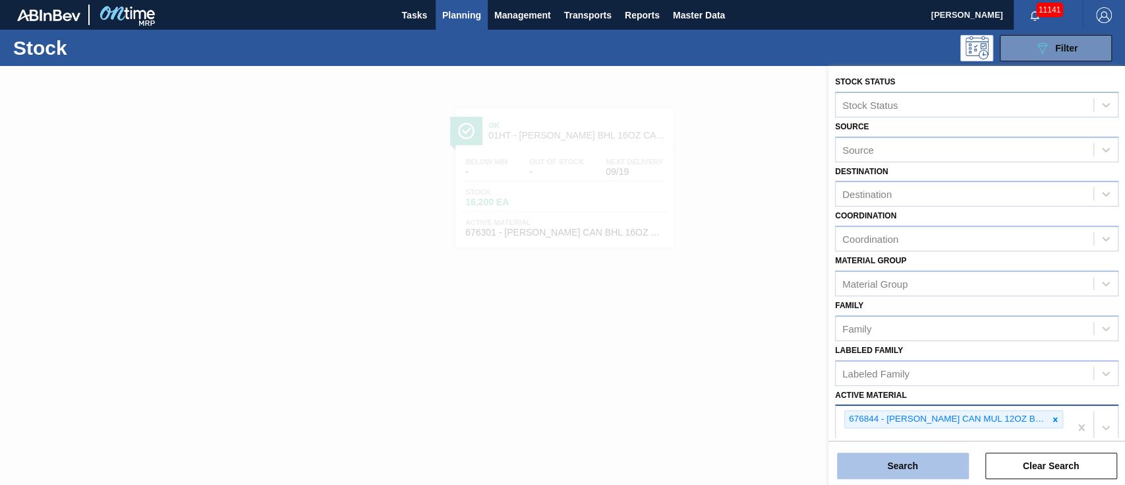
drag, startPoint x: 900, startPoint y: 467, endPoint x: 900, endPoint y: 459, distance: 7.9
click at [900, 459] on button "Search" at bounding box center [903, 465] width 132 height 26
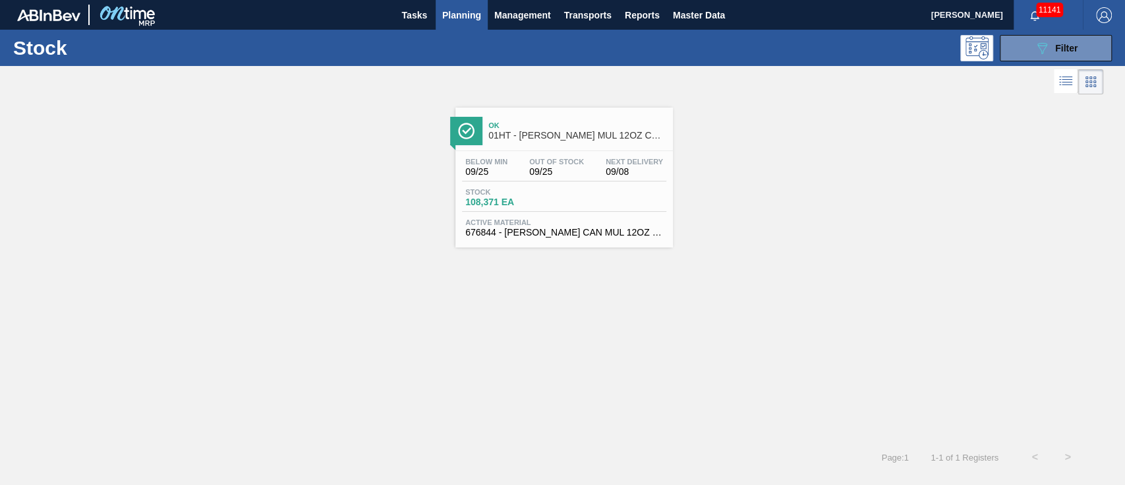
click at [564, 196] on div "Stock 108,371 EA" at bounding box center [564, 200] width 204 height 24
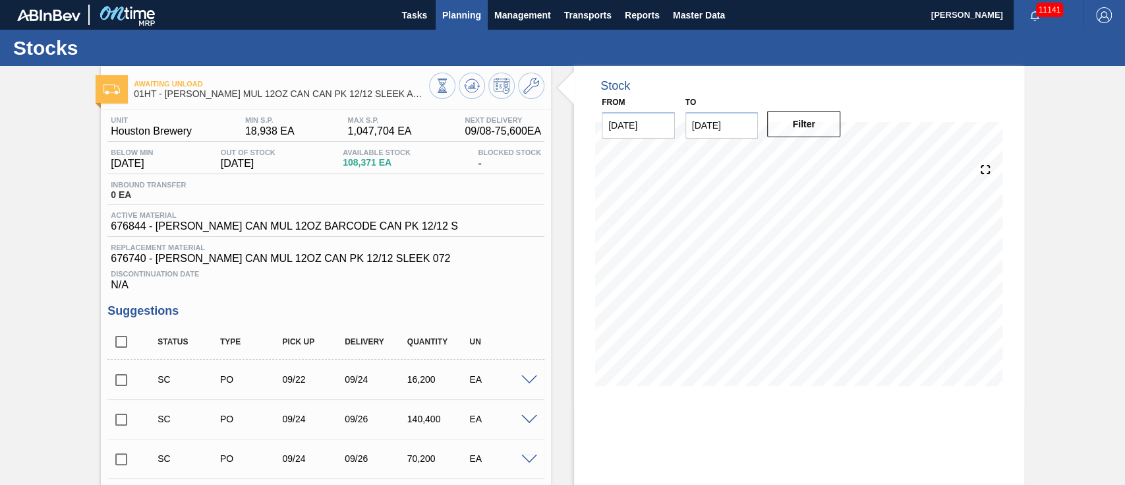
click at [452, 13] on span "Planning" at bounding box center [461, 15] width 39 height 16
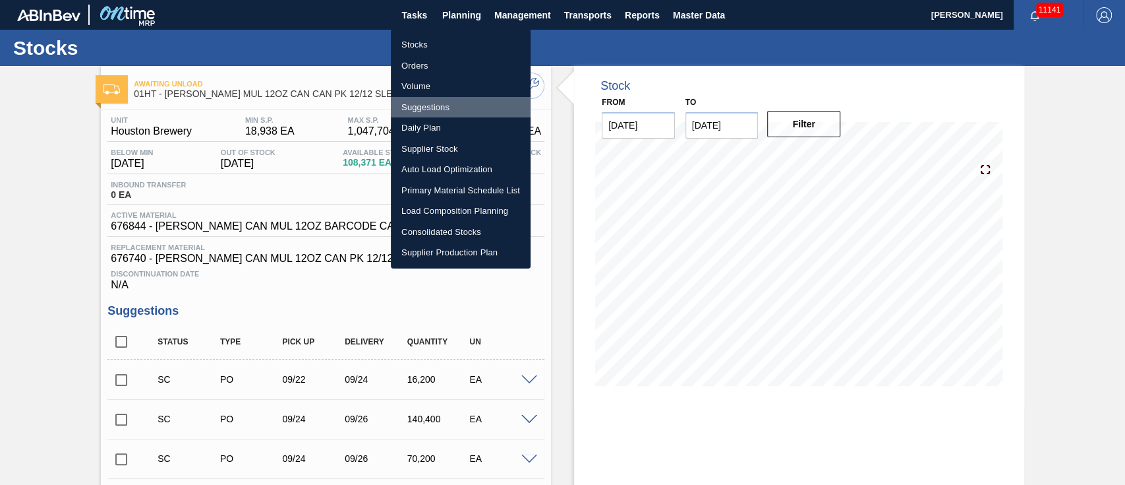
click at [418, 103] on li "Suggestions" at bounding box center [461, 107] width 140 height 21
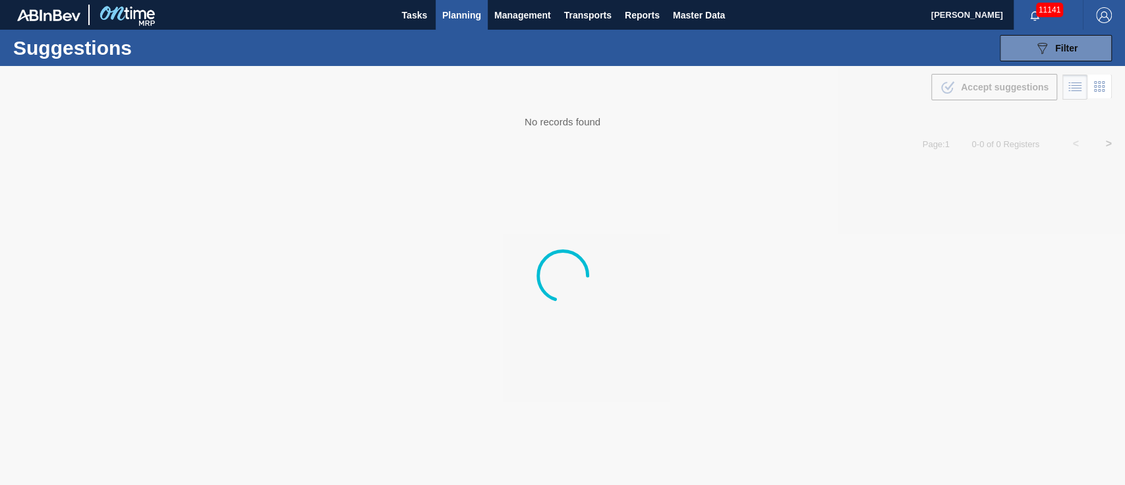
type from "[DATE]"
type to "[DATE]"
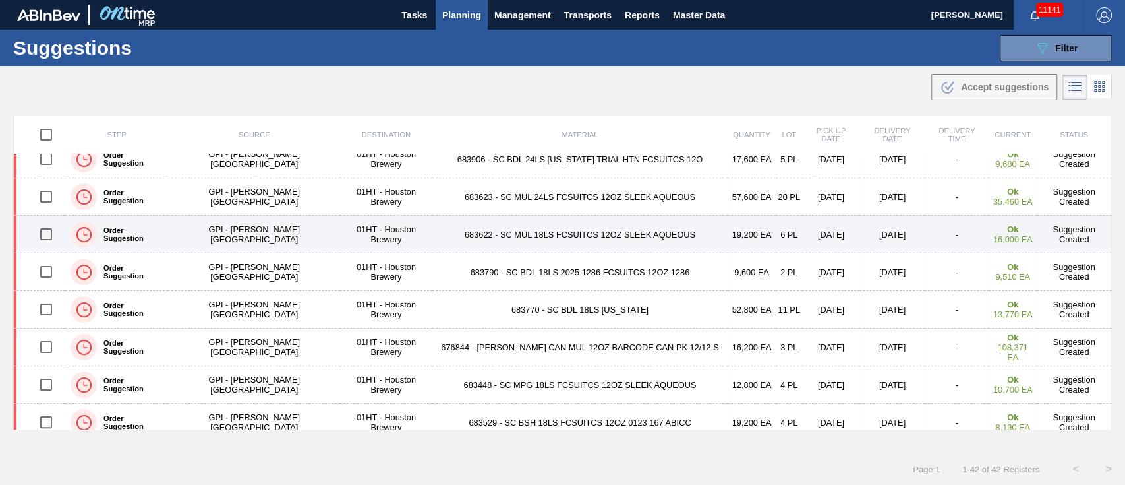
scroll to position [88, 0]
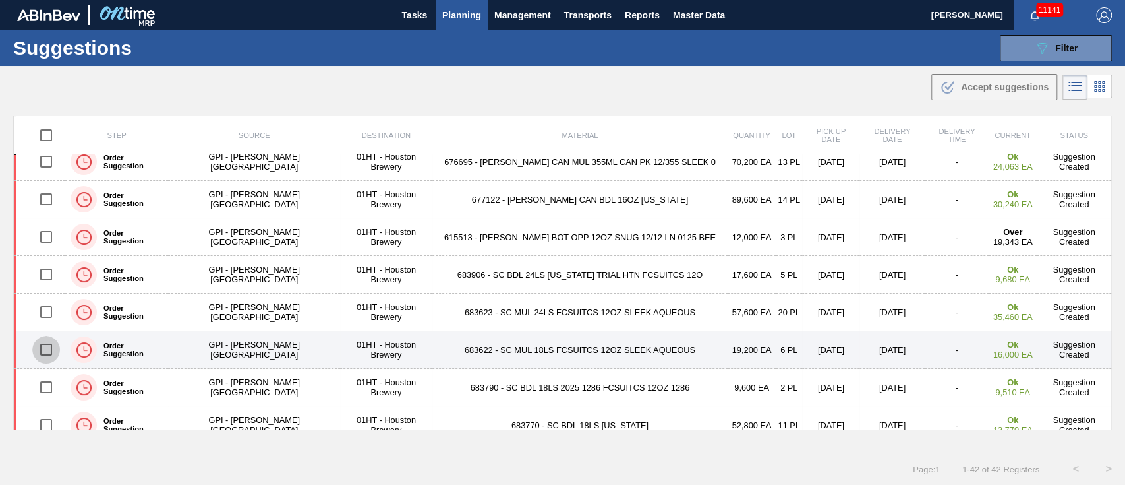
click at [50, 345] on input "checkbox" at bounding box center [46, 350] width 28 height 28
checkbox input "true"
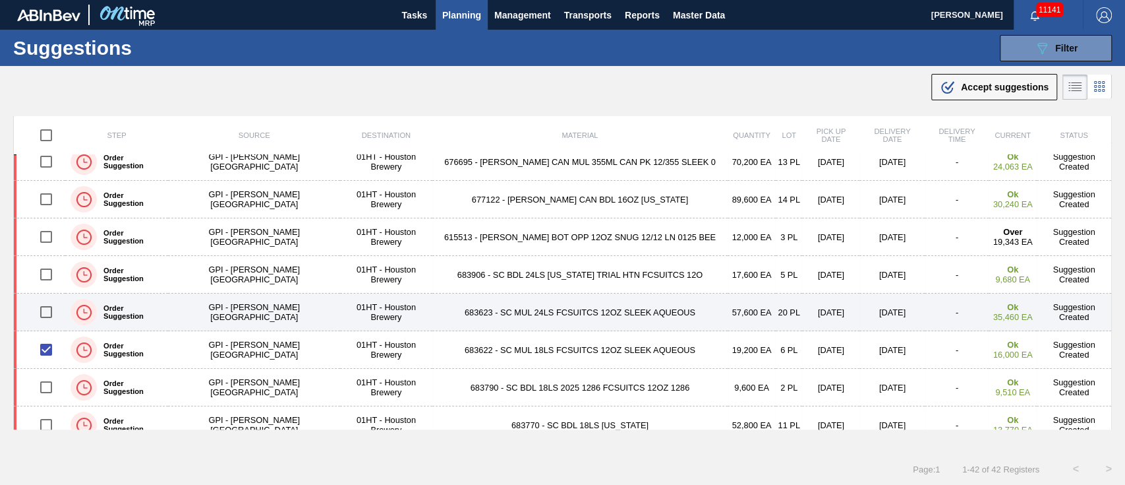
click at [52, 318] on input "checkbox" at bounding box center [46, 312] width 28 height 28
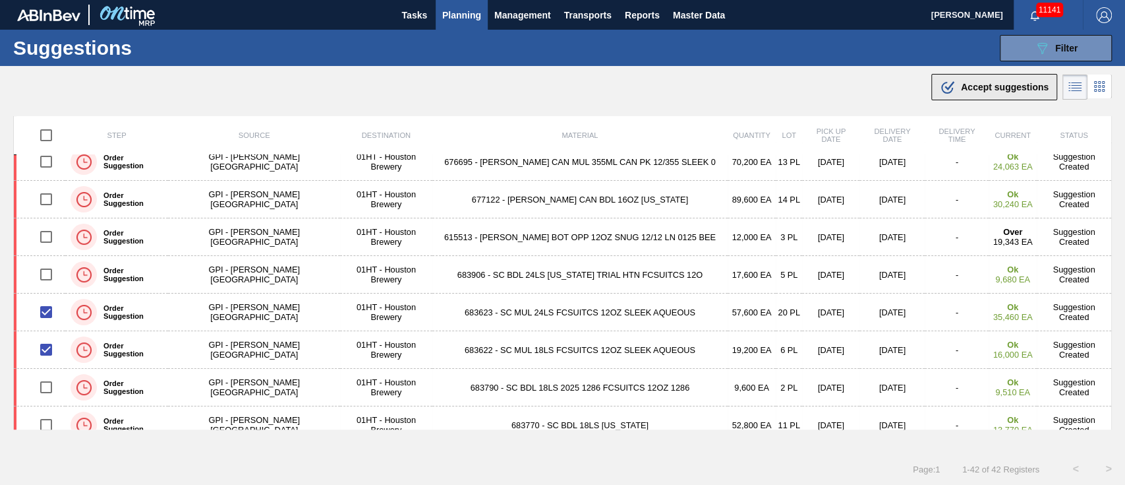
click at [989, 87] on span "Accept suggestions" at bounding box center [1005, 87] width 88 height 11
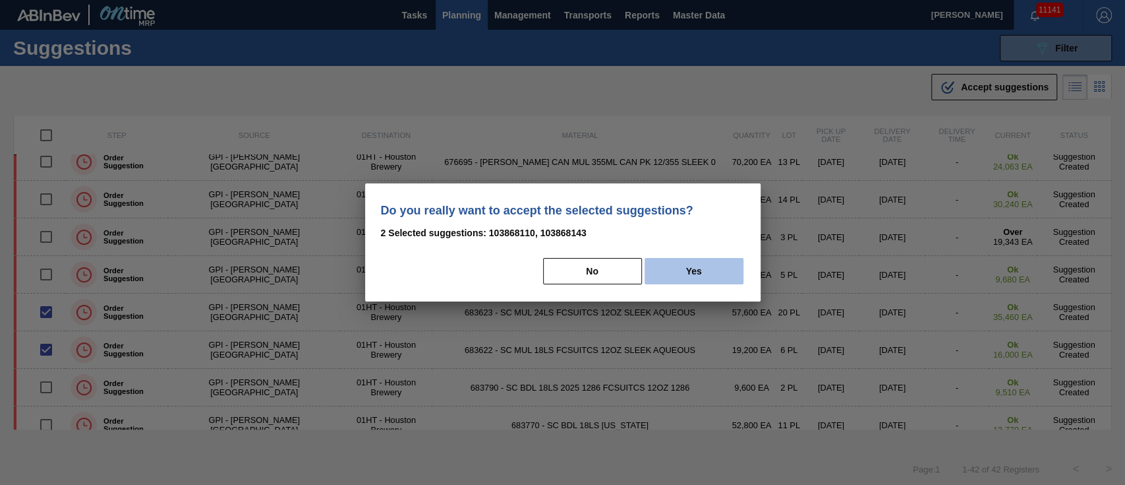
click at [717, 271] on button "Yes" at bounding box center [694, 271] width 99 height 26
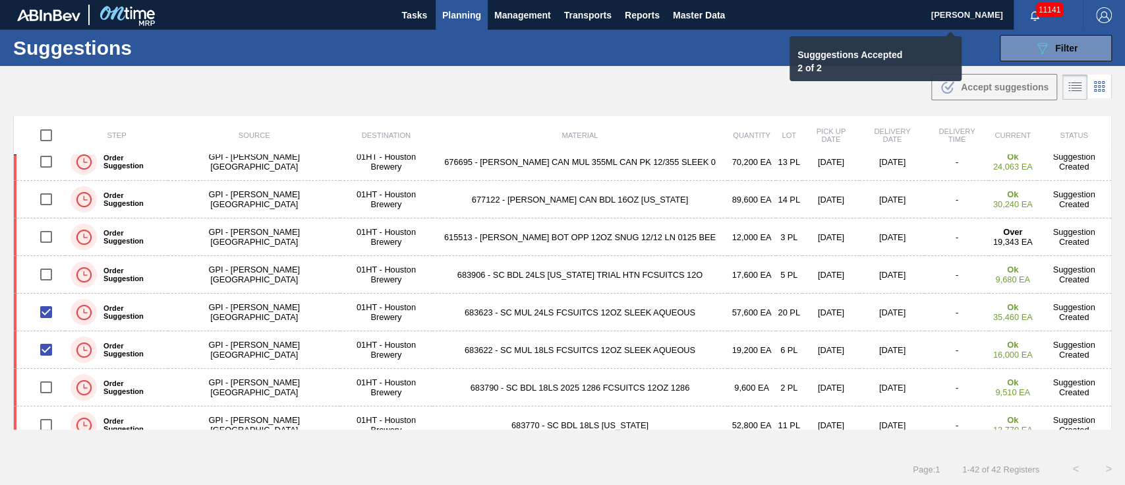
checkbox input "false"
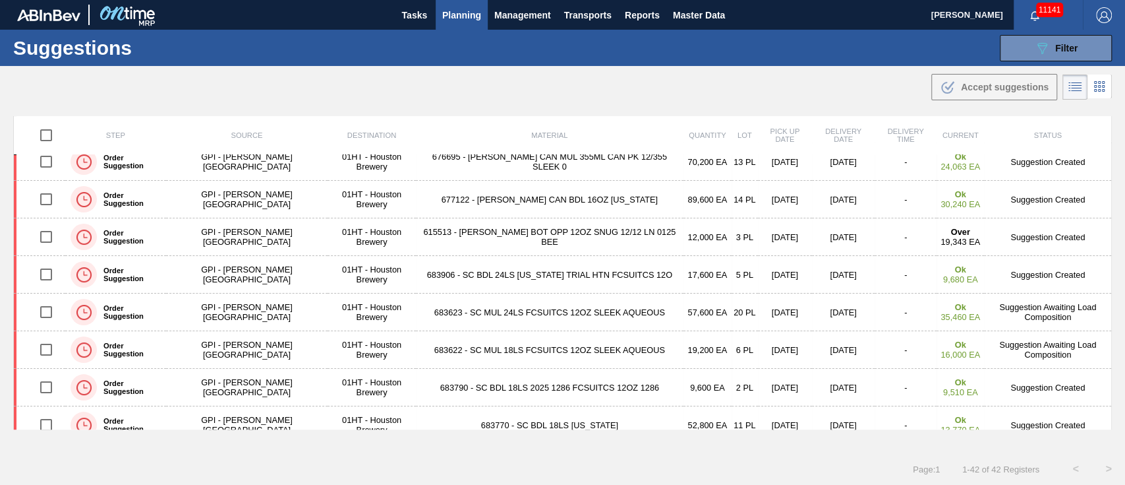
click at [458, 11] on span "Planning" at bounding box center [461, 15] width 39 height 16
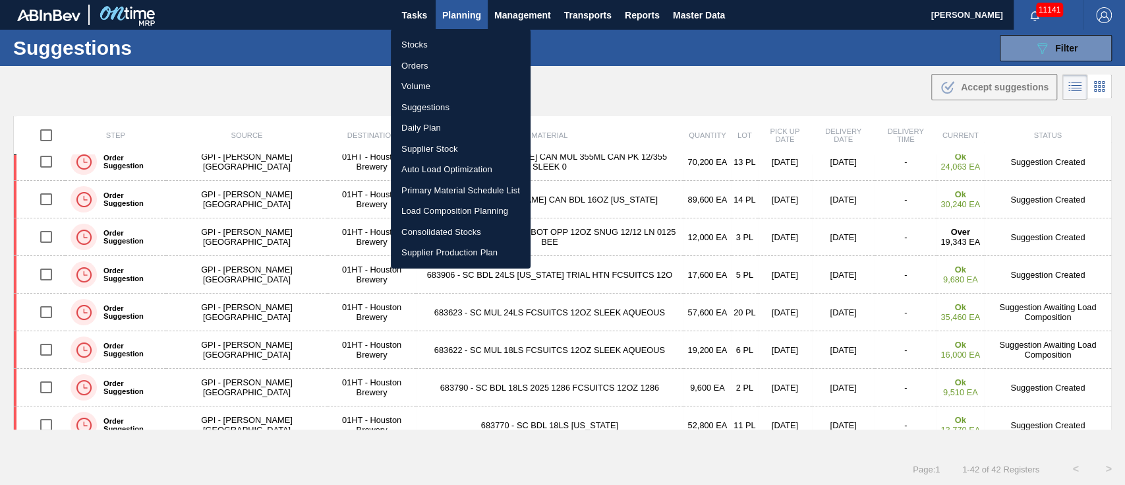
click at [471, 205] on li "Load Composition Planning" at bounding box center [461, 210] width 140 height 21
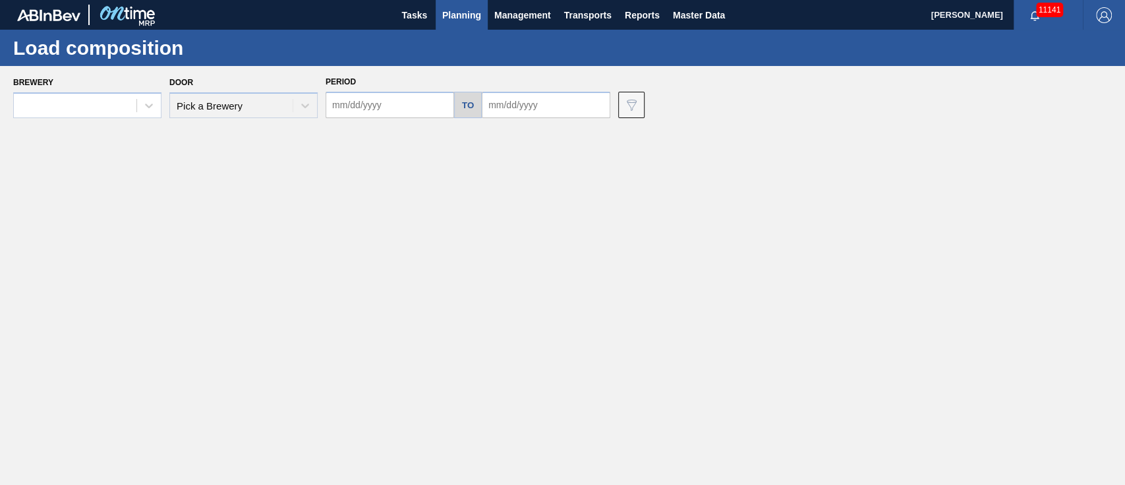
type input "[DATE]"
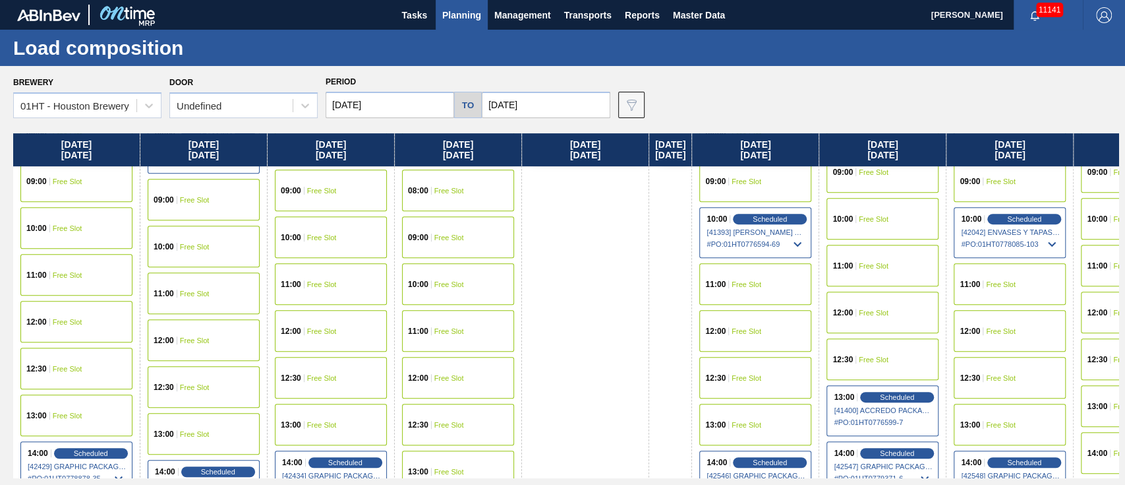
scroll to position [527, 0]
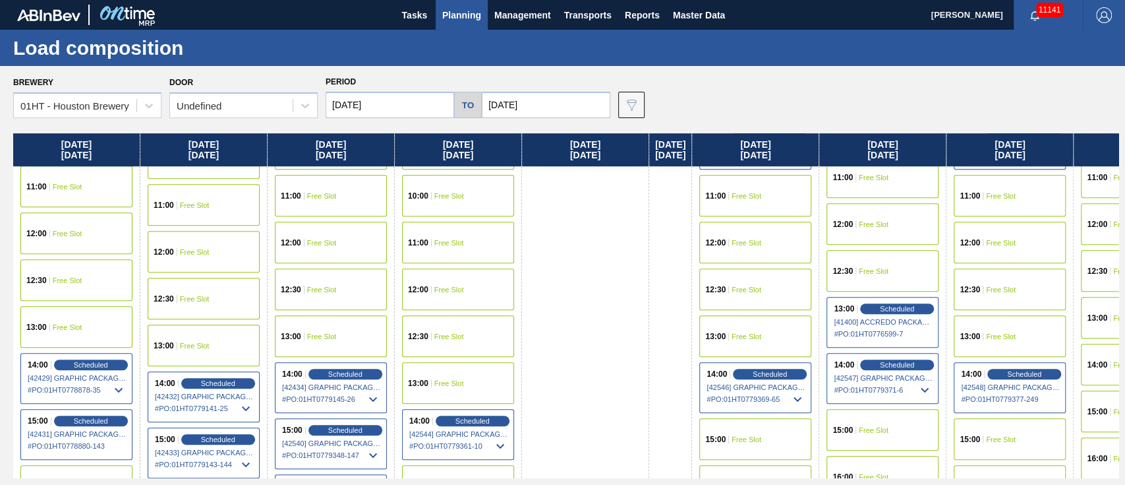
click at [1005, 427] on div "15:00 Free Slot" at bounding box center [1010, 439] width 112 height 42
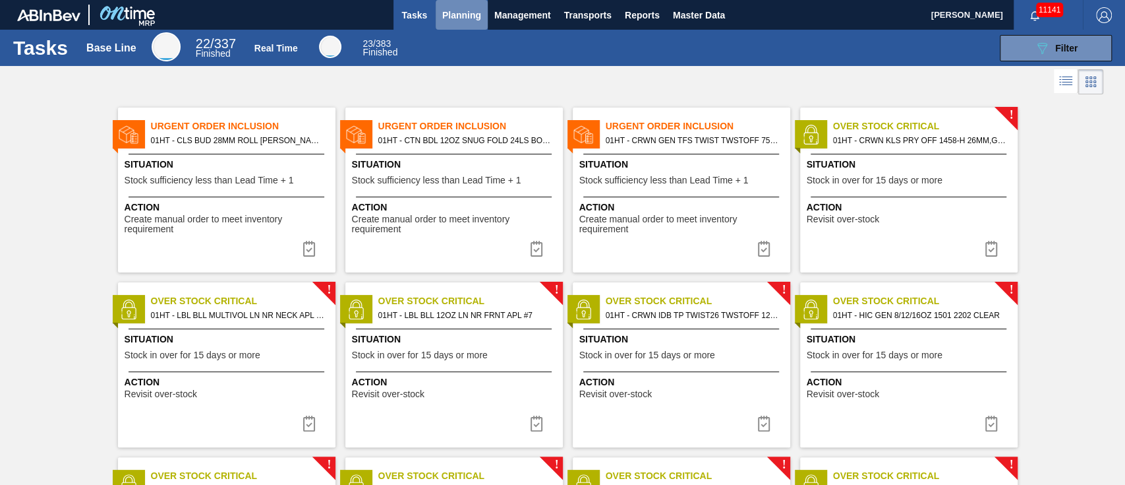
click at [446, 16] on span "Planning" at bounding box center [461, 15] width 39 height 16
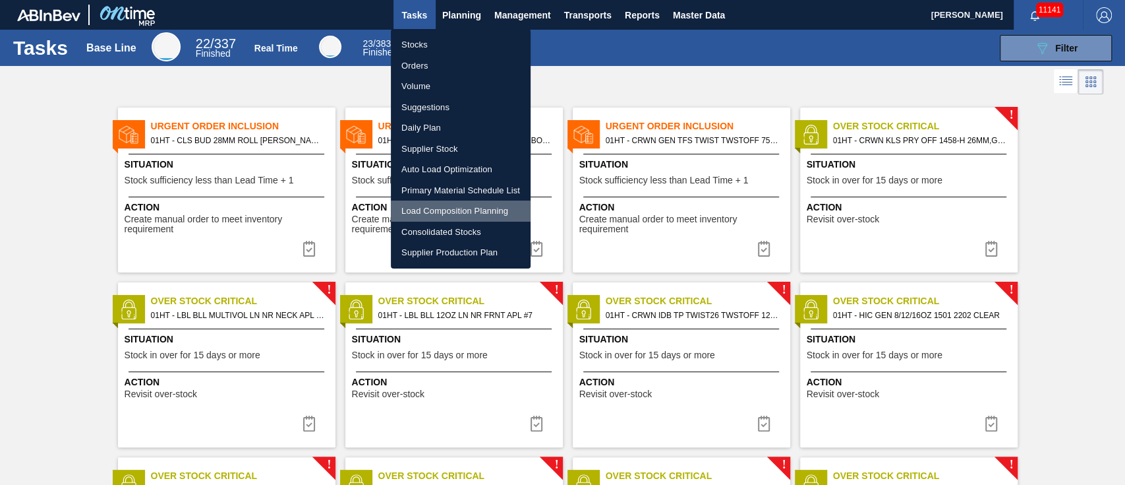
click at [442, 206] on li "Load Composition Planning" at bounding box center [461, 210] width 140 height 21
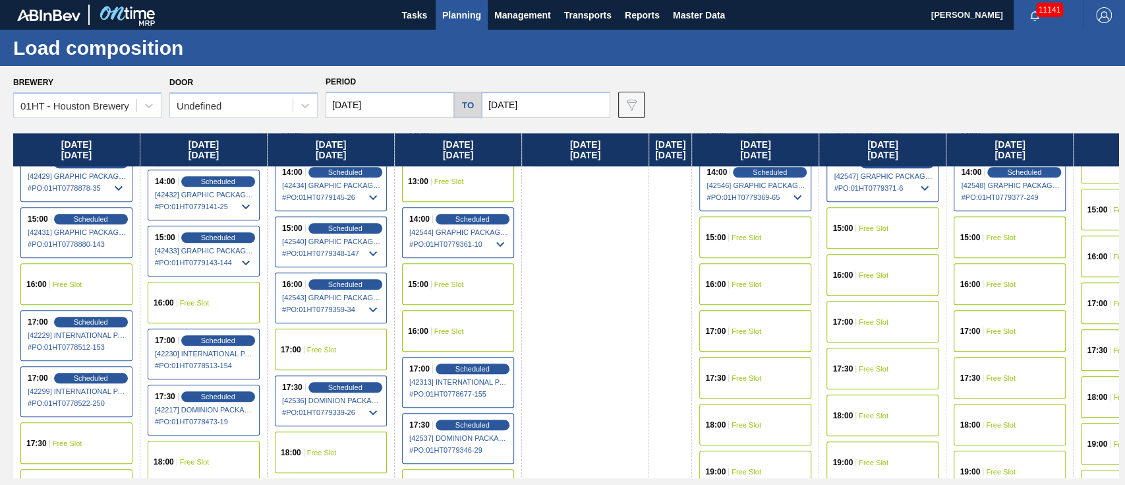
scroll to position [703, 0]
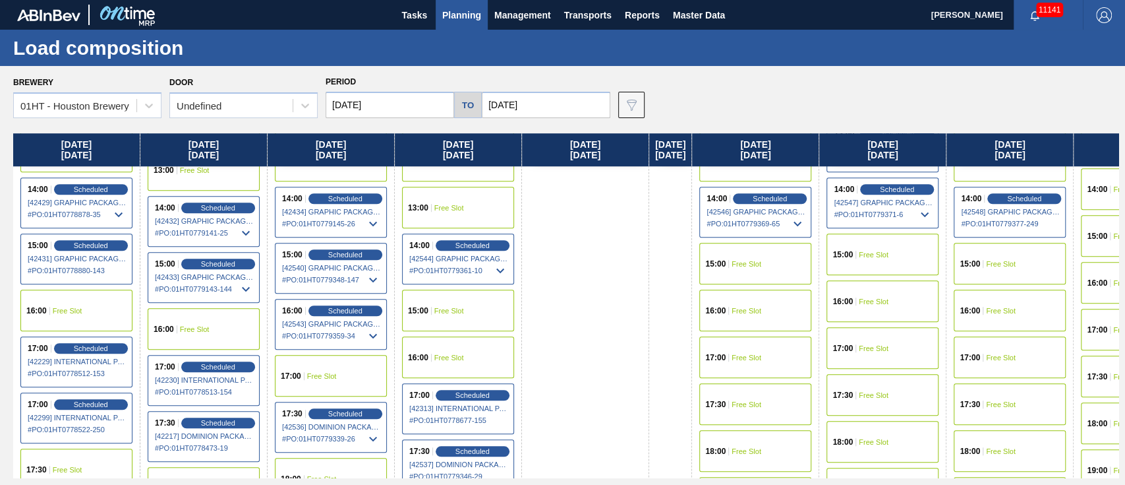
click at [874, 251] on span "Free Slot" at bounding box center [874, 255] width 30 height 8
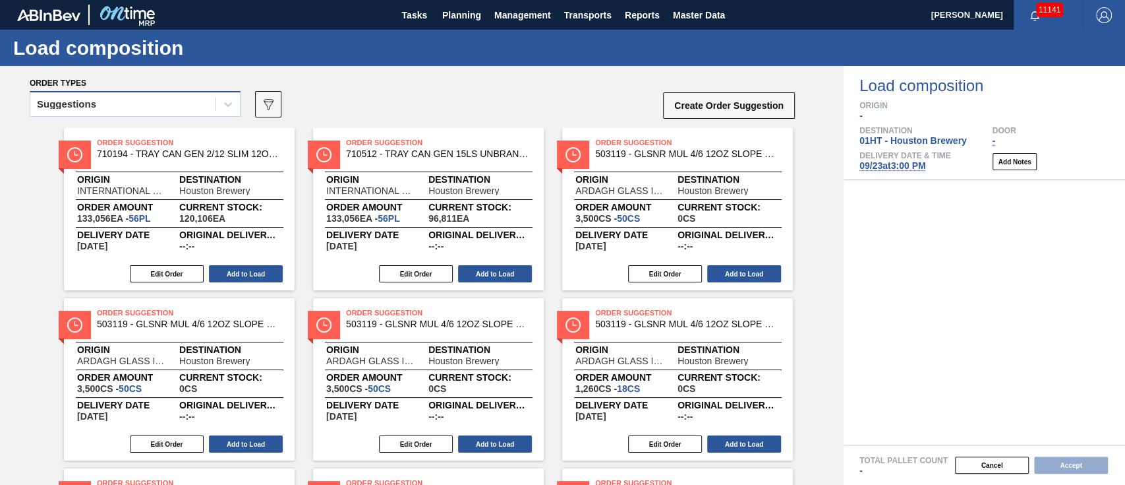
click at [185, 102] on div "Suggestions" at bounding box center [122, 104] width 185 height 19
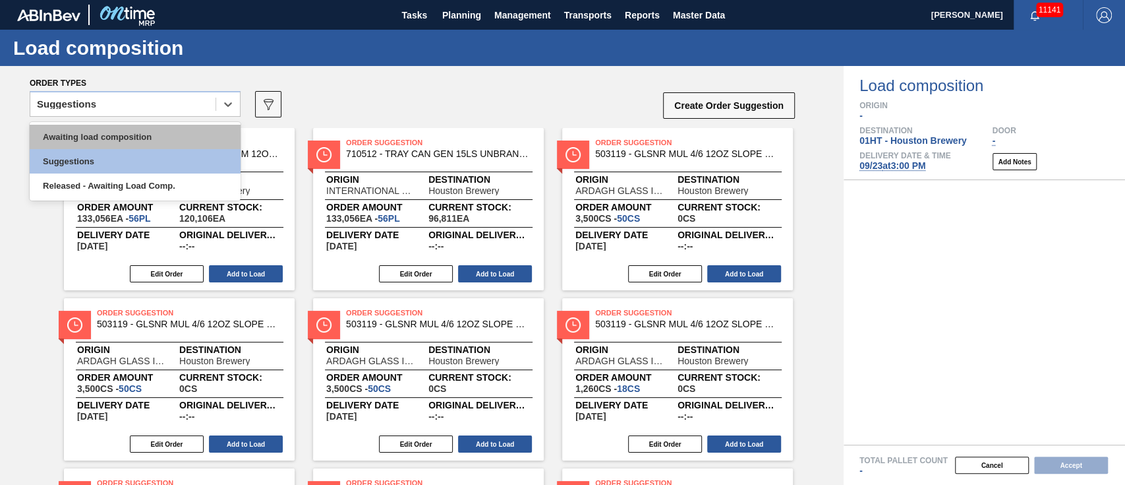
click at [177, 134] on div "Awaiting load composition" at bounding box center [135, 137] width 211 height 24
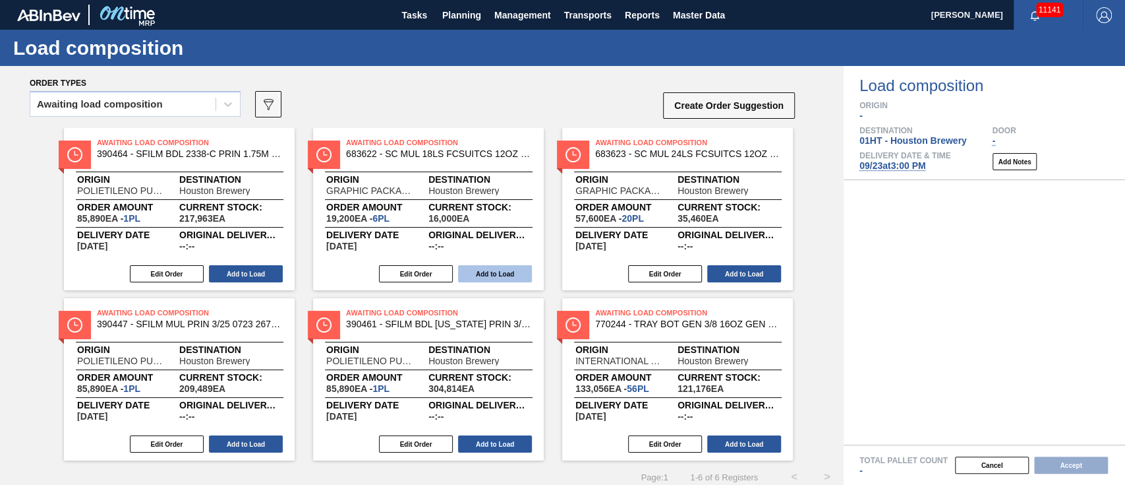
click at [499, 277] on button "Add to Load" at bounding box center [495, 273] width 74 height 17
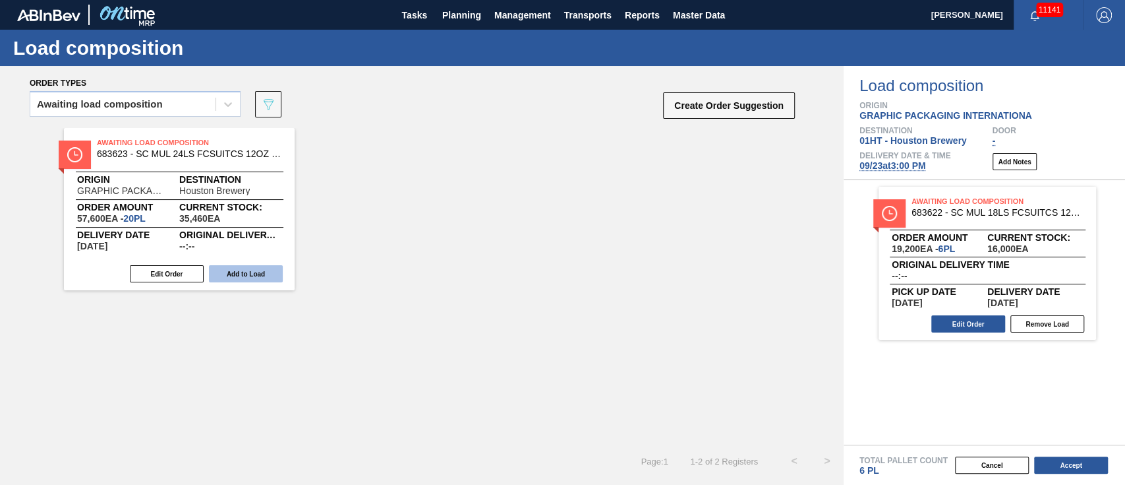
click at [246, 270] on button "Add to Load" at bounding box center [246, 273] width 74 height 17
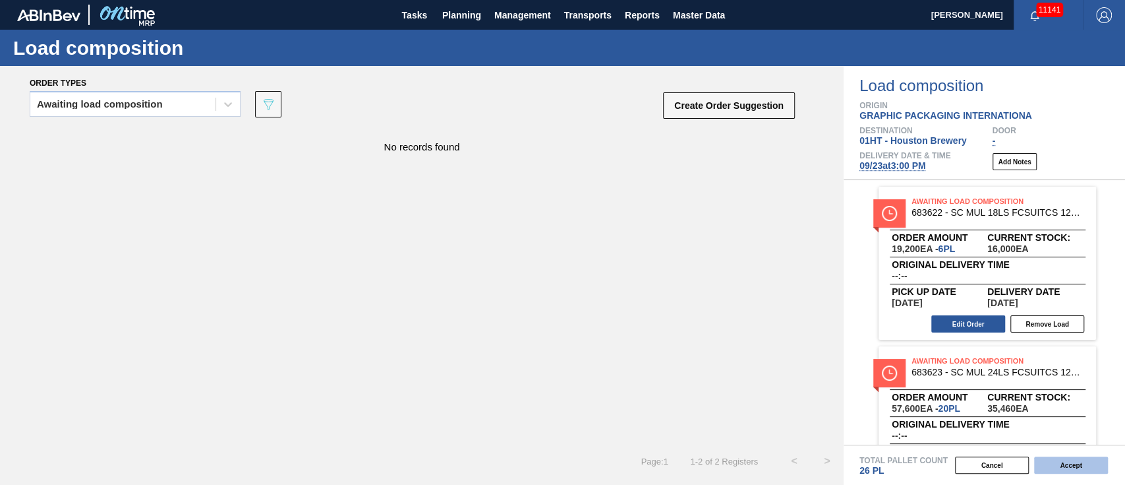
click at [1059, 461] on button "Accept" at bounding box center [1071, 464] width 74 height 17
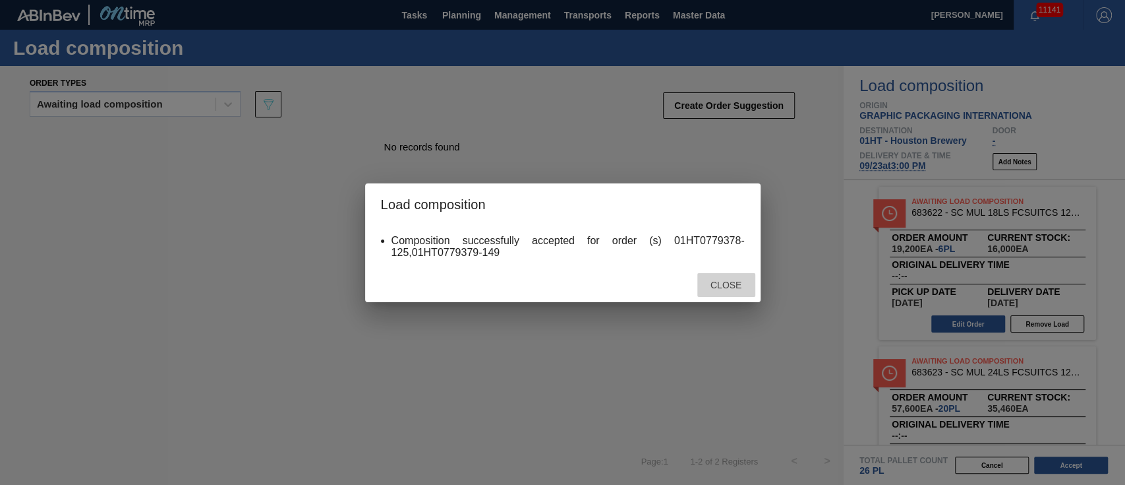
click at [720, 287] on span "Close" at bounding box center [726, 285] width 52 height 11
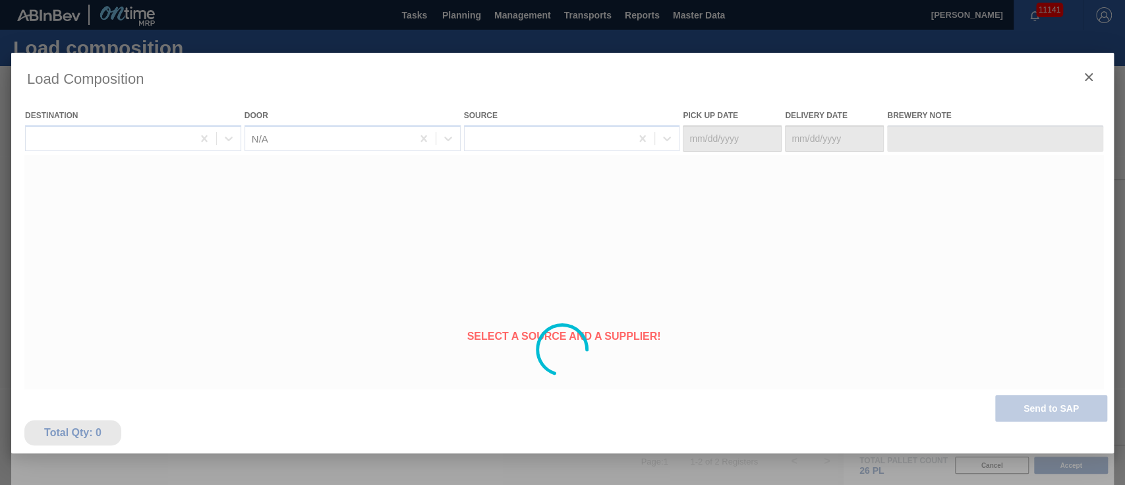
type Date "[DATE]"
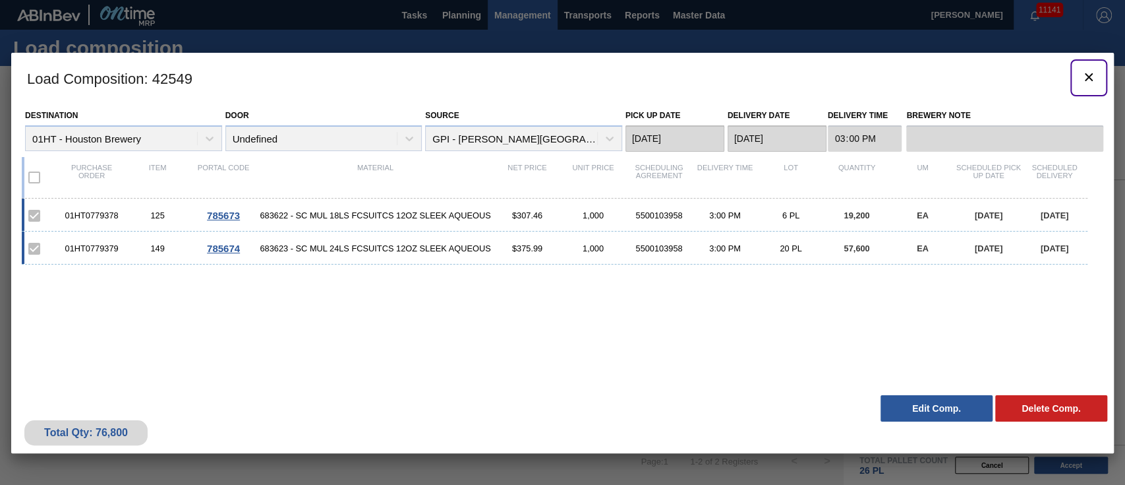
drag, startPoint x: 1089, startPoint y: 74, endPoint x: 491, endPoint y: 10, distance: 601.4
click at [1088, 74] on icon "botão de ícone" at bounding box center [1089, 77] width 16 height 16
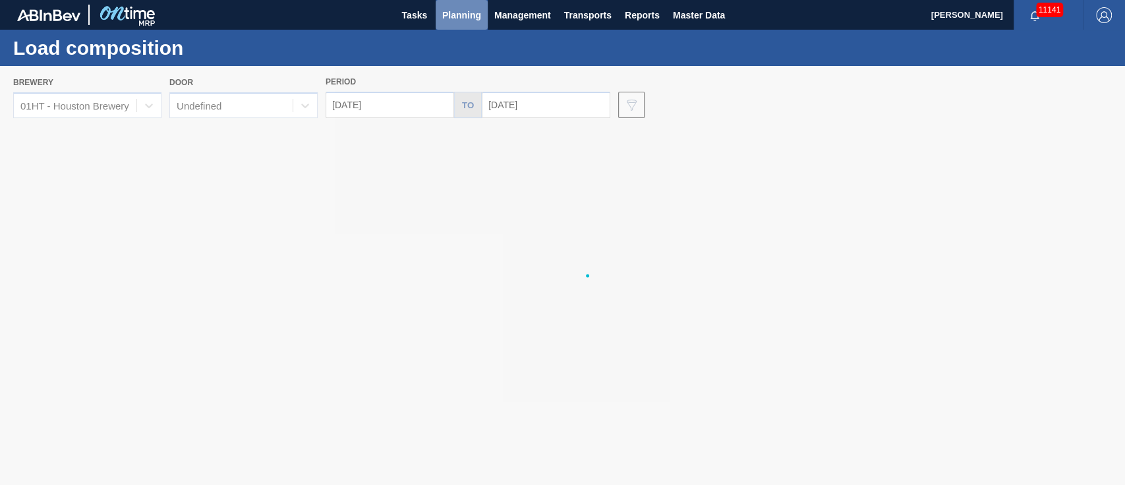
click at [465, 11] on span "Planning" at bounding box center [461, 15] width 39 height 16
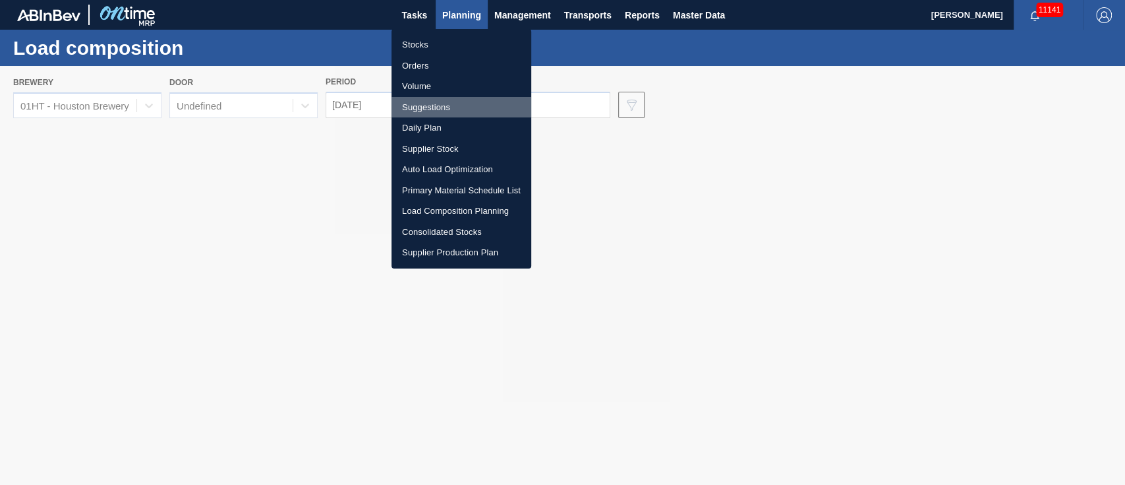
click at [412, 104] on li "Suggestions" at bounding box center [462, 107] width 140 height 21
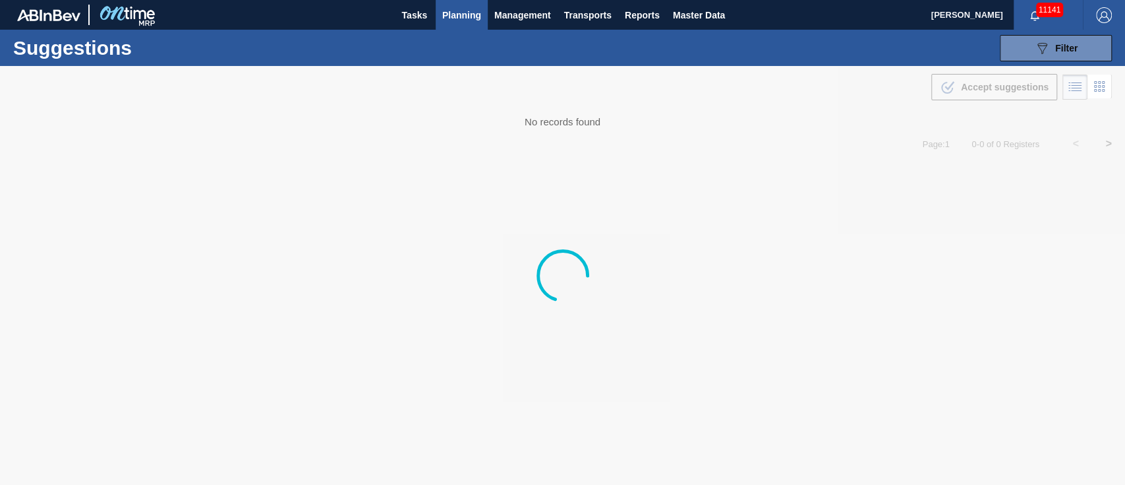
type from "[DATE]"
type to "[DATE]"
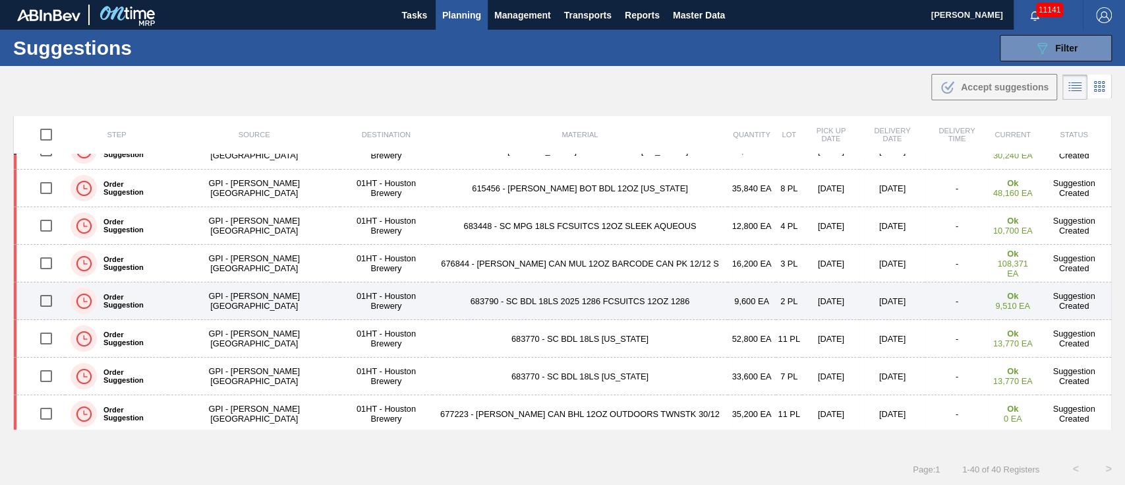
scroll to position [175, 0]
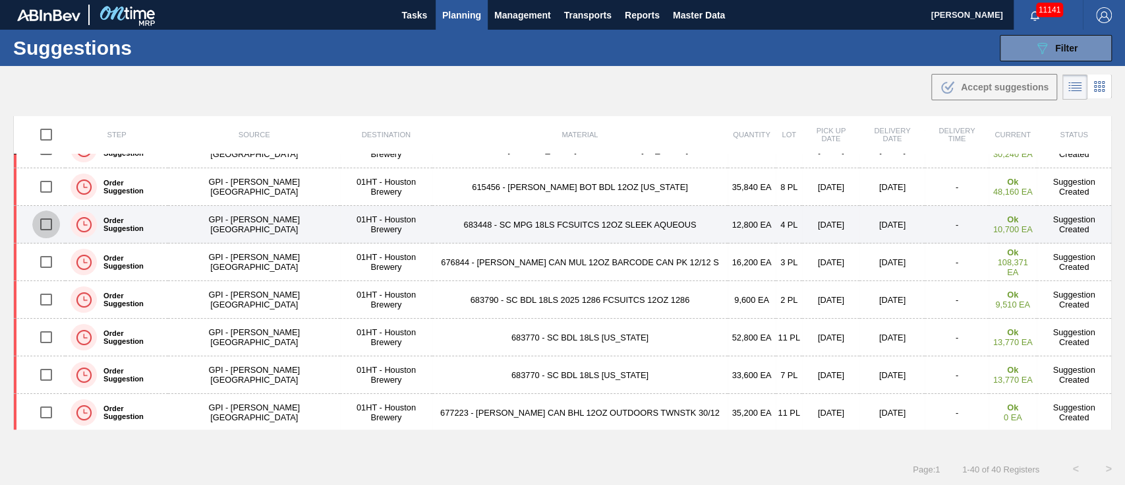
click at [44, 222] on input "checkbox" at bounding box center [46, 224] width 28 height 28
checkbox input "true"
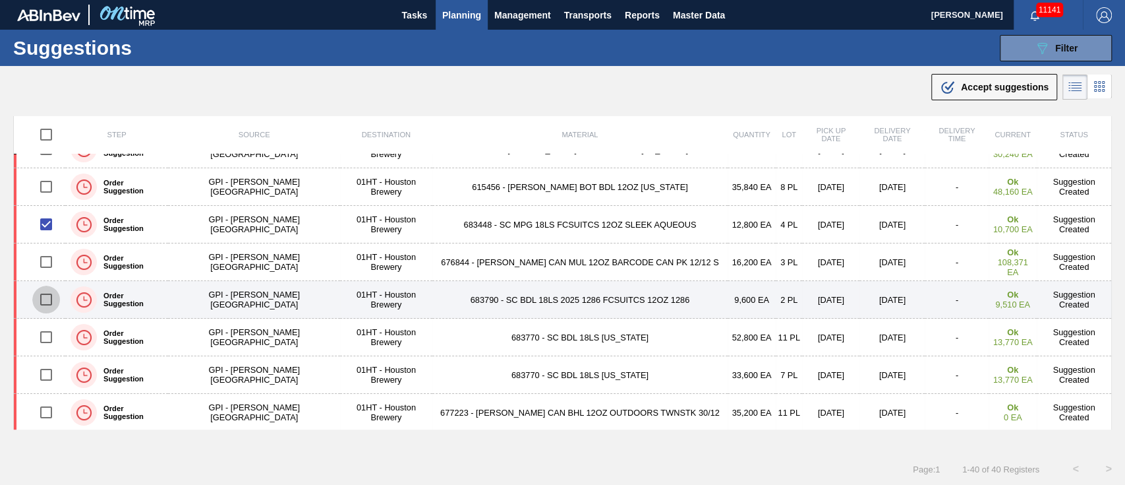
click at [50, 296] on input "checkbox" at bounding box center [46, 299] width 28 height 28
checkbox input "true"
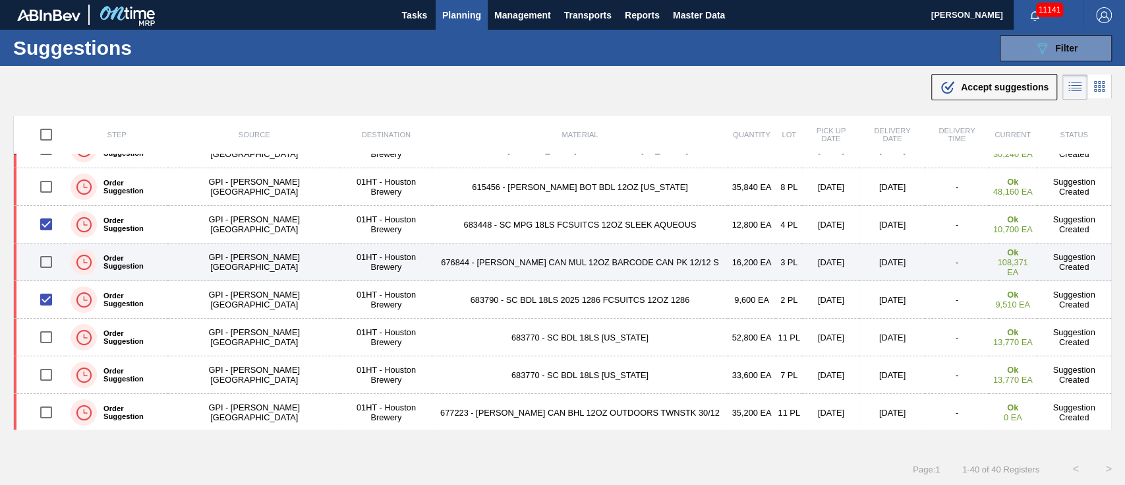
click at [51, 261] on input "checkbox" at bounding box center [46, 262] width 28 height 28
checkbox input "true"
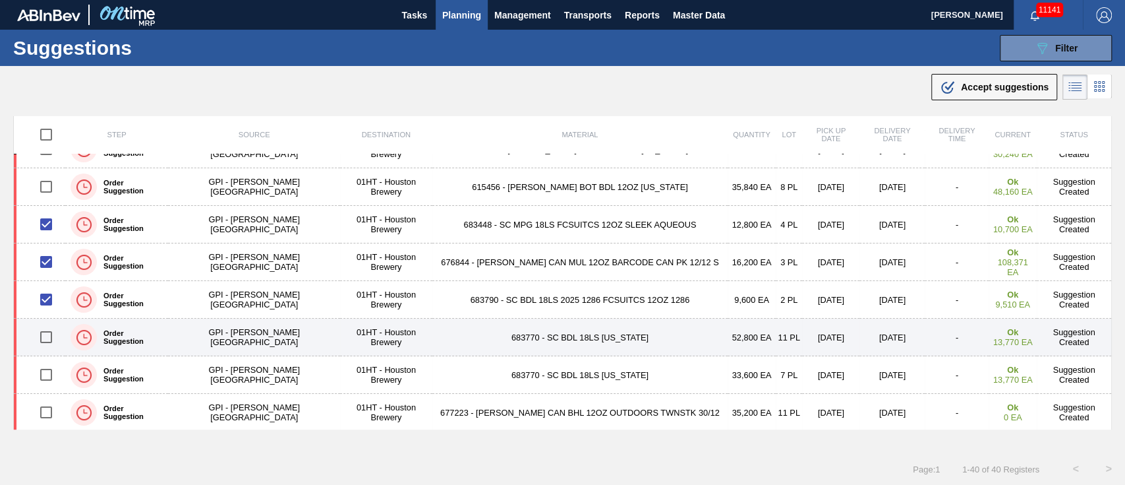
click at [51, 336] on input "checkbox" at bounding box center [46, 337] width 28 height 28
checkbox input "true"
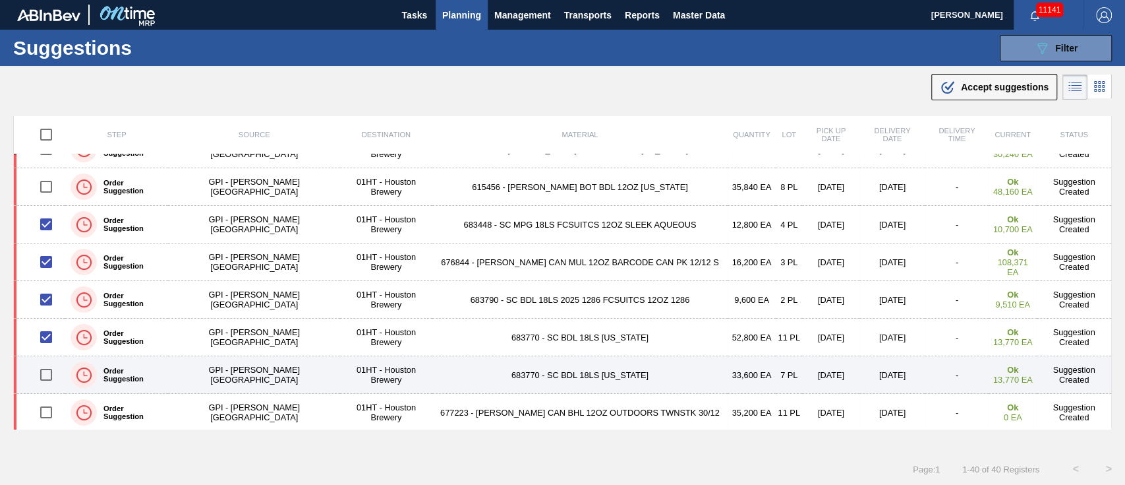
click at [46, 372] on input "checkbox" at bounding box center [46, 375] width 28 height 28
checkbox input "true"
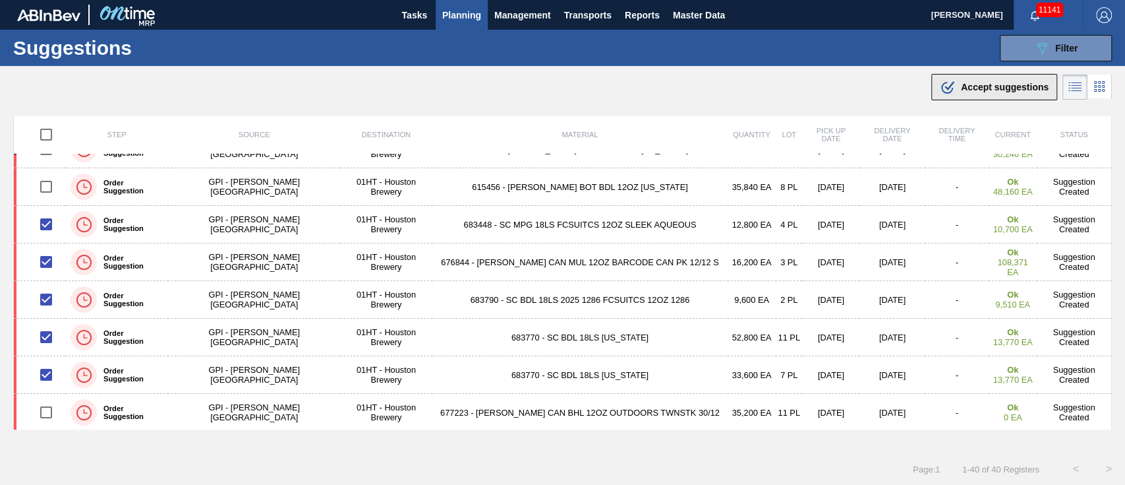
click at [951, 86] on icon ".b{fill:var(--color-action-default)}" at bounding box center [948, 87] width 16 height 16
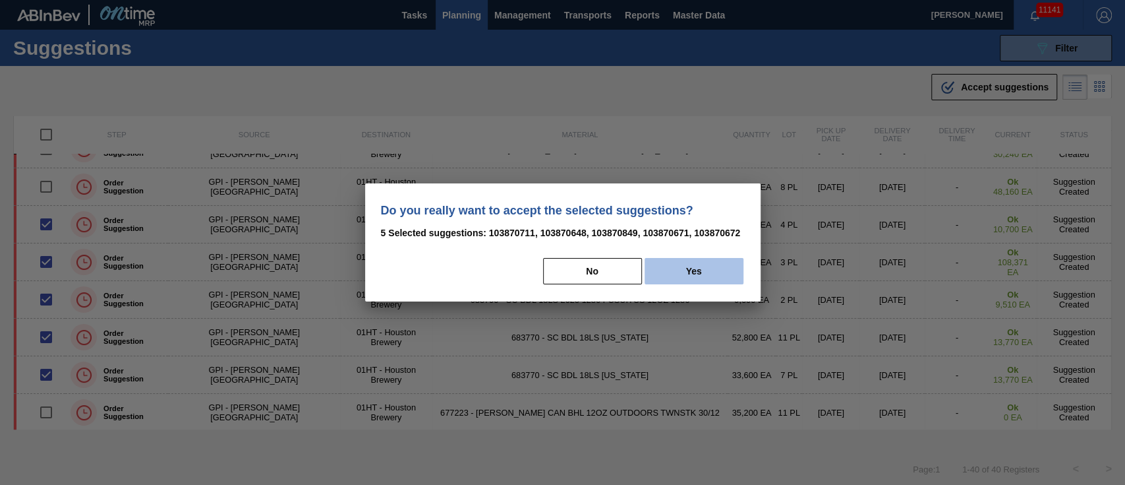
click at [697, 265] on button "Yes" at bounding box center [694, 271] width 99 height 26
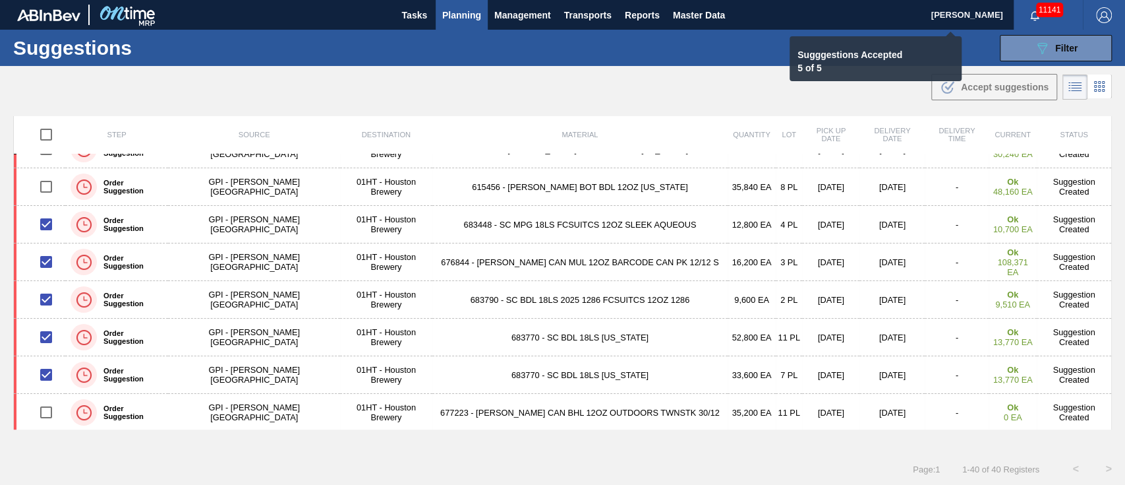
checkbox input "false"
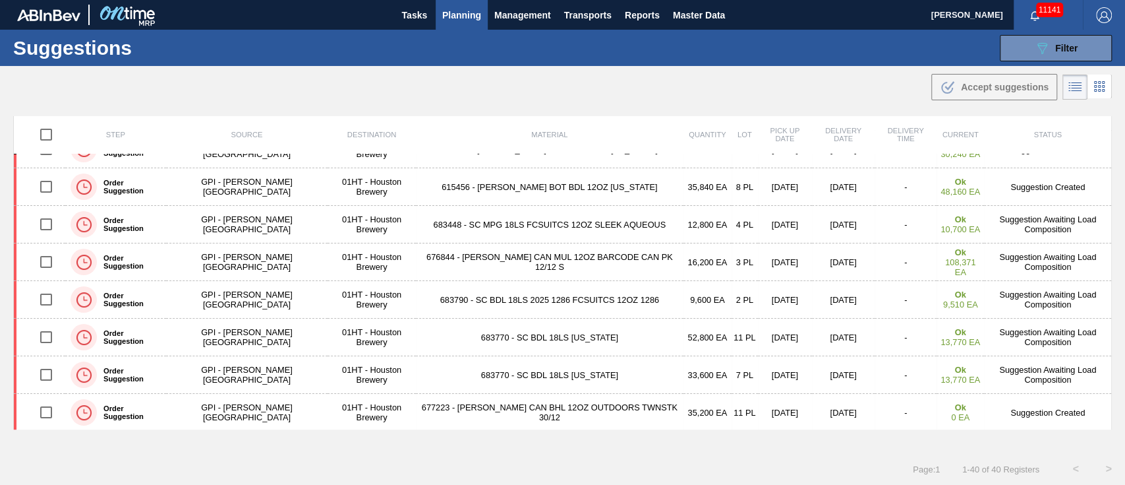
click at [463, 13] on span "Planning" at bounding box center [461, 15] width 39 height 16
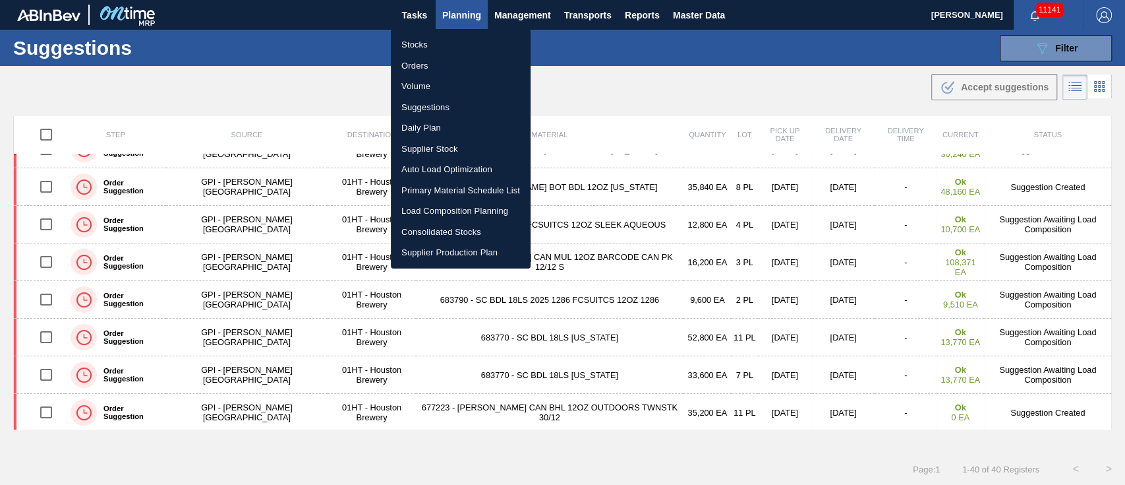
click at [443, 203] on li "Load Composition Planning" at bounding box center [461, 210] width 140 height 21
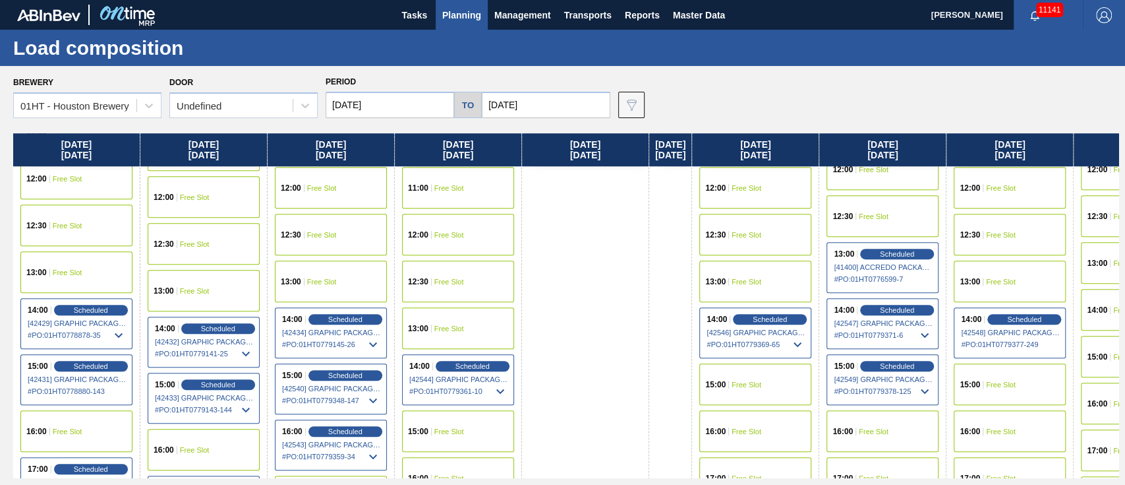
scroll to position [615, 0]
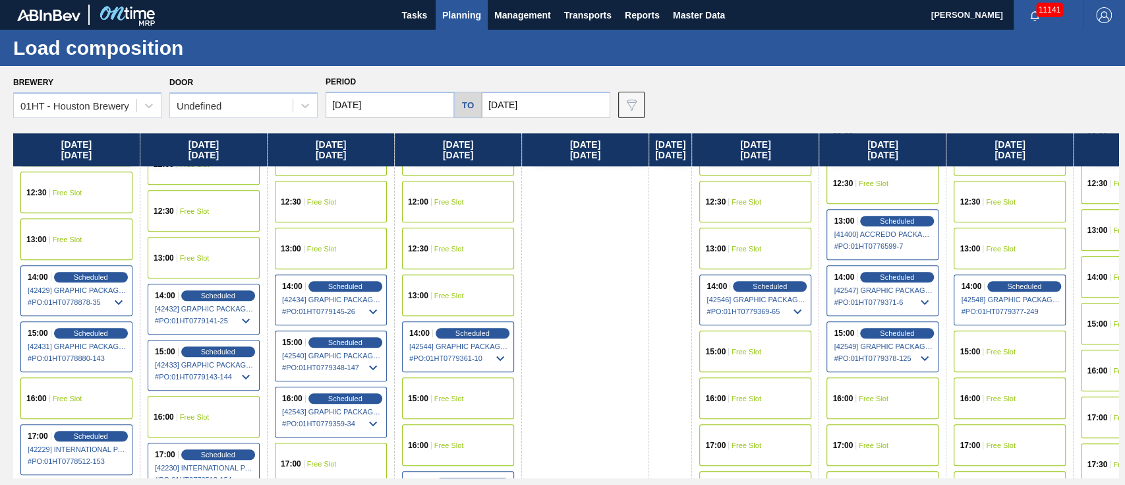
drag, startPoint x: 1007, startPoint y: 345, endPoint x: 1007, endPoint y: 336, distance: 8.6
click at [1007, 336] on div "15:00 Free Slot" at bounding box center [1010, 351] width 112 height 42
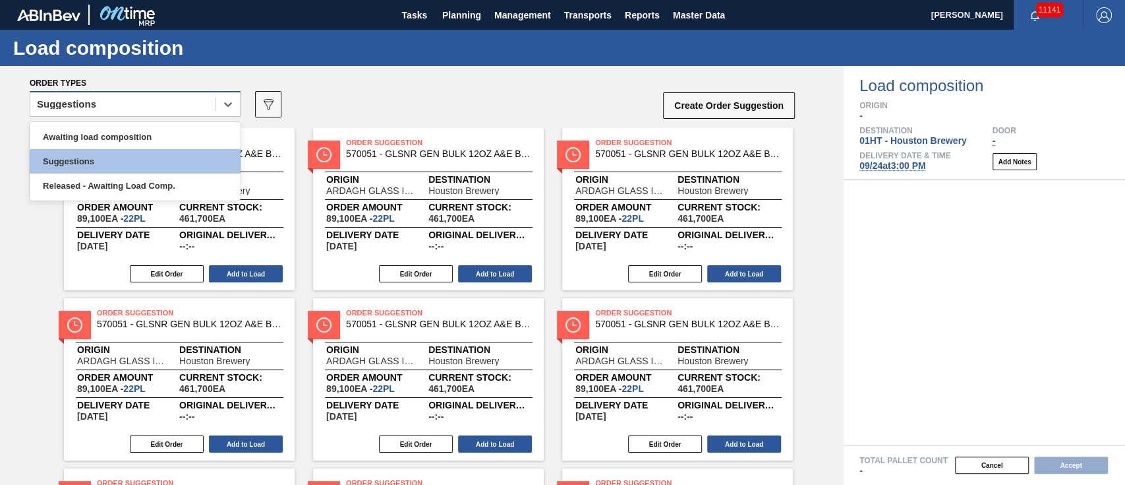
click at [162, 106] on div "Suggestions" at bounding box center [122, 104] width 185 height 19
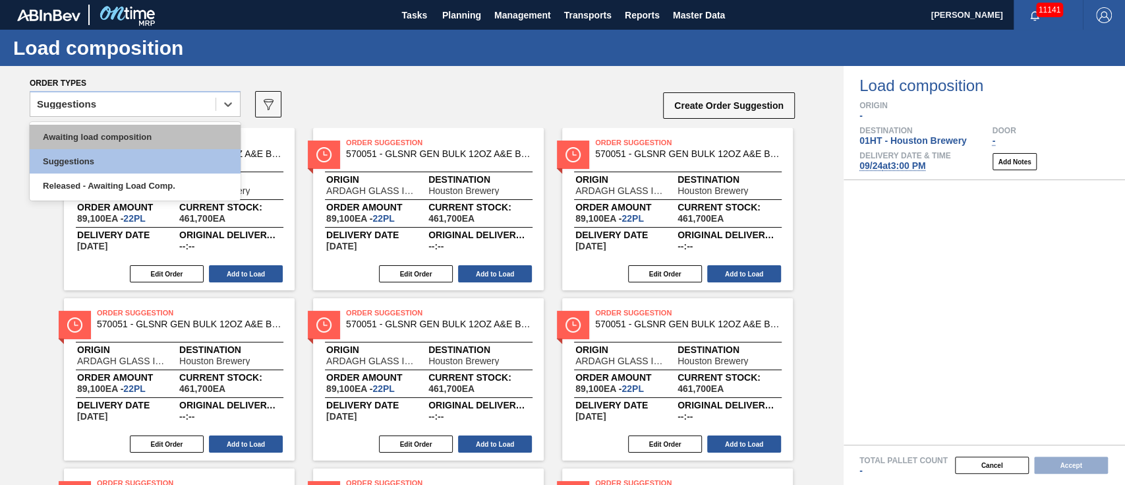
click at [159, 131] on div "Awaiting load composition" at bounding box center [135, 137] width 211 height 24
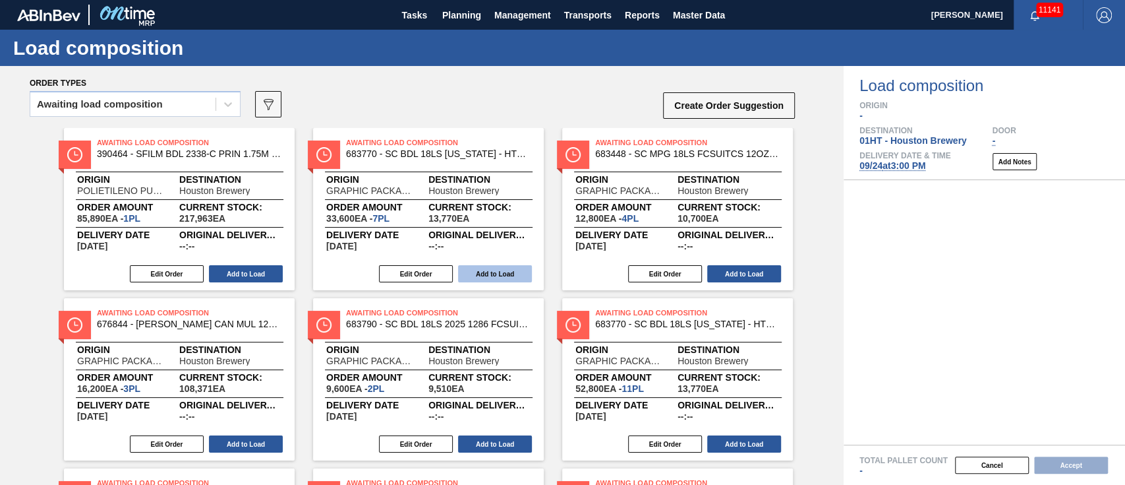
click at [476, 268] on button "Add to Load" at bounding box center [495, 273] width 74 height 17
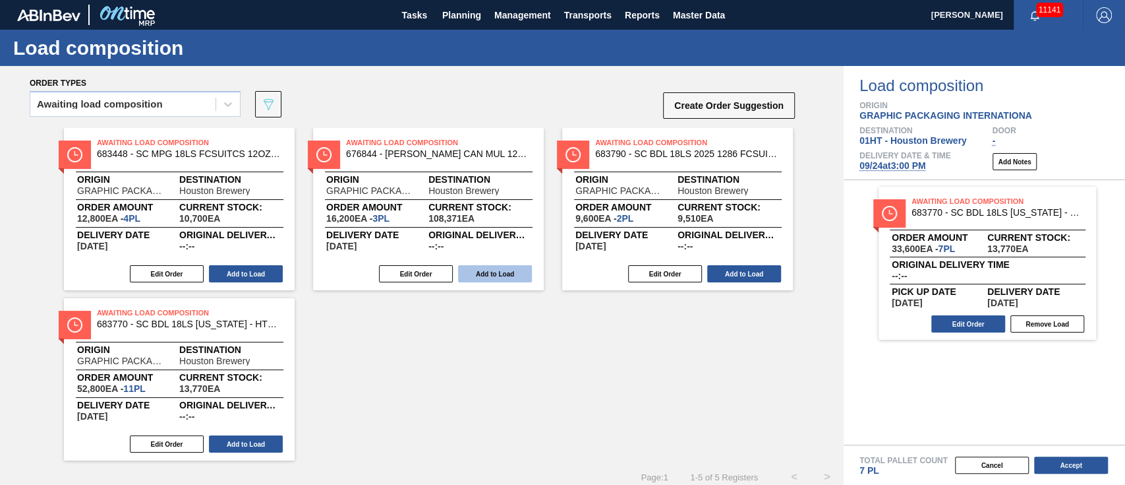
click at [264, 267] on button "Add to Load" at bounding box center [246, 273] width 74 height 17
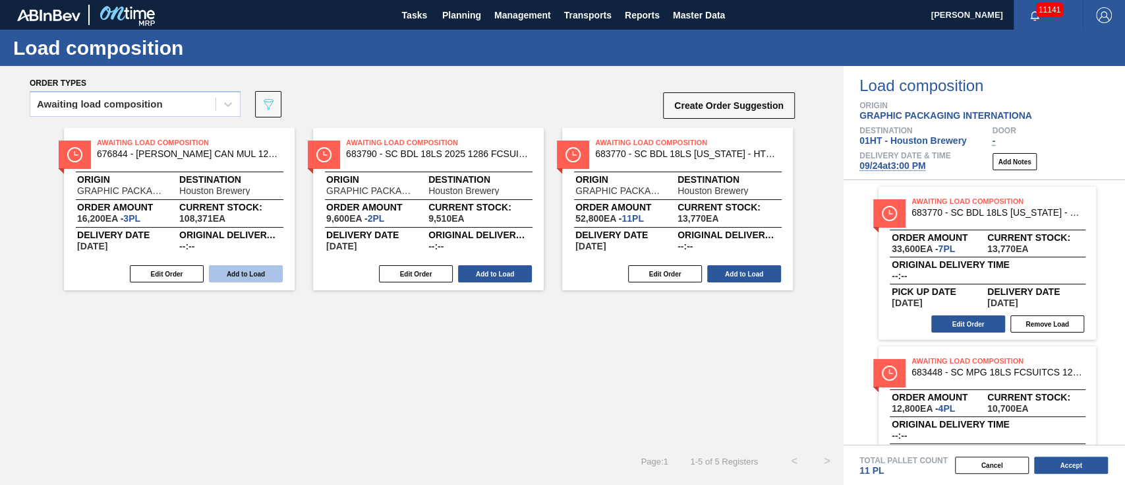
click at [263, 267] on button "Add to Load" at bounding box center [246, 273] width 74 height 17
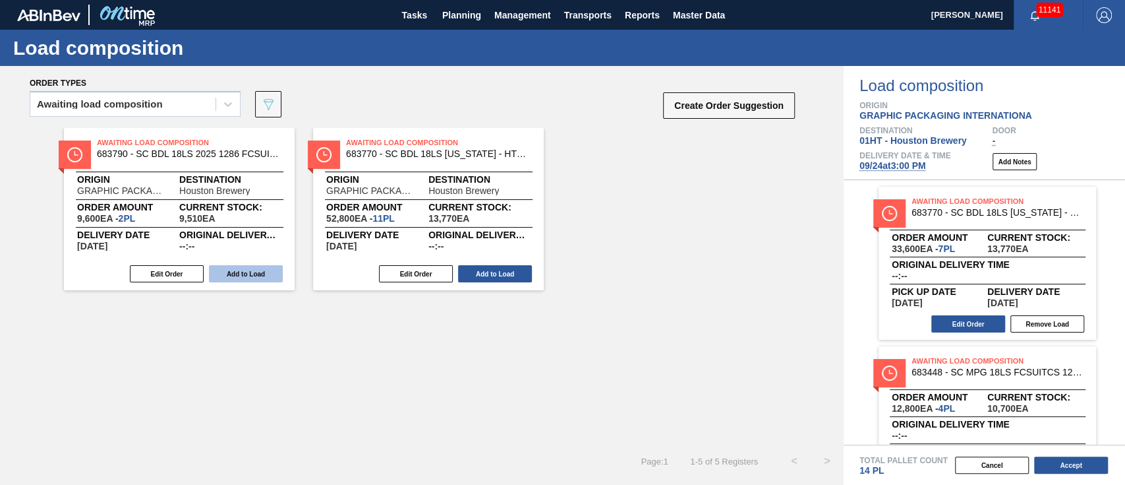
click at [263, 269] on button "Add to Load" at bounding box center [246, 273] width 74 height 17
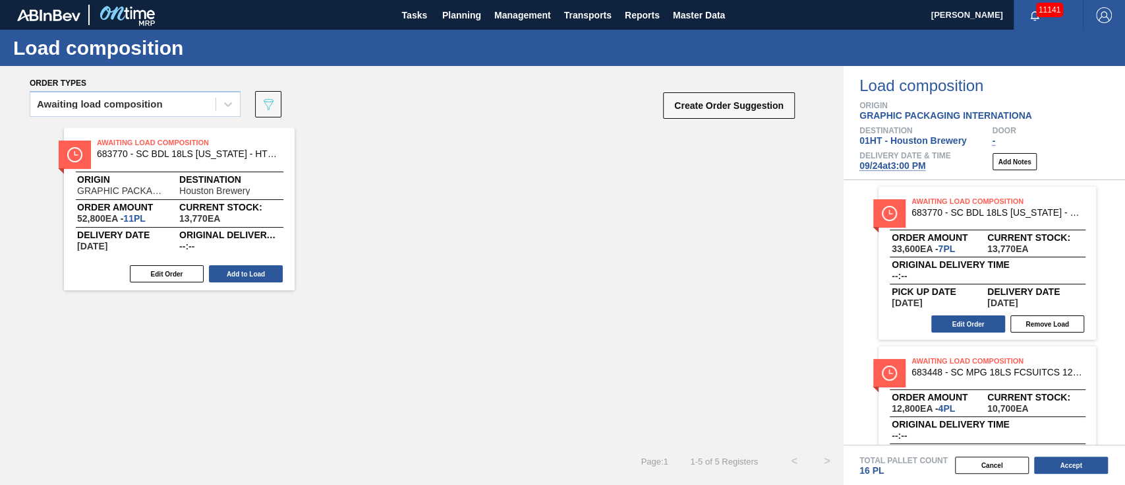
click at [263, 269] on button "Add to Load" at bounding box center [246, 273] width 74 height 17
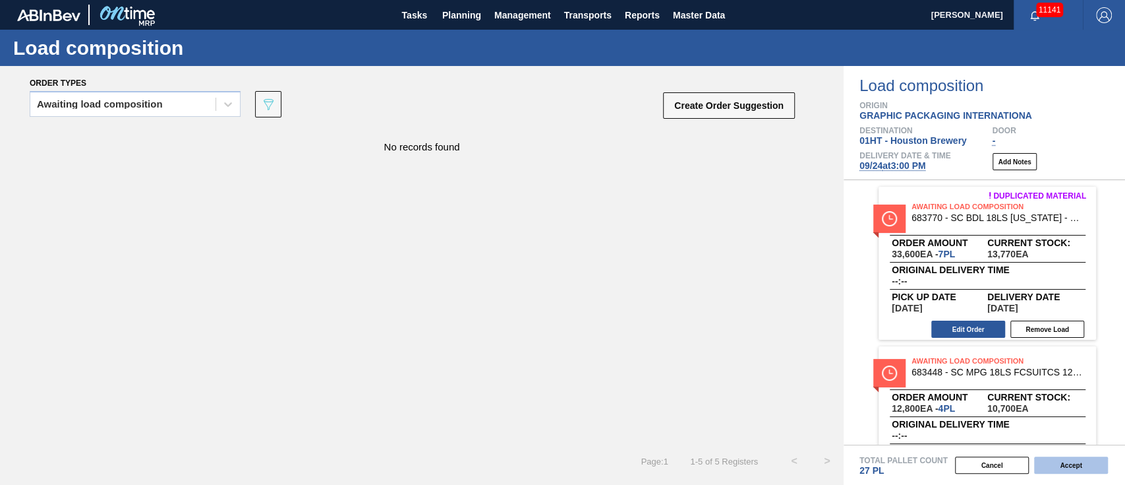
click at [1071, 463] on button "Accept" at bounding box center [1071, 464] width 74 height 17
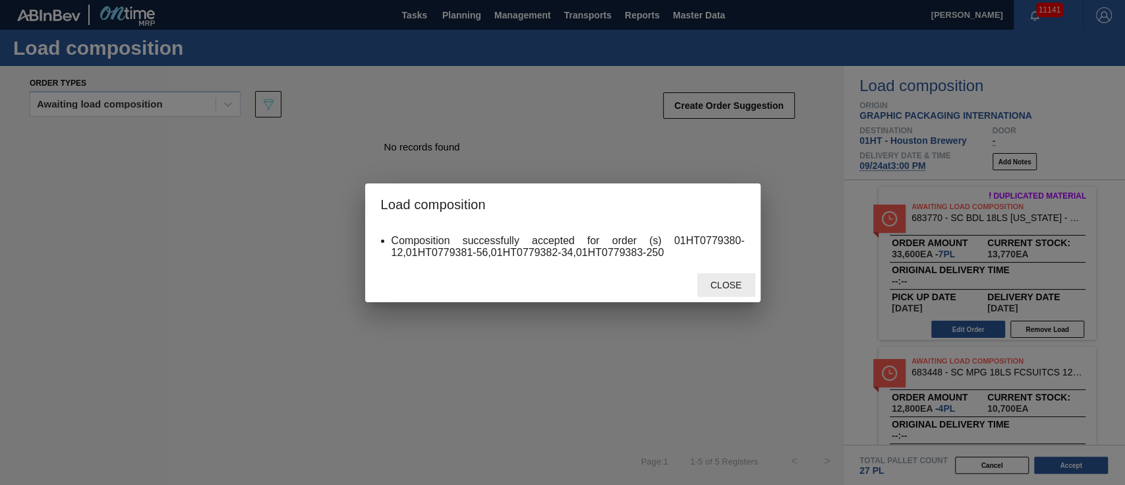
click at [714, 288] on span "Close" at bounding box center [726, 285] width 52 height 11
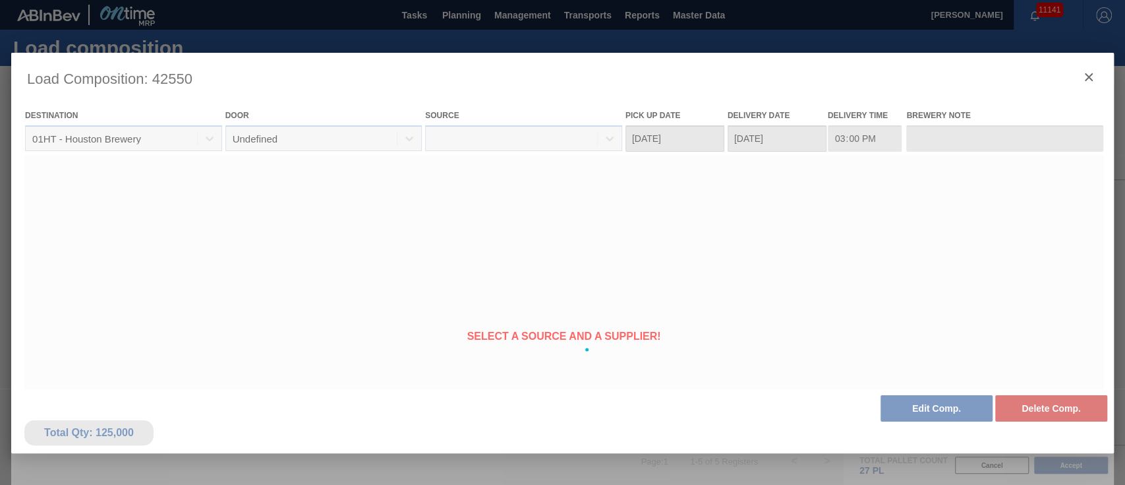
type Date "[DATE]"
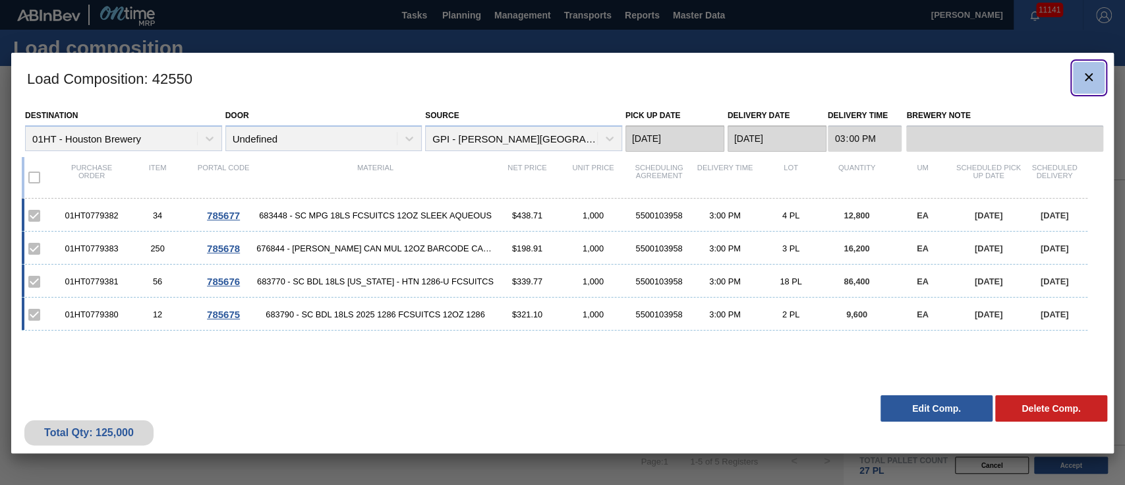
click at [1084, 73] on icon "botão de ícone" at bounding box center [1089, 77] width 16 height 16
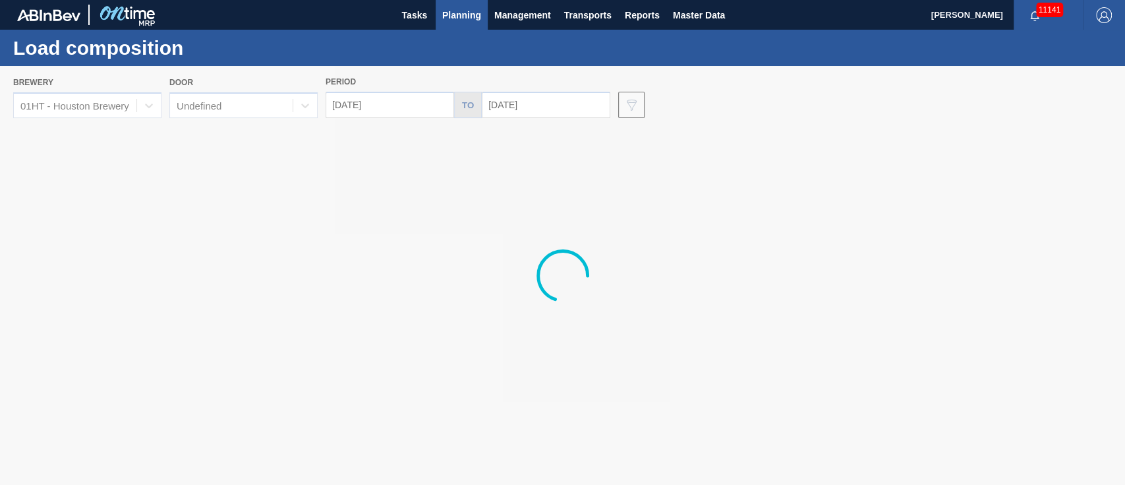
drag, startPoint x: 470, startPoint y: 14, endPoint x: 473, endPoint y: 61, distance: 47.6
click at [470, 14] on span "Planning" at bounding box center [461, 15] width 39 height 16
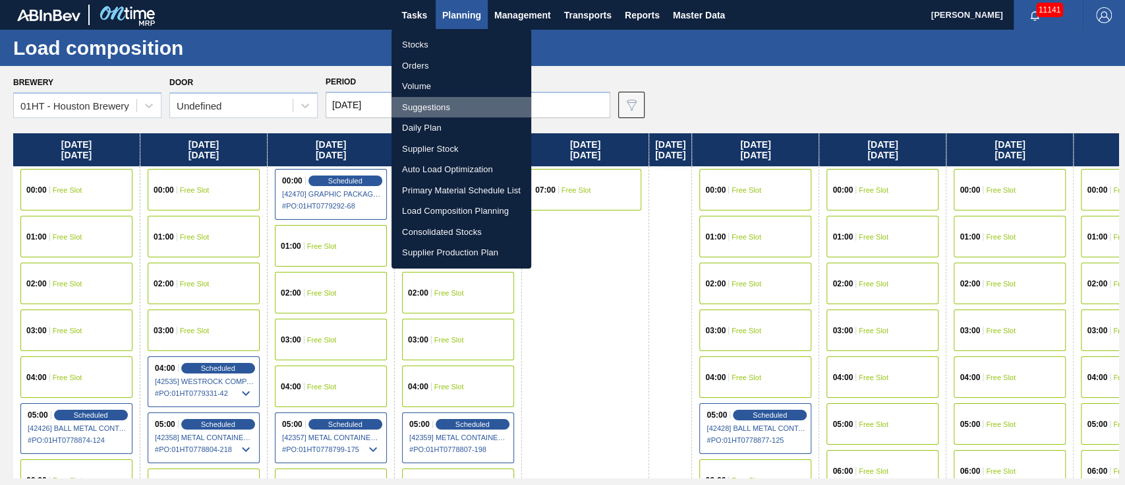
drag, startPoint x: 430, startPoint y: 104, endPoint x: 465, endPoint y: 100, distance: 35.8
click at [430, 102] on li "Suggestions" at bounding box center [462, 107] width 140 height 21
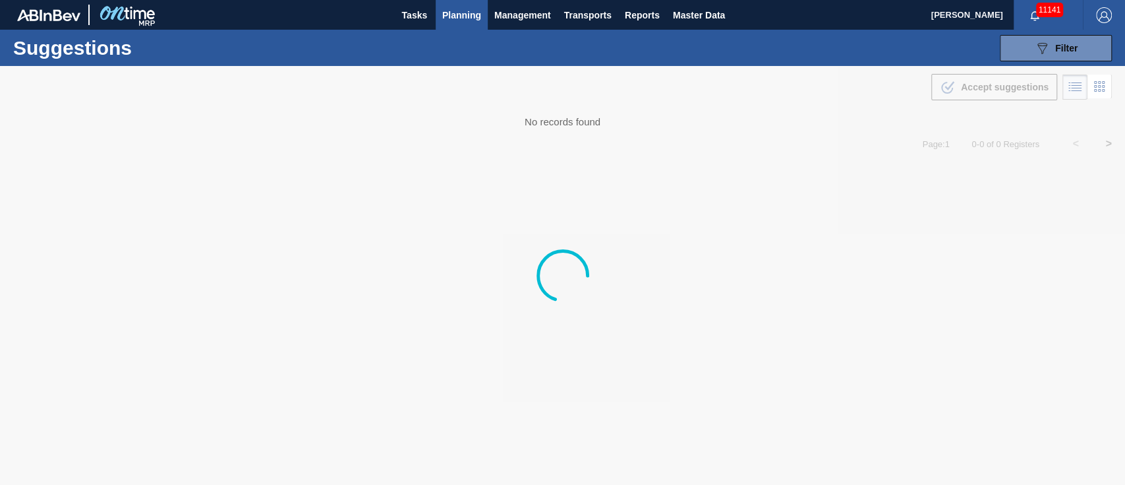
type from "[DATE]"
type to "[DATE]"
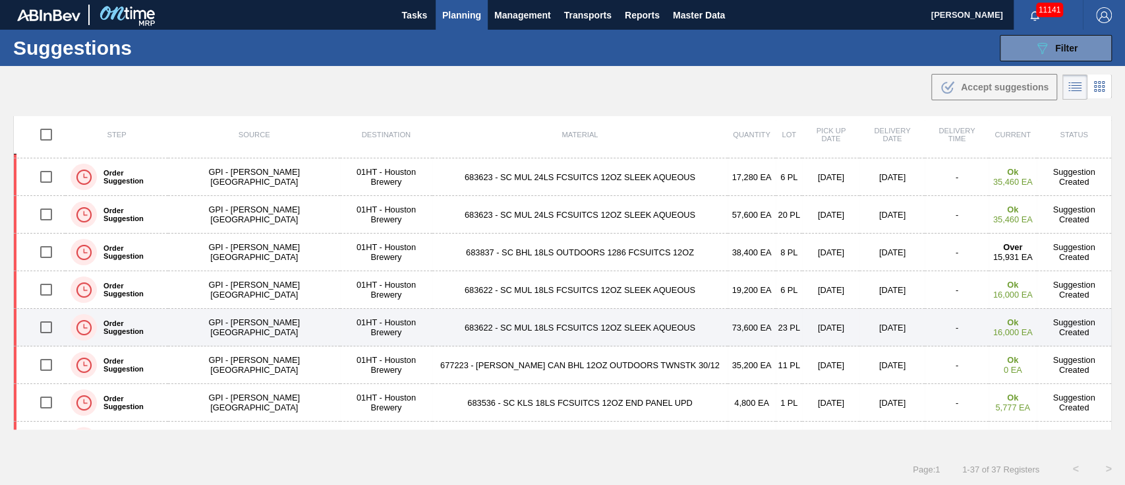
scroll to position [175, 0]
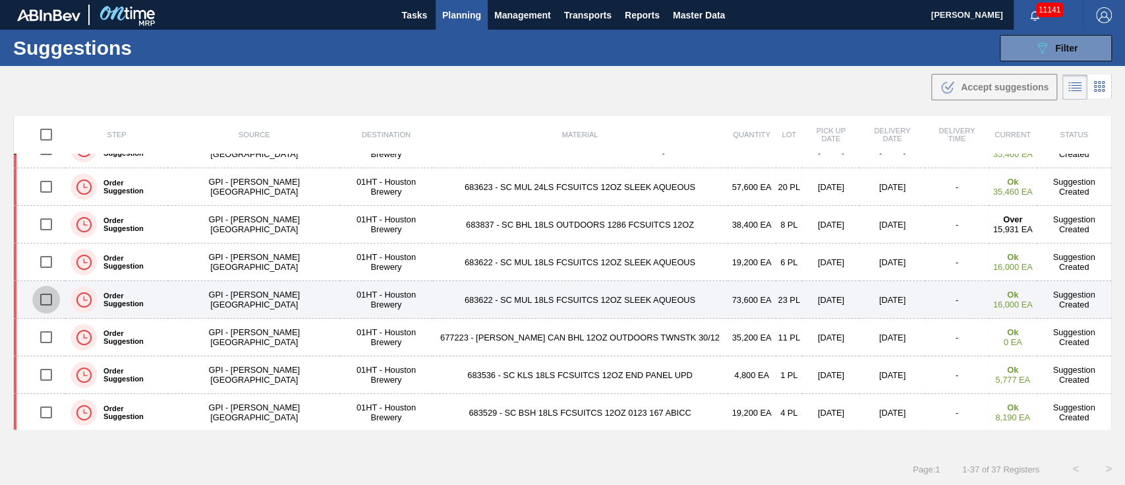
click at [45, 296] on input "checkbox" at bounding box center [46, 299] width 28 height 28
checkbox input "true"
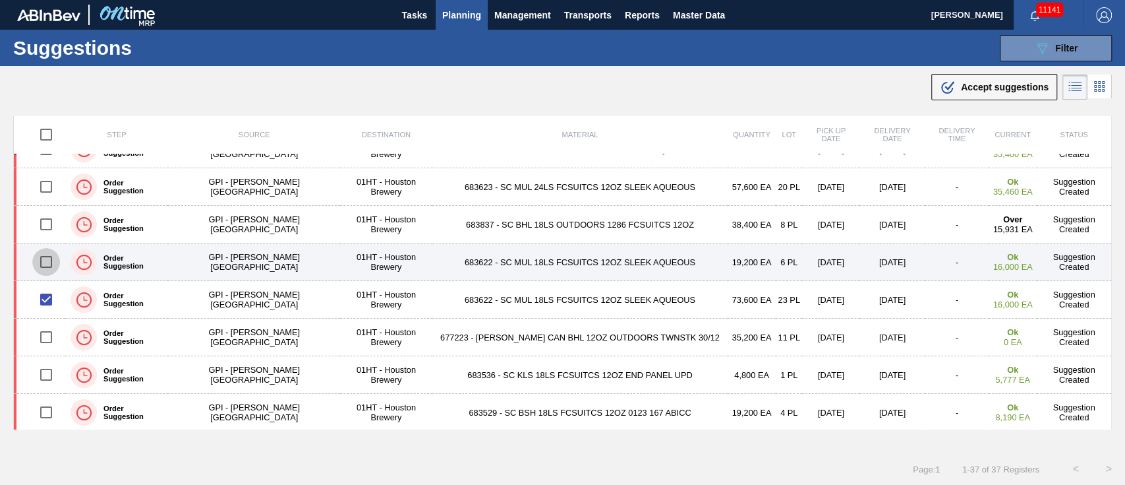
click at [47, 262] on input "checkbox" at bounding box center [46, 262] width 28 height 28
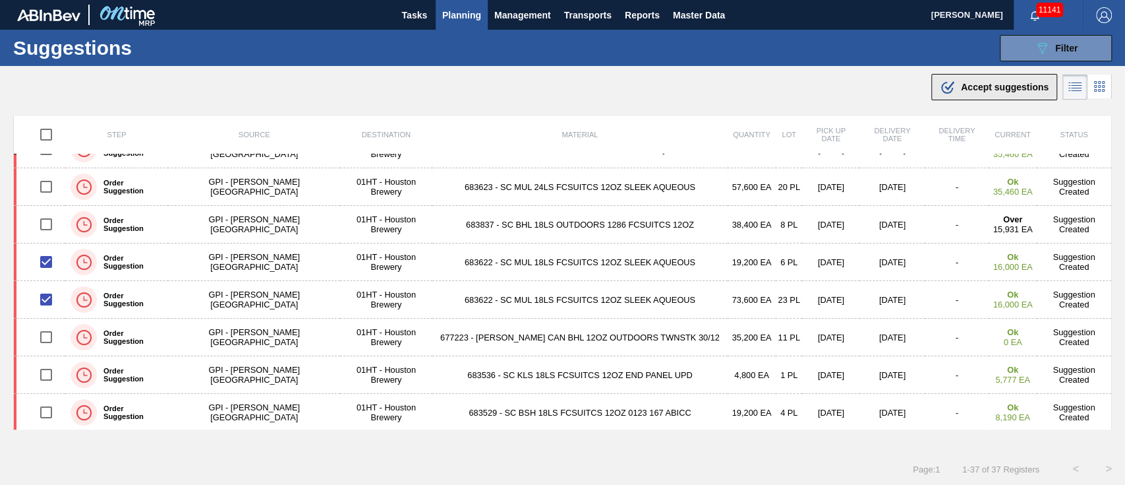
click at [991, 87] on span "Accept suggestions" at bounding box center [1005, 87] width 88 height 11
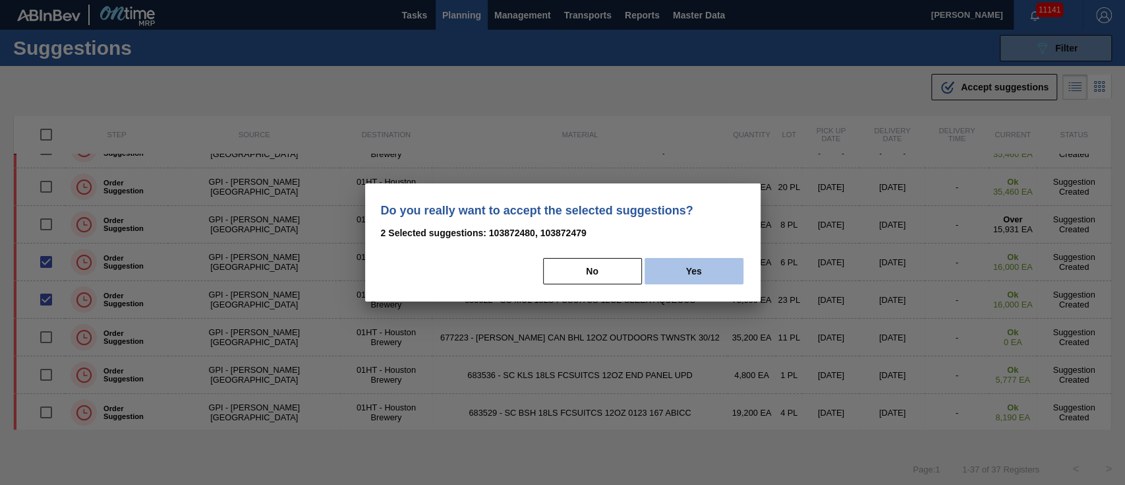
click at [665, 278] on button "Yes" at bounding box center [694, 271] width 99 height 26
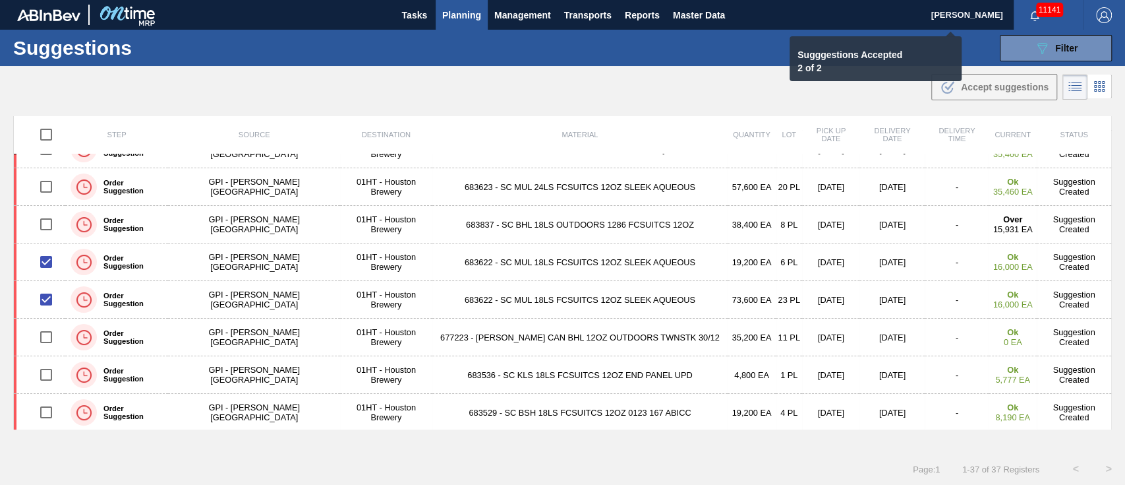
checkbox input "false"
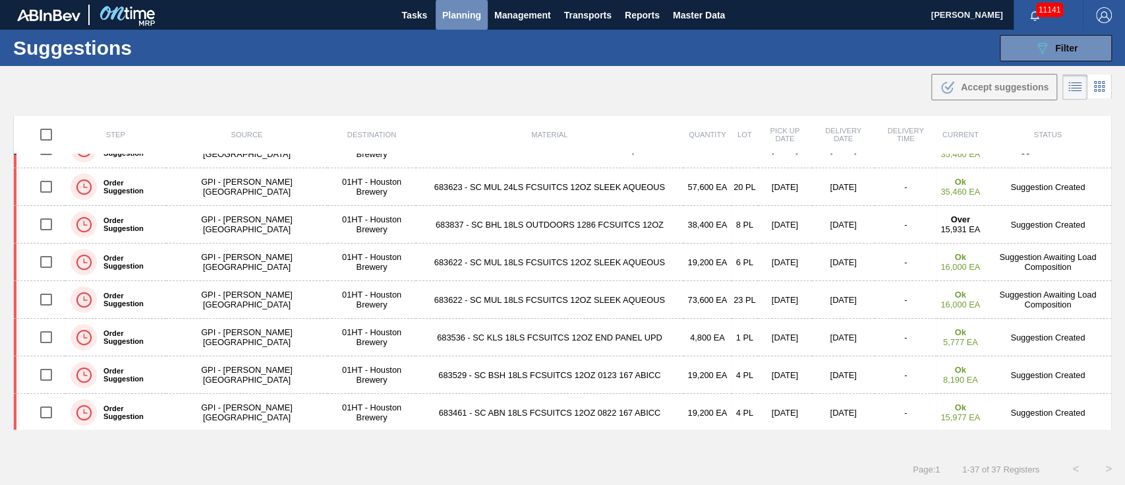
click at [461, 9] on span "Planning" at bounding box center [461, 15] width 39 height 16
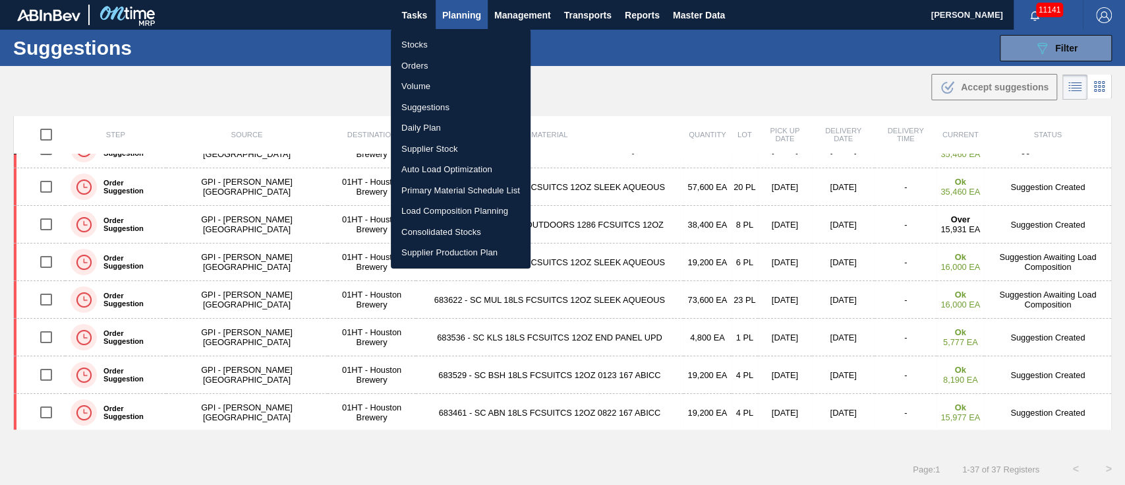
click at [434, 207] on li "Load Composition Planning" at bounding box center [461, 210] width 140 height 21
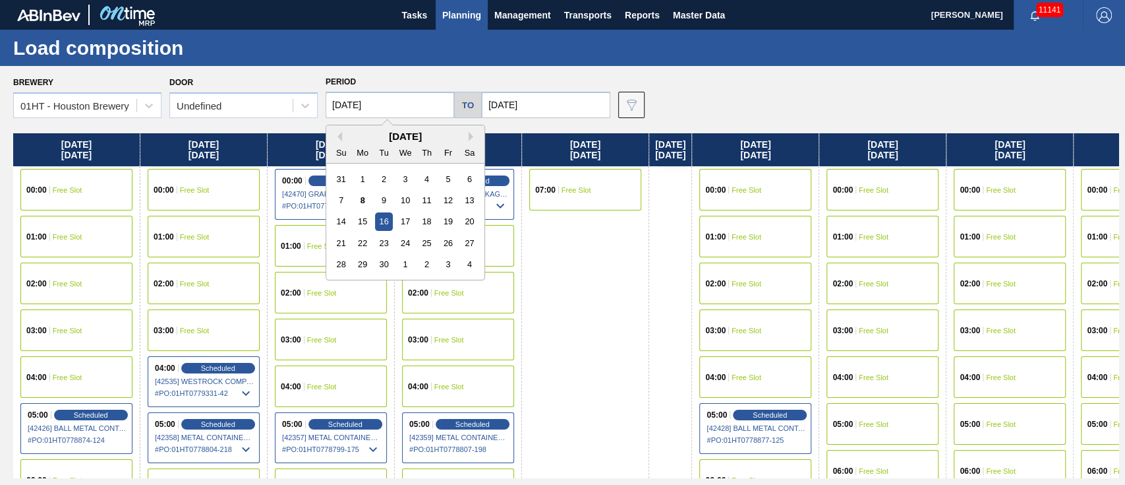
click at [361, 107] on input "[DATE]" at bounding box center [390, 105] width 129 height 26
click at [429, 222] on div "18" at bounding box center [427, 221] width 18 height 18
type input "[DATE]"
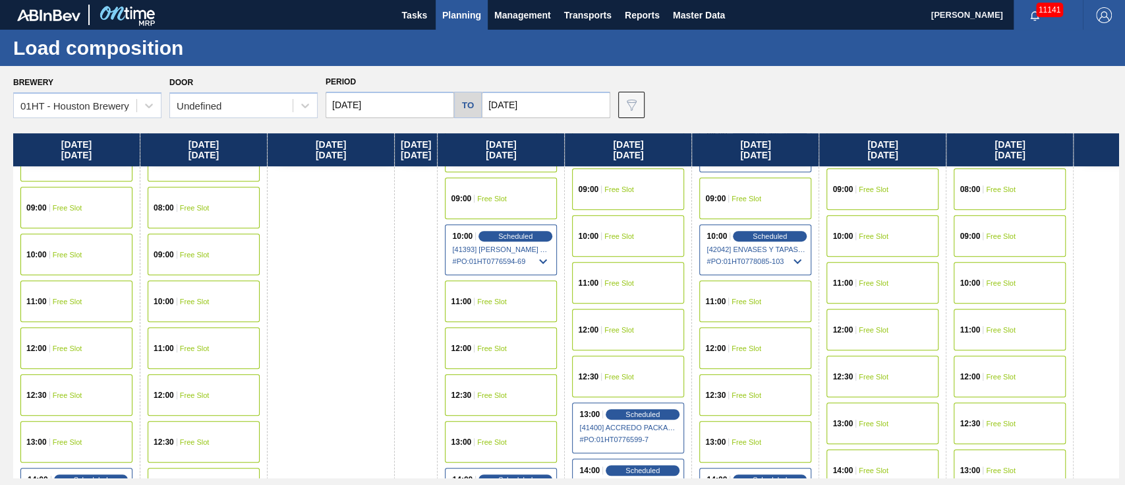
scroll to position [439, 0]
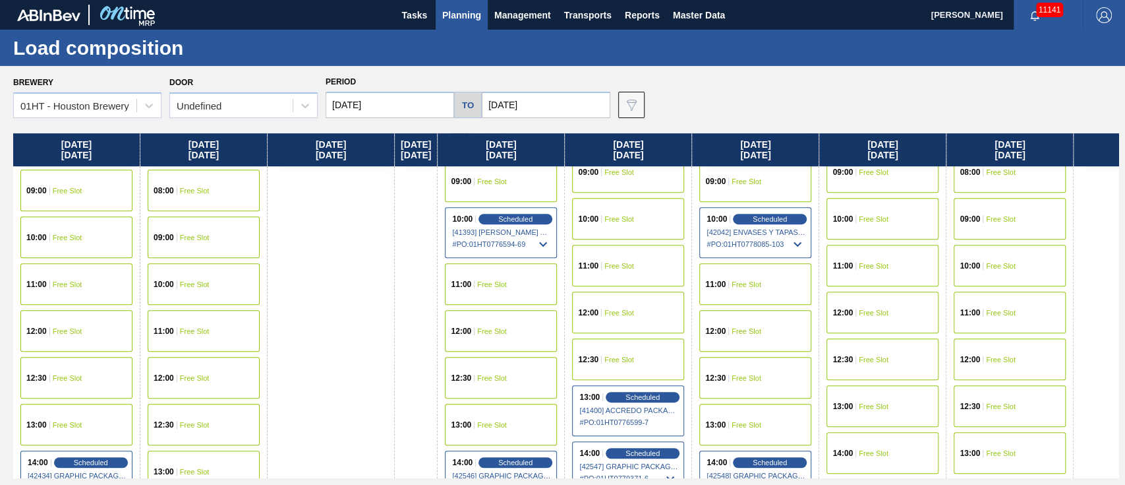
click at [886, 439] on div "14:00 Free Slot" at bounding box center [883, 453] width 112 height 42
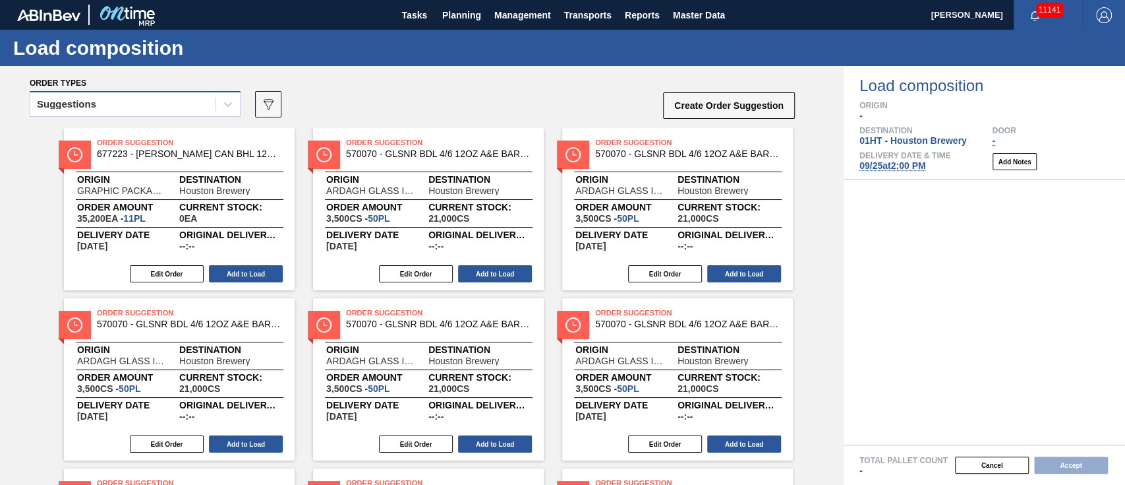
click at [138, 105] on div "Suggestions" at bounding box center [122, 104] width 185 height 19
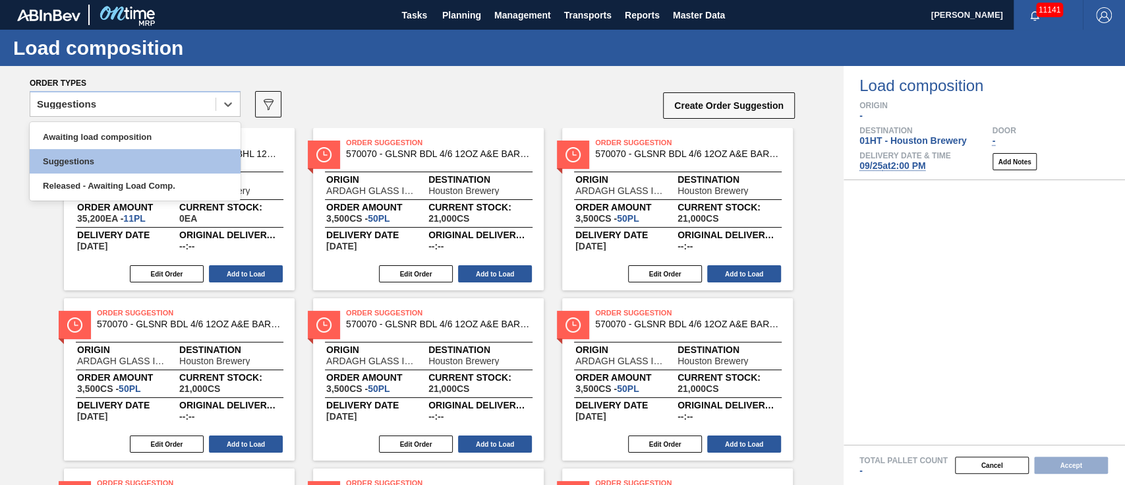
click at [135, 124] on div "Awaiting load composition Suggestions Released - Awaiting Load Comp." at bounding box center [135, 161] width 211 height 78
click at [135, 132] on div "Awaiting load composition" at bounding box center [135, 137] width 211 height 24
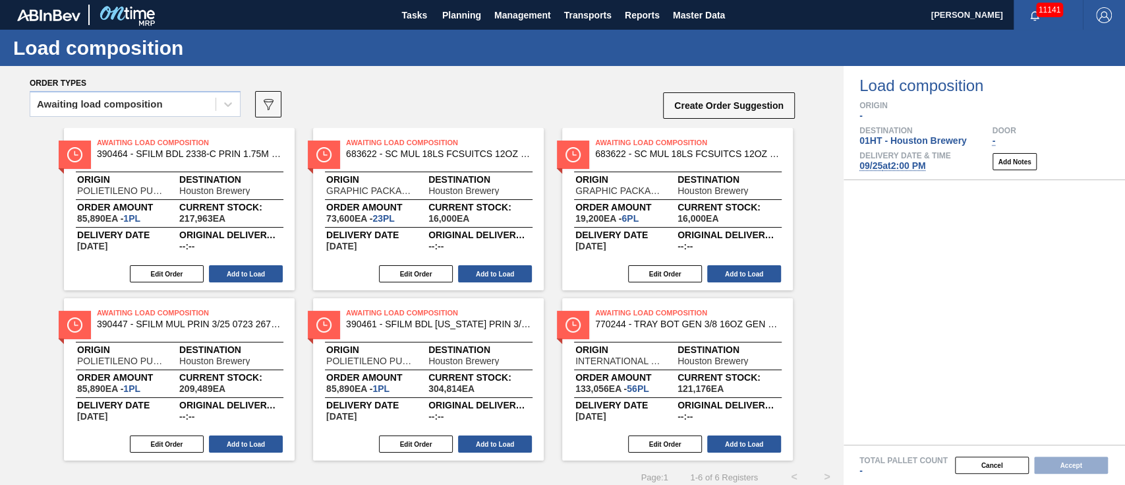
click at [745, 282] on button "Add to Load" at bounding box center [744, 273] width 74 height 17
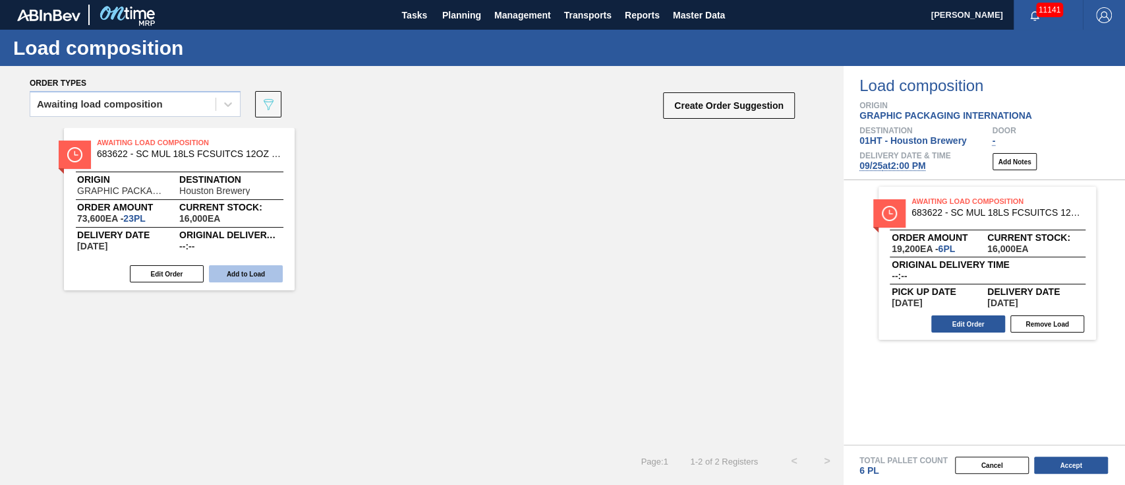
click at [263, 274] on button "Add to Load" at bounding box center [246, 273] width 74 height 17
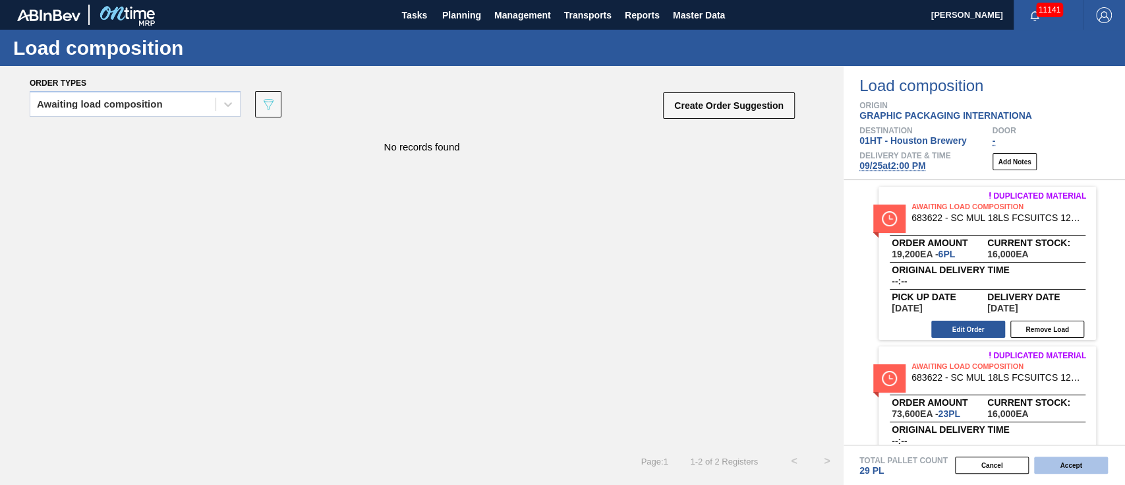
click at [1057, 466] on button "Accept" at bounding box center [1071, 464] width 74 height 17
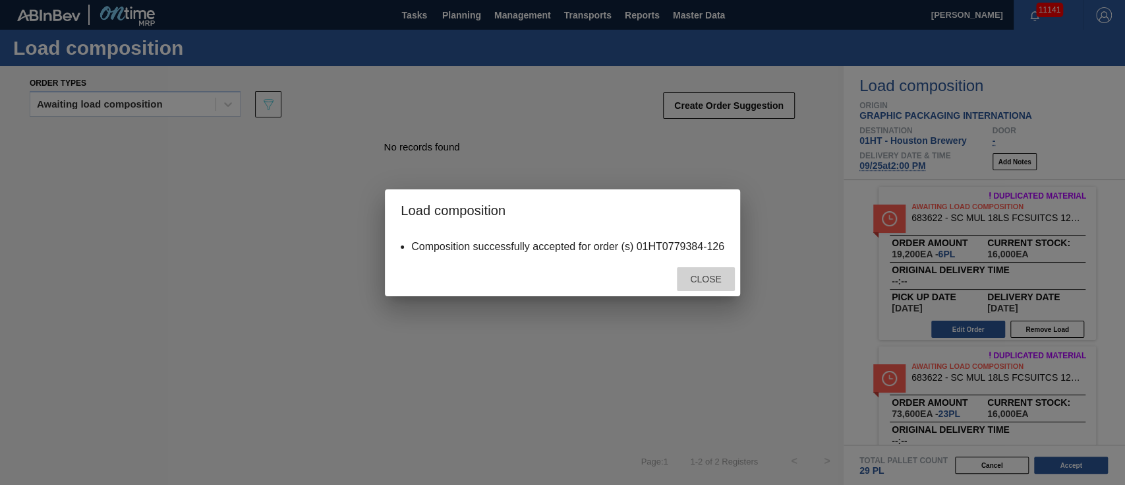
click at [692, 272] on div "Close" at bounding box center [706, 279] width 58 height 24
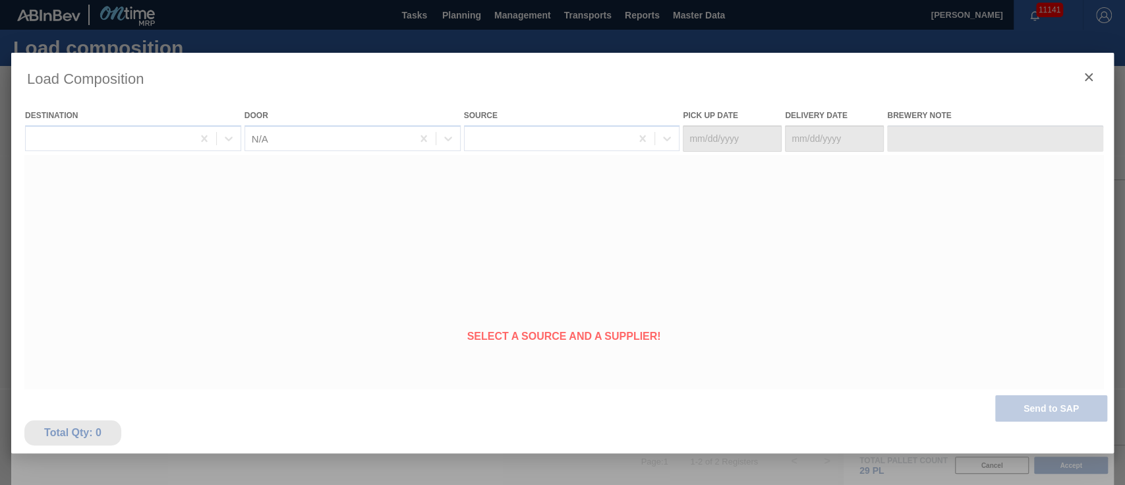
type Date "[DATE]"
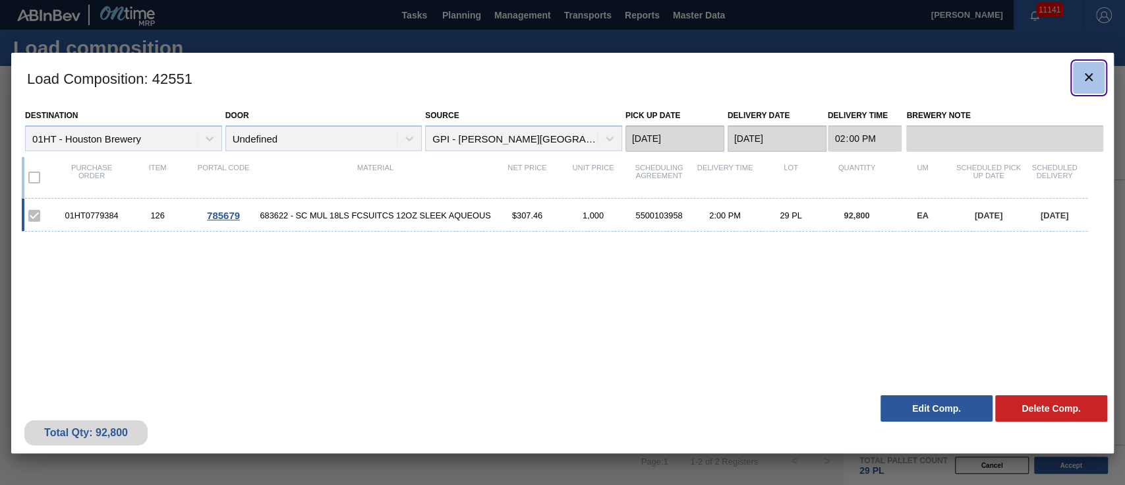
click at [1087, 69] on button "botão de ícone" at bounding box center [1089, 78] width 32 height 32
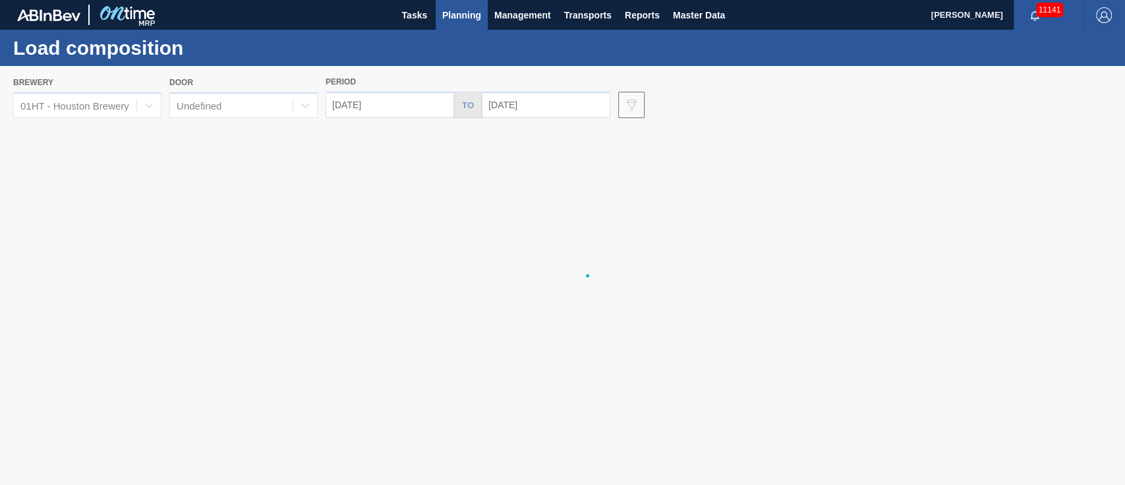
click at [462, 13] on span "Planning" at bounding box center [461, 15] width 39 height 16
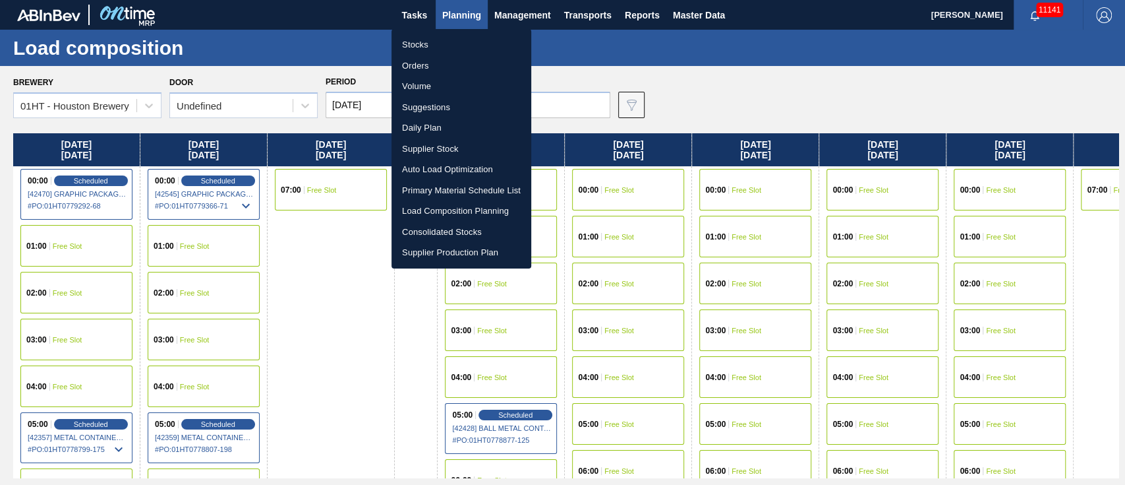
drag, startPoint x: 413, startPoint y: 39, endPoint x: 634, endPoint y: 161, distance: 252.3
click at [413, 39] on li "Stocks" at bounding box center [462, 44] width 140 height 21
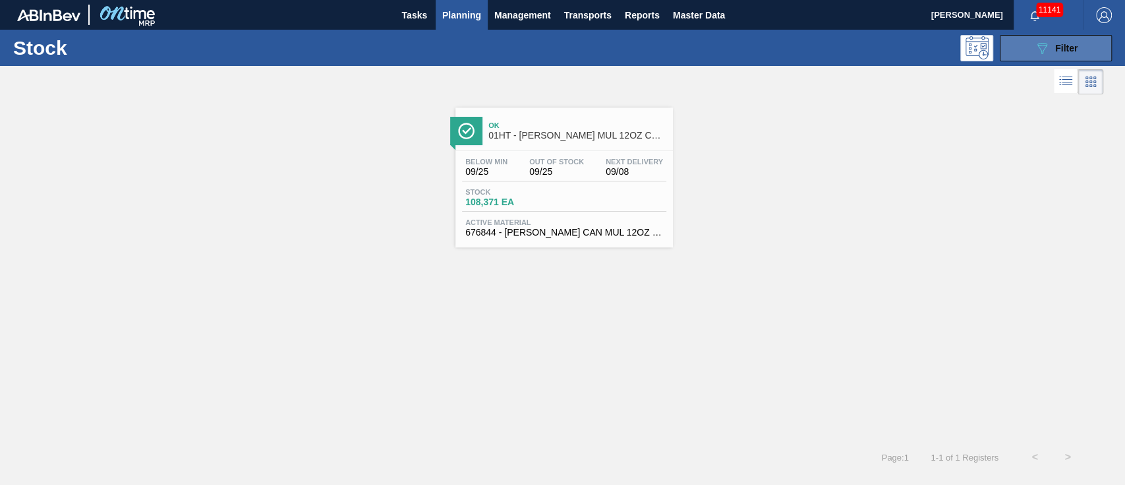
click at [1037, 45] on icon "089F7B8B-B2A5-4AFE-B5C0-19BA573D28AC" at bounding box center [1042, 48] width 16 height 16
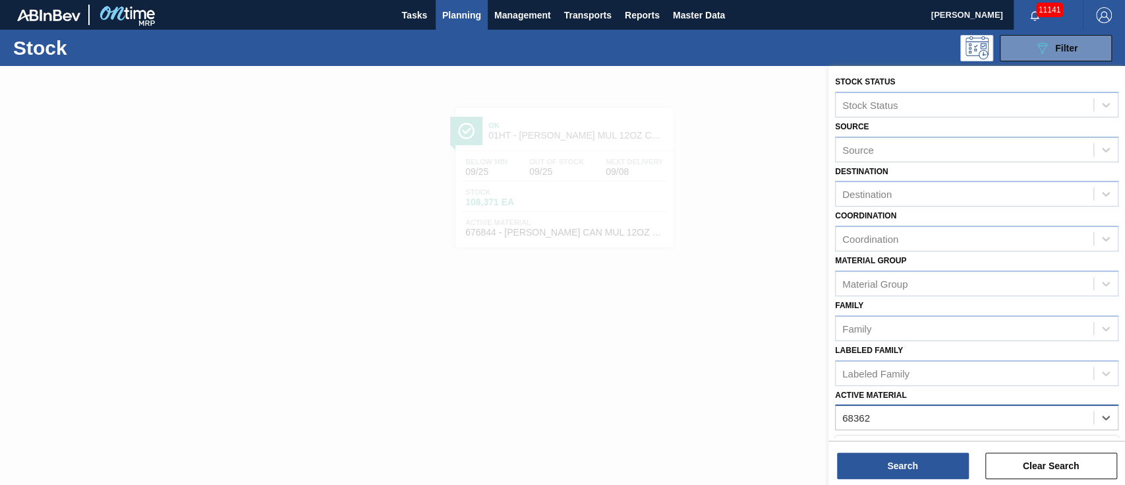
type Material "683622"
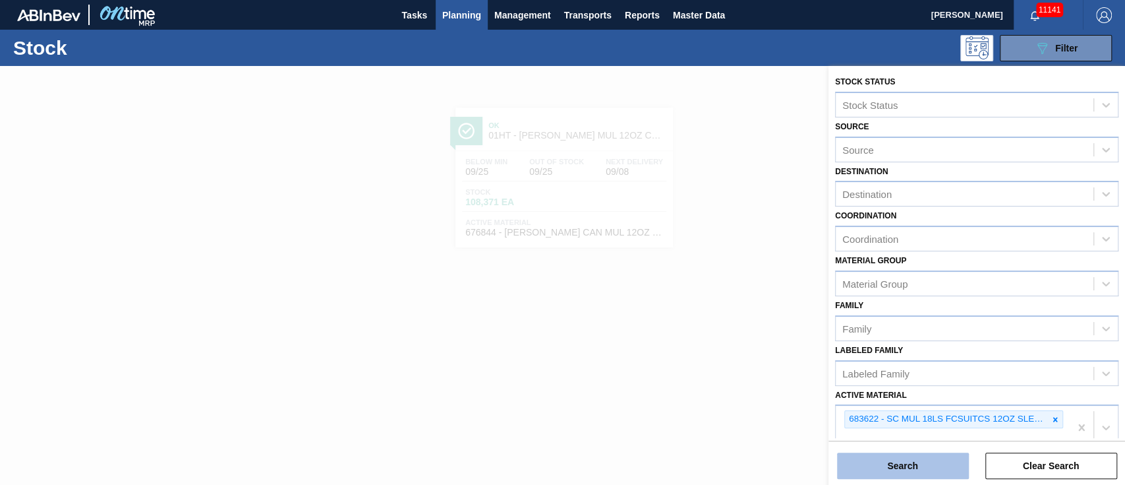
click at [912, 458] on button "Search" at bounding box center [903, 465] width 132 height 26
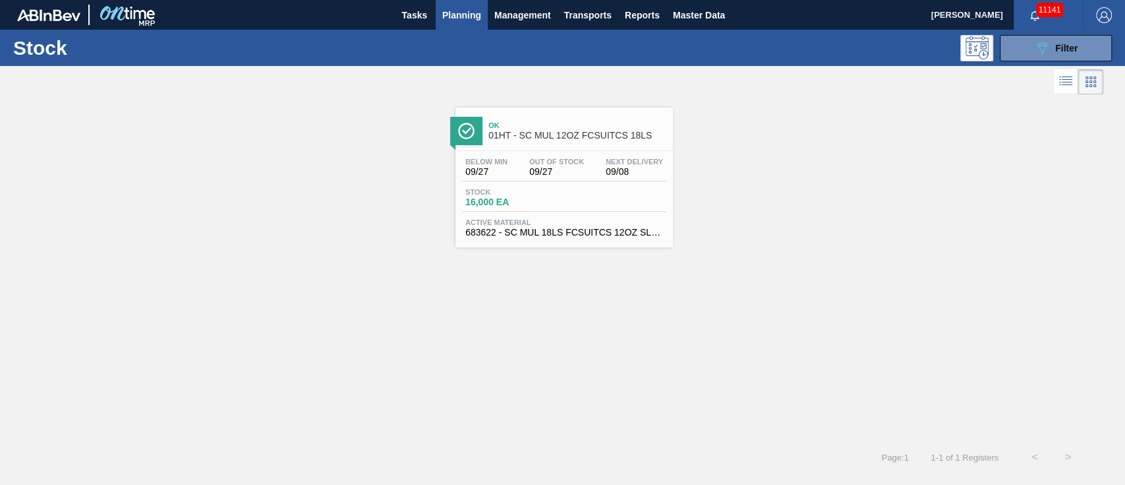
click at [638, 182] on div "Below Min 09/27 Out Of Stock 09/27 Next Delivery 09/08 Stock 16,000 EA Active M…" at bounding box center [565, 196] width 218 height 90
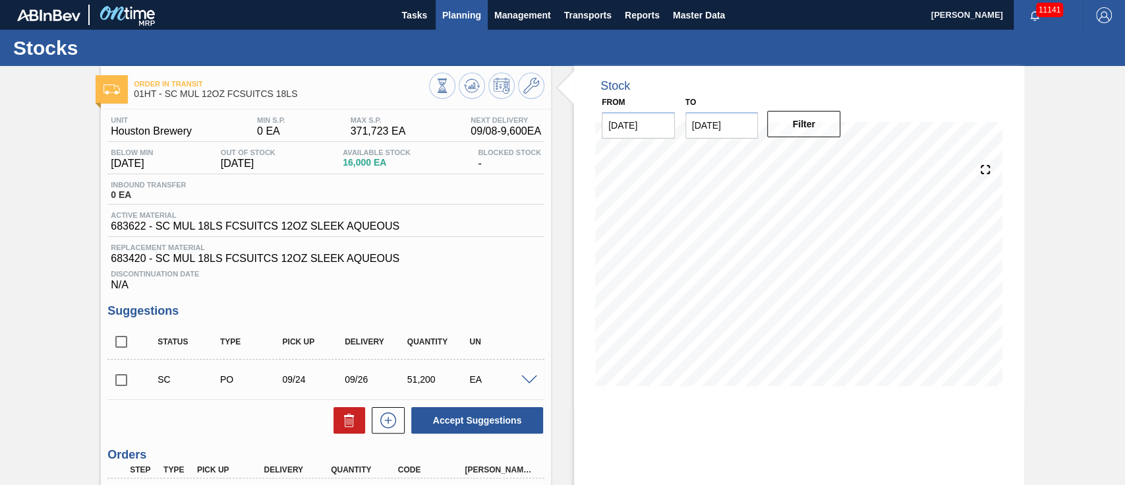
click at [450, 12] on span "Planning" at bounding box center [461, 15] width 39 height 16
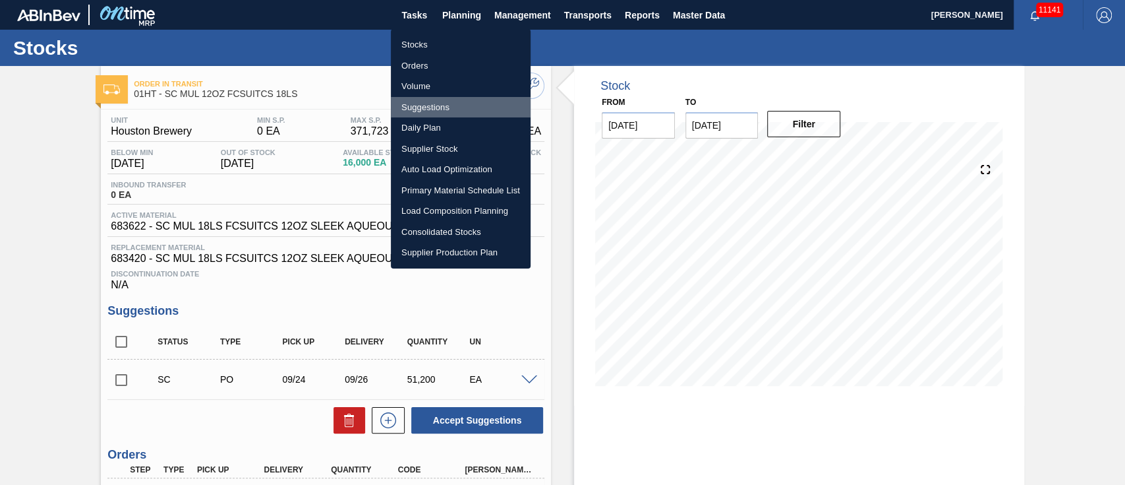
click at [427, 105] on li "Suggestions" at bounding box center [461, 107] width 140 height 21
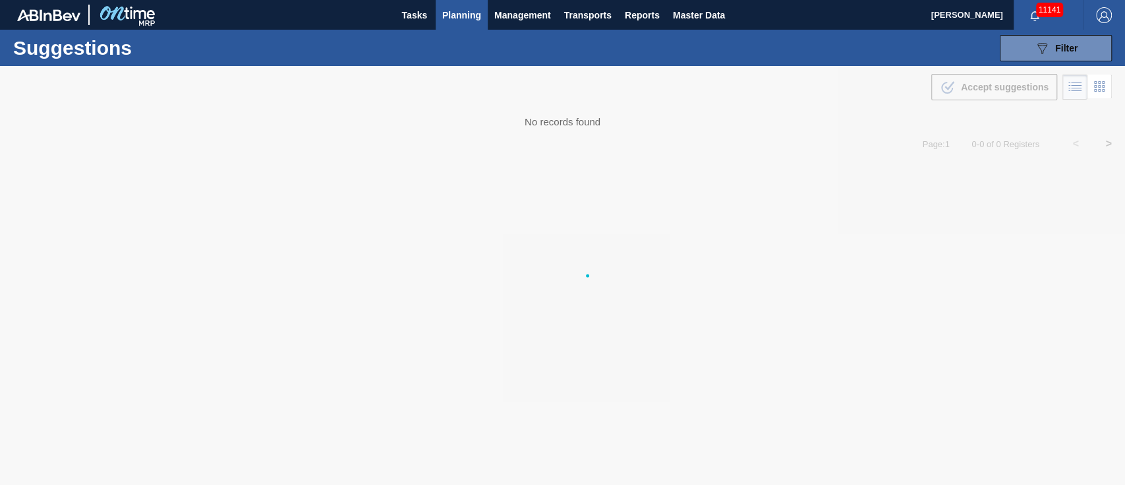
type from "[DATE]"
type to "[DATE]"
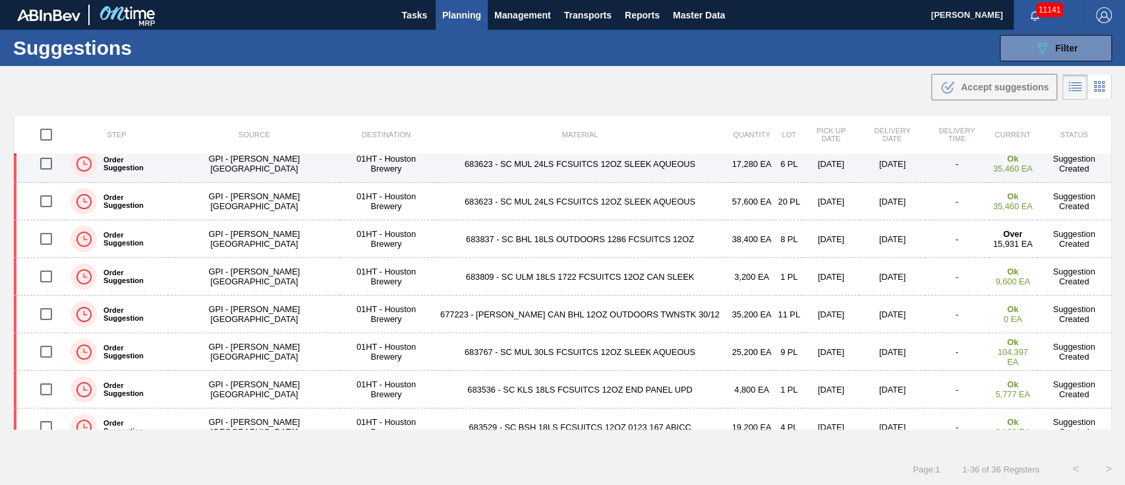
scroll to position [175, 0]
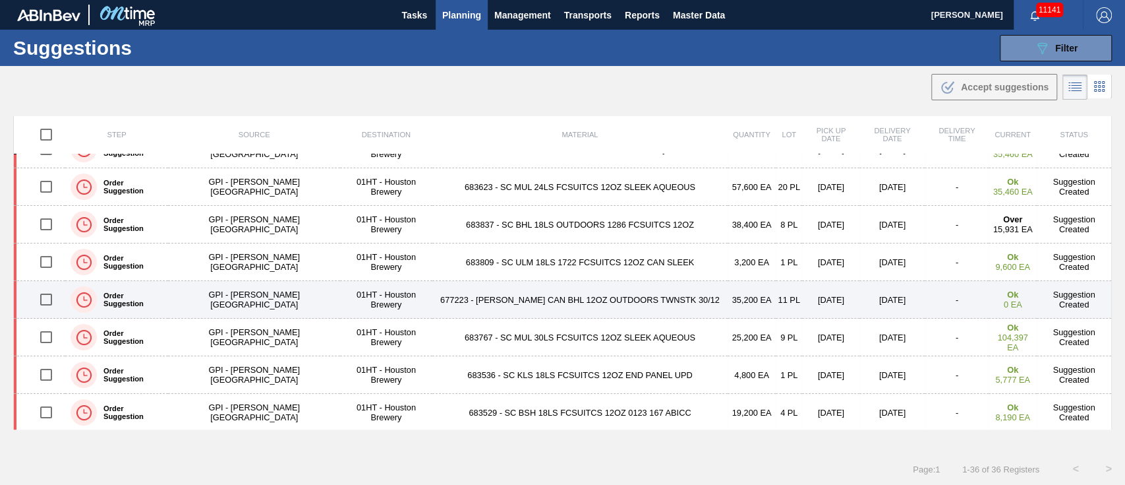
click at [47, 294] on input "checkbox" at bounding box center [46, 299] width 28 height 28
click at [50, 301] on input "checkbox" at bounding box center [46, 299] width 28 height 28
checkbox input "false"
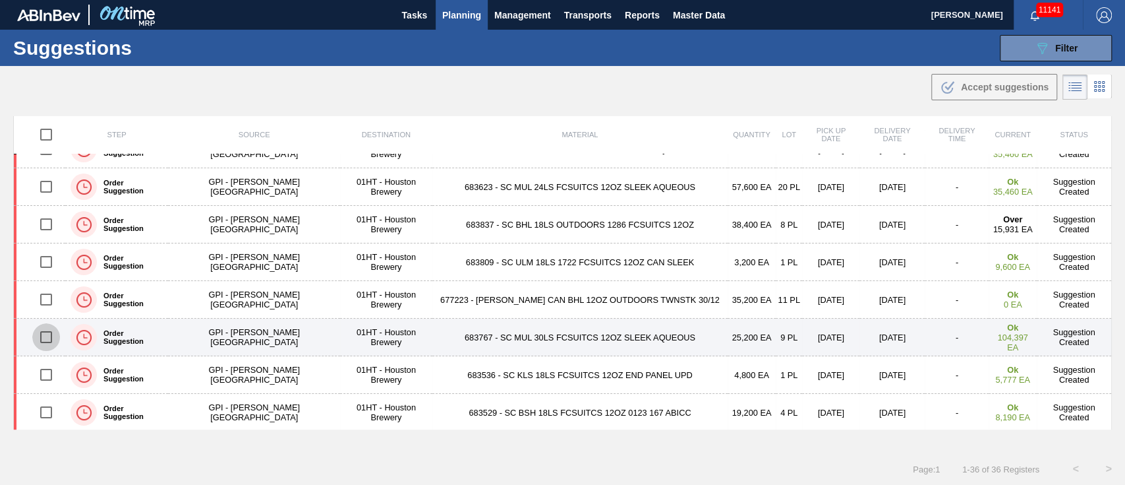
click at [49, 335] on input "checkbox" at bounding box center [46, 337] width 28 height 28
checkbox input "true"
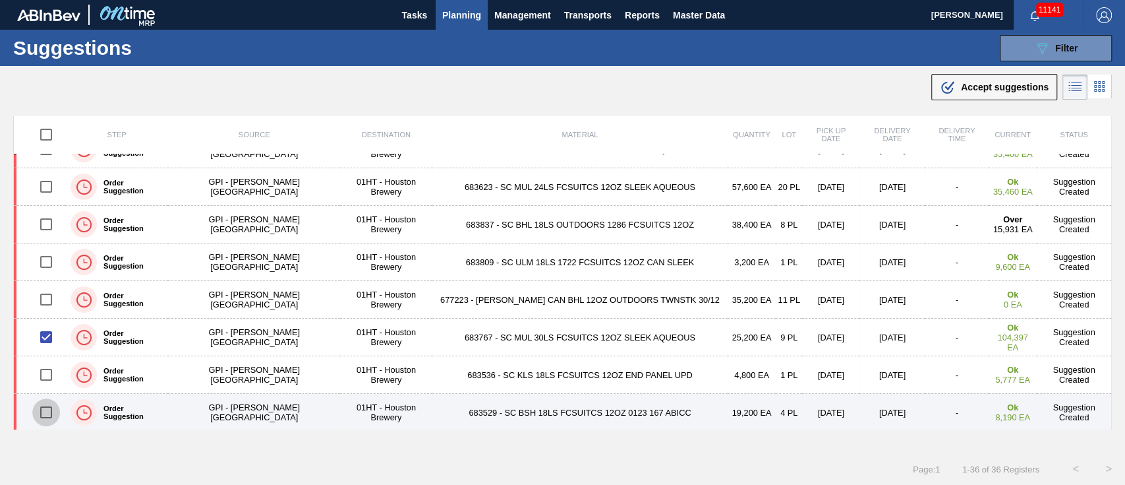
click at [49, 411] on input "checkbox" at bounding box center [46, 412] width 28 height 28
checkbox input "true"
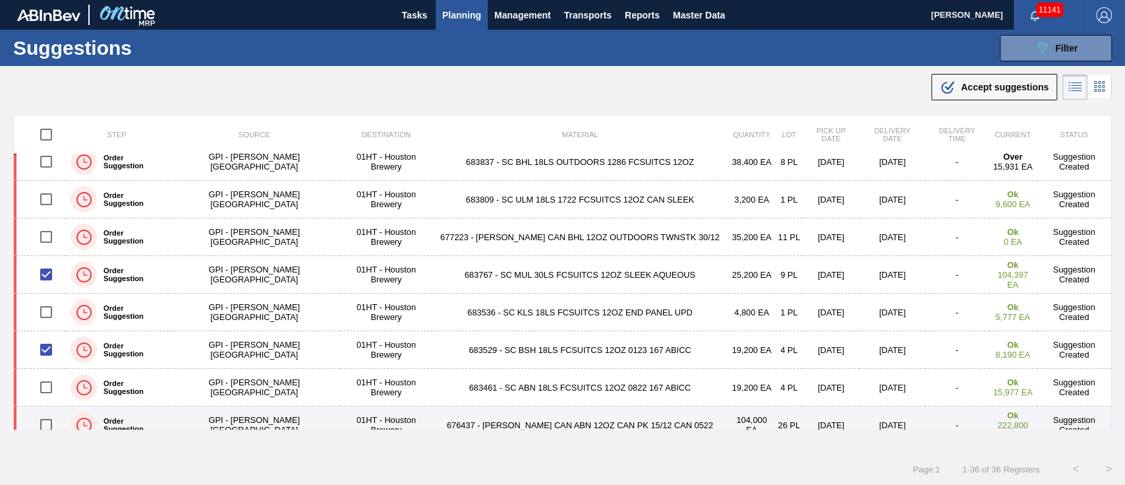
scroll to position [264, 0]
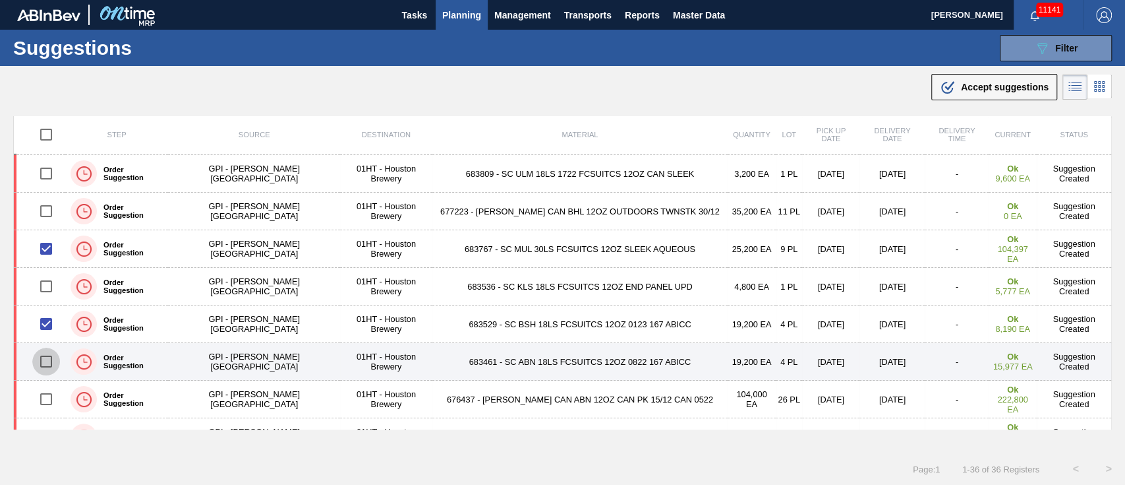
click at [48, 359] on input "checkbox" at bounding box center [46, 361] width 28 height 28
checkbox input "true"
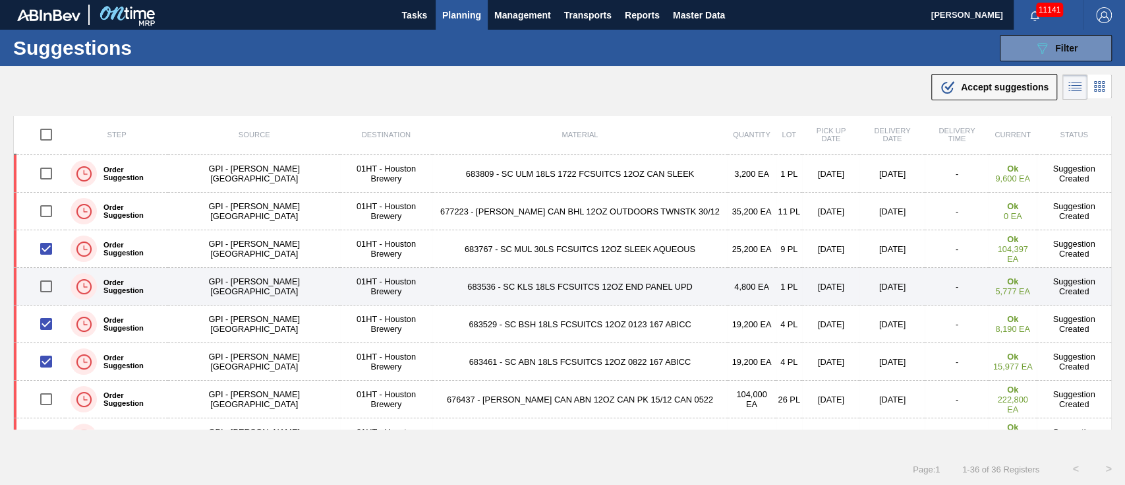
click at [46, 281] on input "checkbox" at bounding box center [46, 286] width 28 height 28
checkbox input "true"
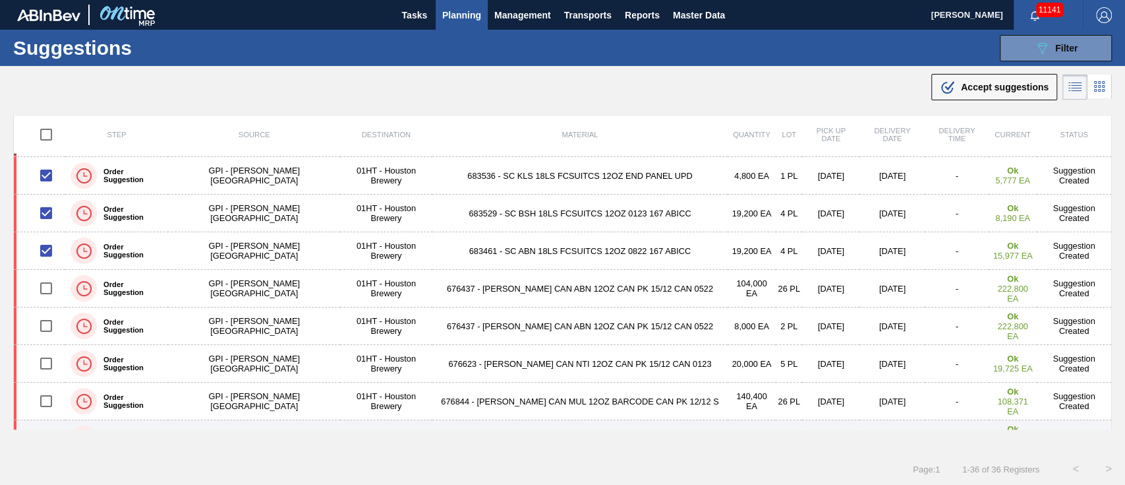
scroll to position [351, 0]
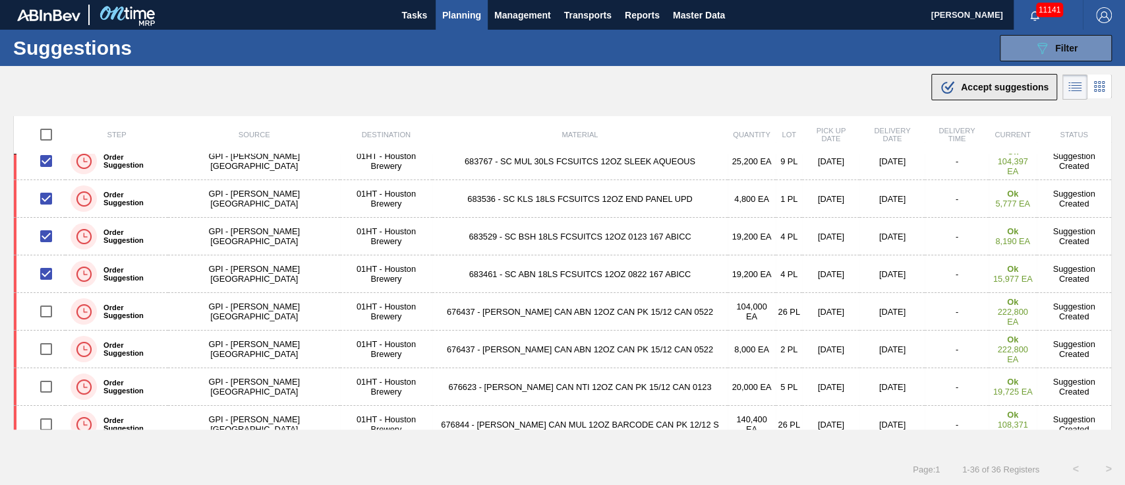
click at [999, 87] on span "Accept suggestions" at bounding box center [1005, 87] width 88 height 11
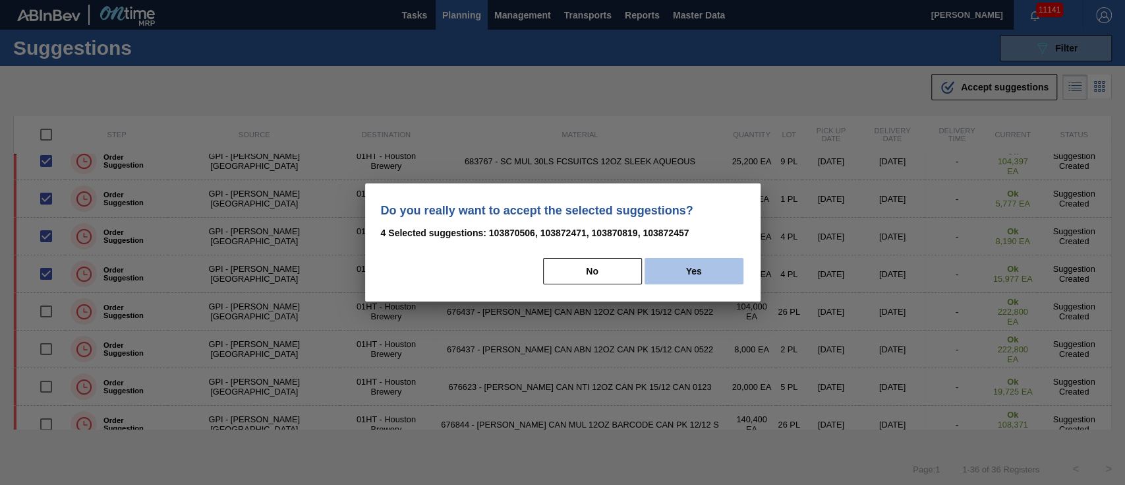
click at [711, 266] on button "Yes" at bounding box center [694, 271] width 99 height 26
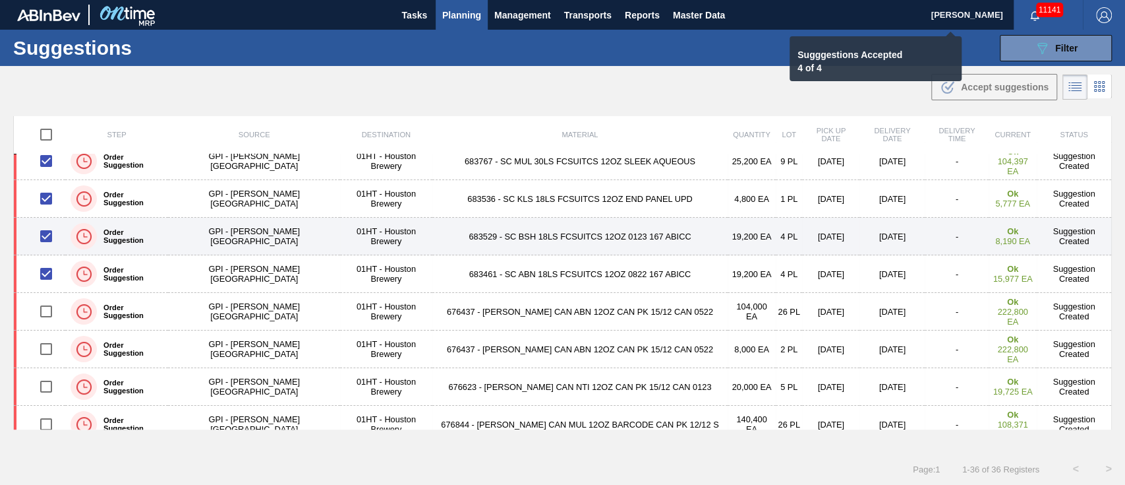
checkbox input "false"
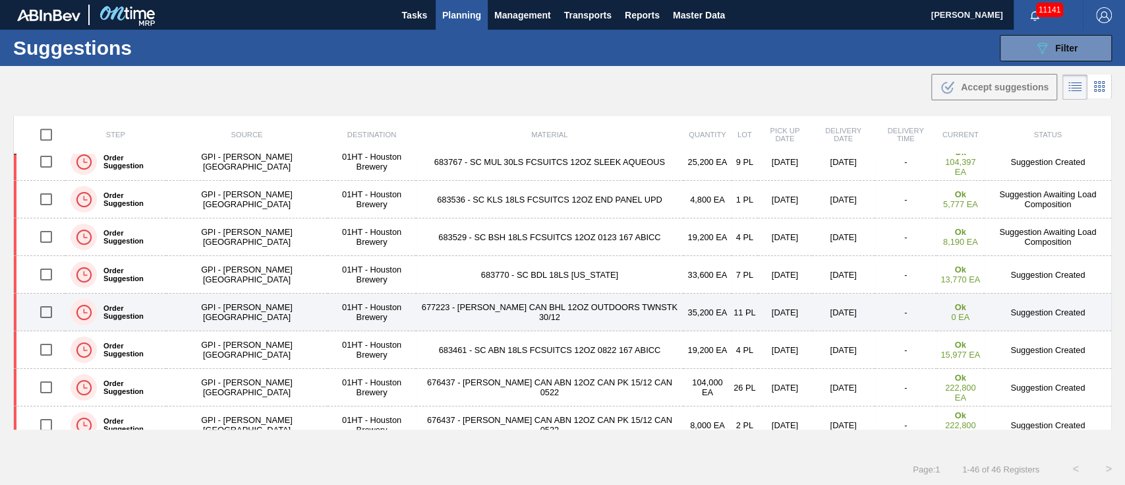
scroll to position [564, 0]
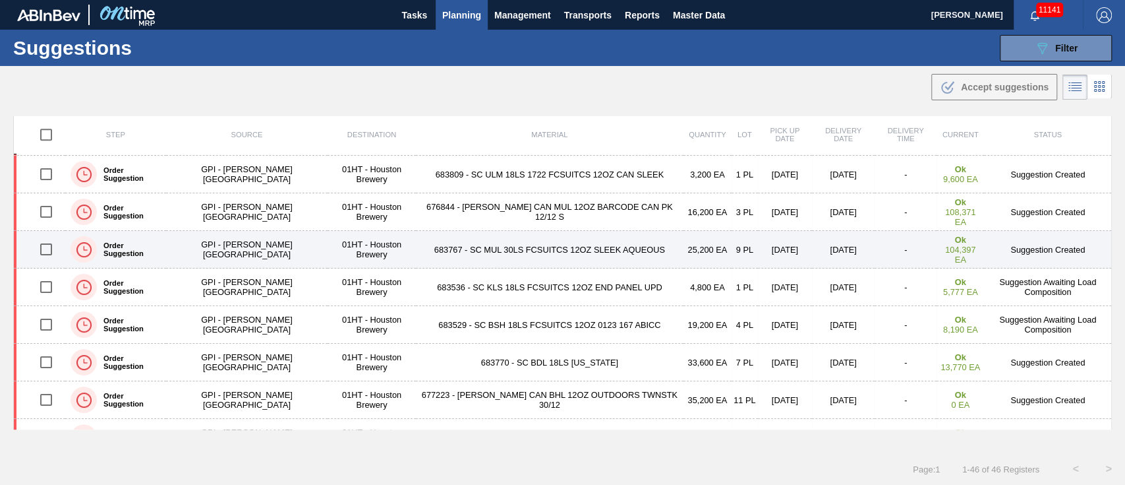
click at [38, 245] on input "checkbox" at bounding box center [46, 249] width 28 height 28
checkbox input "true"
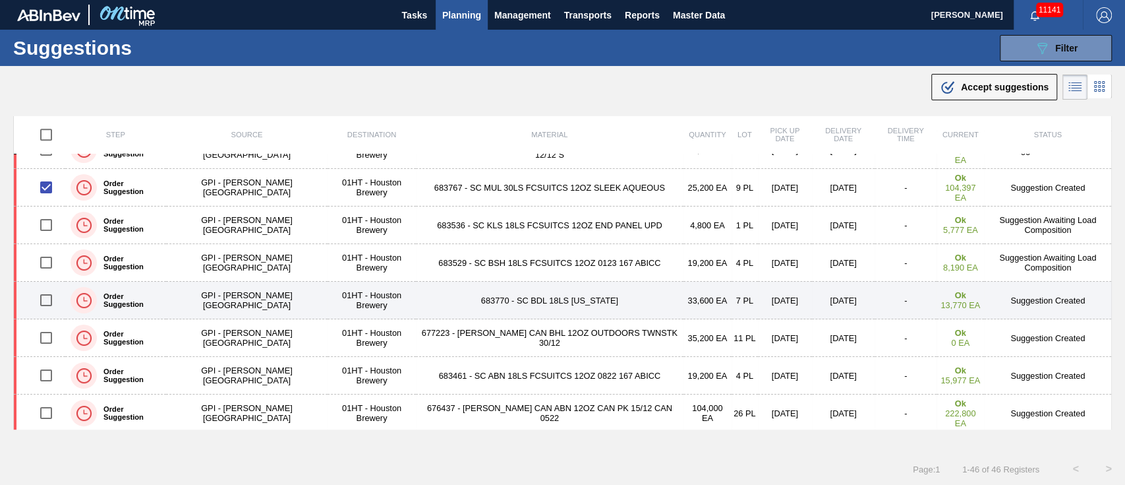
scroll to position [651, 0]
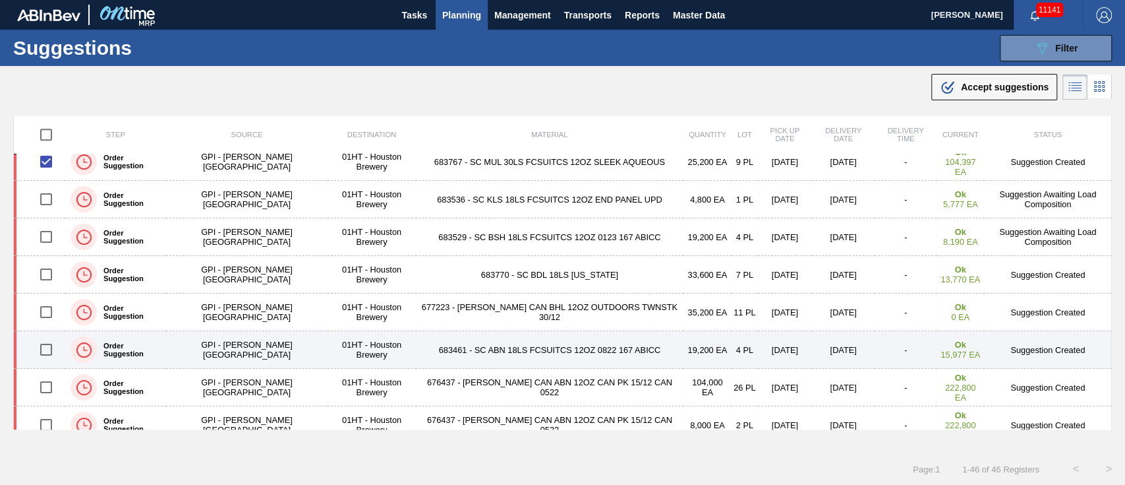
click at [43, 345] on input "checkbox" at bounding box center [46, 350] width 28 height 28
checkbox input "true"
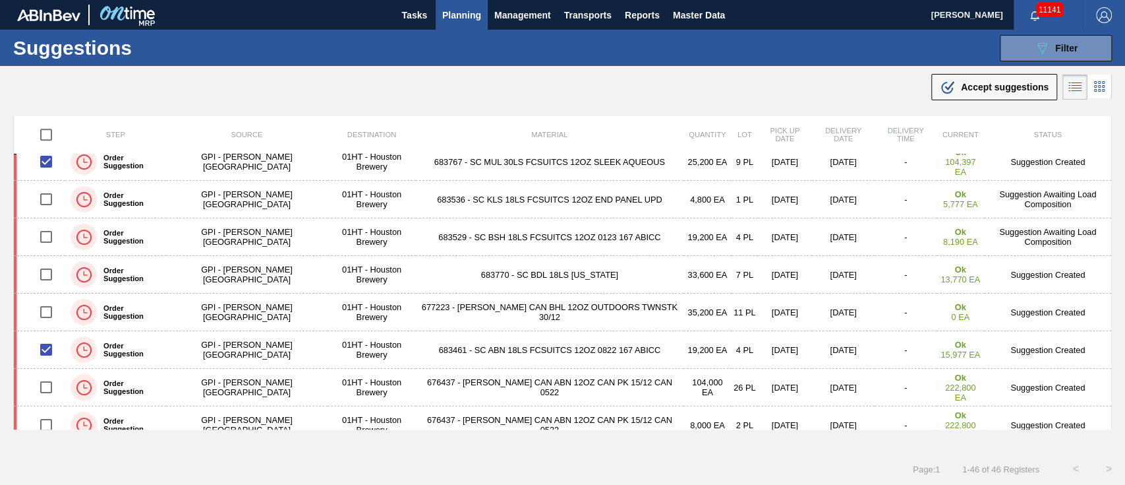
click at [1006, 84] on span "Accept suggestions" at bounding box center [1005, 87] width 88 height 11
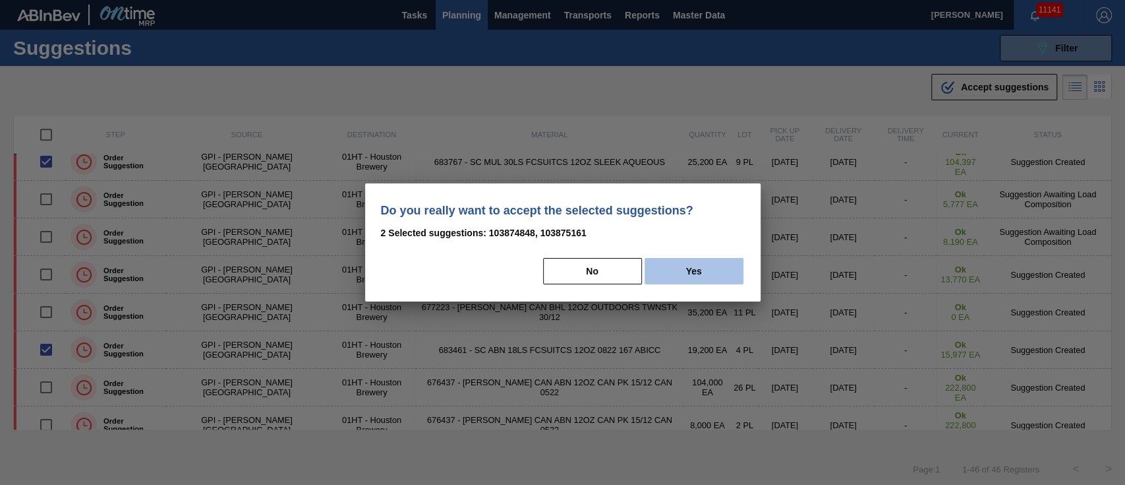
click at [686, 276] on button "Yes" at bounding box center [694, 271] width 99 height 26
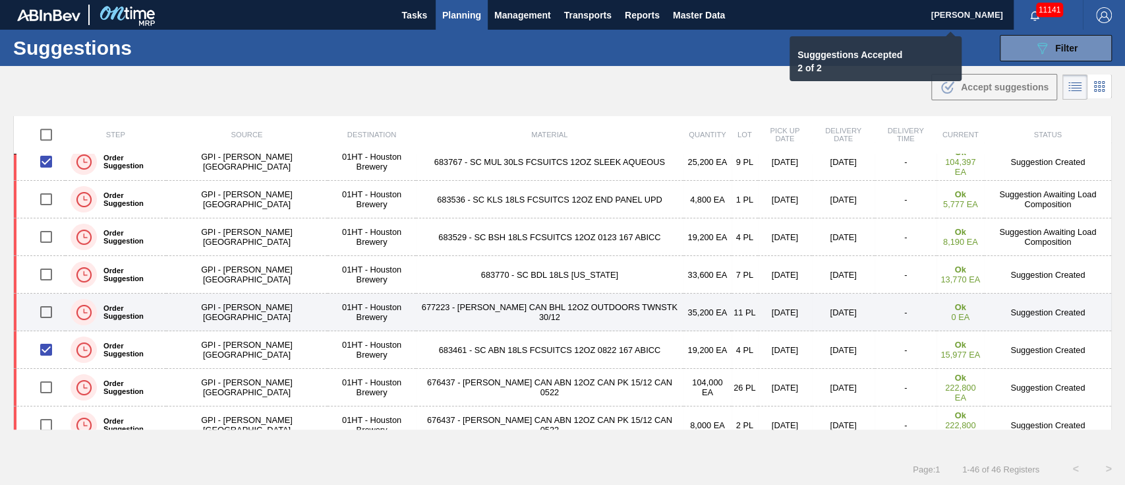
checkbox input "false"
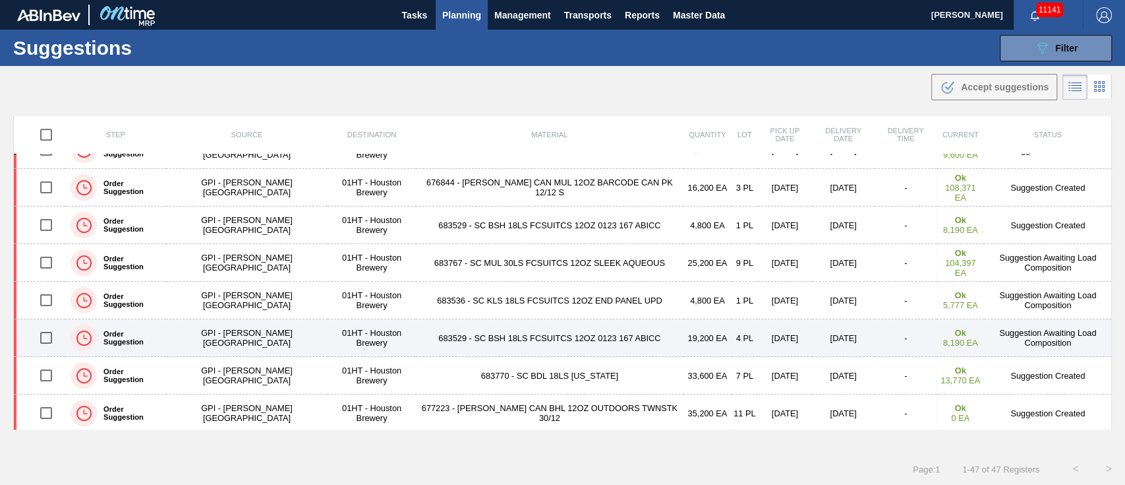
scroll to position [564, 0]
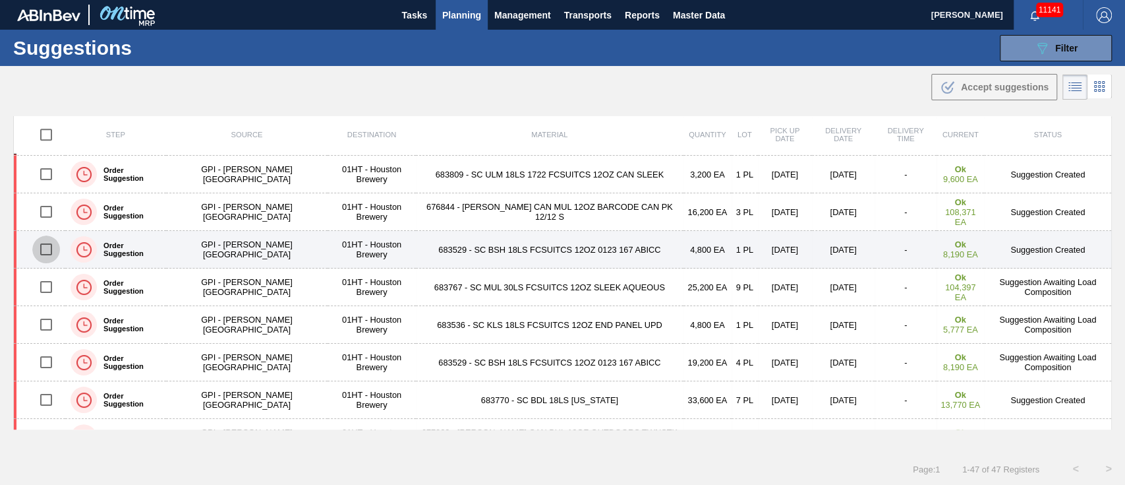
click at [42, 239] on input "checkbox" at bounding box center [46, 249] width 28 height 28
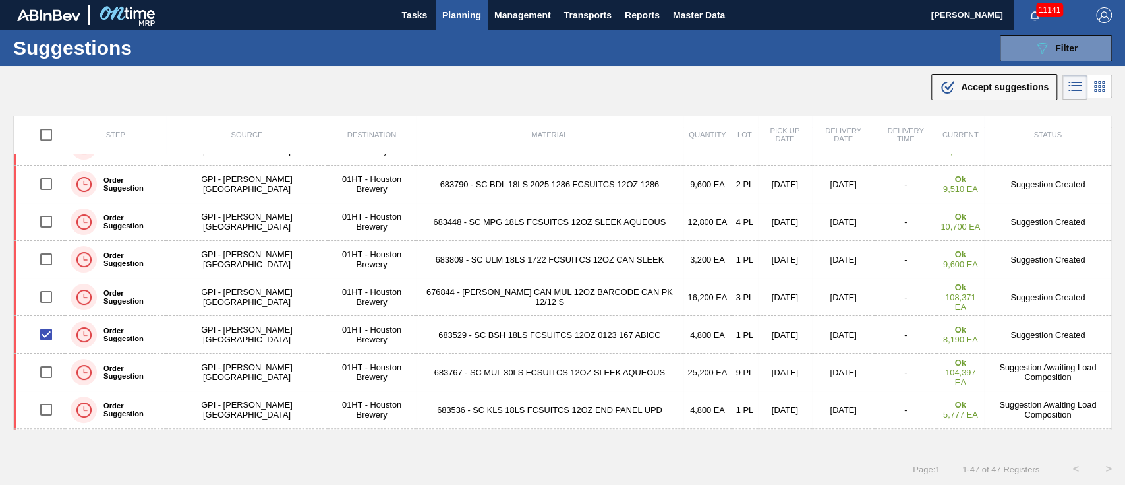
scroll to position [475, 0]
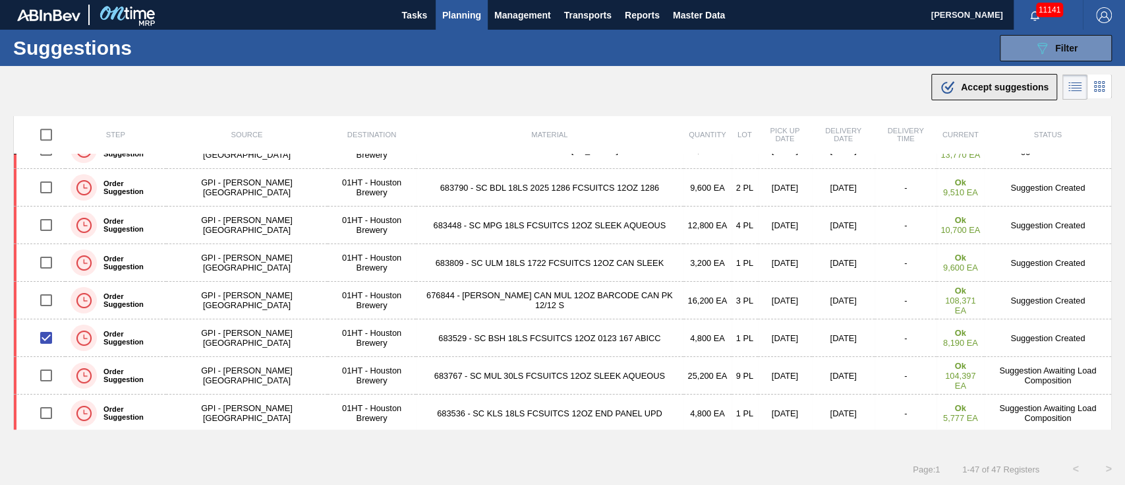
click at [1003, 93] on div ".b{fill:var(--color-action-default)} Accept suggestions" at bounding box center [994, 87] width 109 height 16
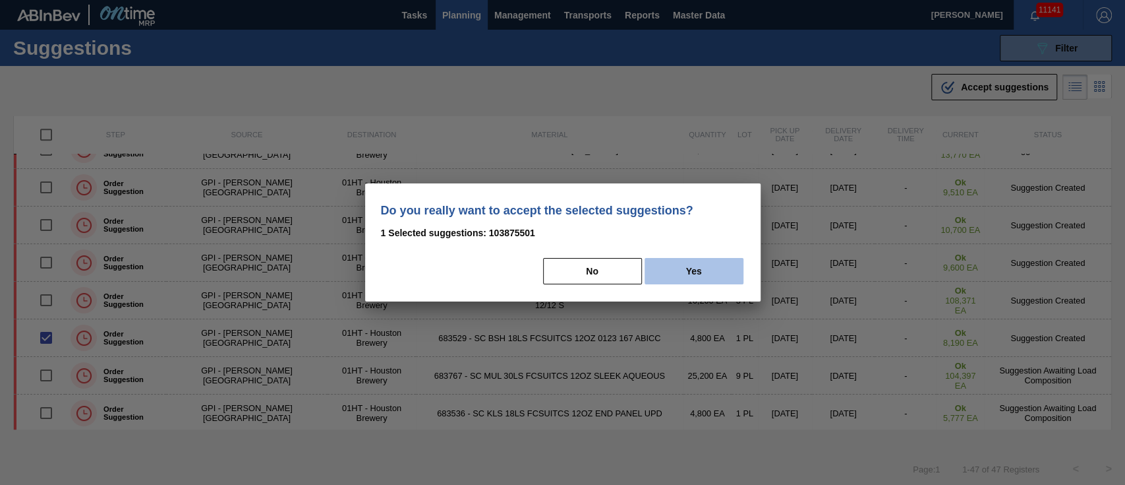
click at [667, 270] on button "Yes" at bounding box center [694, 271] width 99 height 26
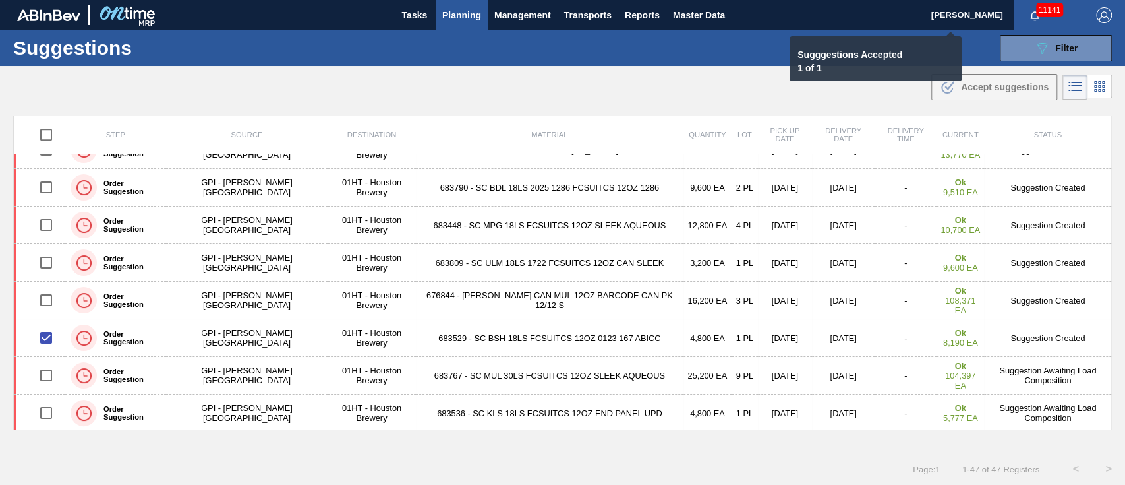
checkbox input "false"
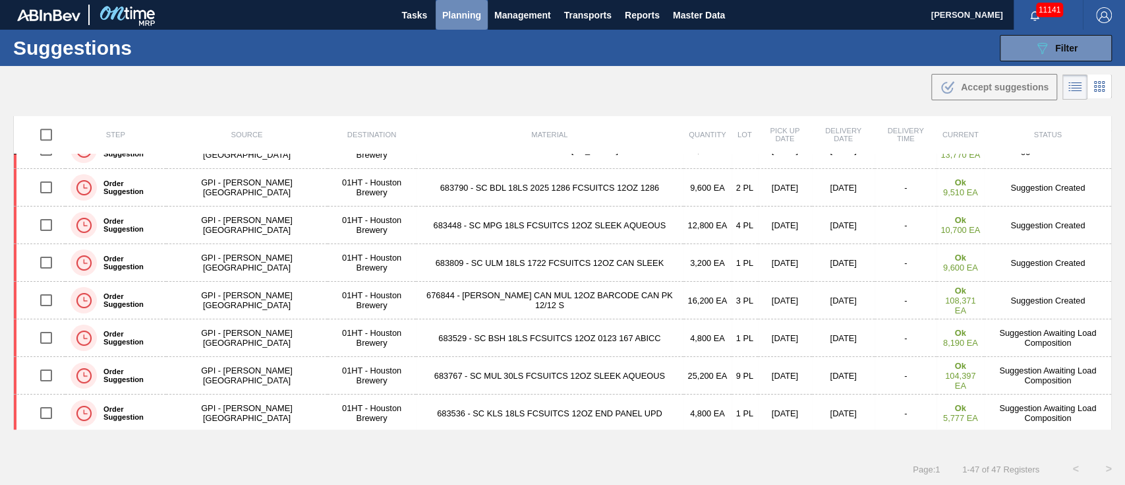
click at [456, 9] on span "Planning" at bounding box center [461, 15] width 39 height 16
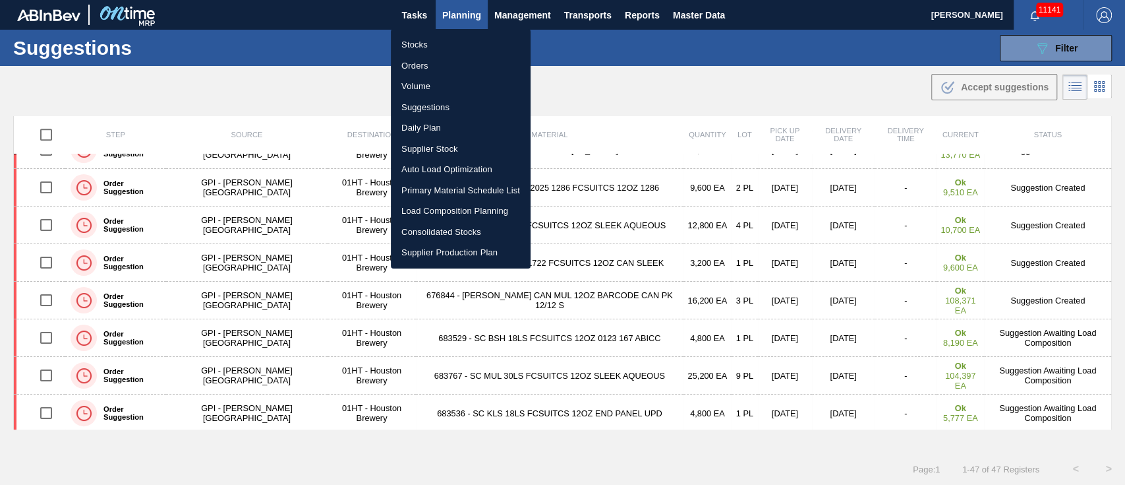
click at [664, 167] on div at bounding box center [562, 242] width 1125 height 485
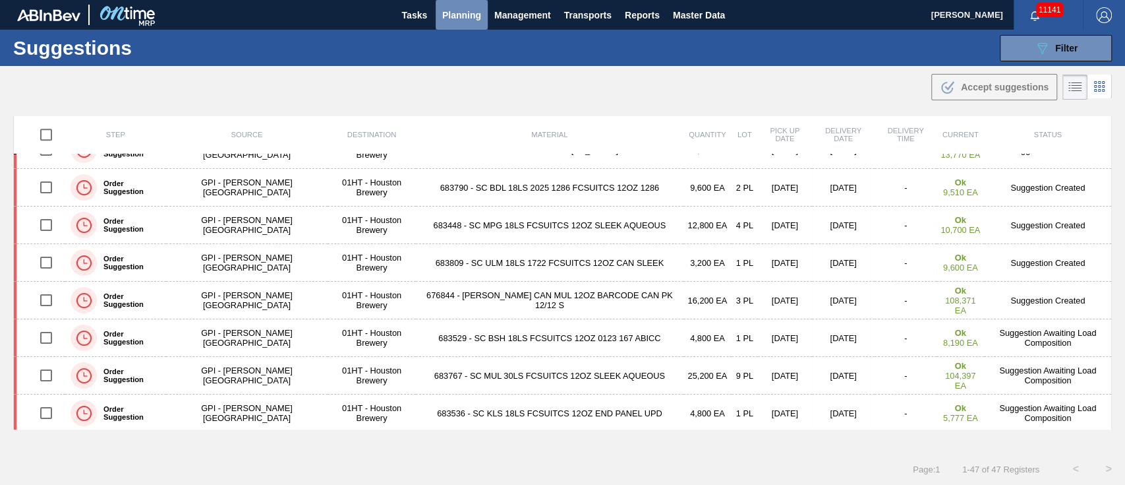
click at [458, 11] on span "Planning" at bounding box center [461, 15] width 39 height 16
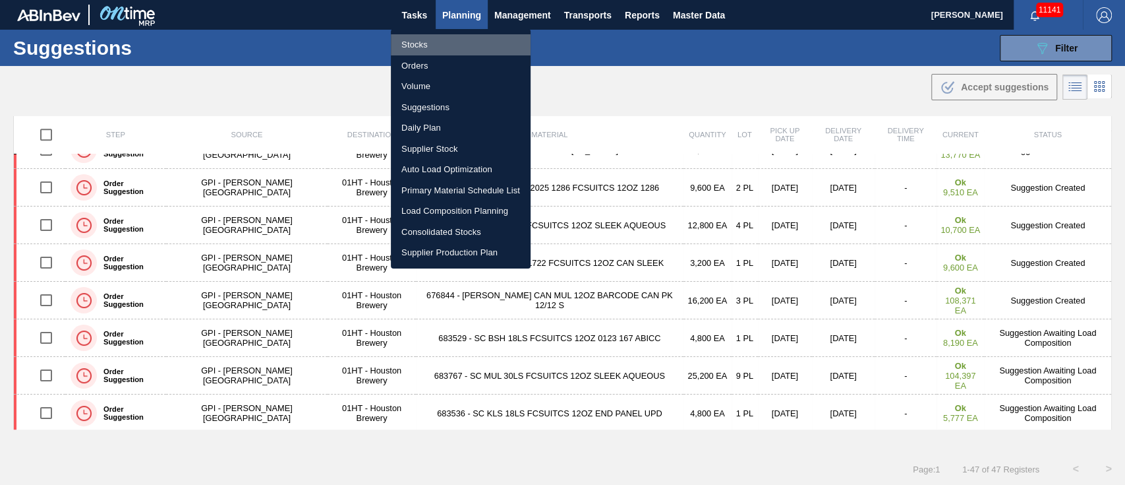
click at [414, 39] on li "Stocks" at bounding box center [461, 44] width 140 height 21
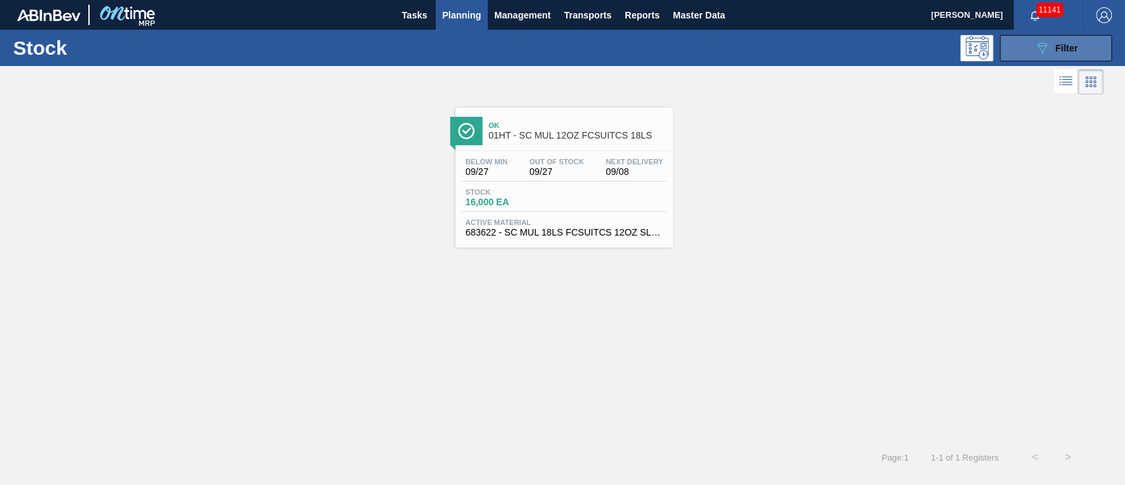
click at [1059, 47] on span "Filter" at bounding box center [1066, 48] width 22 height 11
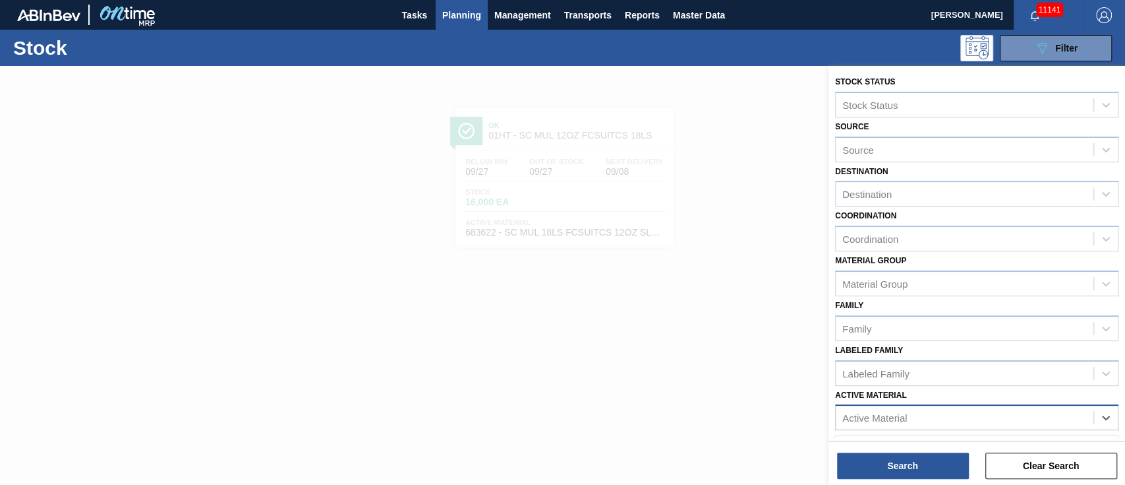
click at [1008, 418] on div "Active Material" at bounding box center [965, 417] width 258 height 19
type Material "8"
type Material "683941"
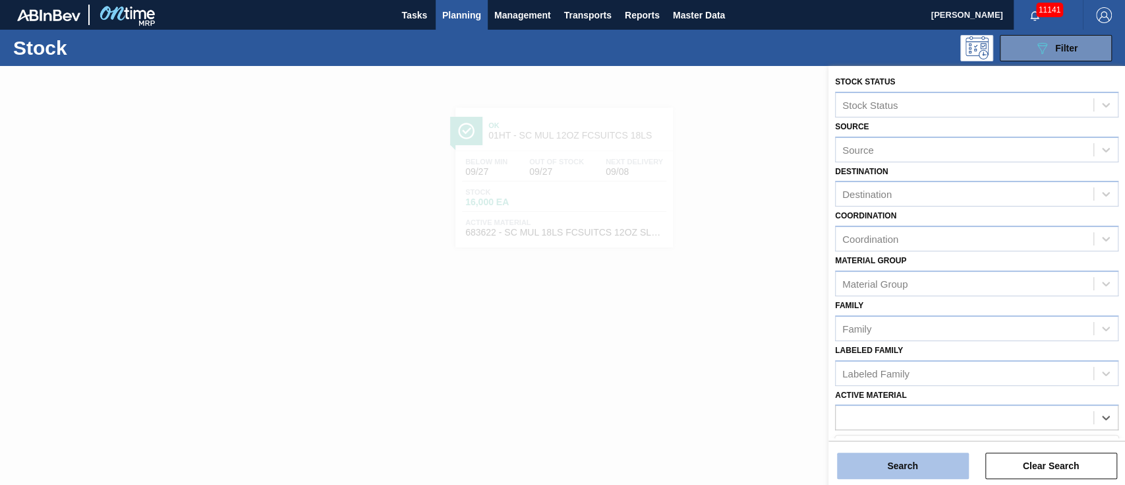
click at [918, 458] on button "Search" at bounding box center [903, 465] width 132 height 26
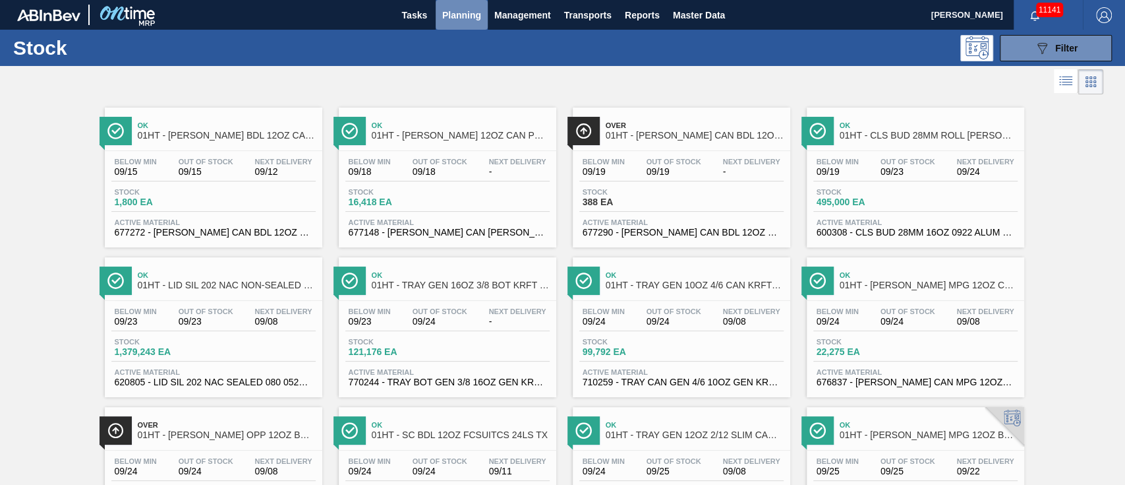
click at [459, 10] on span "Planning" at bounding box center [461, 15] width 39 height 16
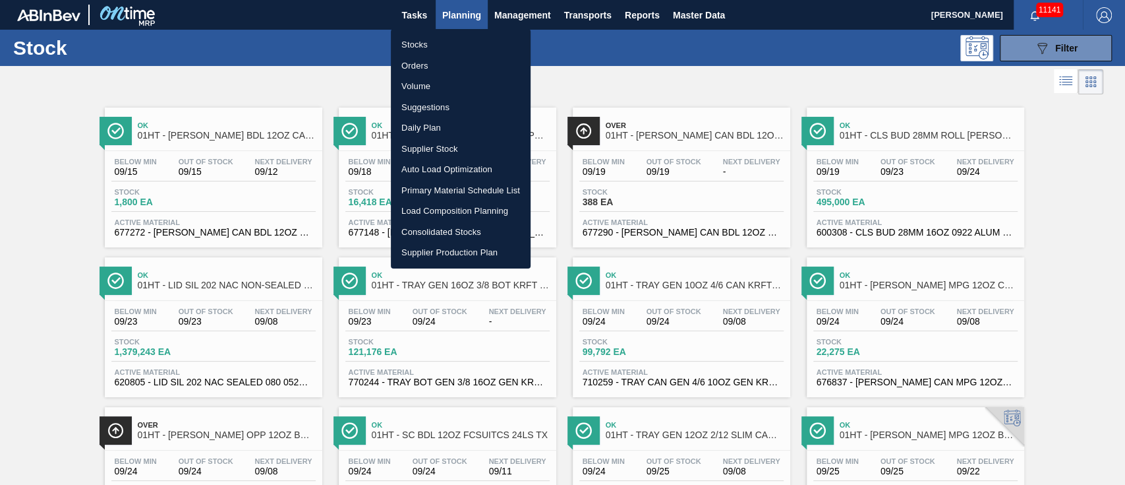
click at [409, 40] on li "Stocks" at bounding box center [461, 44] width 140 height 21
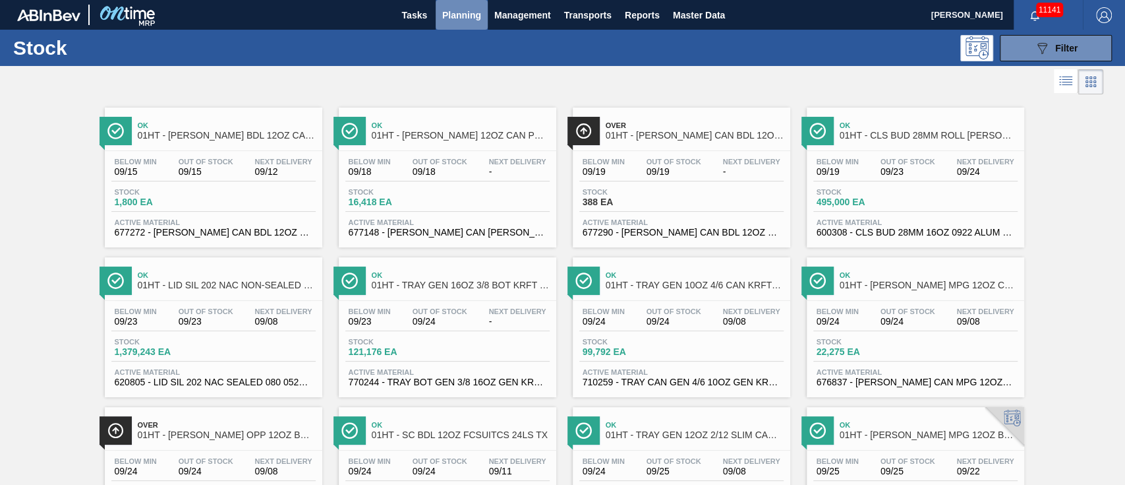
click at [465, 14] on span "Planning" at bounding box center [461, 15] width 39 height 16
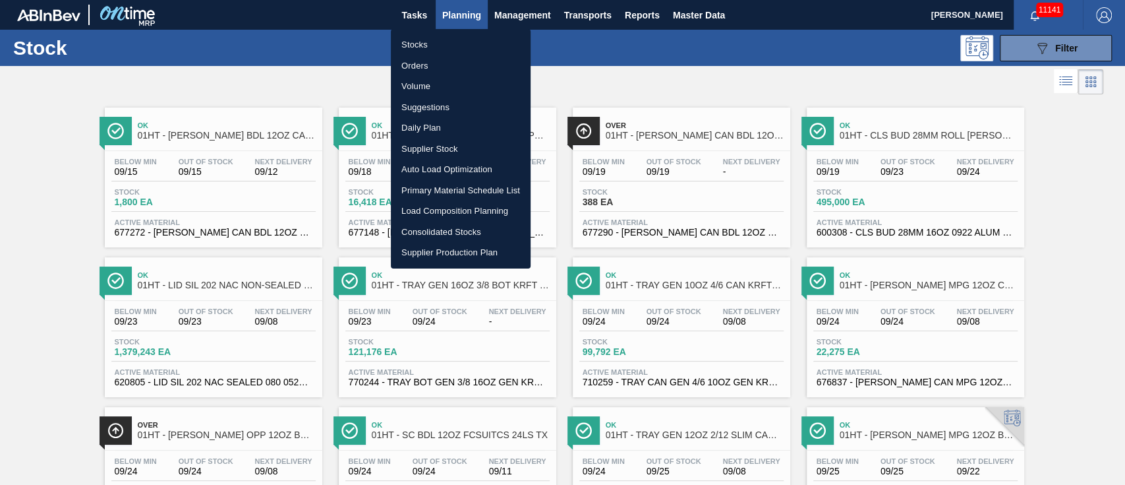
click at [432, 208] on li "Load Composition Planning" at bounding box center [461, 210] width 140 height 21
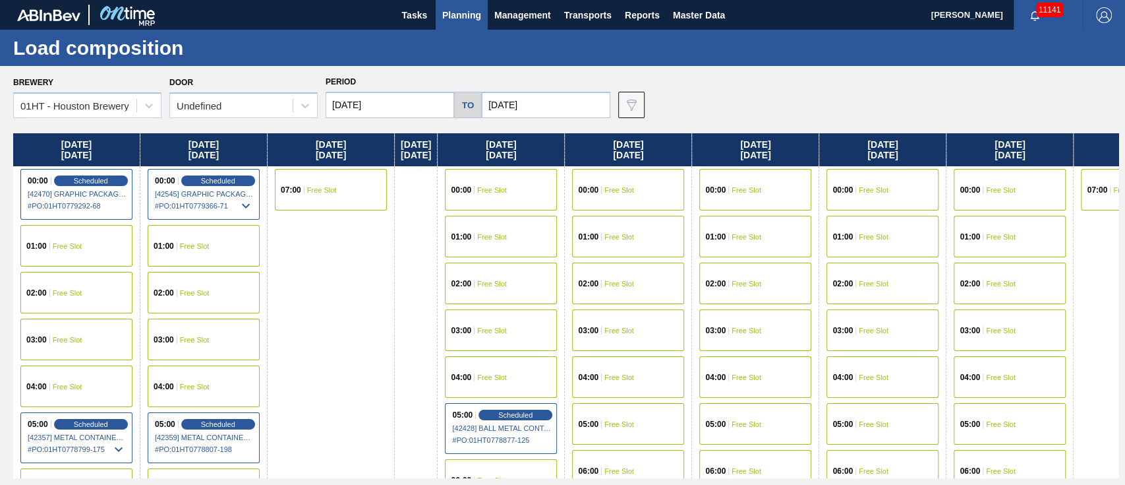
click at [451, 10] on span "Planning" at bounding box center [461, 15] width 39 height 16
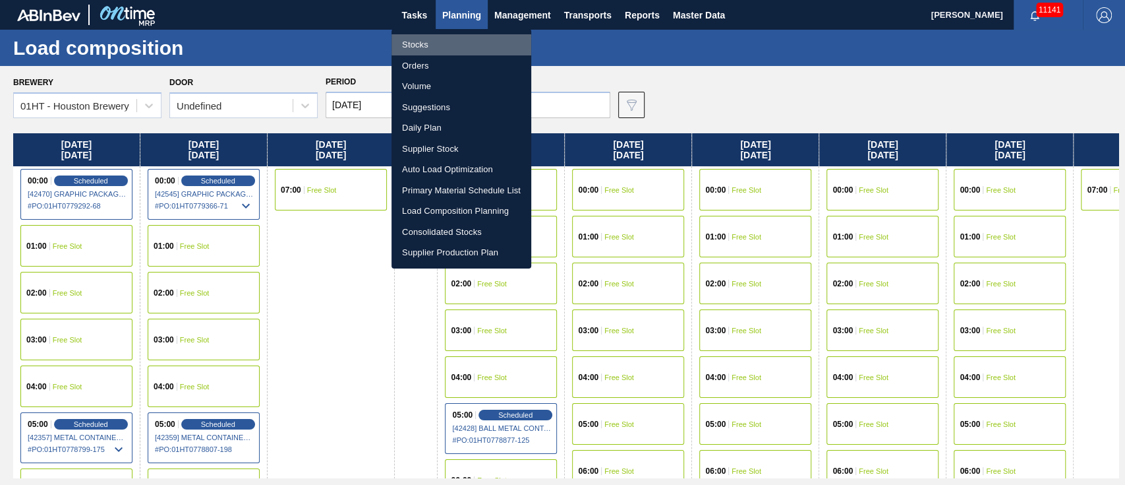
click at [411, 50] on li "Stocks" at bounding box center [462, 44] width 140 height 21
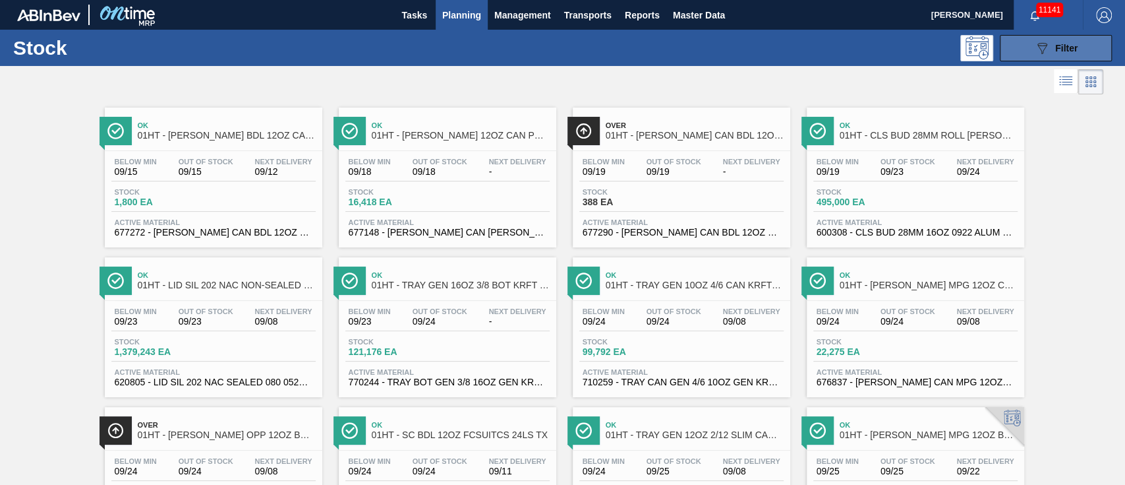
click at [1044, 53] on icon "089F7B8B-B2A5-4AFE-B5C0-19BA573D28AC" at bounding box center [1042, 48] width 16 height 16
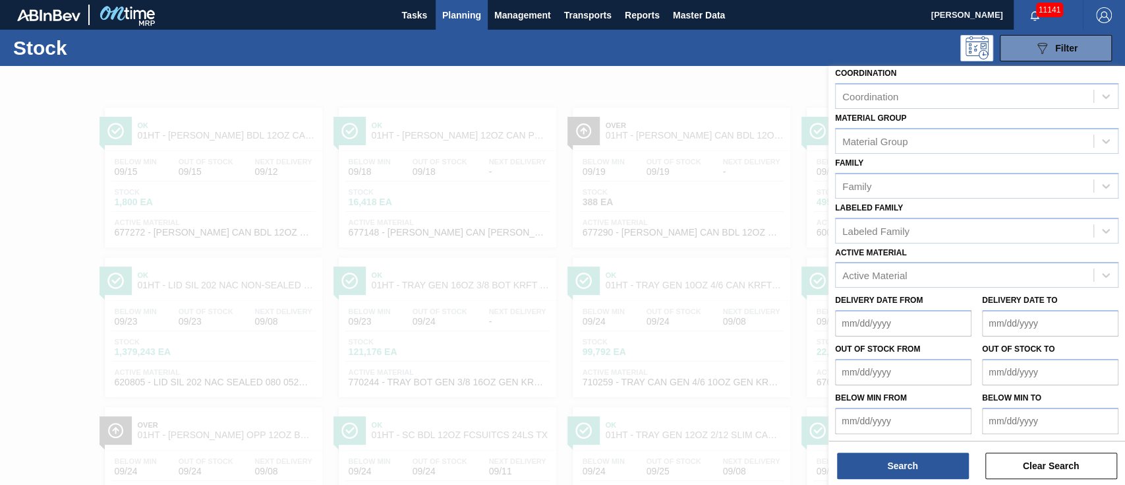
scroll to position [142, 0]
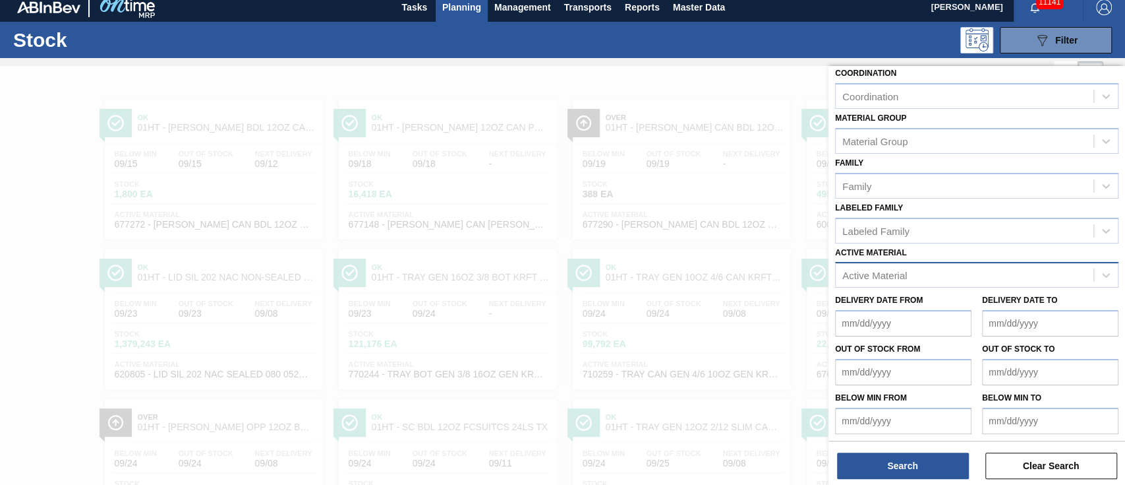
click at [877, 270] on div "Active Material" at bounding box center [875, 275] width 65 height 11
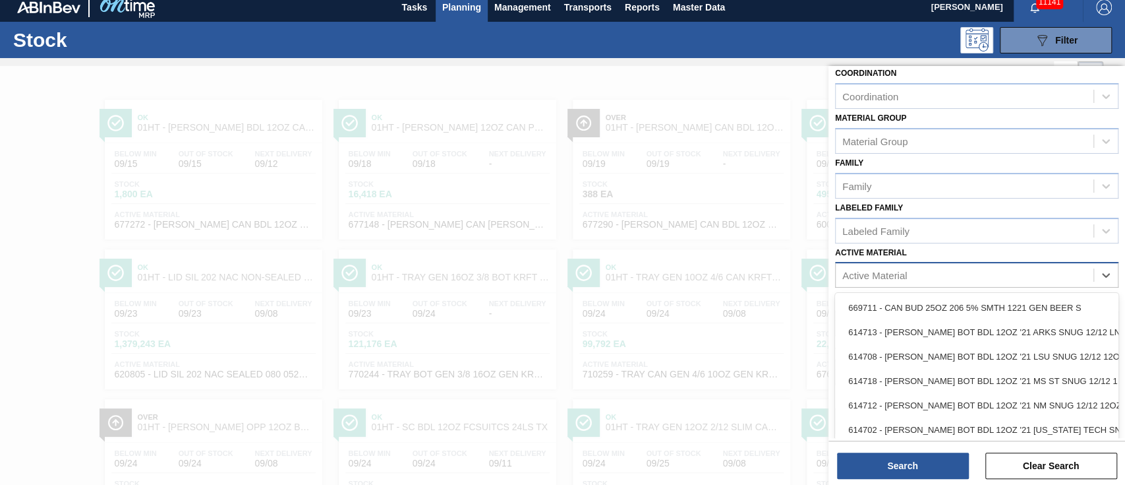
scroll to position [9, 0]
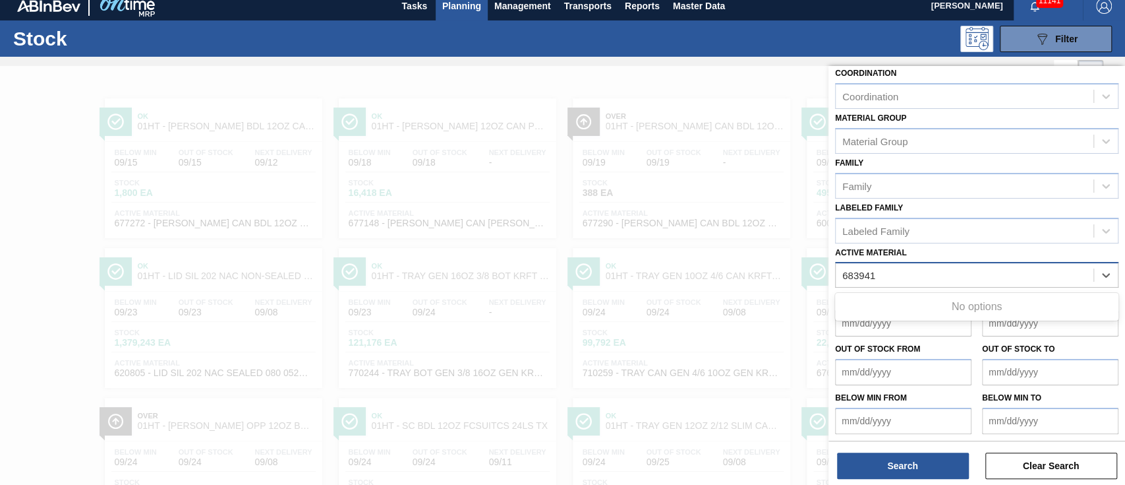
type Material "683941"
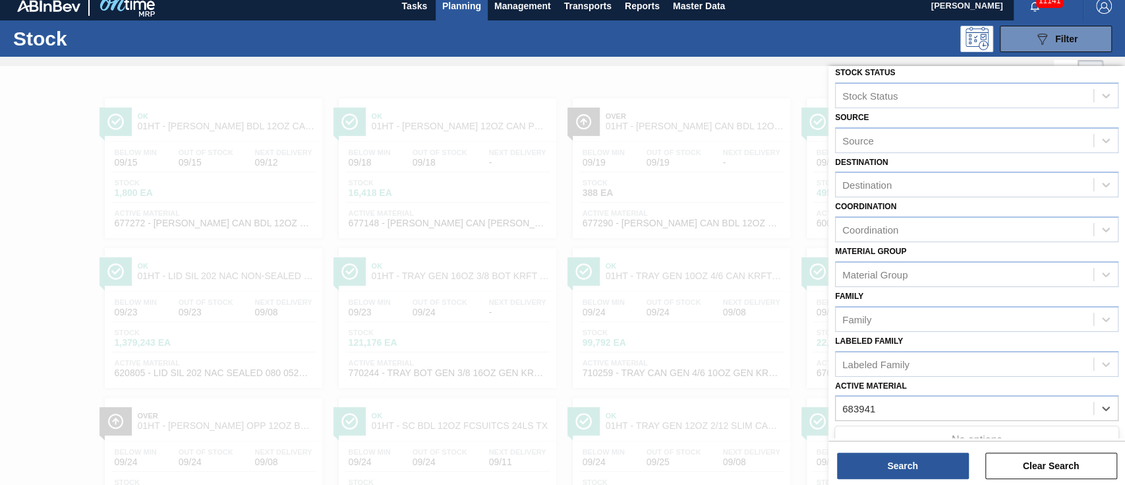
scroll to position [0, 0]
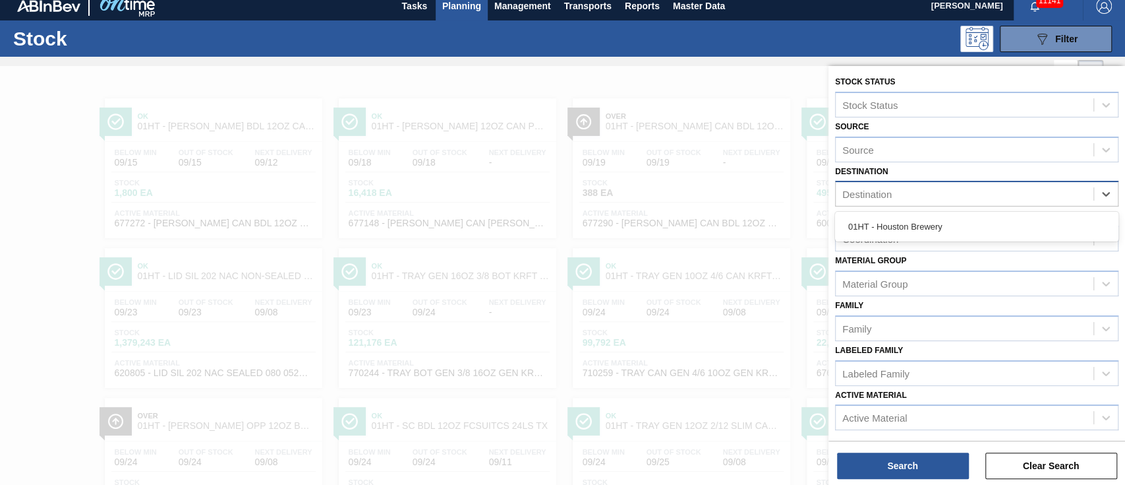
click at [883, 198] on div "Destination" at bounding box center [867, 194] width 49 height 11
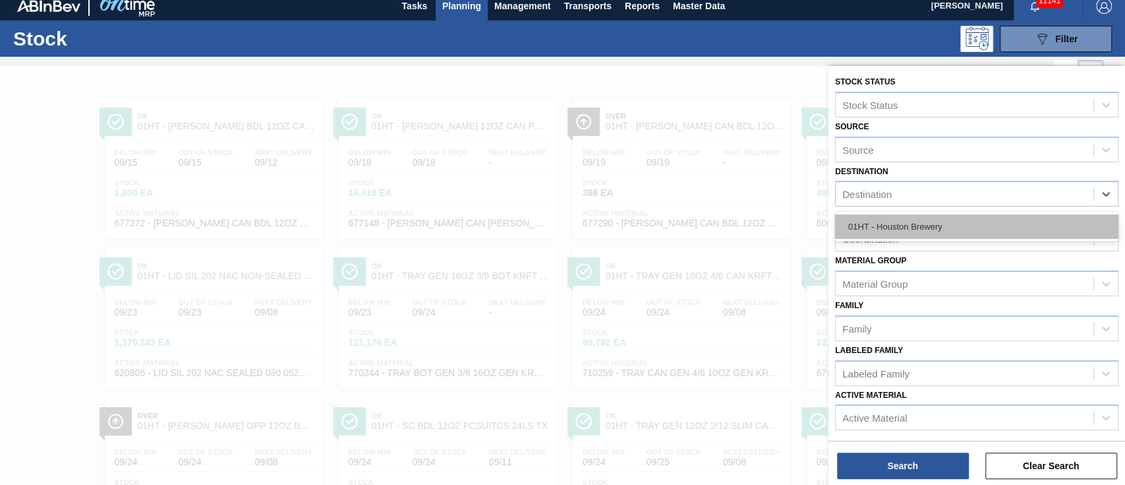
click at [875, 223] on div "01HT - Houston Brewery" at bounding box center [976, 226] width 283 height 24
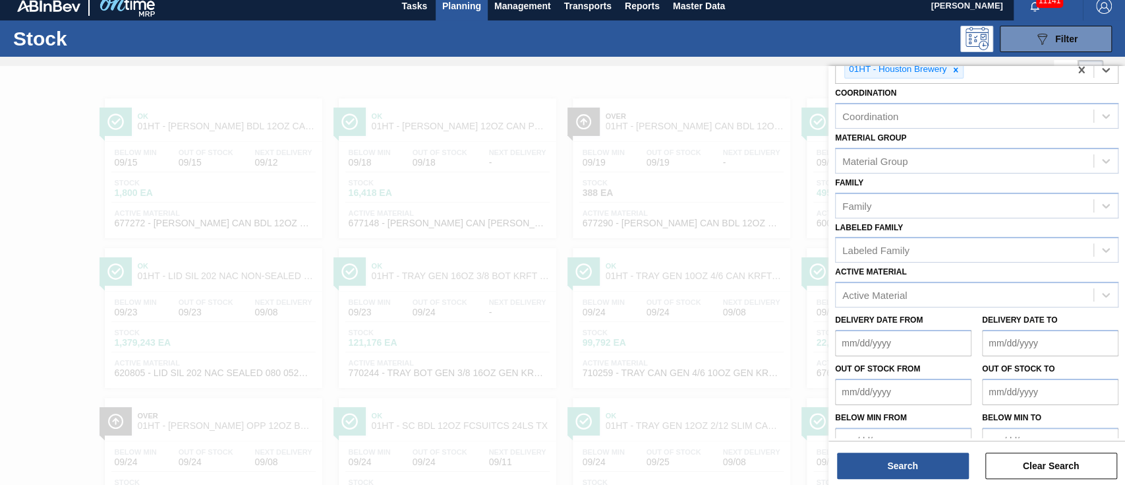
scroll to position [146, 0]
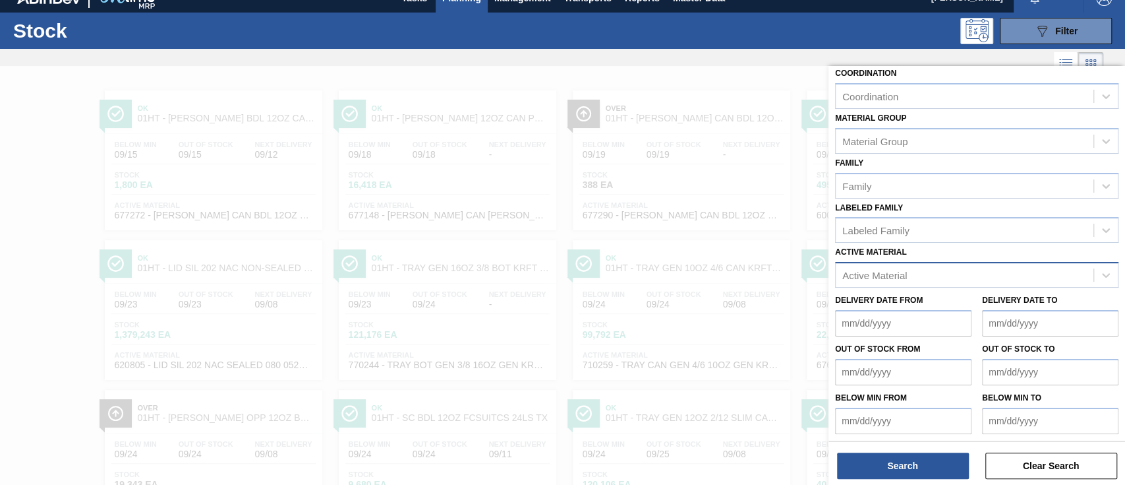
click at [890, 266] on div "Active Material" at bounding box center [965, 275] width 258 height 19
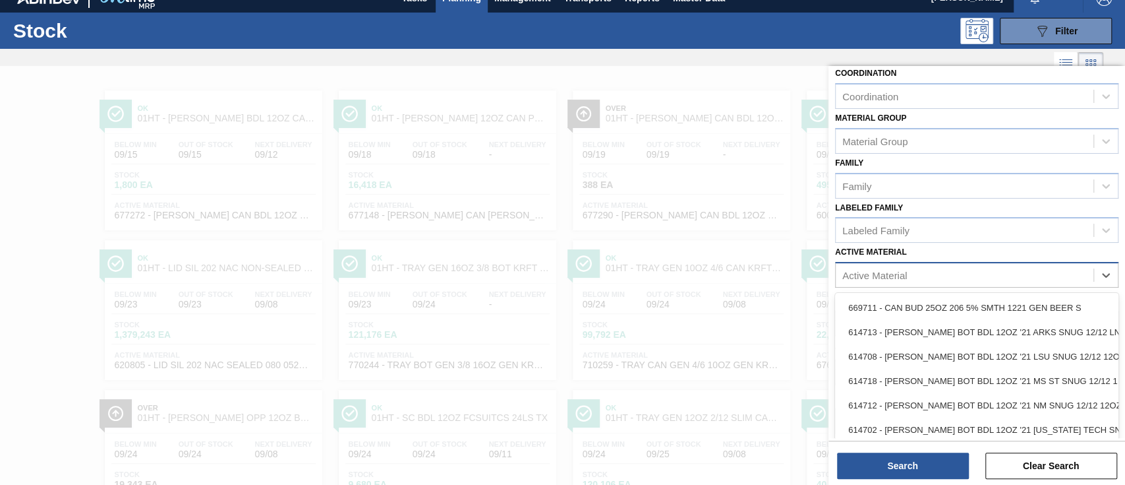
scroll to position [18, 0]
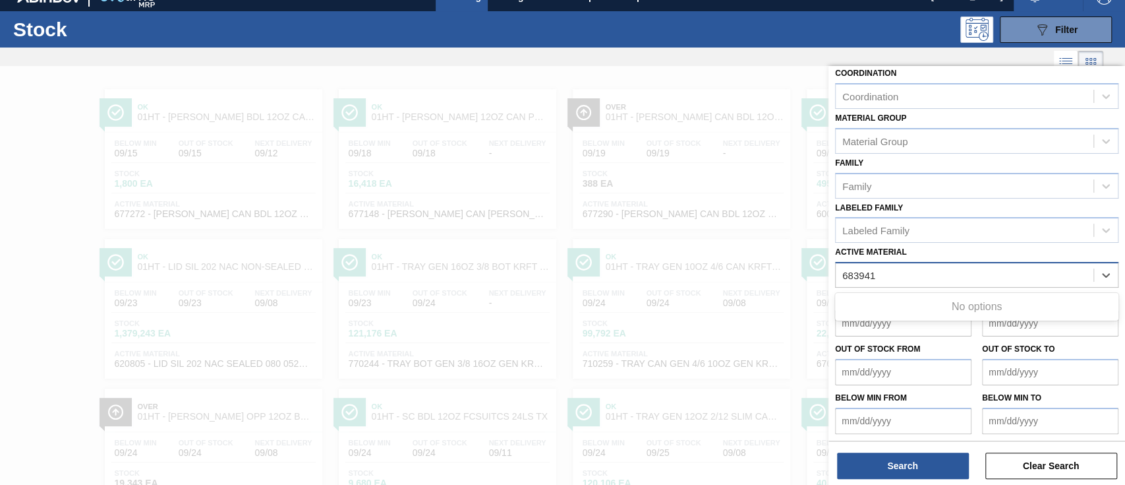
type Material "683941"
click at [612, 245] on div at bounding box center [562, 308] width 1125 height 485
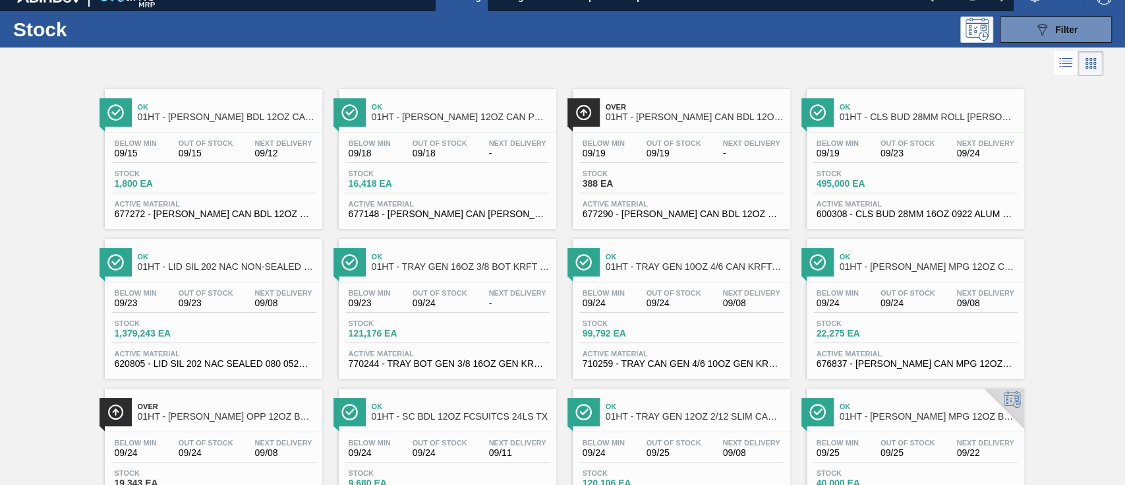
scroll to position [0, 0]
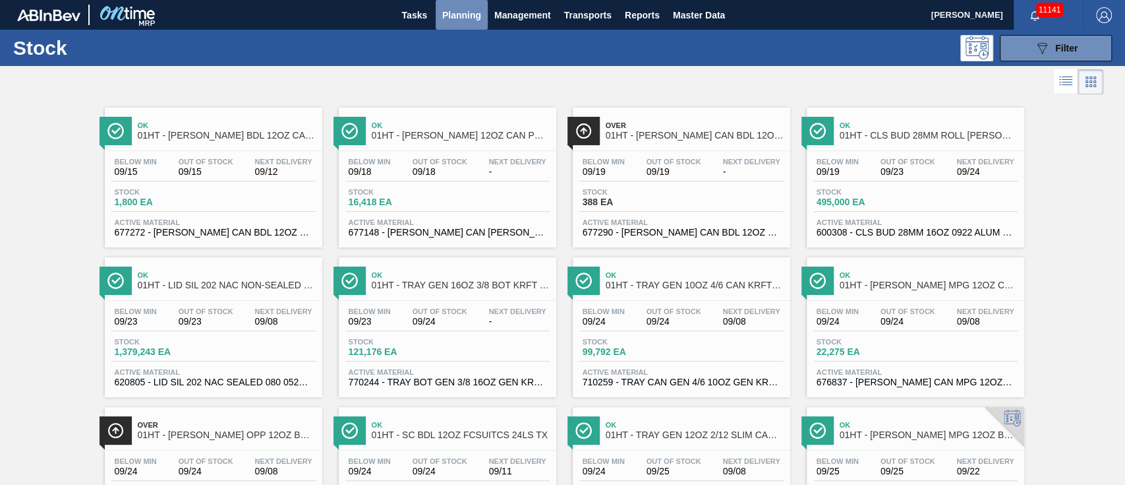
click at [473, 11] on span "Planning" at bounding box center [461, 15] width 39 height 16
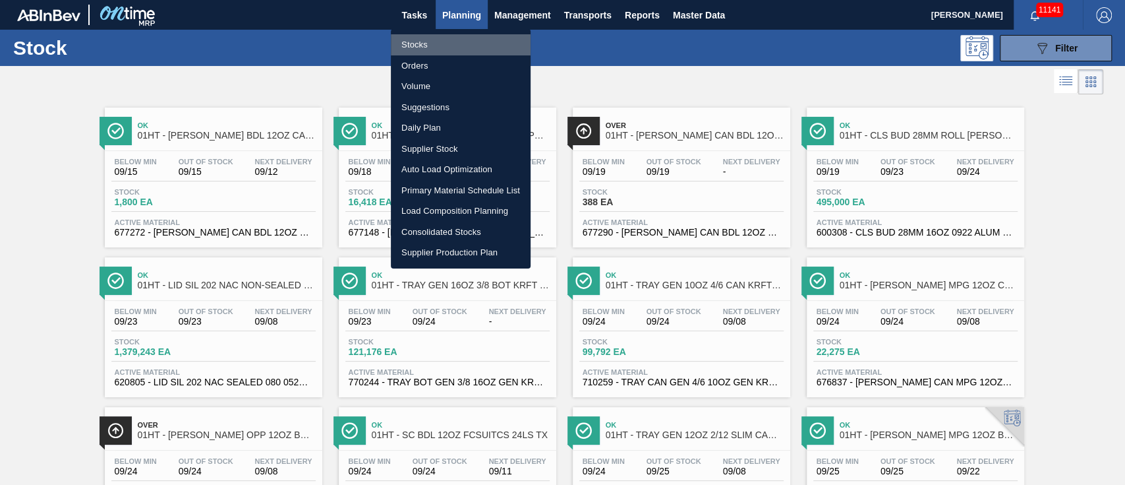
click at [403, 44] on li "Stocks" at bounding box center [461, 44] width 140 height 21
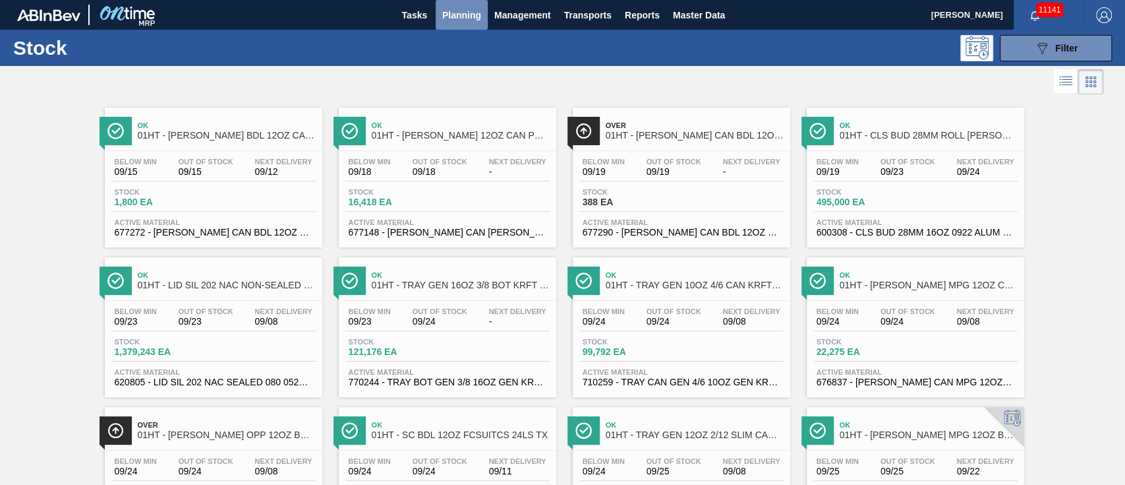
click at [459, 9] on span "Planning" at bounding box center [461, 15] width 39 height 16
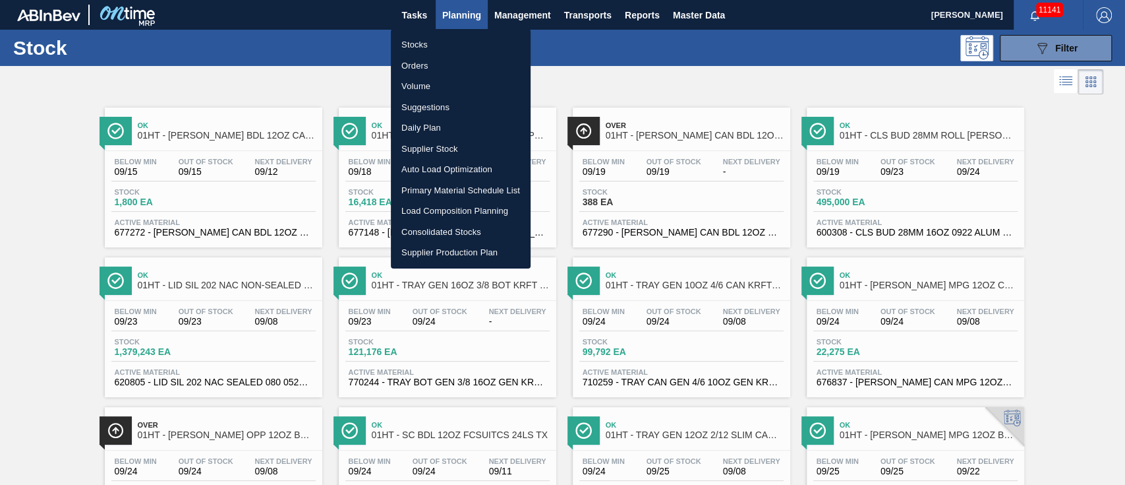
click at [414, 40] on li "Stocks" at bounding box center [461, 44] width 140 height 21
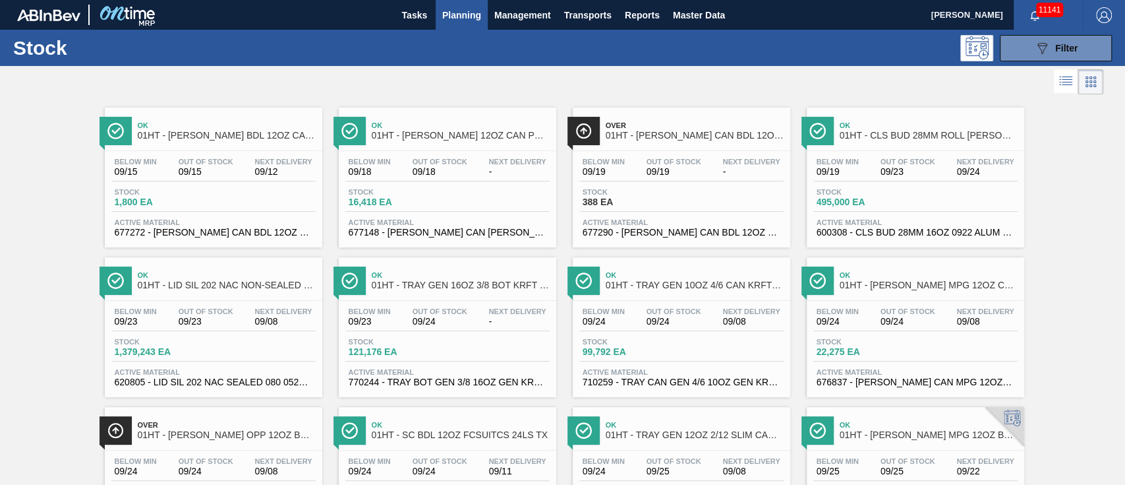
click at [463, 17] on span "Planning" at bounding box center [461, 15] width 39 height 16
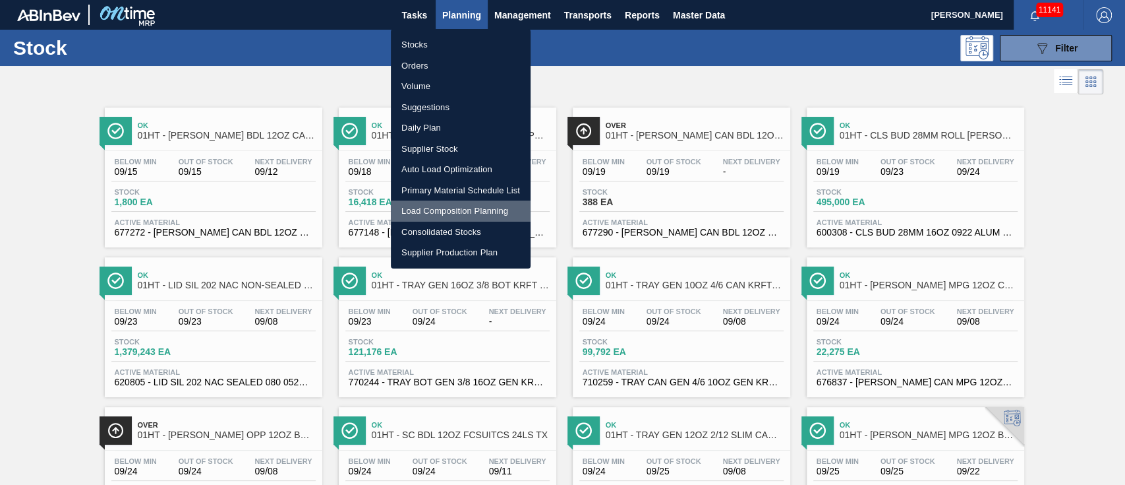
click at [479, 208] on li "Load Composition Planning" at bounding box center [461, 210] width 140 height 21
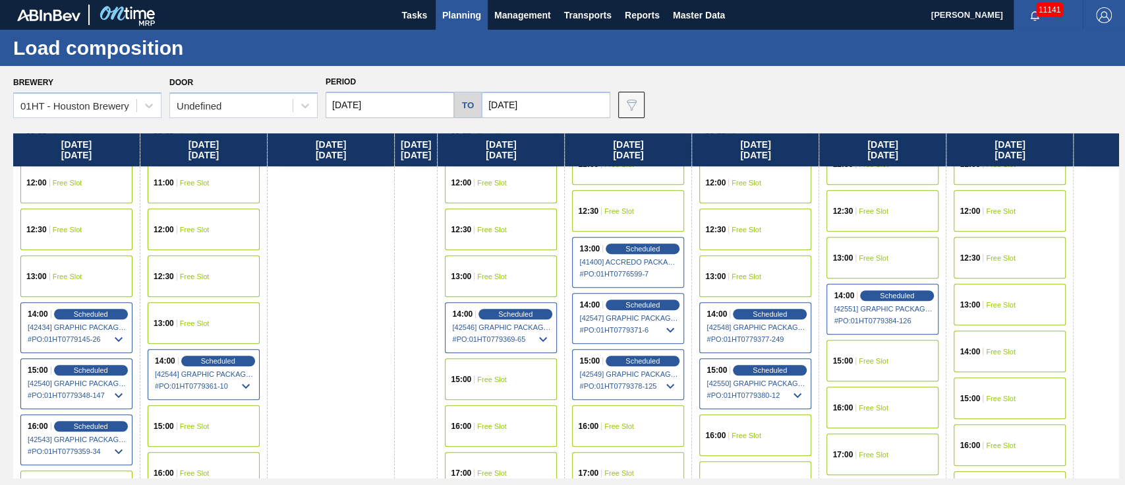
scroll to position [615, 0]
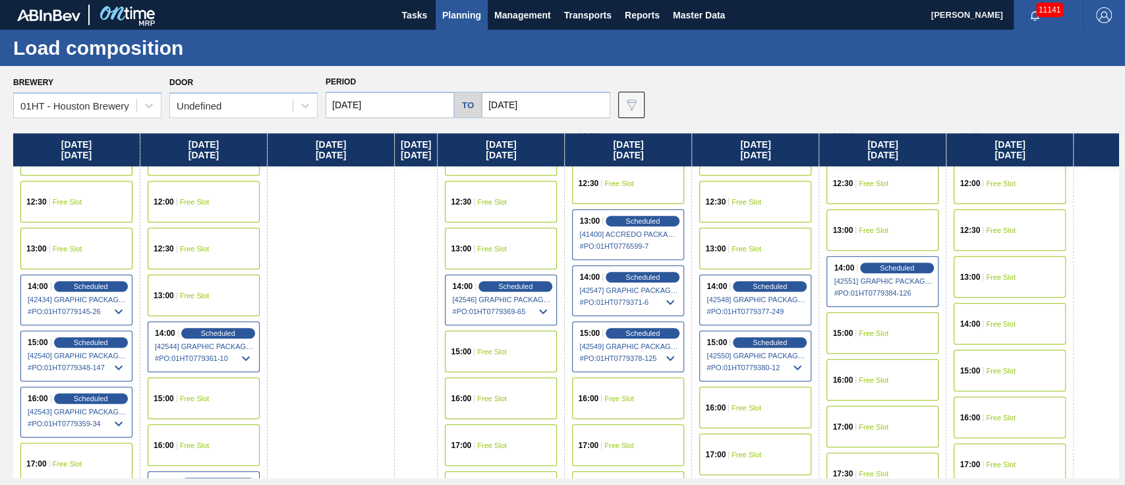
click at [776, 404] on div "16:00 Free Slot" at bounding box center [755, 407] width 112 height 42
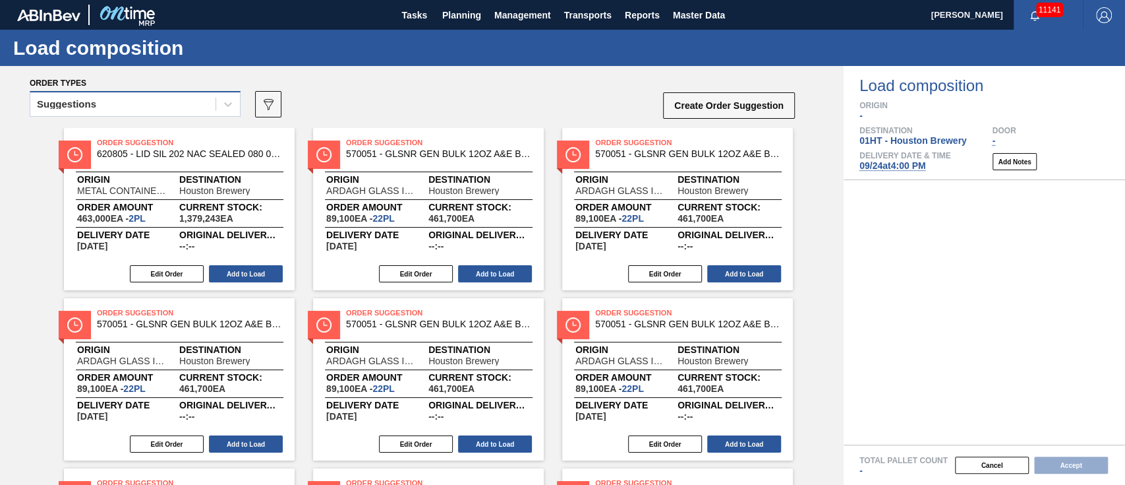
click at [137, 107] on div "Suggestions" at bounding box center [122, 104] width 185 height 19
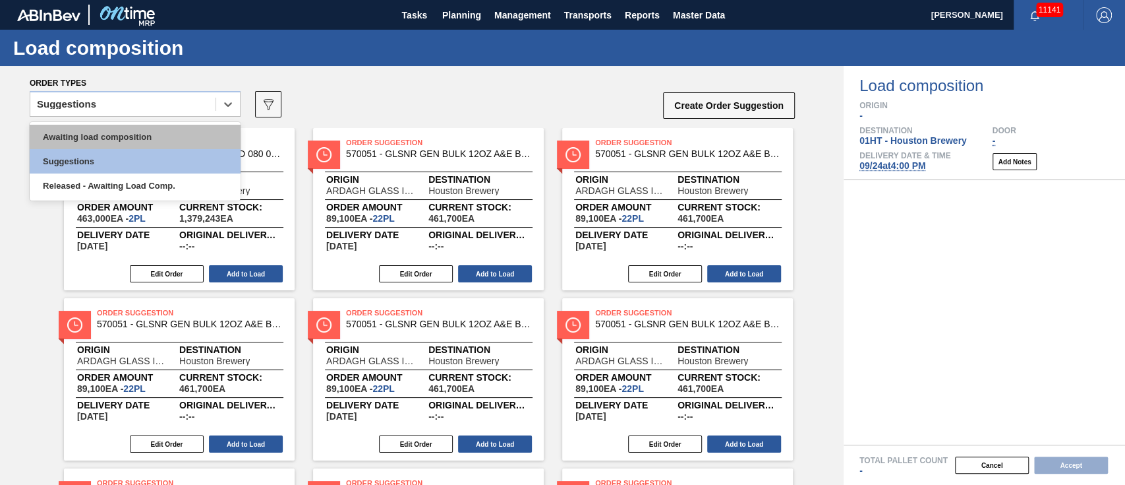
click at [121, 138] on div "Awaiting load composition" at bounding box center [135, 137] width 211 height 24
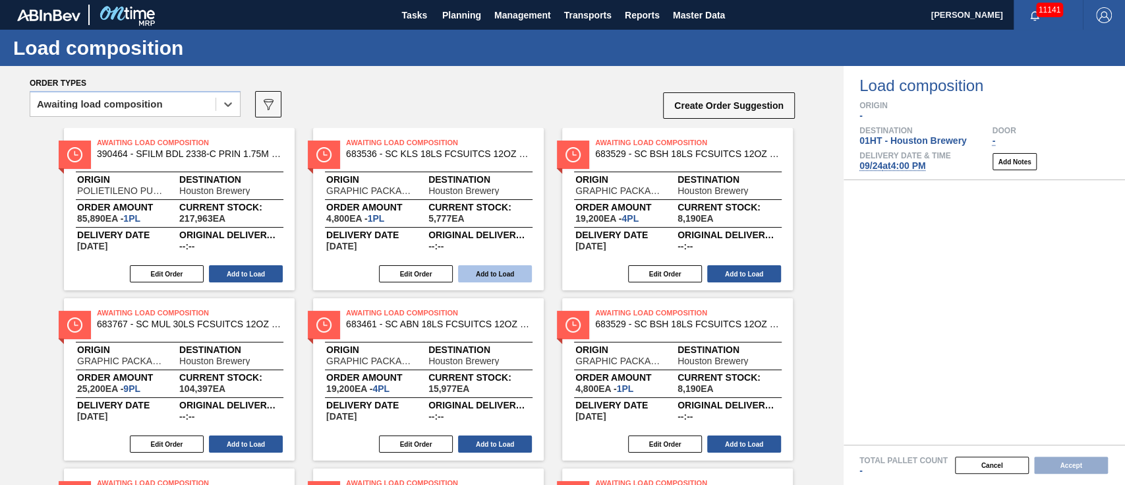
click at [489, 277] on button "Add to Load" at bounding box center [495, 273] width 74 height 17
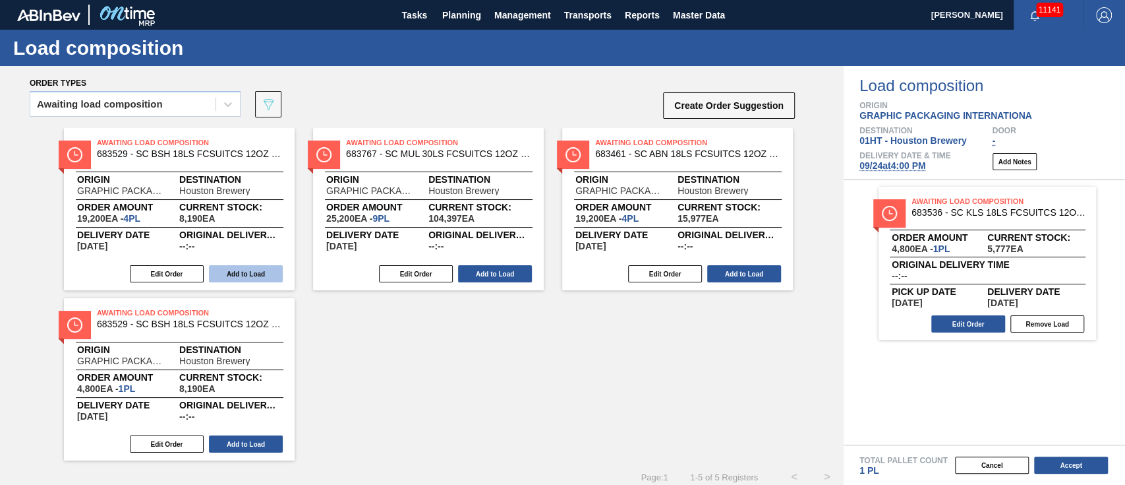
click at [254, 271] on button "Add to Load" at bounding box center [246, 273] width 74 height 17
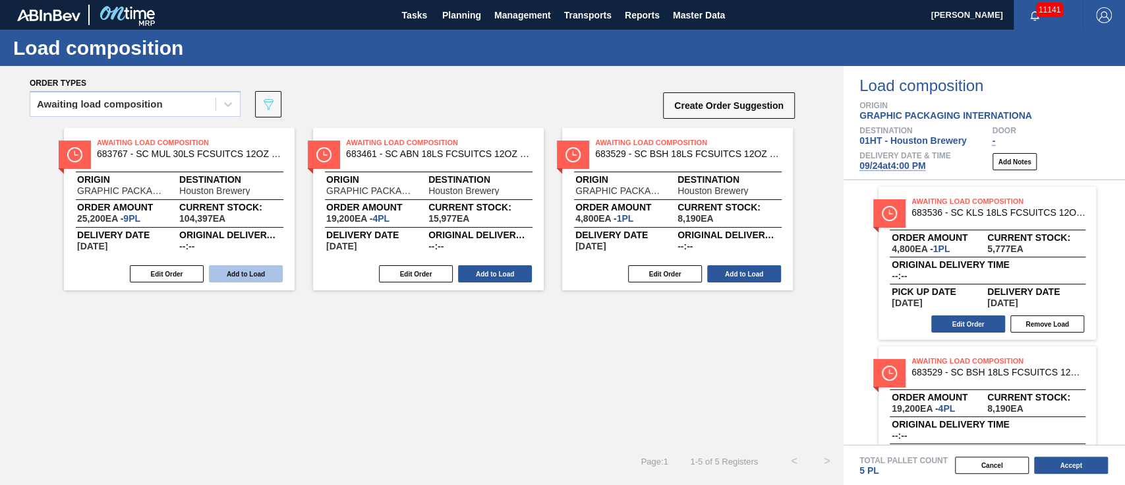
click at [253, 271] on button "Add to Load" at bounding box center [246, 273] width 74 height 17
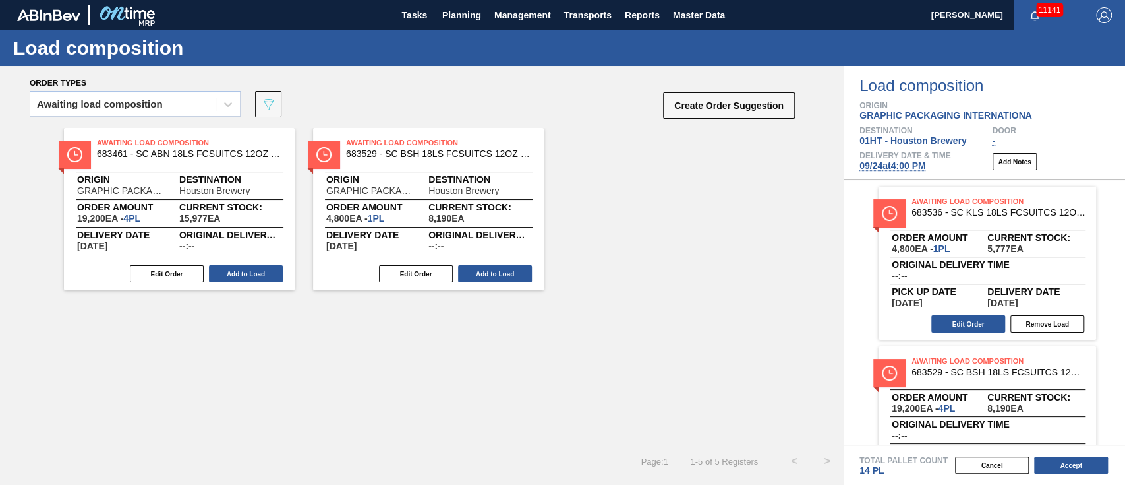
click at [253, 271] on button "Add to Load" at bounding box center [246, 273] width 74 height 17
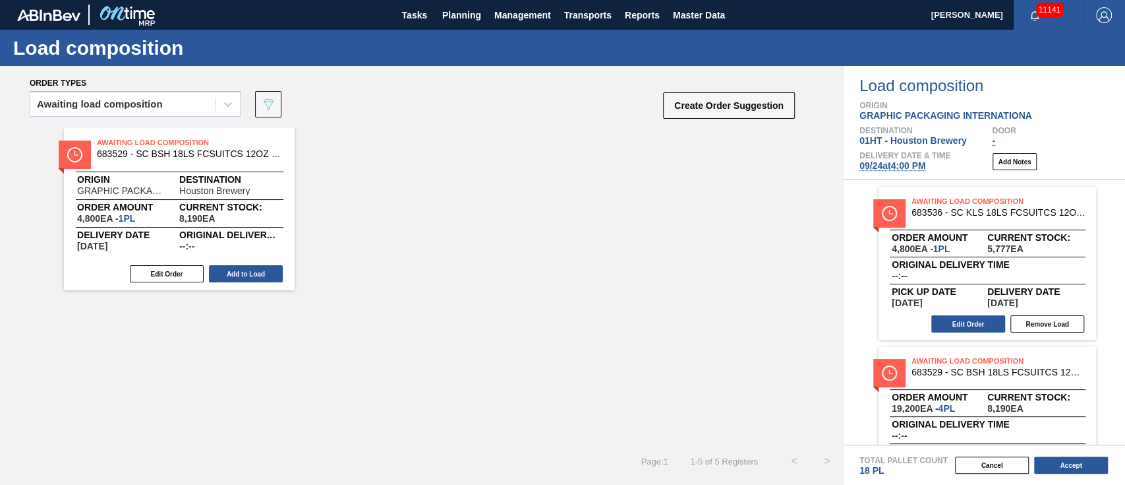
click at [253, 271] on button "Add to Load" at bounding box center [246, 273] width 74 height 17
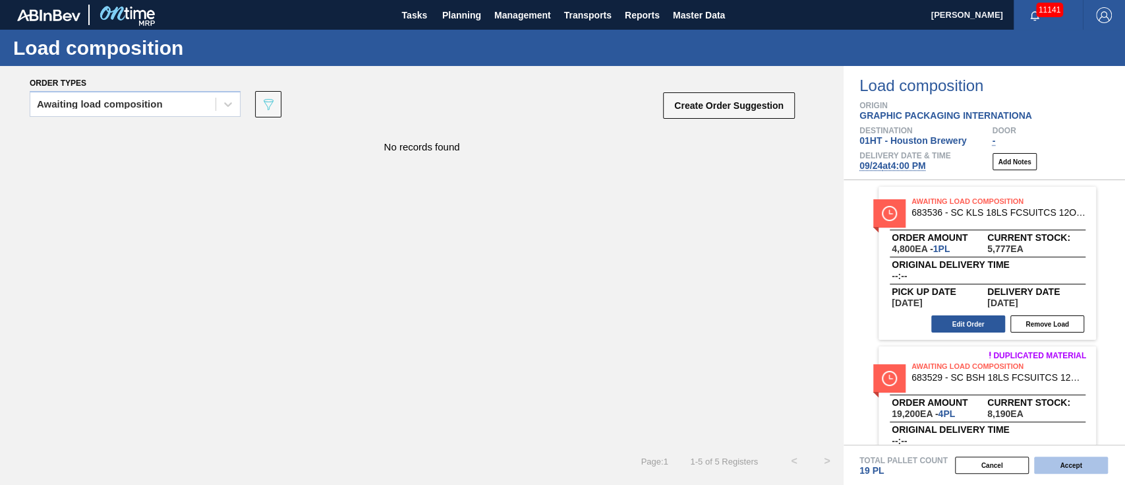
click at [1071, 465] on button "Accept" at bounding box center [1071, 464] width 74 height 17
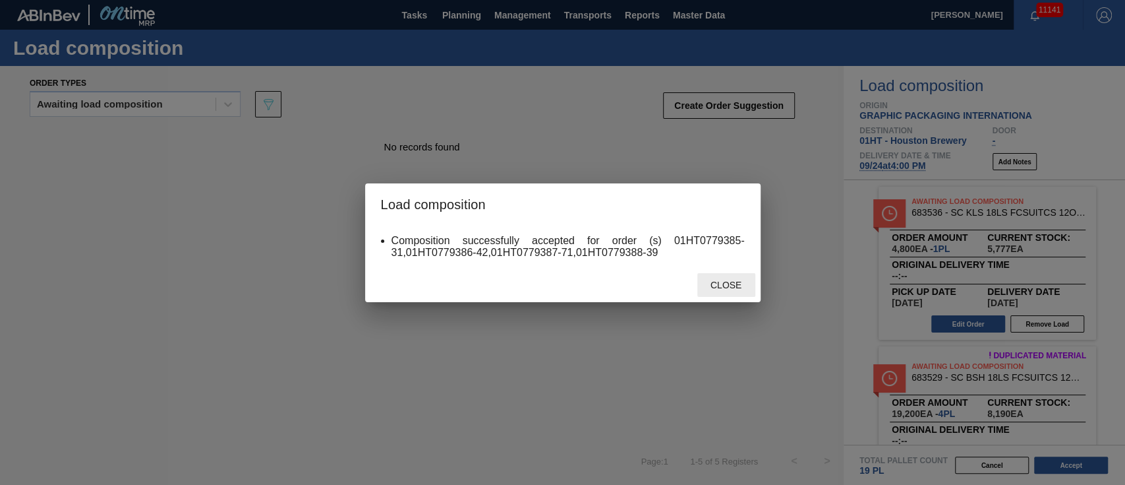
click at [738, 281] on span "Close" at bounding box center [726, 285] width 52 height 11
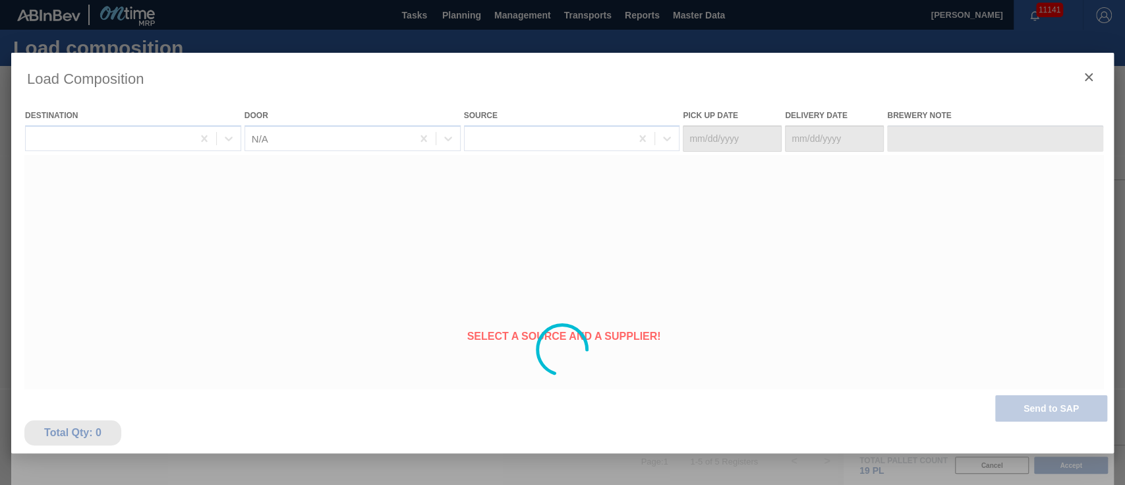
type Date "[DATE]"
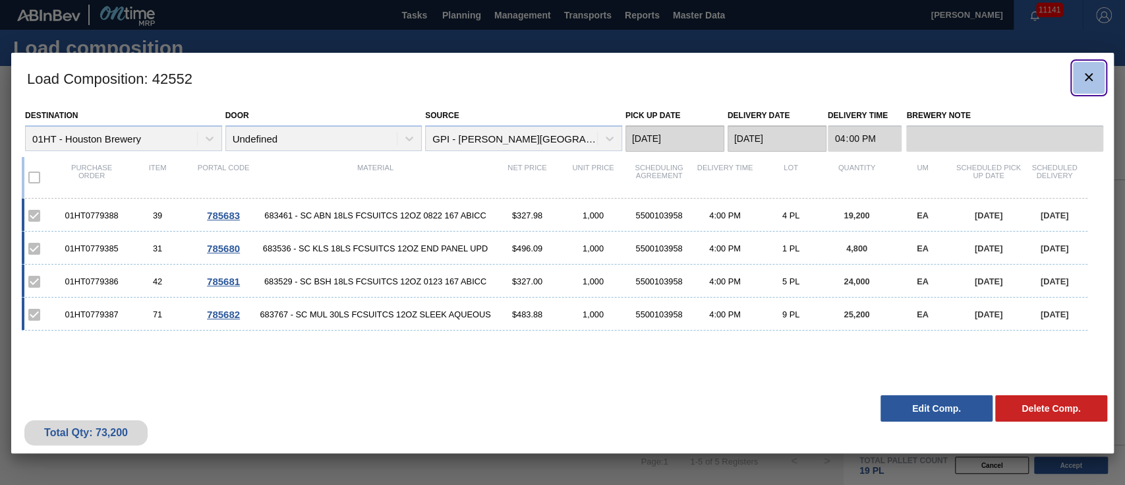
click at [1088, 74] on icon "botão de ícone" at bounding box center [1089, 77] width 16 height 16
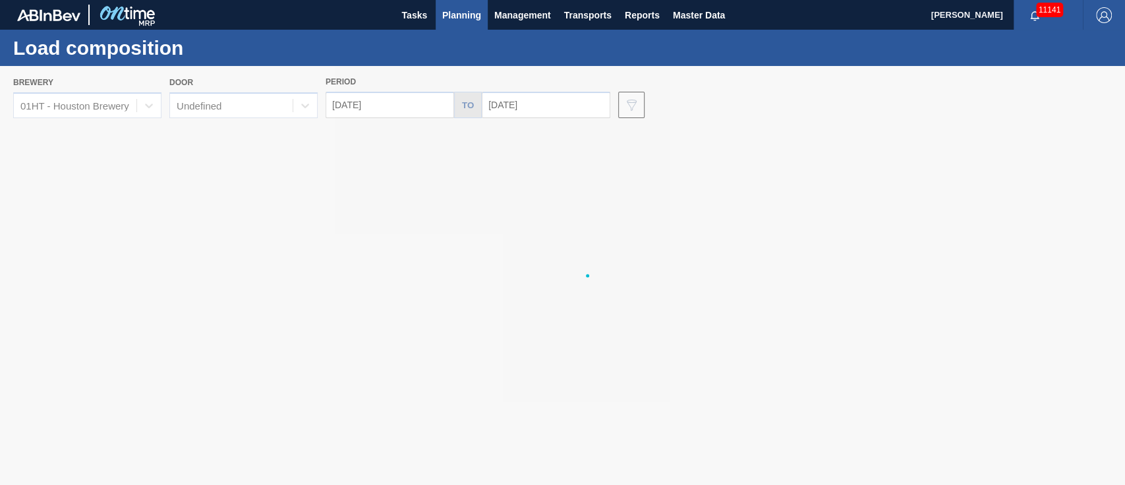
click at [453, 13] on span "Planning" at bounding box center [461, 15] width 39 height 16
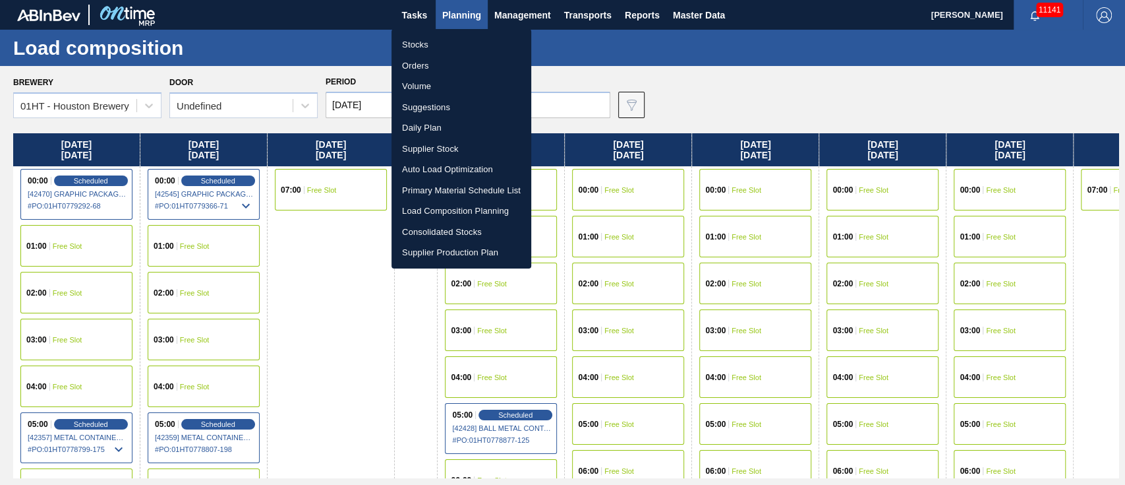
click at [434, 104] on li "Suggestions" at bounding box center [462, 107] width 140 height 21
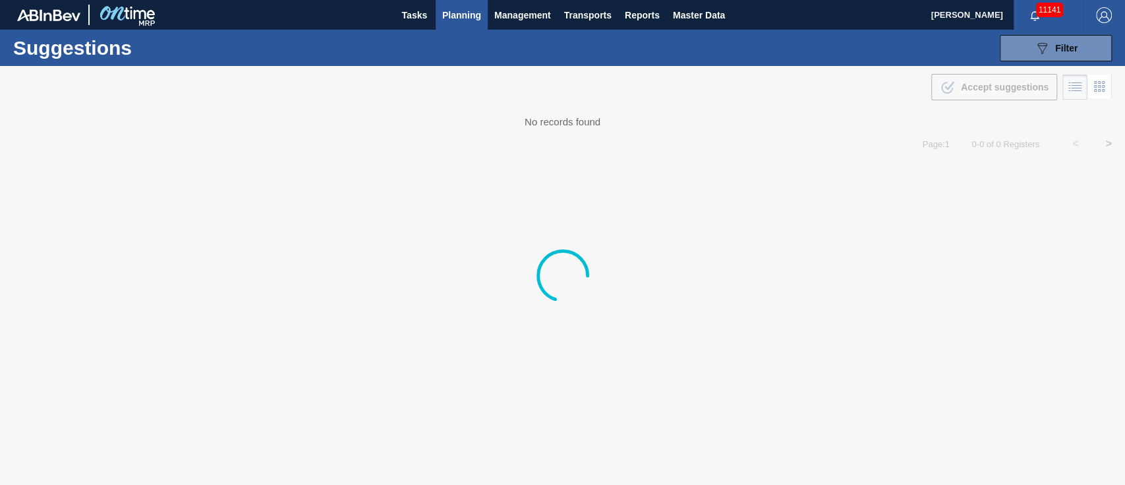
type from "[DATE]"
type to "[DATE]"
